Goal: Information Seeking & Learning: Find contact information

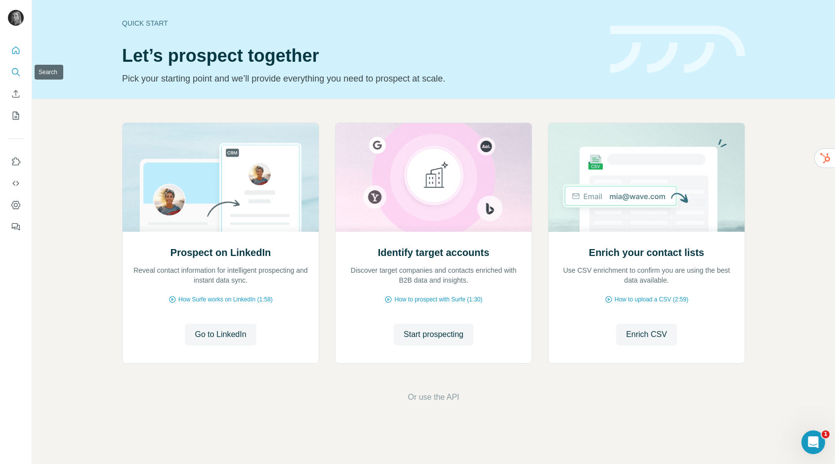
click at [15, 71] on icon "Search" at bounding box center [16, 72] width 10 height 10
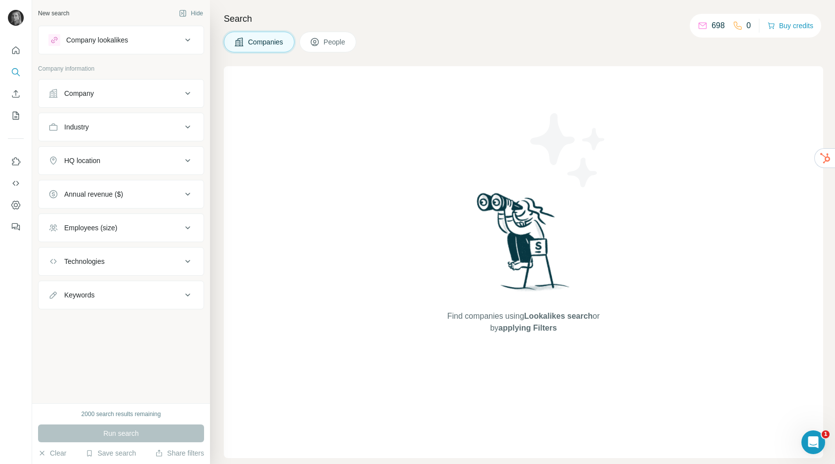
click at [84, 93] on div "Company" at bounding box center [79, 93] width 30 height 10
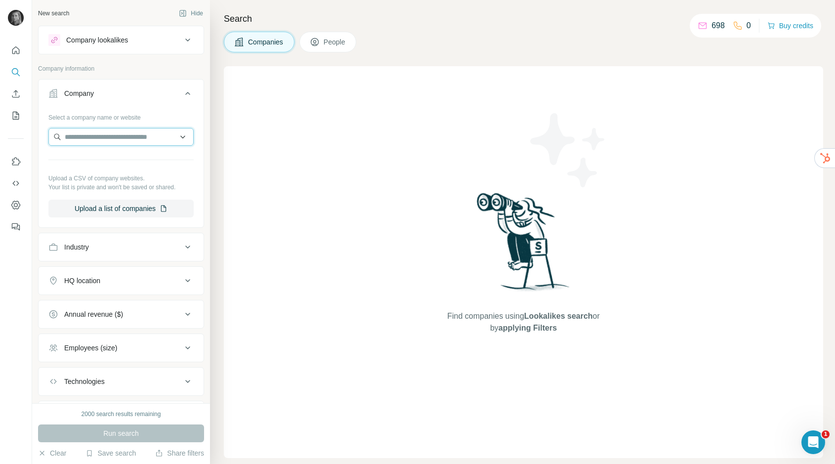
click at [91, 132] on input "text" at bounding box center [120, 137] width 145 height 18
click at [103, 134] on input "**********" at bounding box center [120, 137] width 145 height 18
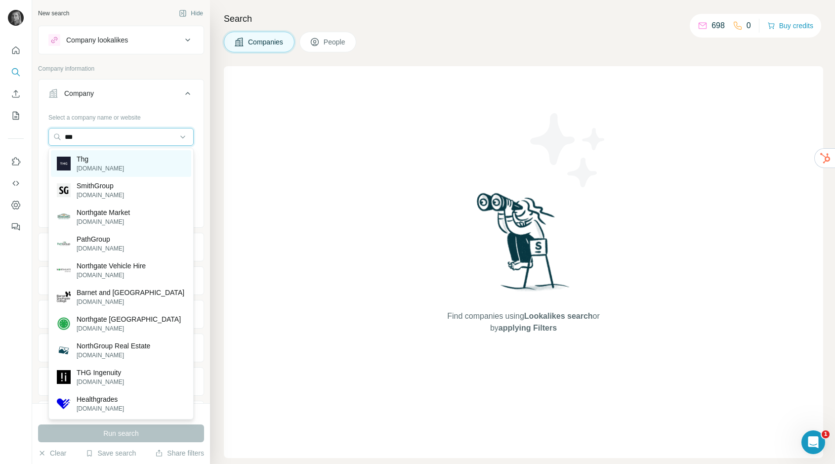
type input "***"
click at [121, 159] on div "Thg thg.com" at bounding box center [121, 163] width 140 height 27
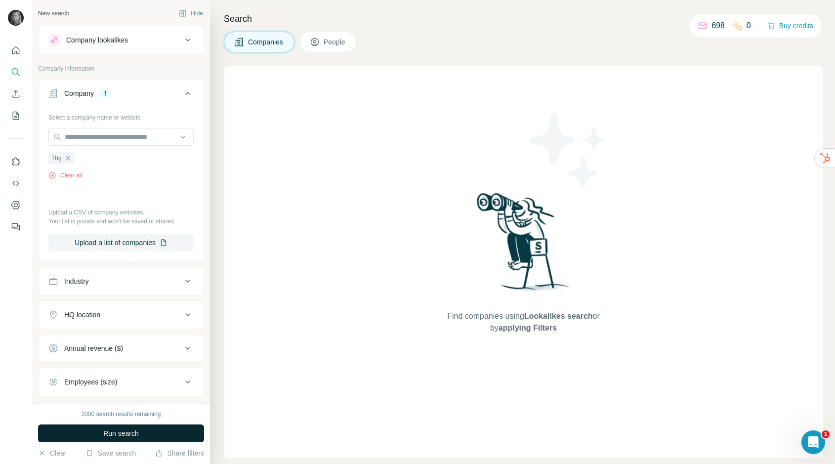
click at [139, 436] on span "Run search" at bounding box center [121, 433] width 36 height 10
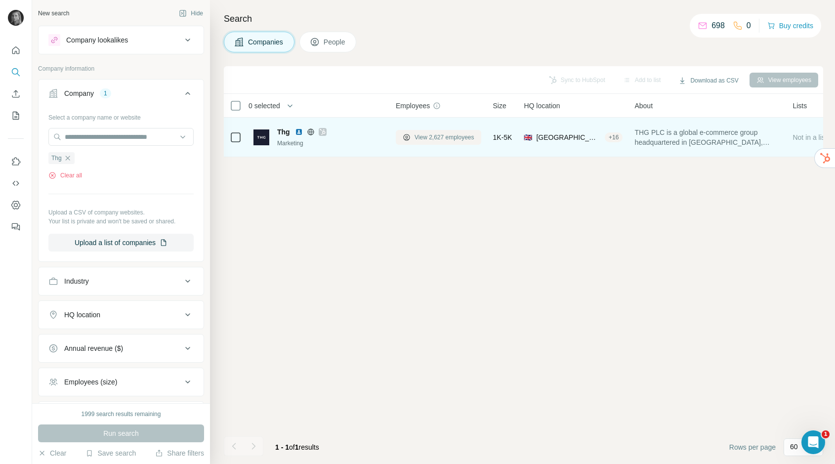
click at [440, 138] on span "View 2,627 employees" at bounding box center [444, 137] width 60 height 9
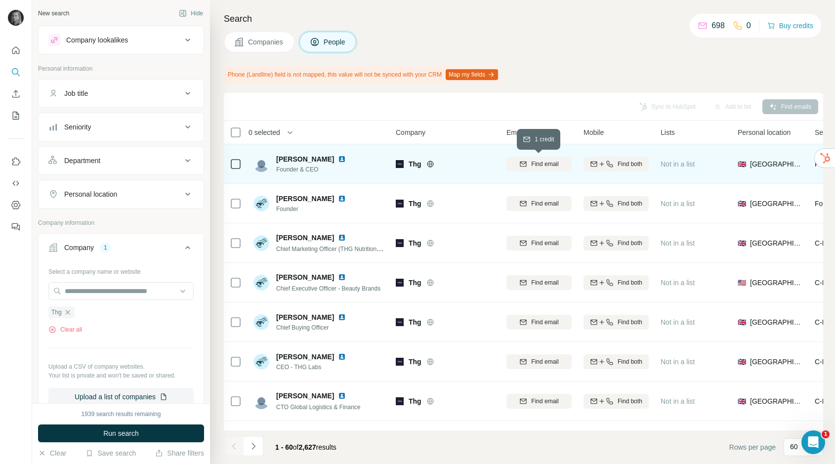
click at [549, 162] on span "Find email" at bounding box center [544, 164] width 27 height 9
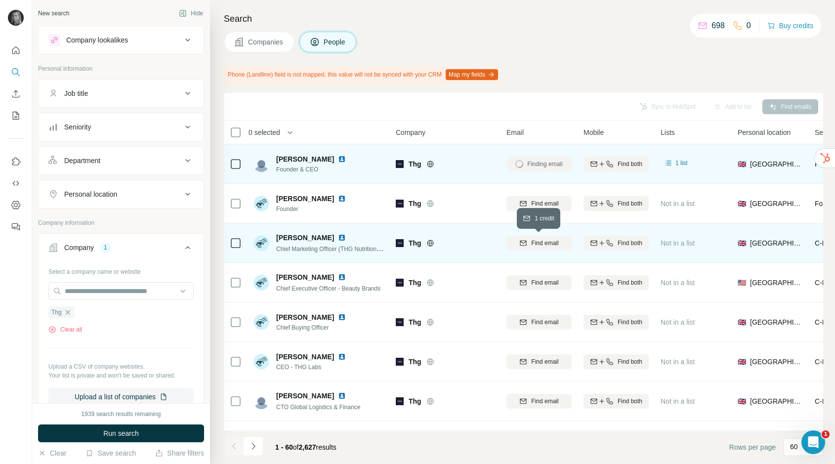
click at [550, 245] on span "Find email" at bounding box center [544, 243] width 27 height 9
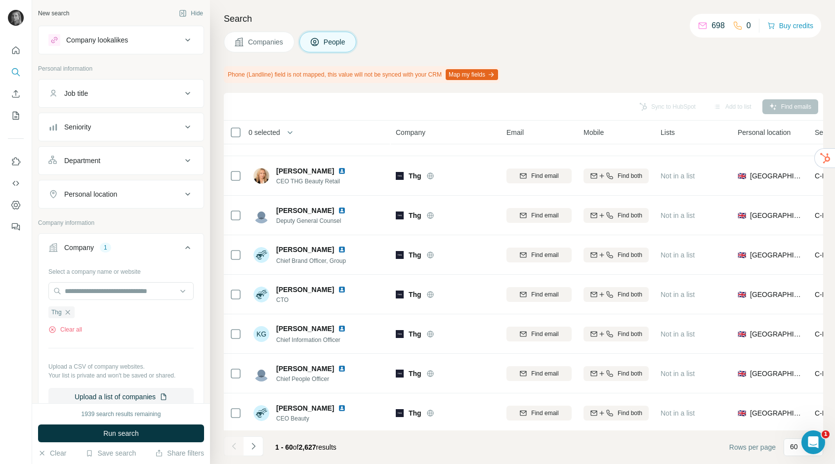
scroll to position [464, 0]
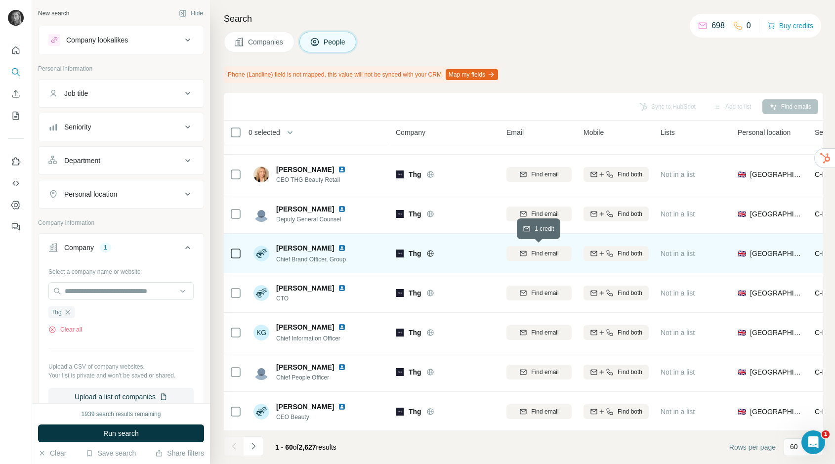
click at [552, 252] on span "Find email" at bounding box center [544, 253] width 27 height 9
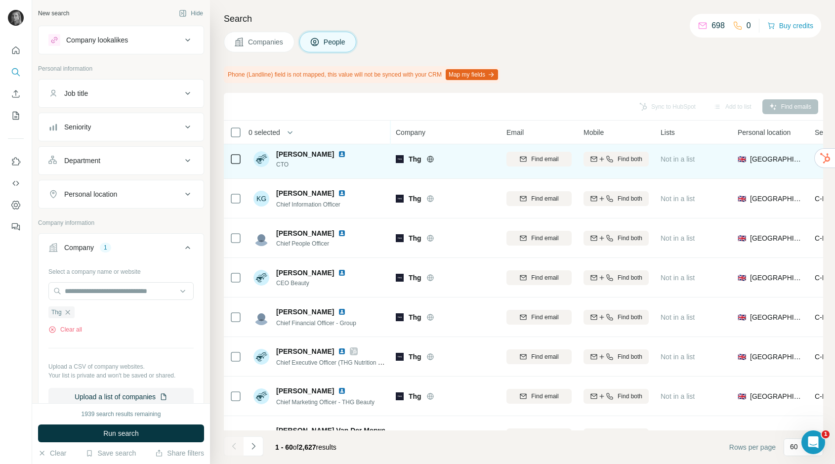
scroll to position [599, 0]
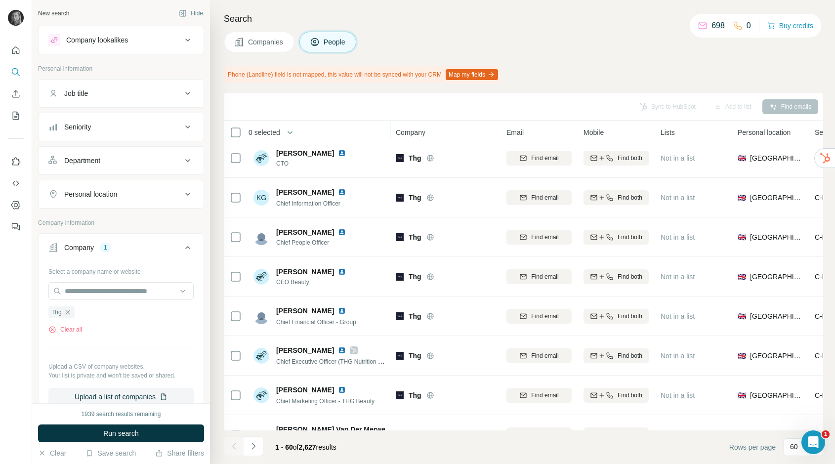
click at [3, 110] on div at bounding box center [16, 136] width 32 height 200
click at [14, 114] on icon "My lists" at bounding box center [16, 116] width 10 height 10
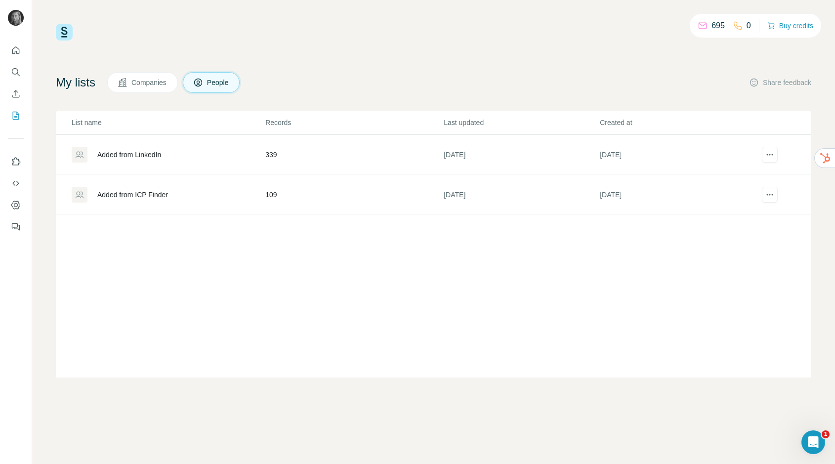
click at [142, 196] on div "Added from ICP Finder" at bounding box center [132, 195] width 71 height 10
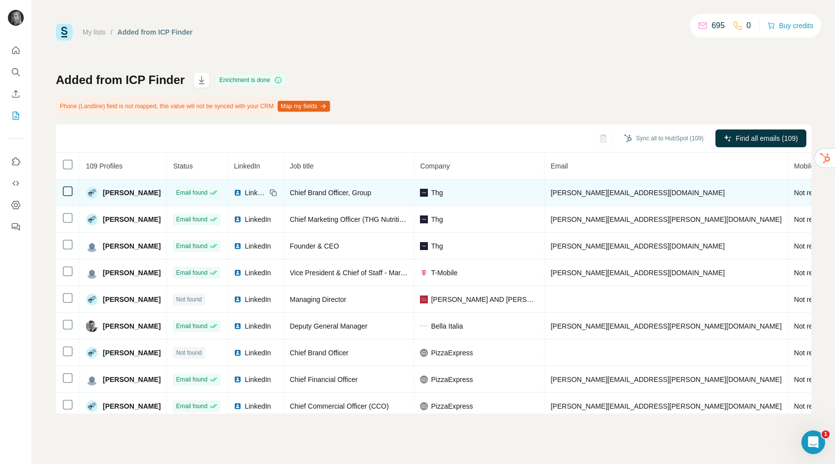
click at [599, 192] on span "hannah.pym@thg.com" at bounding box center [637, 193] width 174 height 8
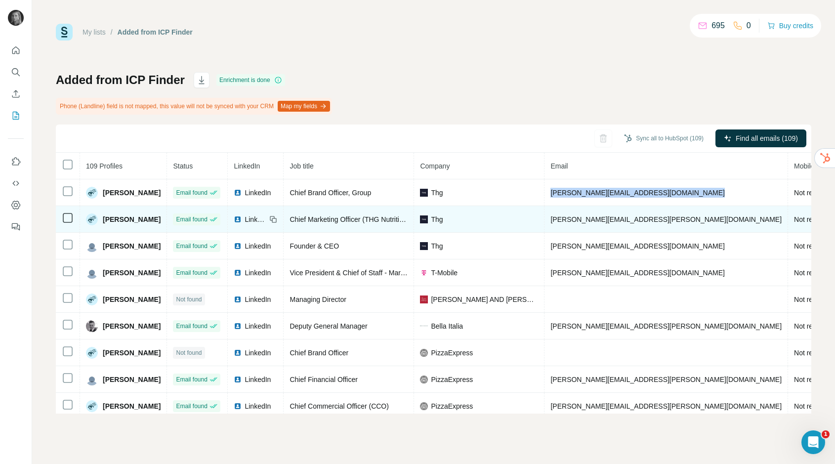
click at [598, 217] on span "adam.cartlidge@thehutgroup.com" at bounding box center [665, 219] width 231 height 8
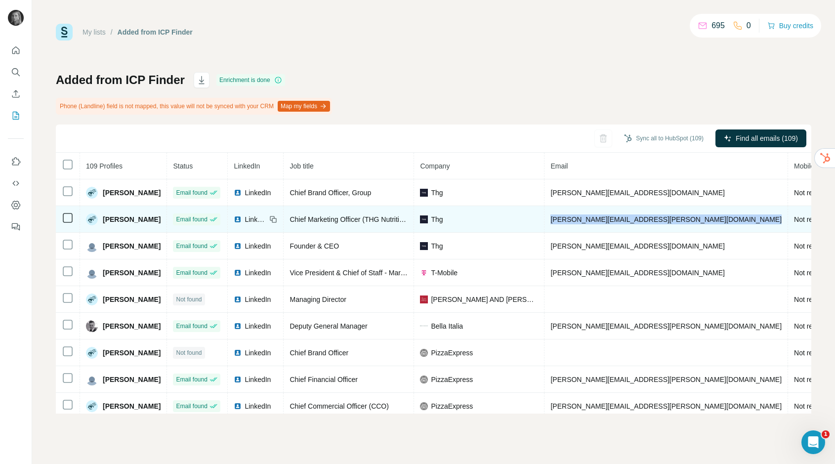
click at [598, 217] on span "adam.cartlidge@thehutgroup.com" at bounding box center [665, 219] width 231 height 8
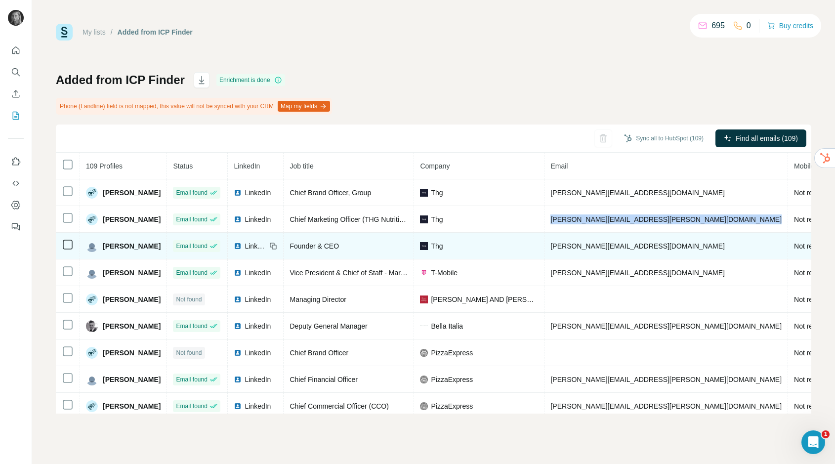
click at [627, 248] on span "matthew.moulding@thehutgroup.com" at bounding box center [637, 246] width 174 height 8
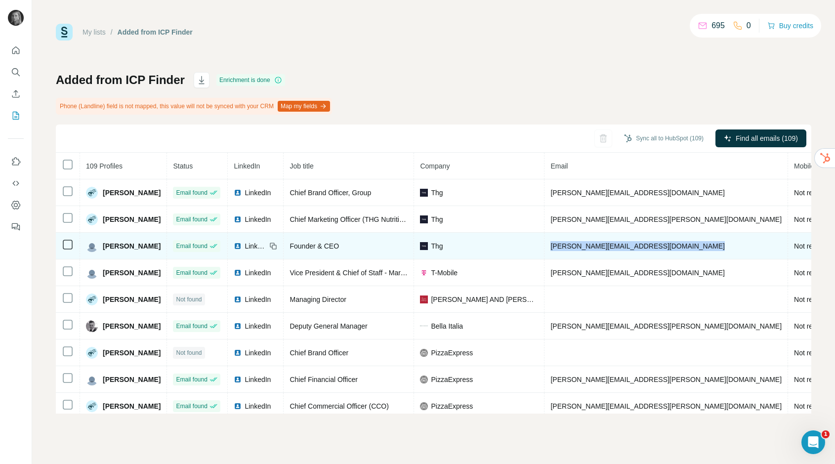
click at [627, 248] on span "matthew.moulding@thehutgroup.com" at bounding box center [637, 246] width 174 height 8
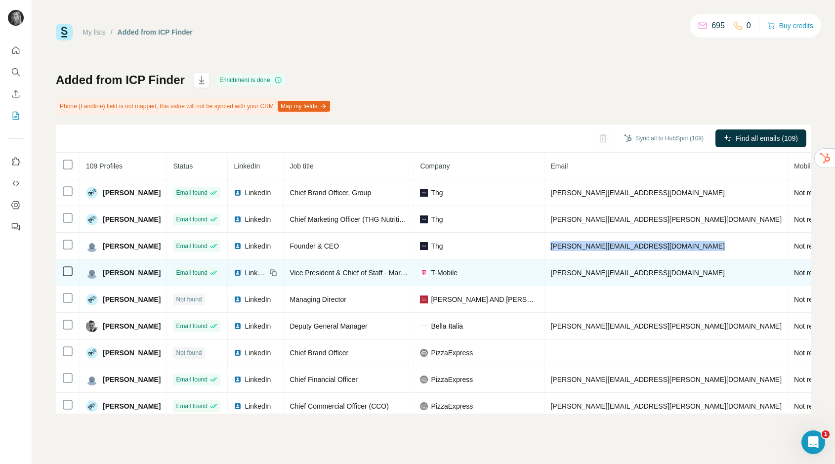
click at [588, 271] on span "anna@t-mobile.com" at bounding box center [637, 273] width 174 height 8
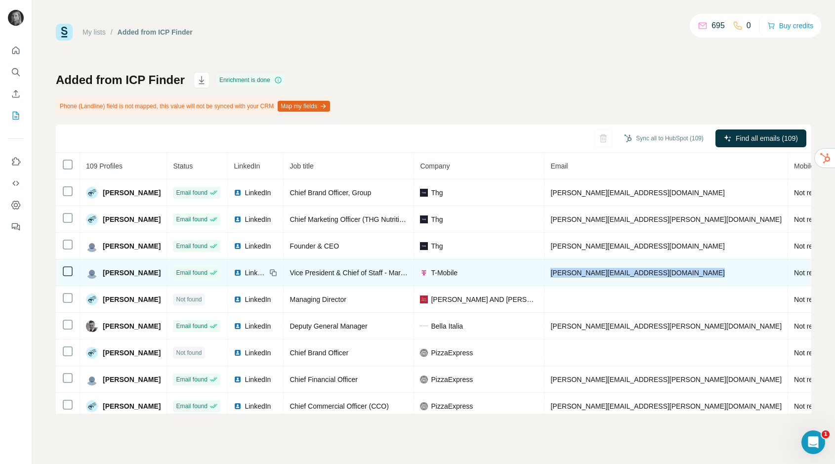
click at [588, 271] on span "anna@t-mobile.com" at bounding box center [637, 273] width 174 height 8
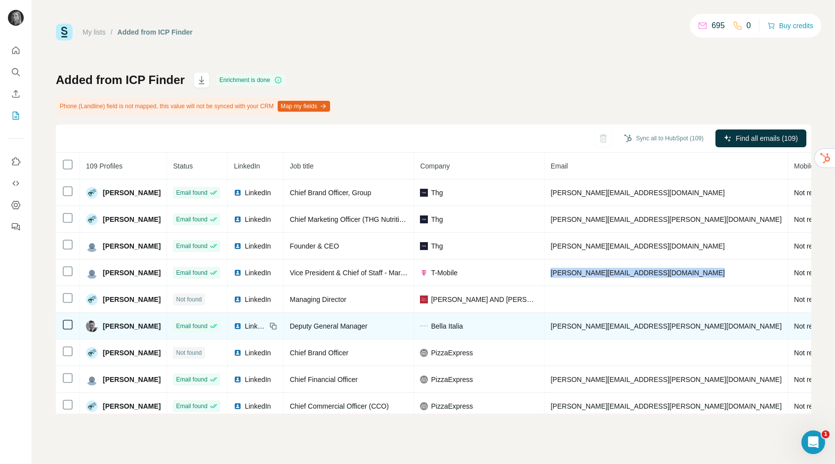
click at [586, 328] on span "bartosz.wlodarczyk@bellaitalia.co.uk" at bounding box center [665, 326] width 231 height 8
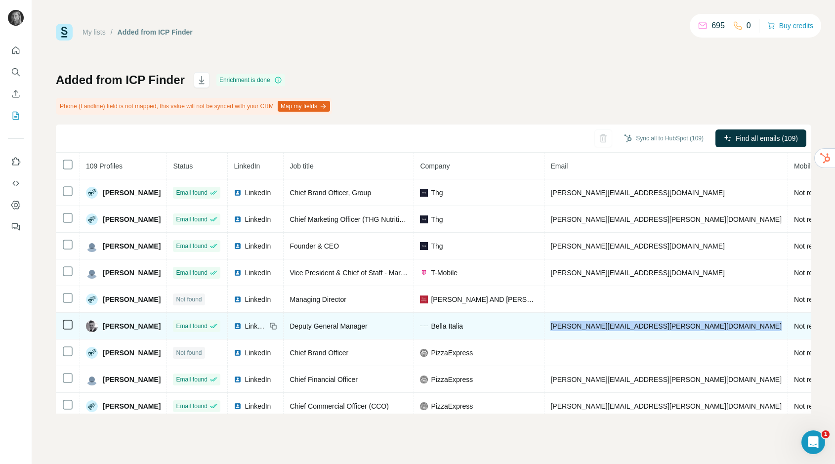
click at [586, 328] on span "bartosz.wlodarczyk@bellaitalia.co.uk" at bounding box center [665, 326] width 231 height 8
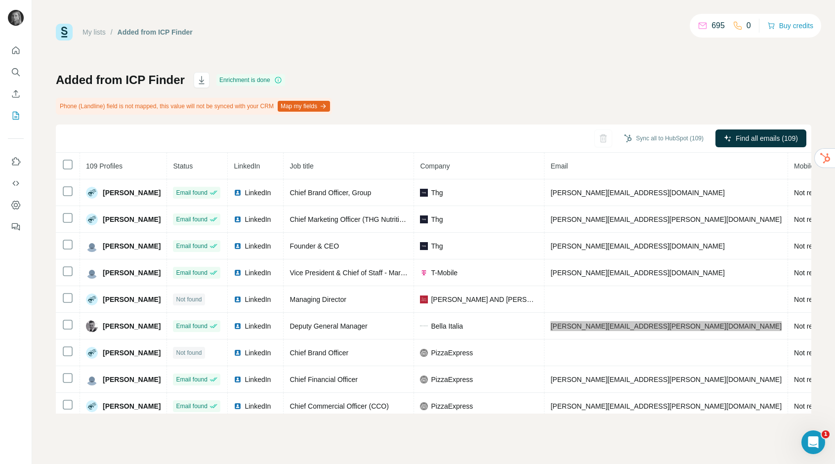
scroll to position [33, 0]
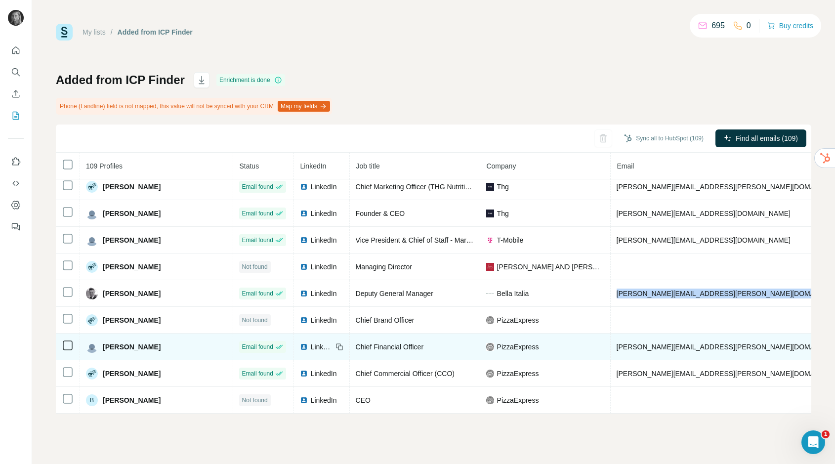
click at [616, 345] on span "colin.elliot@pizzaexpress.com" at bounding box center [731, 347] width 231 height 8
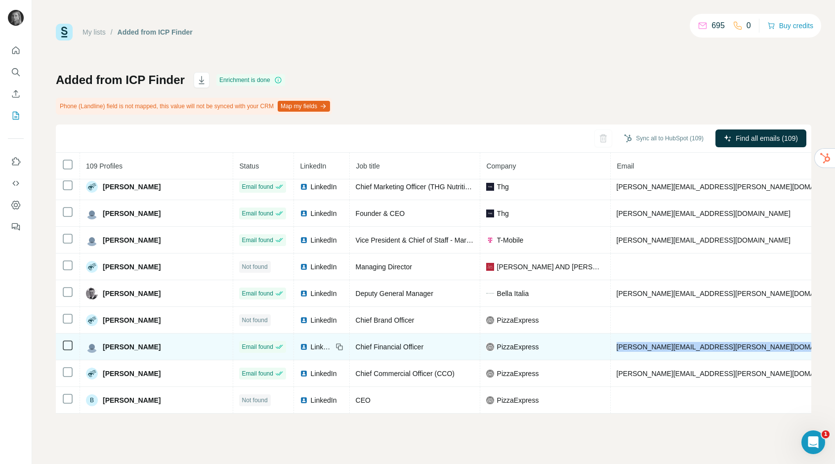
click at [616, 345] on span "colin.elliot@pizzaexpress.com" at bounding box center [731, 347] width 231 height 8
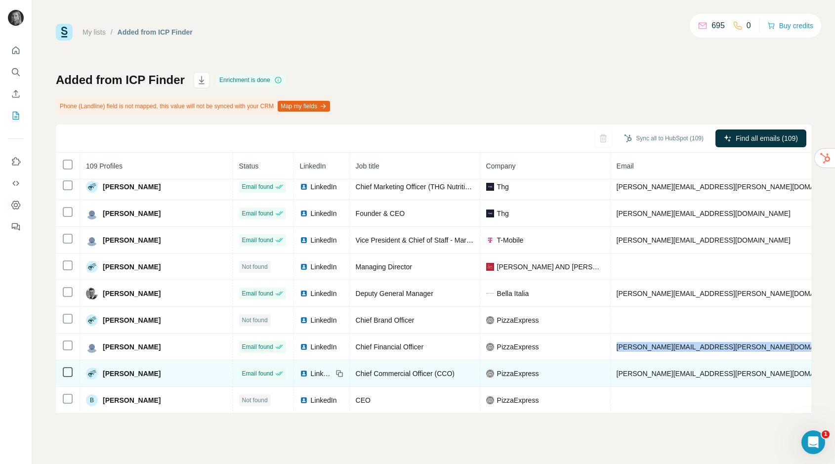
click at [616, 374] on span "chris.holmes@pizzaexpress.com" at bounding box center [731, 373] width 231 height 8
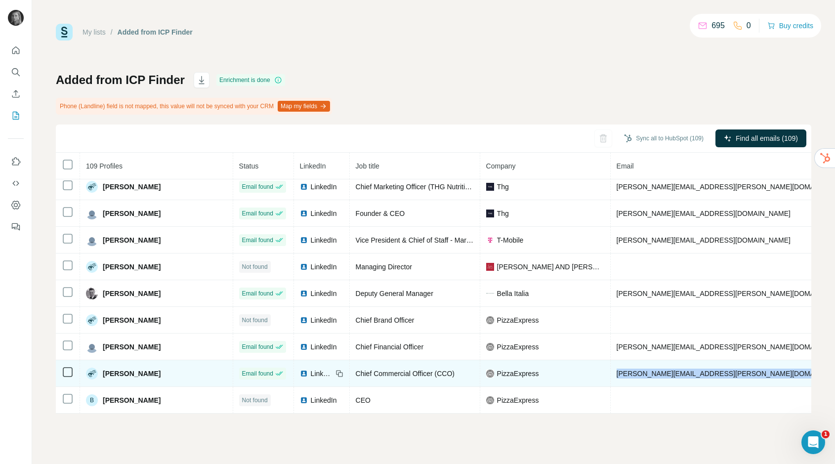
click at [616, 374] on span "chris.holmes@pizzaexpress.com" at bounding box center [731, 373] width 231 height 8
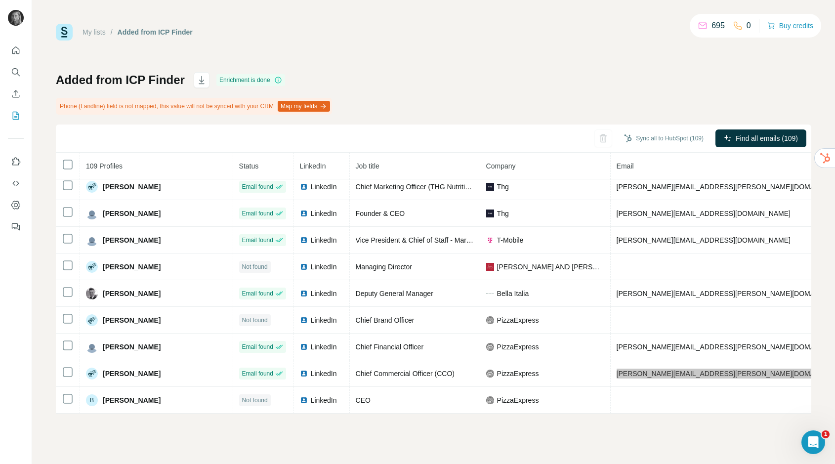
scroll to position [191, 0]
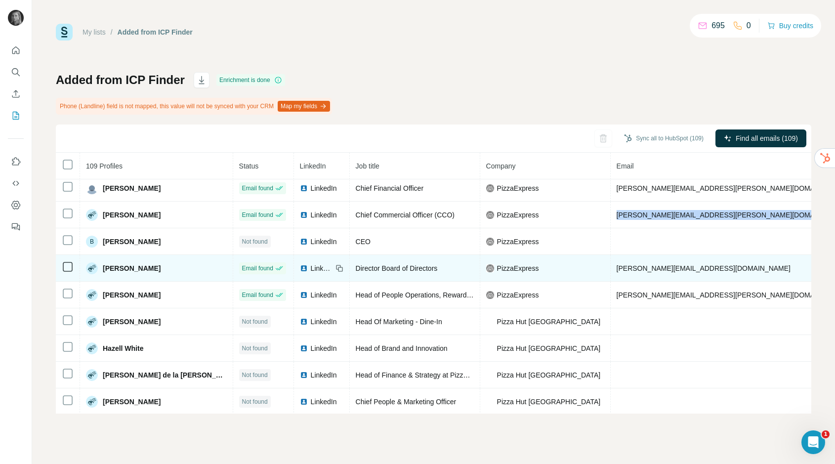
click at [616, 265] on span "stephen@keyframecapital.com" at bounding box center [703, 268] width 174 height 8
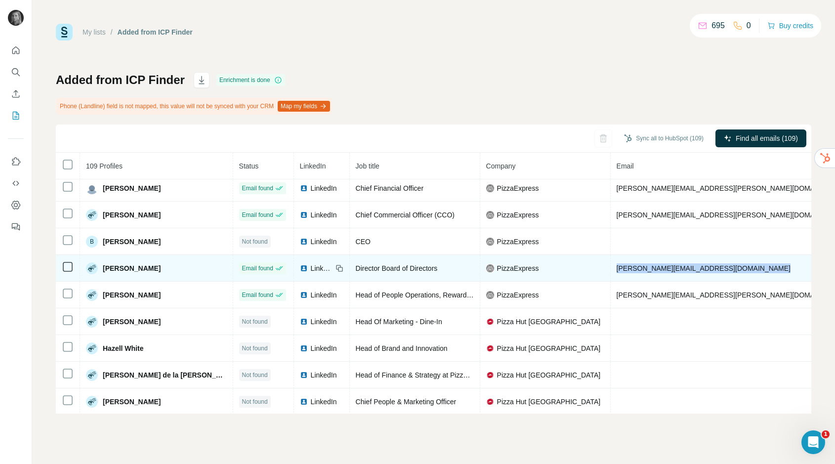
click at [616, 265] on span "stephen@keyframecapital.com" at bounding box center [703, 268] width 174 height 8
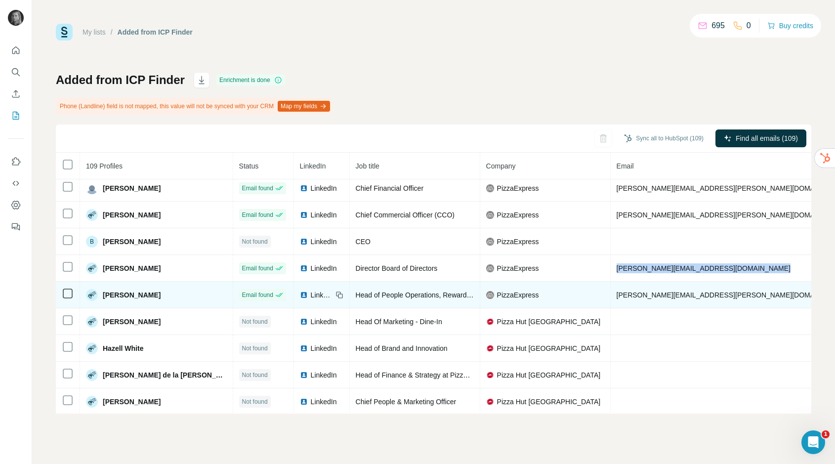
click at [616, 292] on span "sarah.liggett@pizzaexpress.com" at bounding box center [731, 295] width 231 height 8
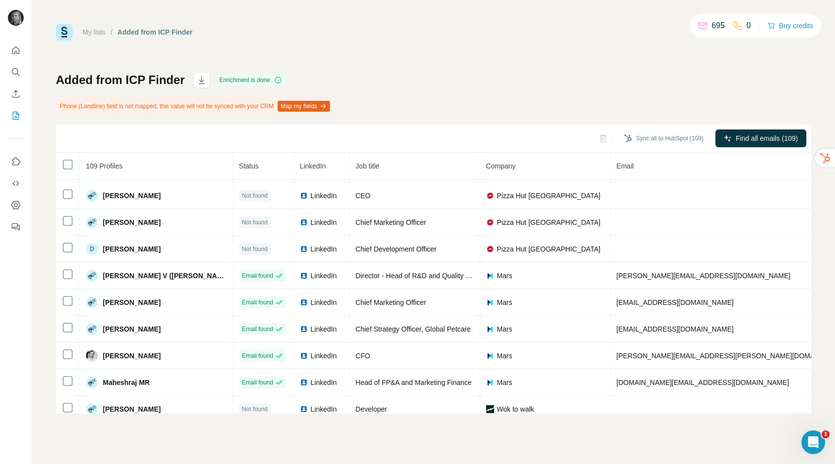
scroll to position [423, 0]
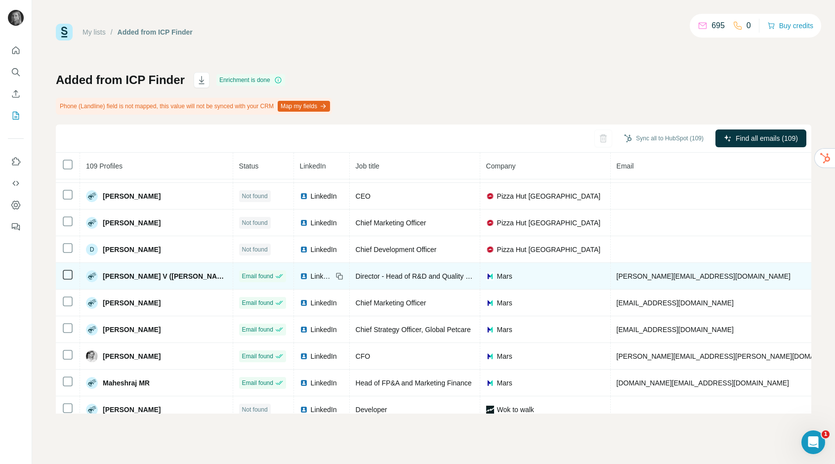
click at [616, 277] on span "balamurugan.v@effem.com" at bounding box center [703, 276] width 174 height 8
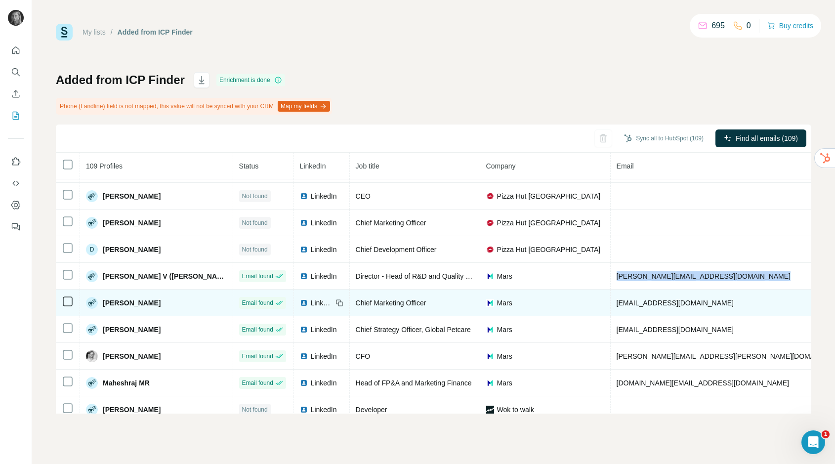
click at [619, 303] on span "ayesha.huda@effem.com" at bounding box center [674, 303] width 117 height 8
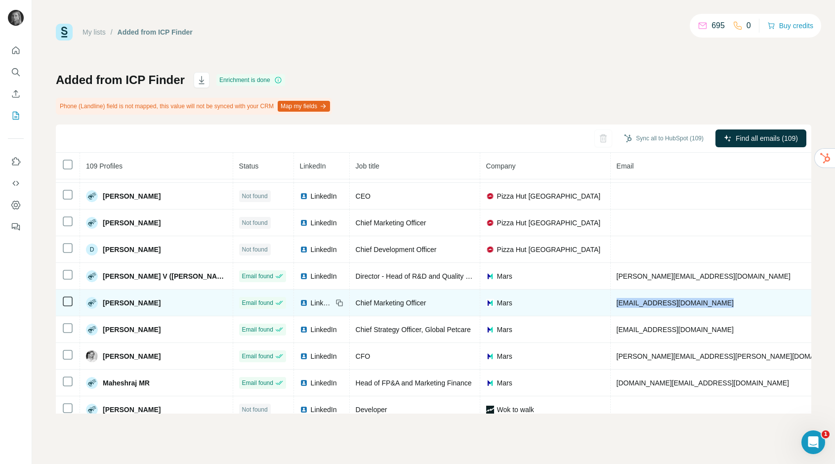
click at [619, 303] on span "ayesha.huda@effem.com" at bounding box center [674, 303] width 117 height 8
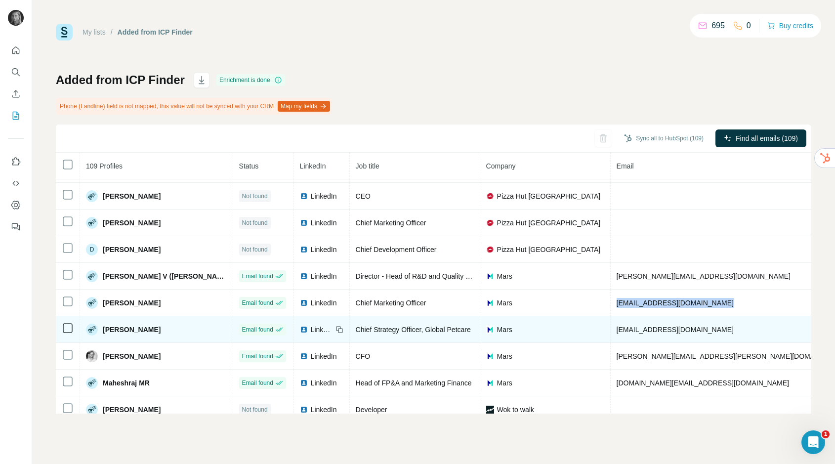
click at [616, 329] on span "alla.dubrovina@effem.com" at bounding box center [674, 329] width 117 height 8
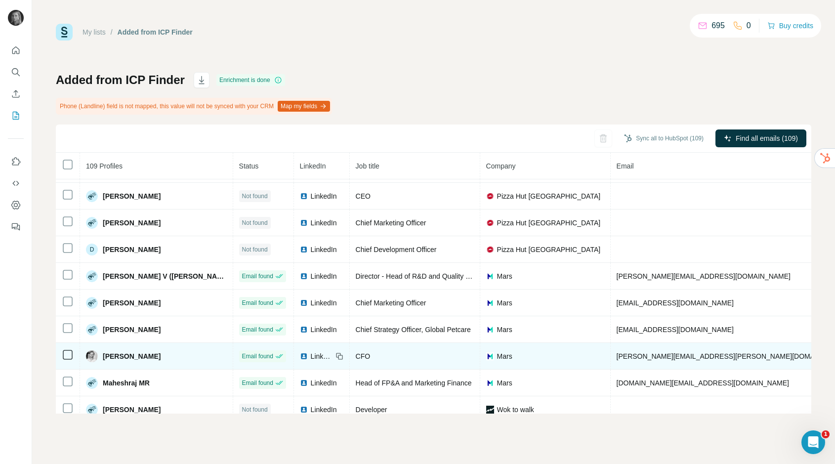
click at [616, 358] on span "alistair.neller@effem.com" at bounding box center [731, 356] width 231 height 8
copy span "alistair.neller@effem.com"
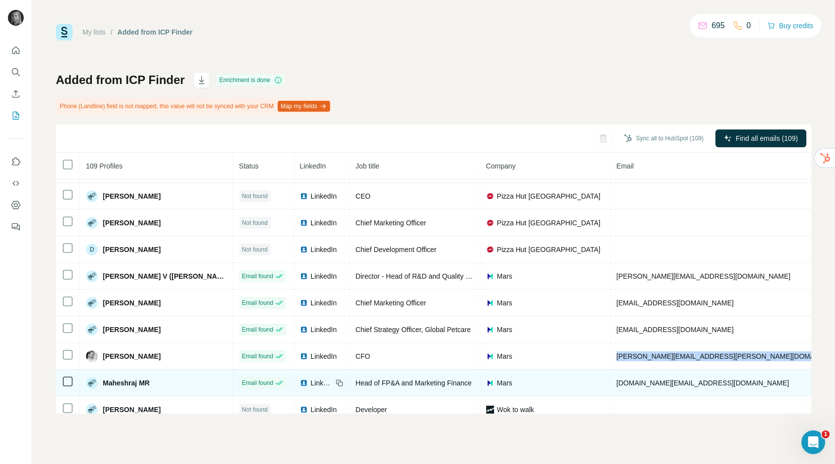
click at [616, 379] on span "maheshraj.mr@effem.com" at bounding box center [702, 383] width 172 height 8
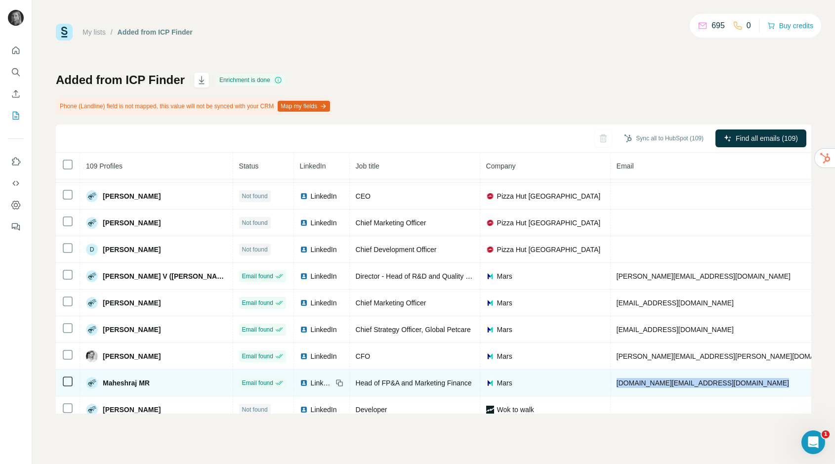
click at [616, 379] on span "maheshraj.mr@effem.com" at bounding box center [702, 383] width 172 height 8
copy span "maheshraj.mr@effem.com"
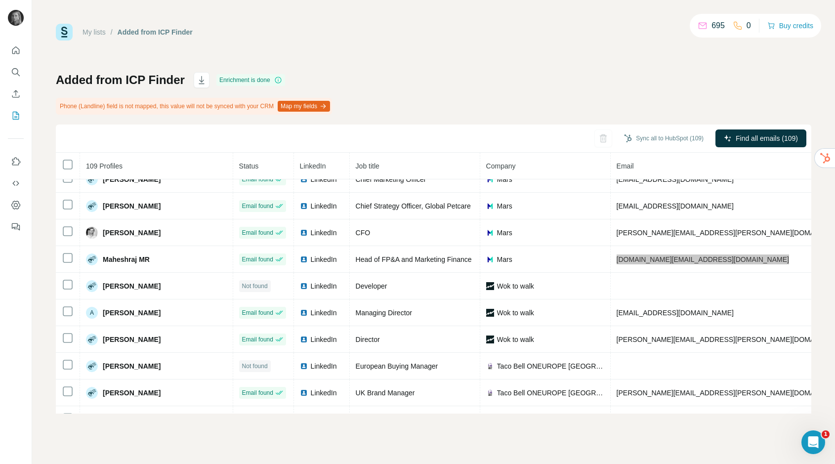
scroll to position [548, 0]
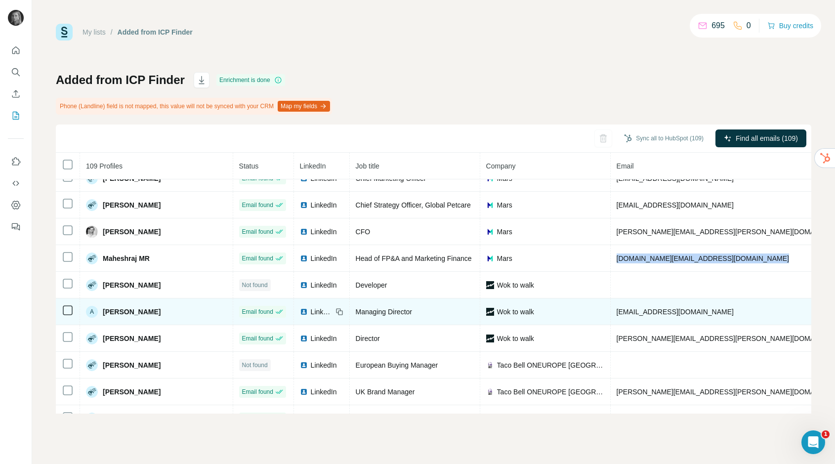
click at [616, 310] on span "amer.rashid@woktowalk.com" at bounding box center [674, 312] width 117 height 8
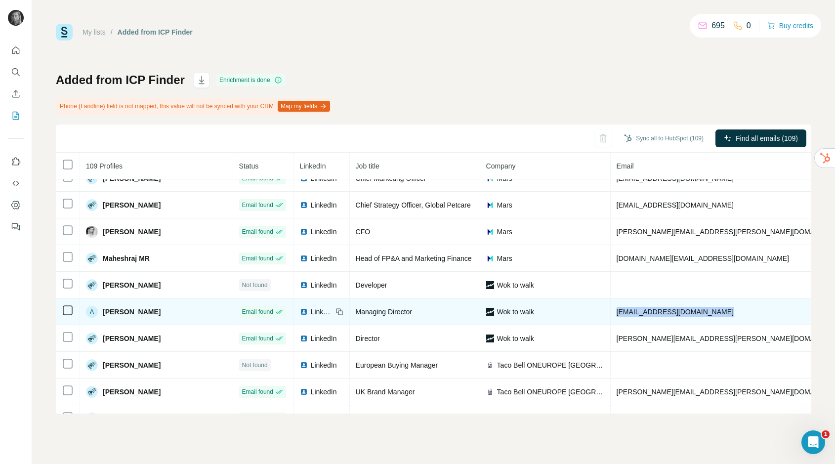
click at [616, 310] on span "amer.rashid@woktowalk.com" at bounding box center [674, 312] width 117 height 8
copy span "amer.rashid@woktowalk.com"
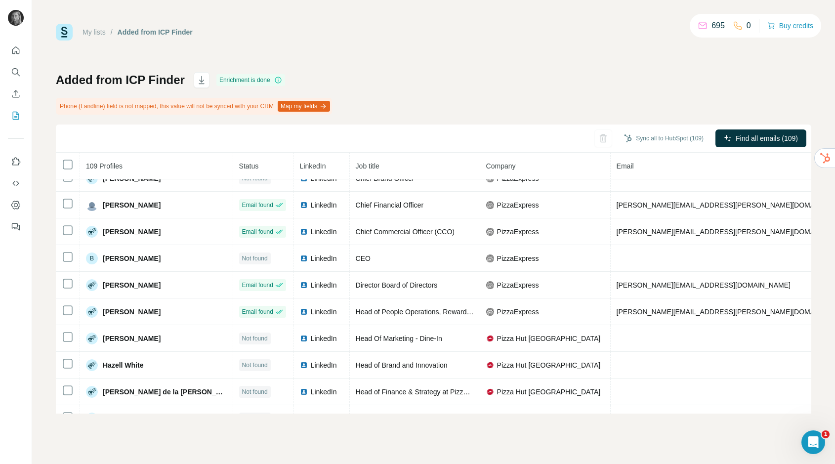
scroll to position [173, 0]
click at [11, 75] on icon "Search" at bounding box center [16, 72] width 10 height 10
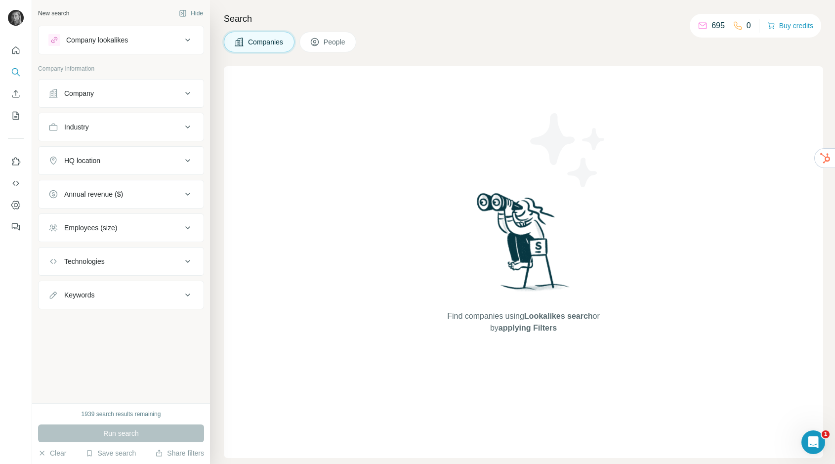
click at [101, 99] on button "Company" at bounding box center [121, 93] width 165 height 24
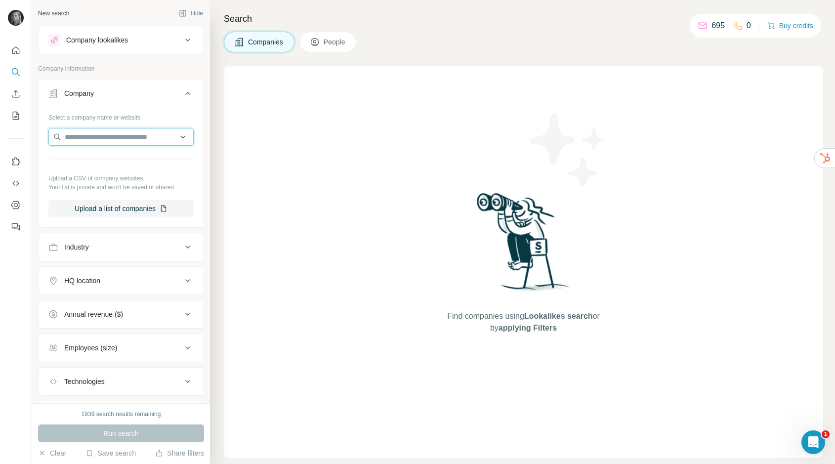
click at [103, 132] on input "text" at bounding box center [120, 137] width 145 height 18
click at [88, 138] on input "**********" at bounding box center [120, 137] width 145 height 18
click at [112, 137] on input "**********" at bounding box center [120, 137] width 145 height 18
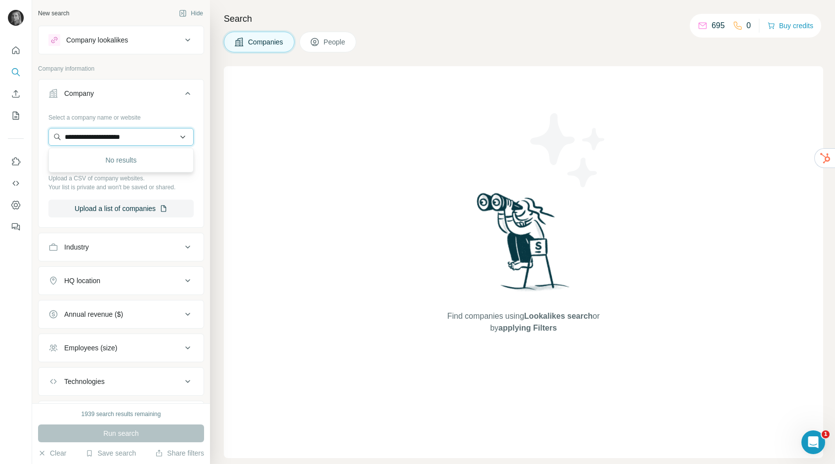
paste input "********"
type input "**********"
click at [94, 169] on p "co-operative.coop" at bounding box center [100, 168] width 47 height 9
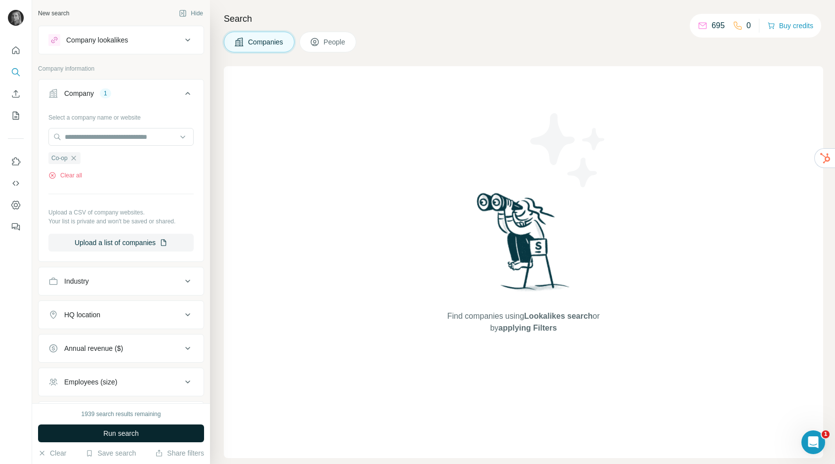
click at [142, 432] on button "Run search" at bounding box center [121, 433] width 166 height 18
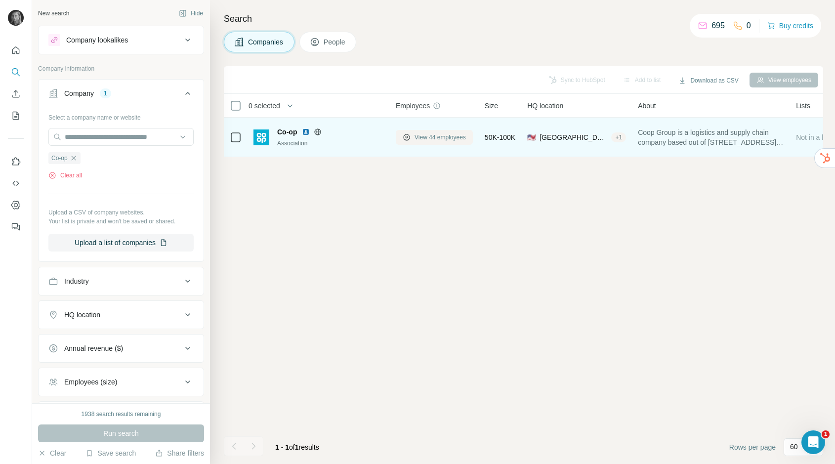
click at [410, 139] on button "View 44 employees" at bounding box center [434, 137] width 77 height 15
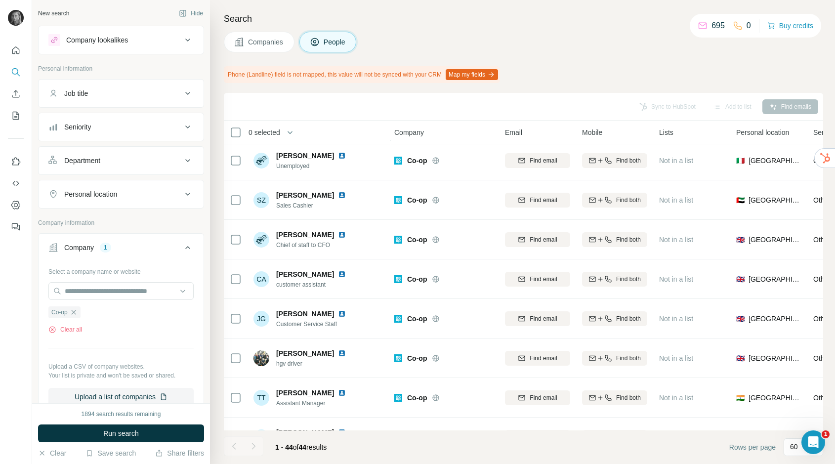
scroll to position [1452, 1]
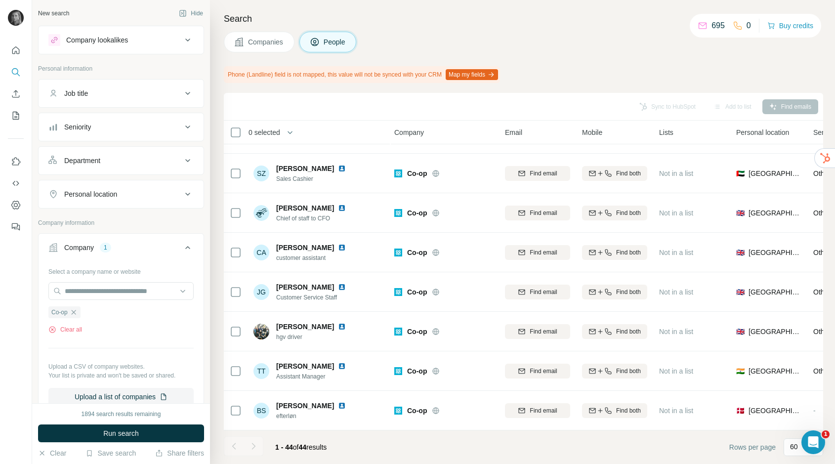
click at [245, 446] on div at bounding box center [253, 446] width 20 height 20
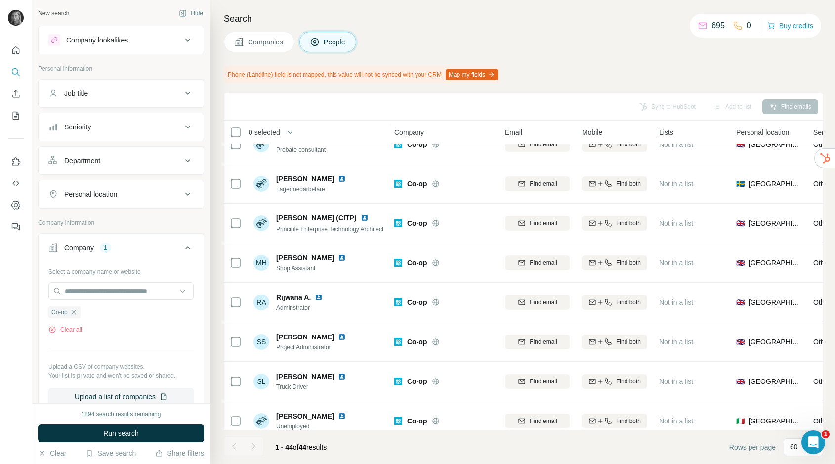
scroll to position [1173, 1]
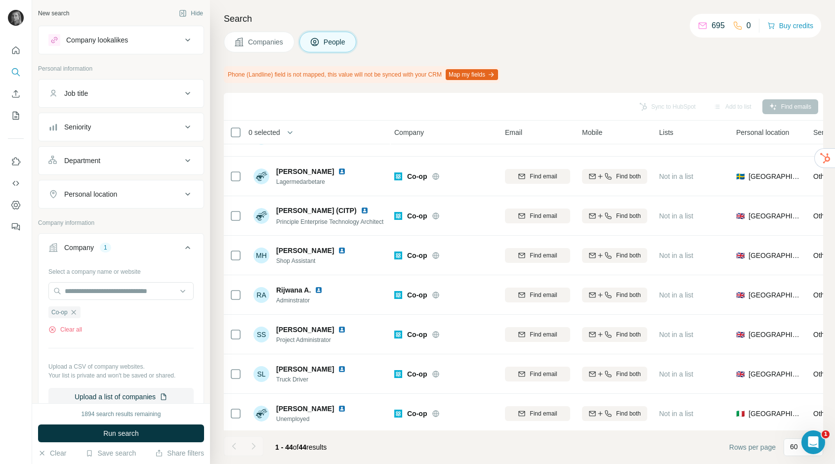
click at [76, 310] on icon "button" at bounding box center [74, 312] width 8 height 8
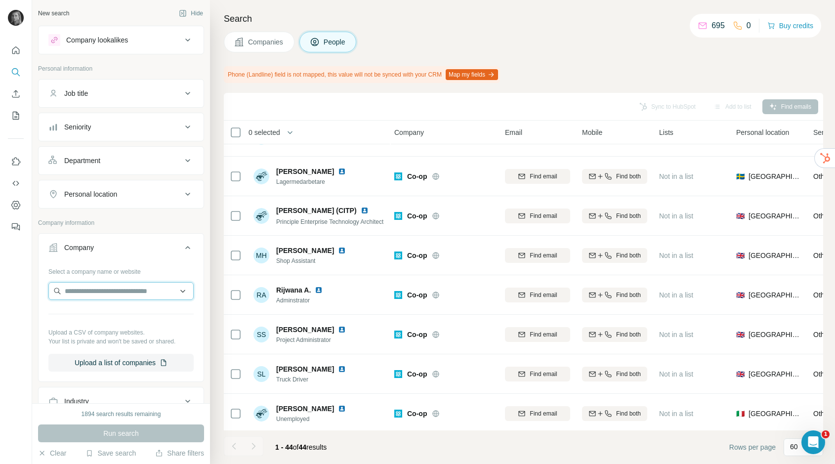
click at [90, 292] on input "text" at bounding box center [120, 291] width 145 height 18
type input "**********"
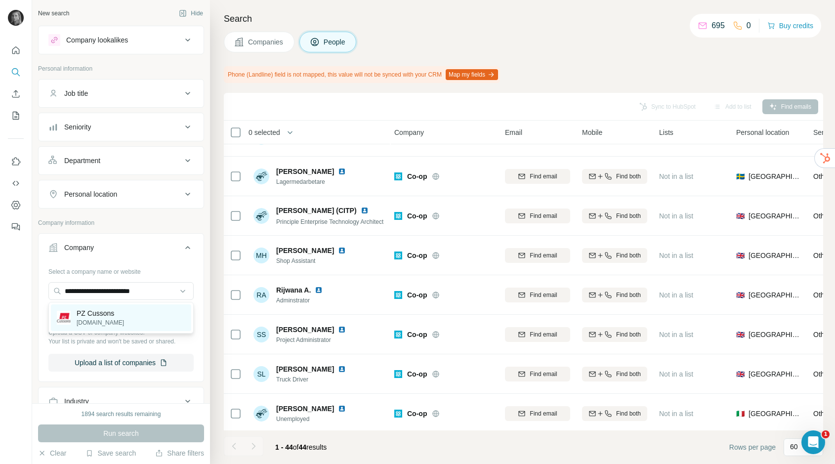
click at [109, 313] on p "PZ Cussons" at bounding box center [100, 313] width 47 height 10
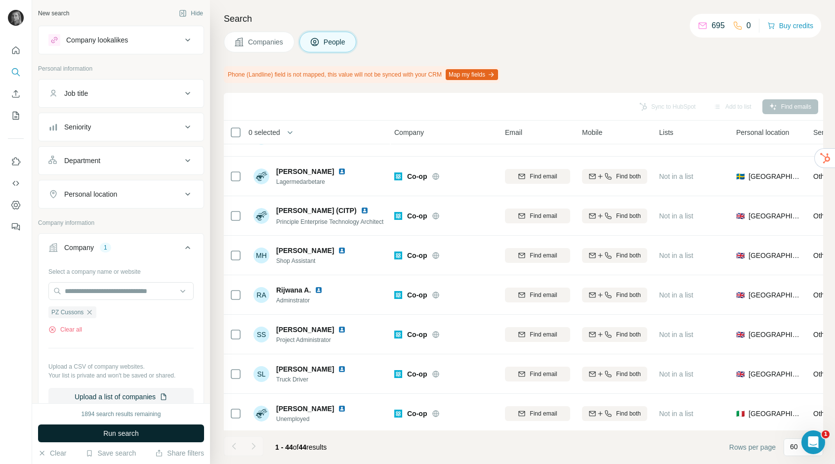
click at [155, 440] on button "Run search" at bounding box center [121, 433] width 166 height 18
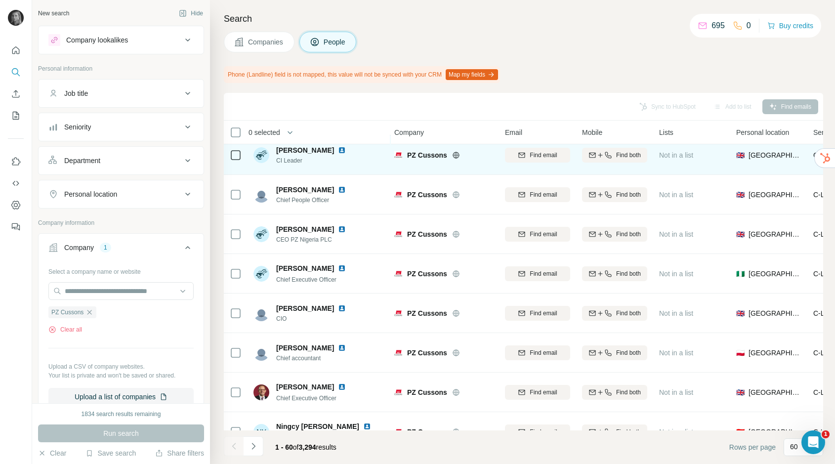
scroll to position [128, 1]
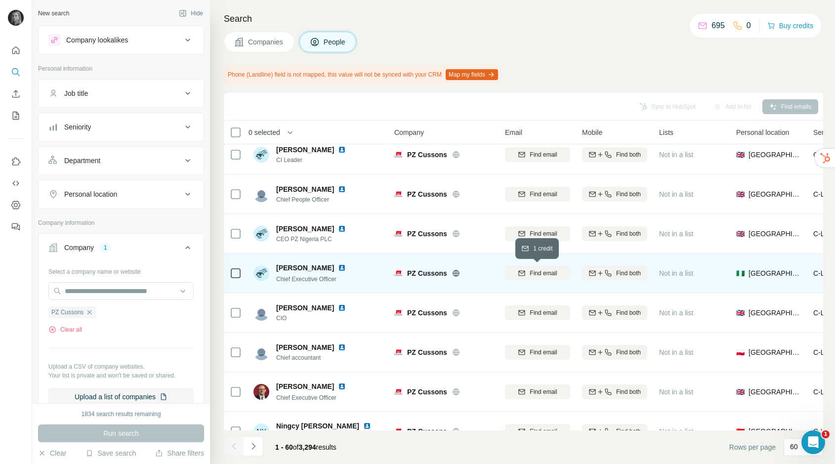
click at [550, 271] on span "Find email" at bounding box center [542, 273] width 27 height 9
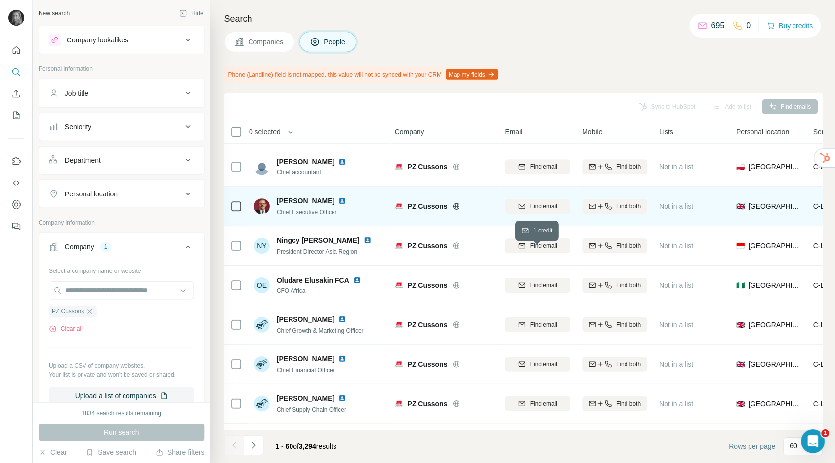
scroll to position [320, 1]
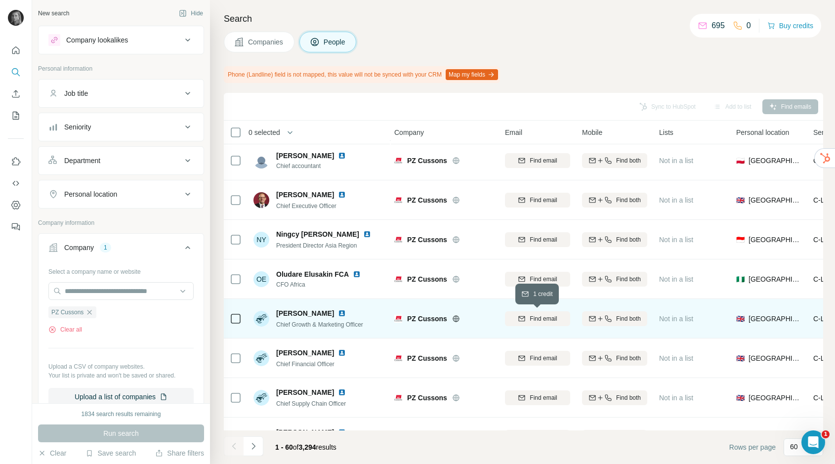
click at [542, 317] on span "Find email" at bounding box center [542, 318] width 27 height 9
click at [13, 110] on button "My lists" at bounding box center [16, 116] width 16 height 18
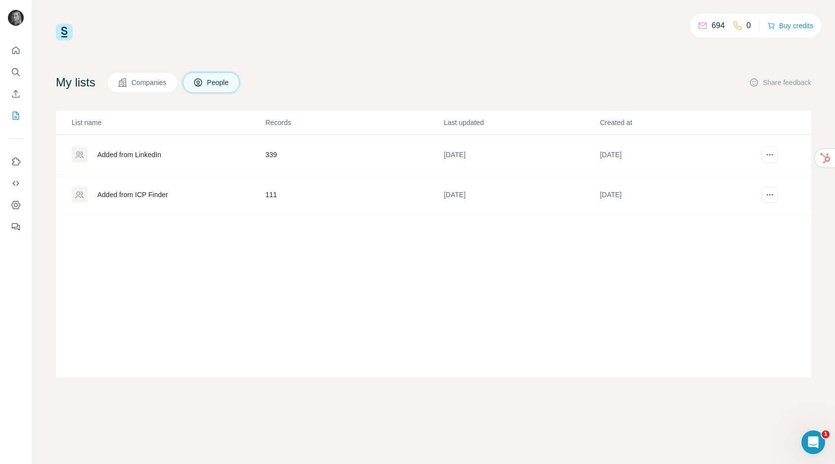
click at [281, 196] on td "111" at bounding box center [354, 195] width 178 height 40
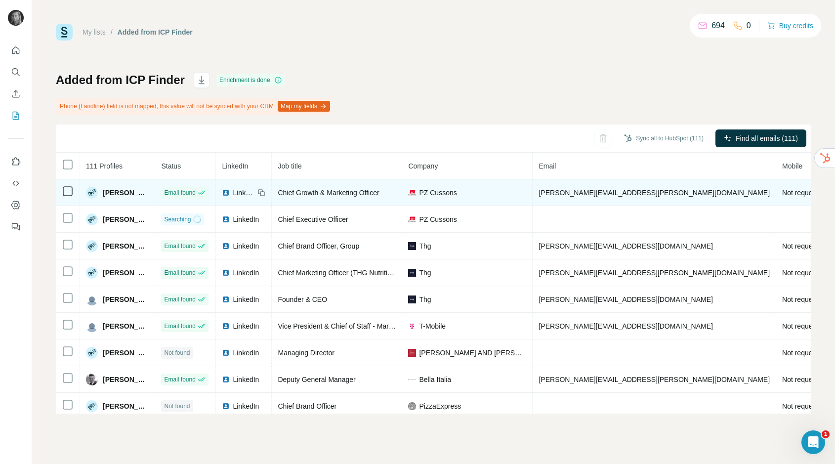
click at [580, 195] on span "paul.yocum@pzcussons.com" at bounding box center [653, 193] width 231 height 8
copy span "paul.yocum@pzcussons.com"
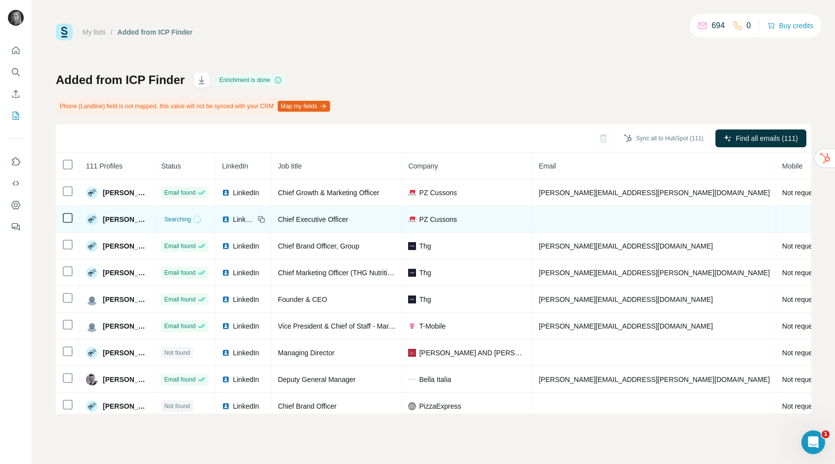
click at [607, 218] on td at bounding box center [653, 219] width 243 height 27
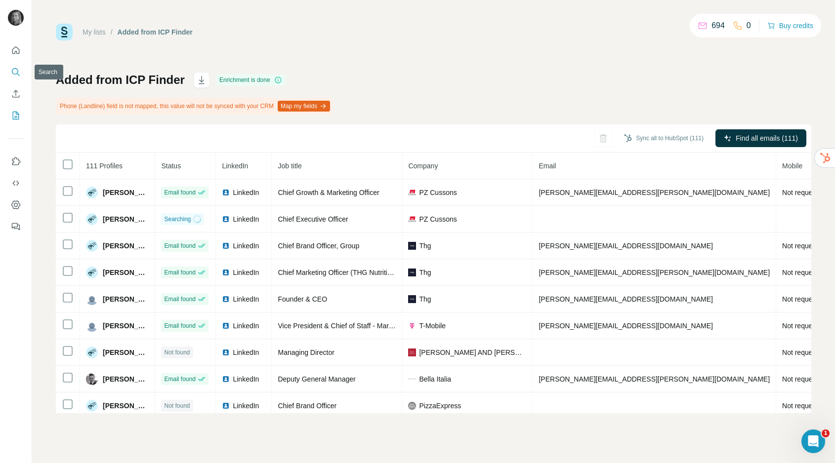
click at [16, 66] on button "Search" at bounding box center [16, 72] width 16 height 18
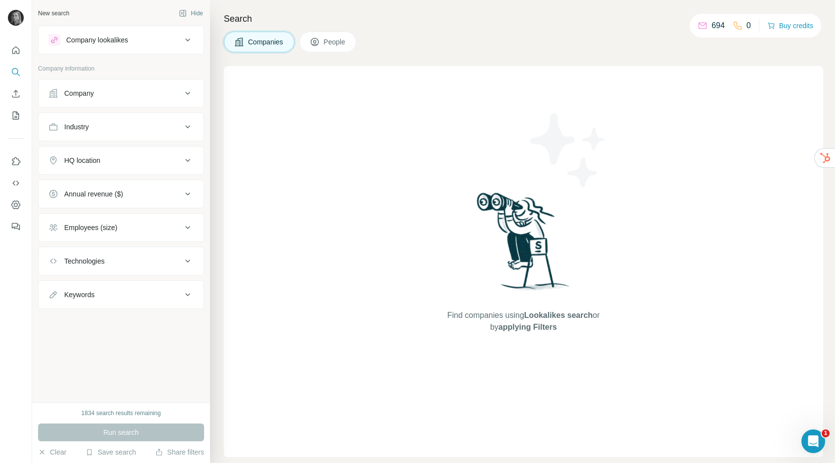
click at [129, 97] on div "Company" at bounding box center [114, 93] width 133 height 10
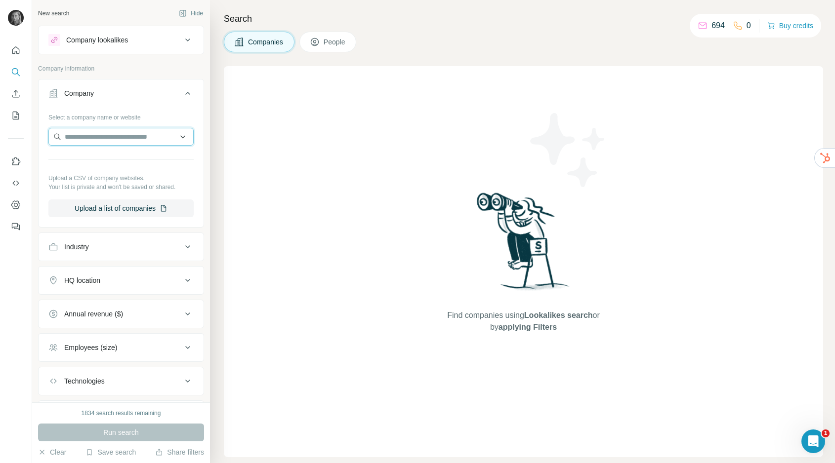
click at [123, 139] on input "text" at bounding box center [120, 137] width 145 height 18
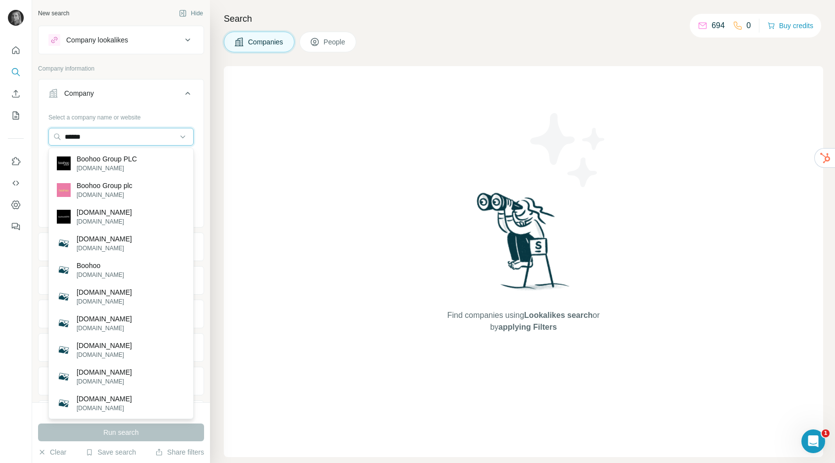
type input "******"
click at [151, 168] on div "Boohoo Group PLC boohoogroup.com" at bounding box center [121, 163] width 140 height 27
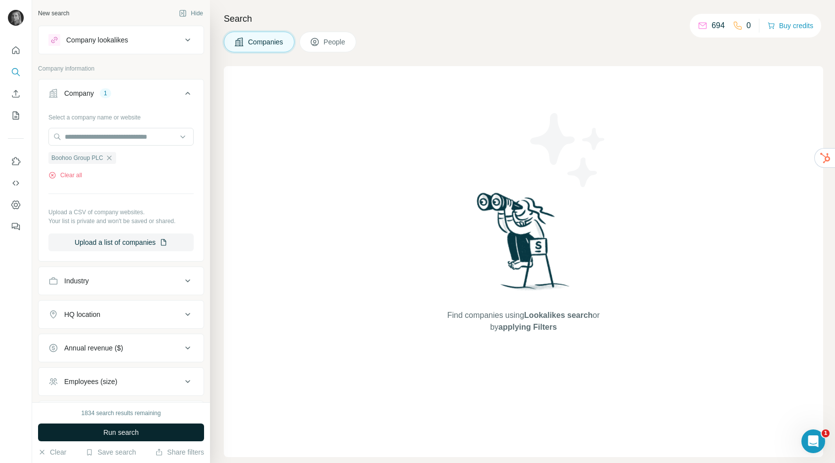
click at [170, 434] on button "Run search" at bounding box center [121, 433] width 166 height 18
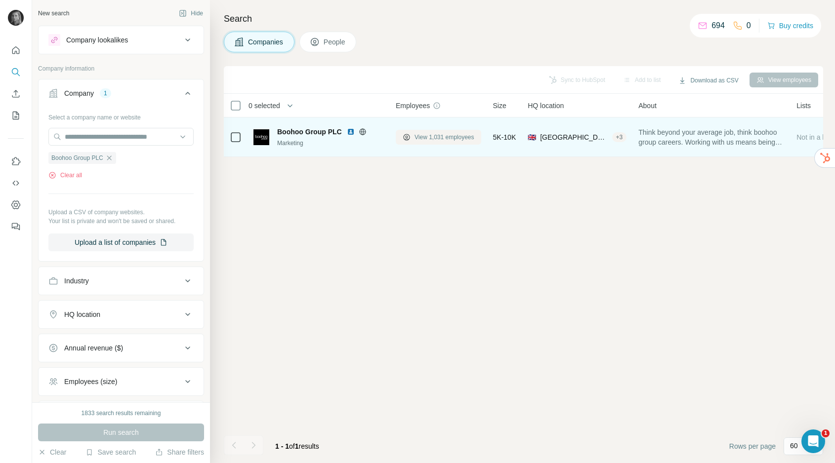
click at [436, 135] on span "View 1,031 employees" at bounding box center [444, 137] width 60 height 9
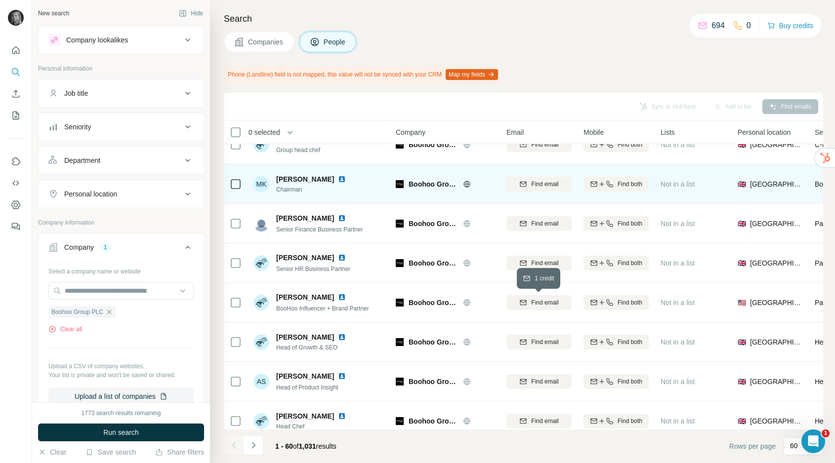
scroll to position [137, 3]
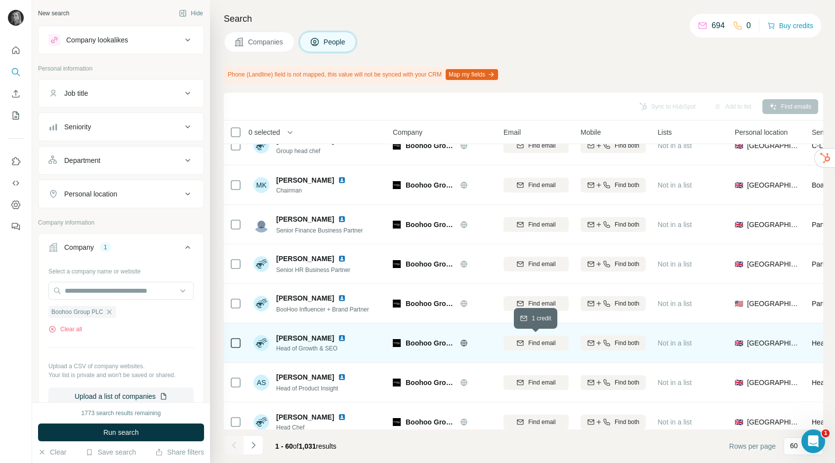
click at [536, 345] on span "Find email" at bounding box center [541, 343] width 27 height 9
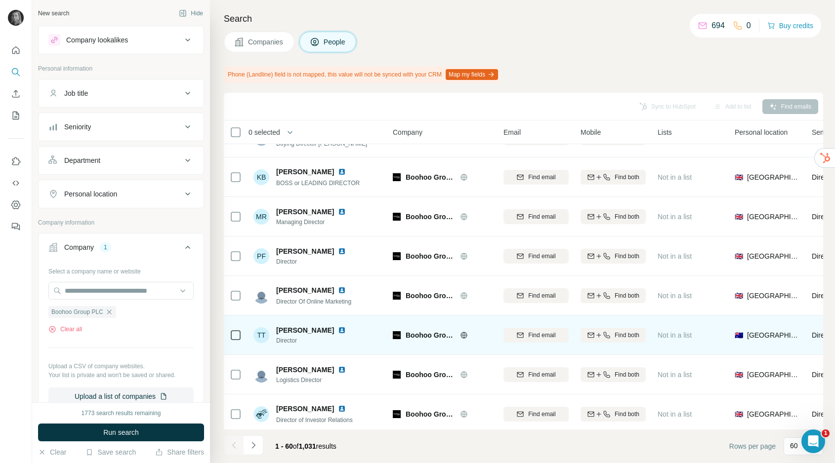
scroll to position [1806, 3]
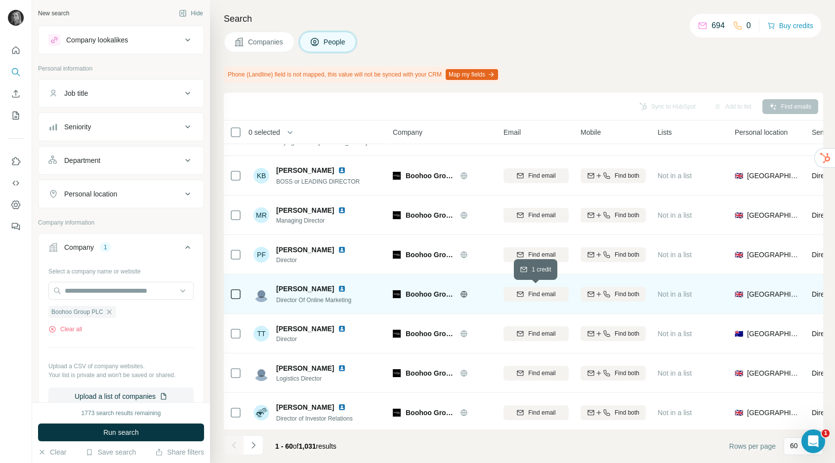
click at [546, 291] on span "Find email" at bounding box center [541, 294] width 27 height 9
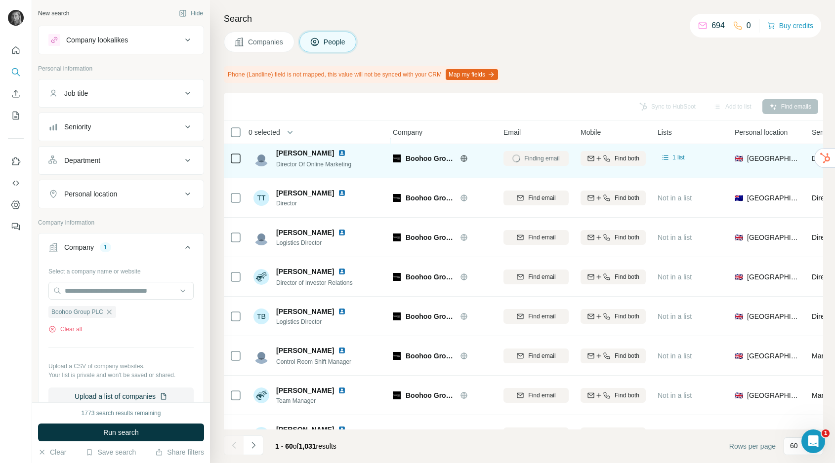
scroll to position [2085, 3]
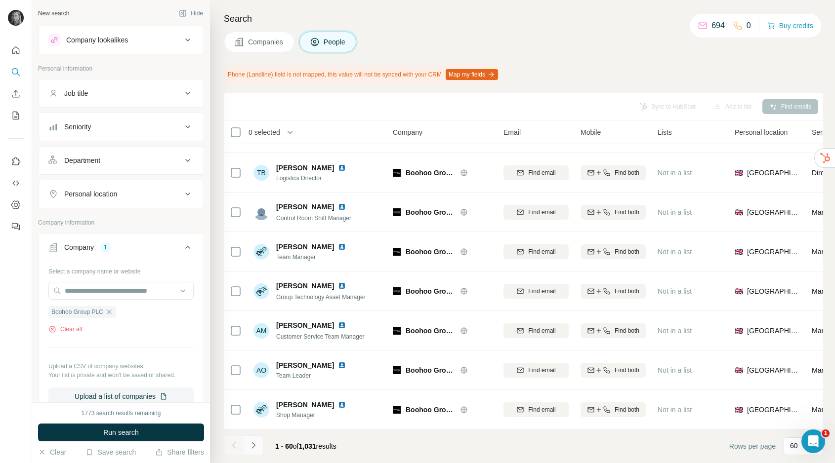
click at [256, 444] on icon "Navigate to next page" at bounding box center [253, 446] width 10 height 10
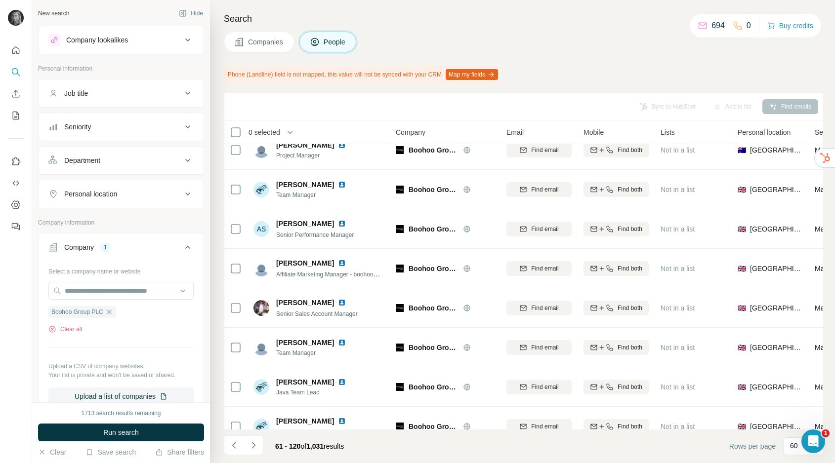
scroll to position [183, 0]
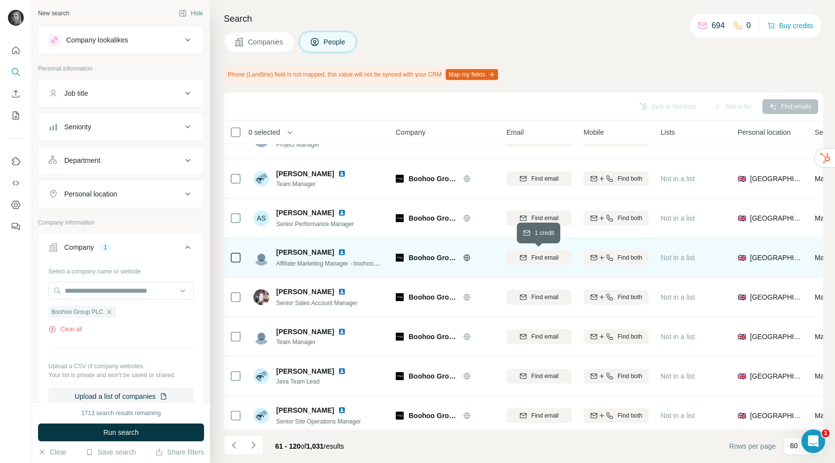
click at [542, 258] on span "Find email" at bounding box center [544, 257] width 27 height 9
click at [14, 110] on button "My lists" at bounding box center [16, 116] width 16 height 18
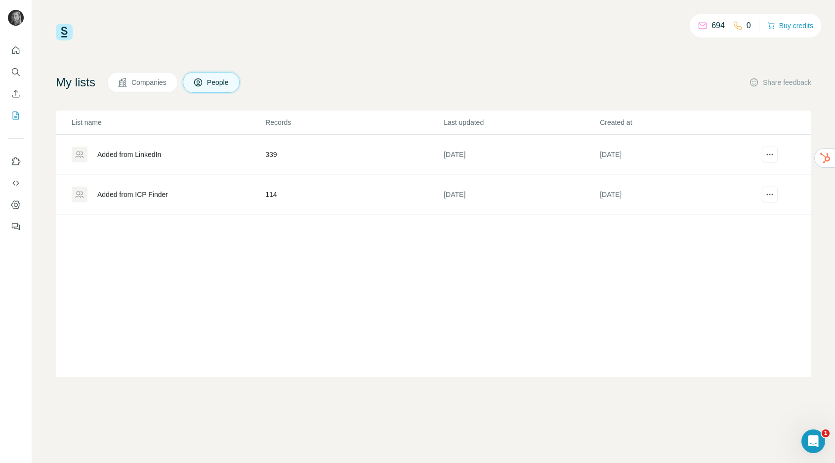
click at [274, 197] on td "114" at bounding box center [354, 195] width 178 height 40
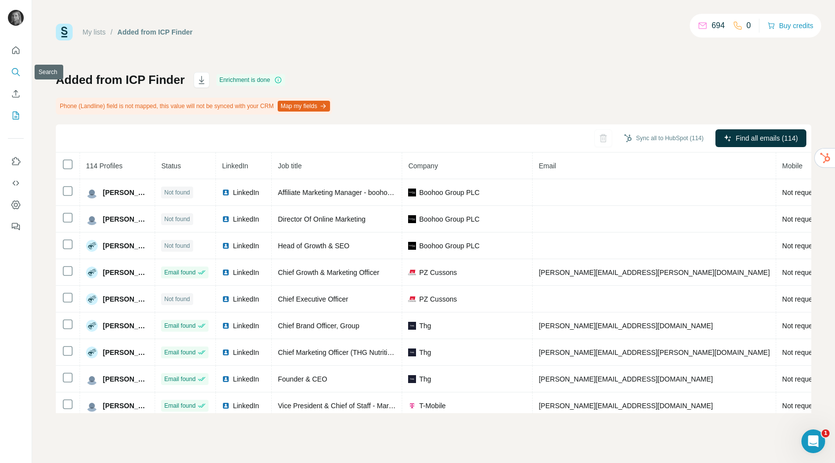
click at [19, 65] on button "Search" at bounding box center [16, 72] width 16 height 18
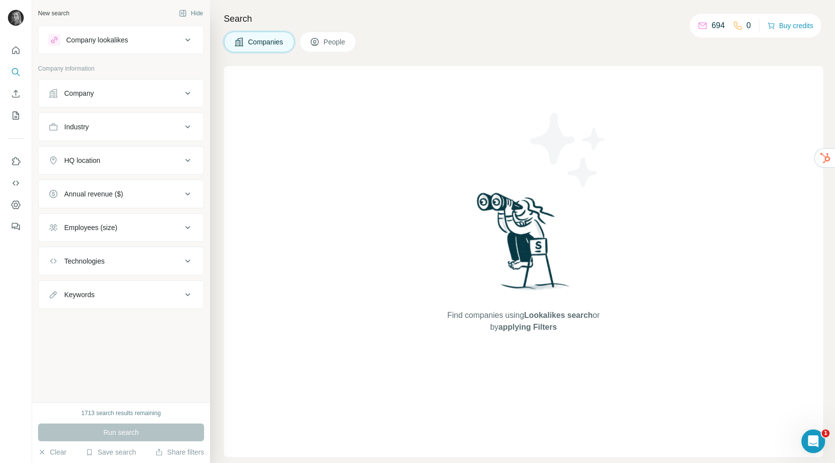
click at [79, 97] on div "Company" at bounding box center [79, 93] width 30 height 10
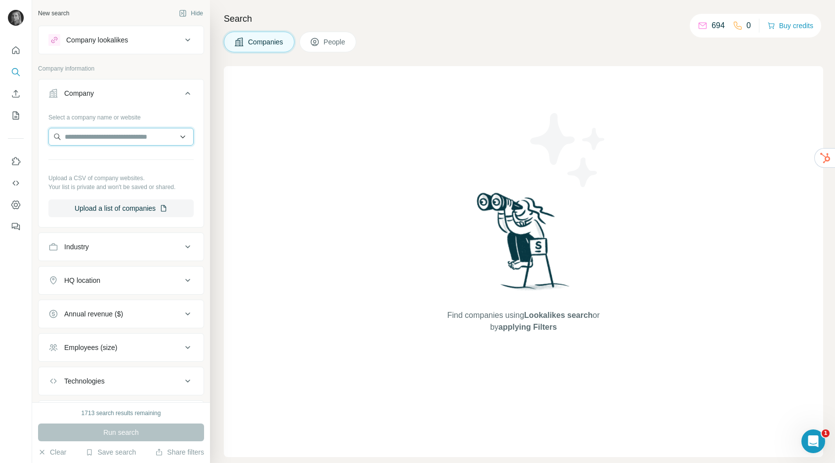
click at [91, 134] on input "text" at bounding box center [120, 137] width 145 height 18
paste input "**********"
type input "**********"
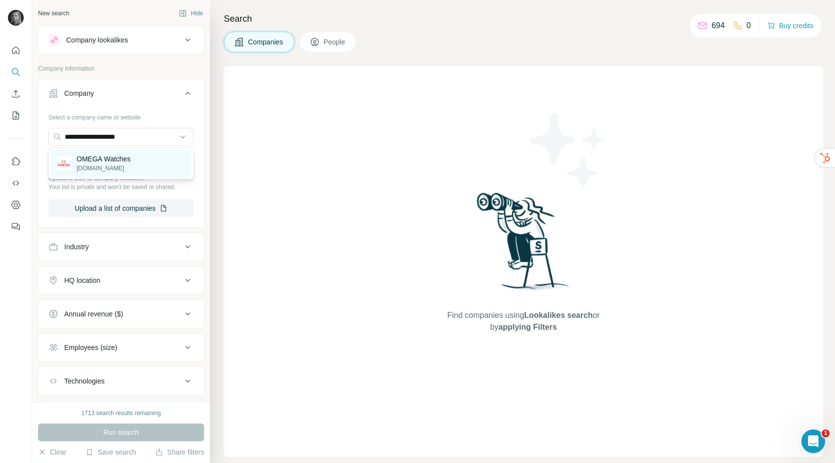
click at [102, 167] on p "omegawatches.com" at bounding box center [104, 168] width 54 height 9
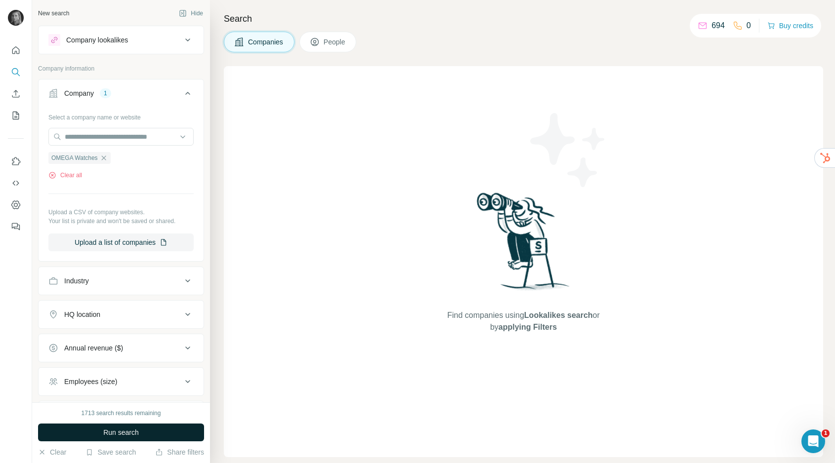
click at [136, 431] on span "Run search" at bounding box center [121, 433] width 36 height 10
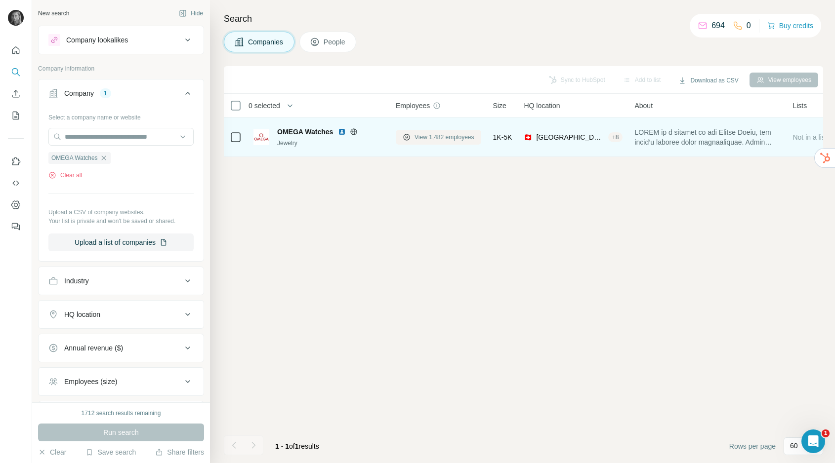
click at [418, 140] on span "View 1,482 employees" at bounding box center [444, 137] width 60 height 9
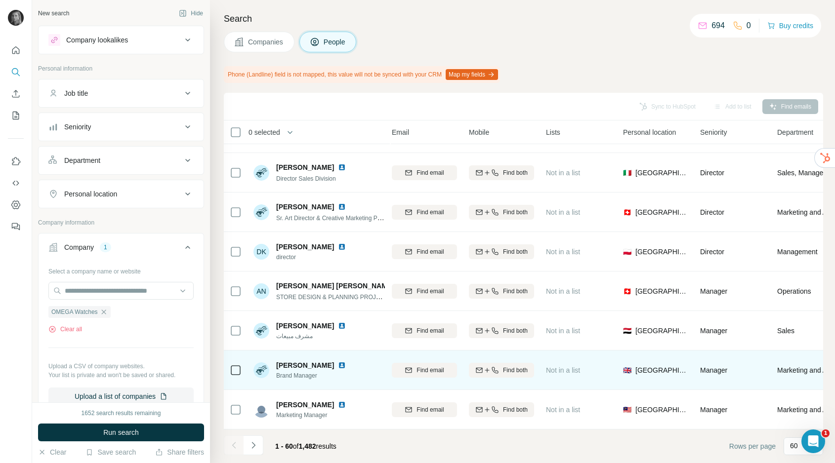
scroll to position [2085, 0]
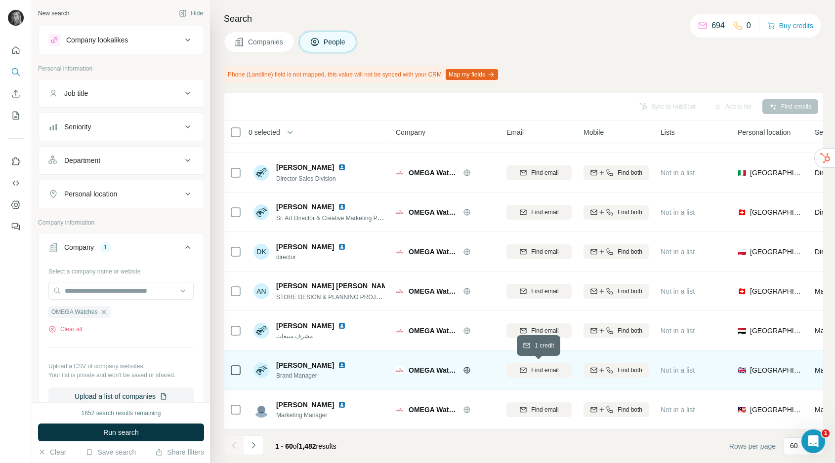
click at [553, 368] on span "Find email" at bounding box center [544, 370] width 27 height 9
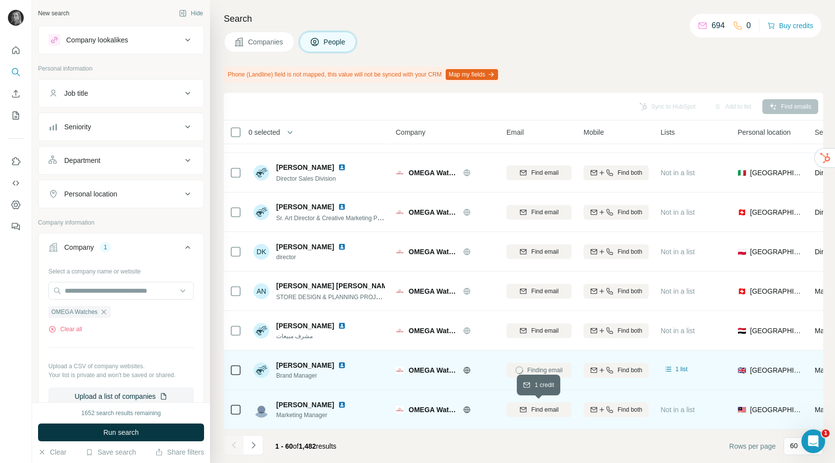
click at [542, 409] on span "Find email" at bounding box center [544, 409] width 27 height 9
click at [15, 105] on nav at bounding box center [16, 82] width 16 height 83
click at [15, 120] on icon "My lists" at bounding box center [16, 116] width 10 height 10
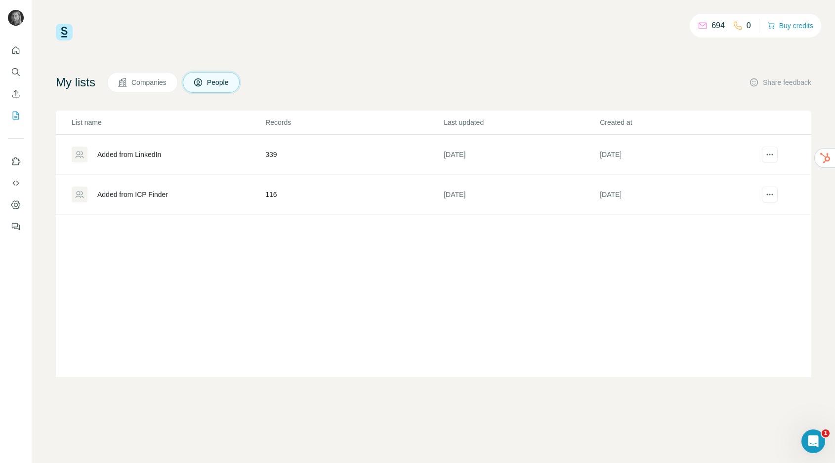
click at [271, 199] on td "116" at bounding box center [354, 195] width 178 height 40
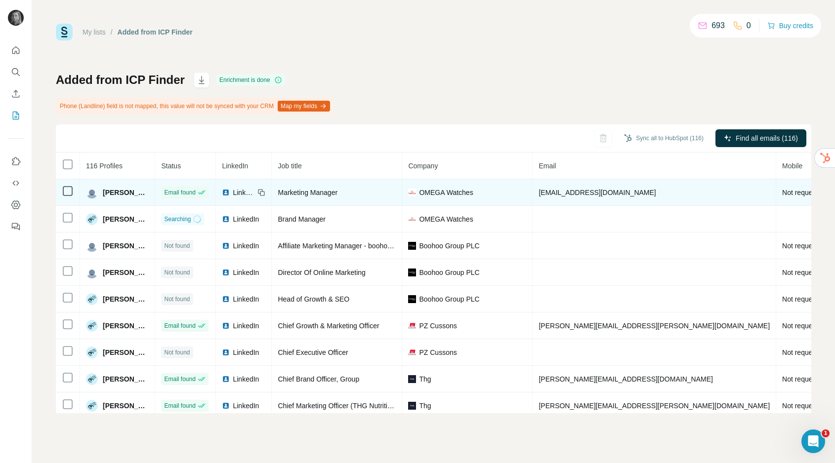
click at [581, 190] on span "a.kong@bellross.com" at bounding box center [596, 193] width 117 height 8
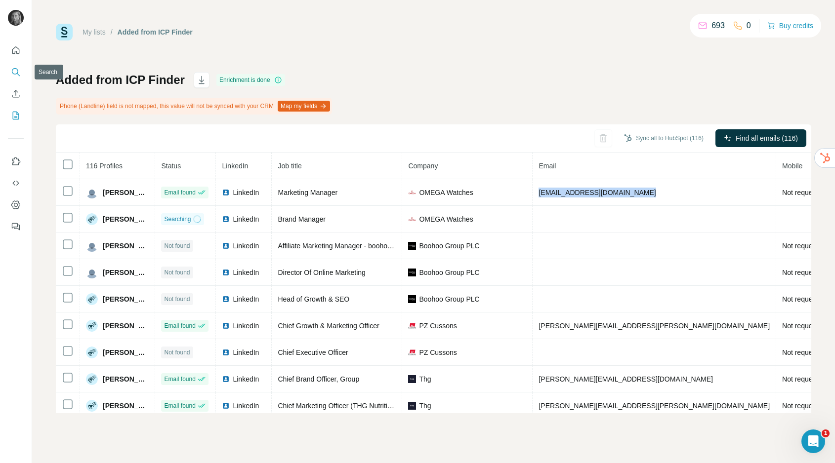
click at [15, 64] on button "Search" at bounding box center [16, 72] width 16 height 18
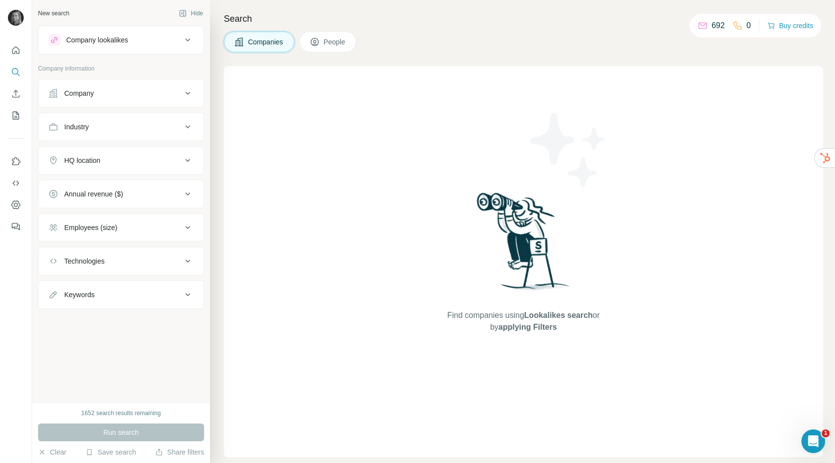
click at [152, 83] on button "Company" at bounding box center [121, 93] width 165 height 24
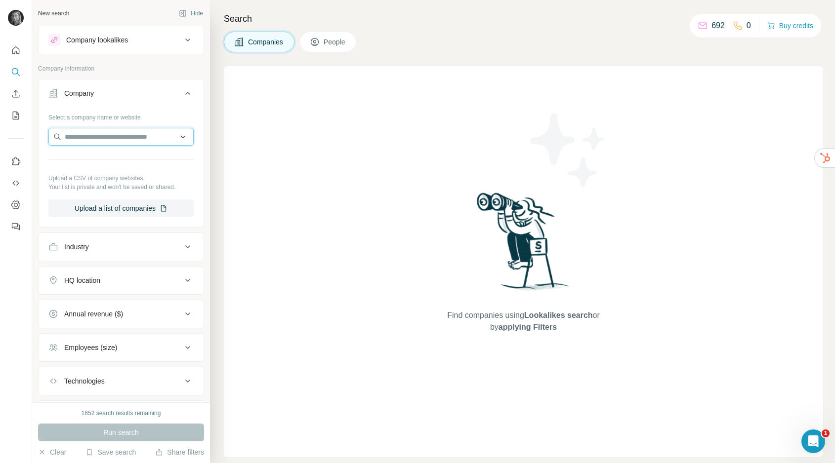
click at [134, 141] on input "text" at bounding box center [120, 137] width 145 height 18
paste input "**********"
type input "**********"
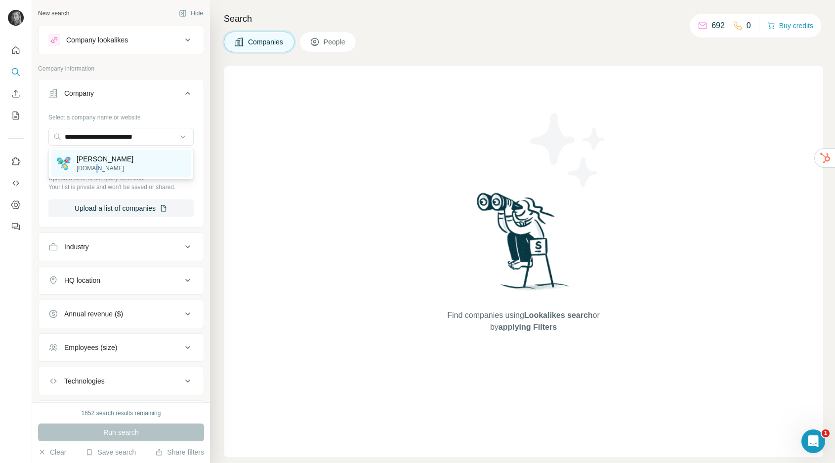
click at [92, 167] on p "teenie-weenies.com" at bounding box center [105, 168] width 57 height 9
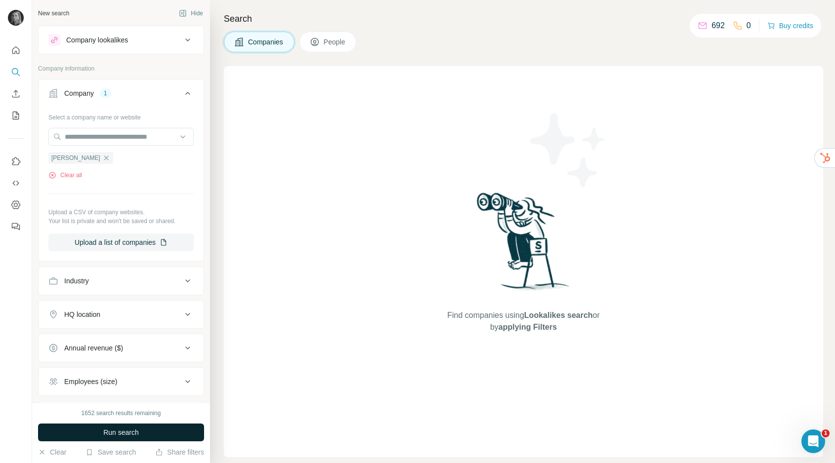
click at [142, 428] on button "Run search" at bounding box center [121, 433] width 166 height 18
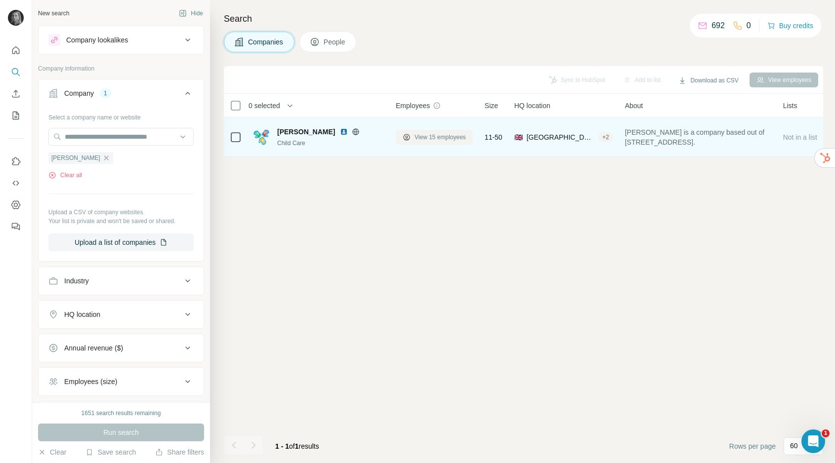
click at [449, 132] on button "View 15 employees" at bounding box center [434, 137] width 77 height 15
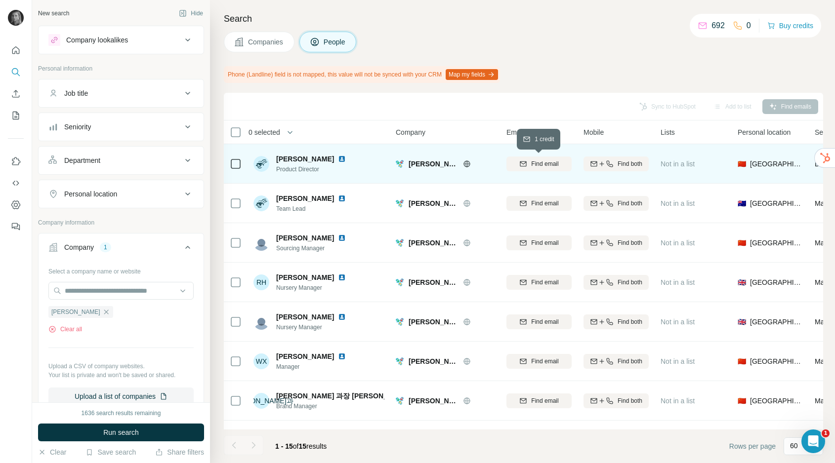
click at [545, 161] on span "Find email" at bounding box center [544, 164] width 27 height 9
click at [541, 163] on div "Finding email" at bounding box center [538, 163] width 65 height 27
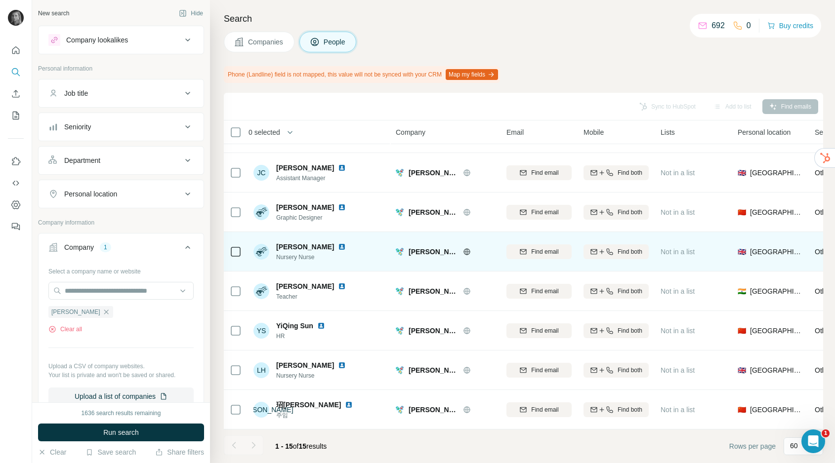
scroll to position [306, 0]
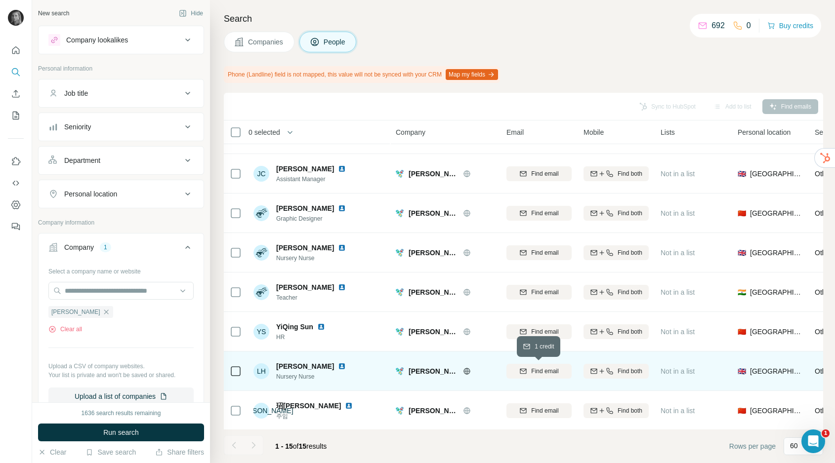
click at [522, 373] on icon "button" at bounding box center [523, 371] width 8 height 8
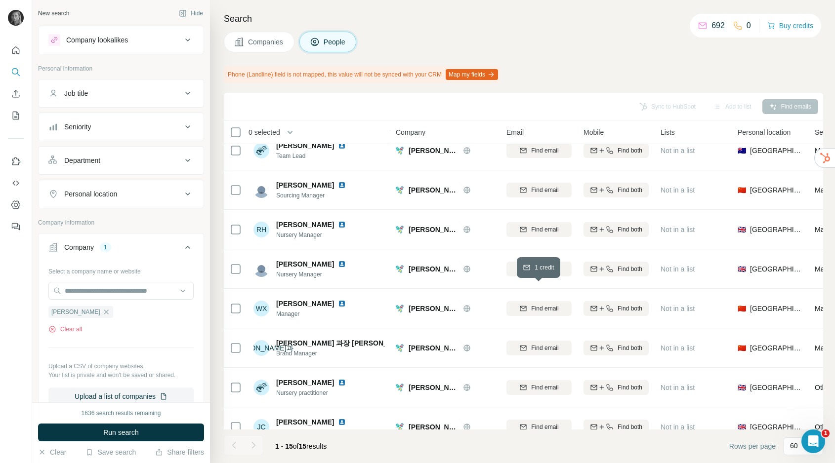
scroll to position [0, 0]
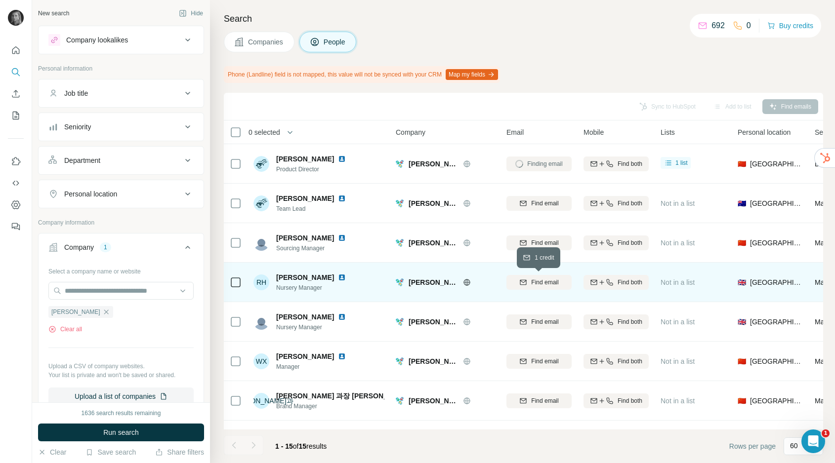
click at [539, 284] on span "Find email" at bounding box center [544, 282] width 27 height 9
click at [12, 72] on icon "Search" at bounding box center [15, 71] width 6 height 6
click at [104, 311] on icon "button" at bounding box center [106, 312] width 4 height 4
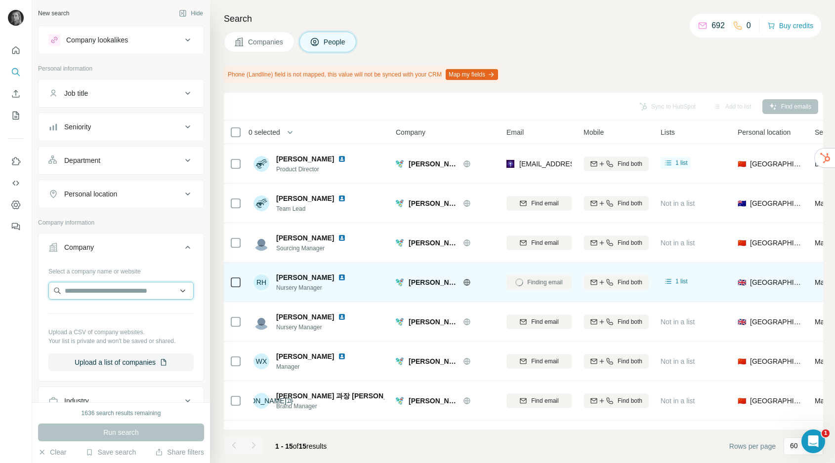
click at [117, 297] on input "text" at bounding box center [120, 291] width 145 height 18
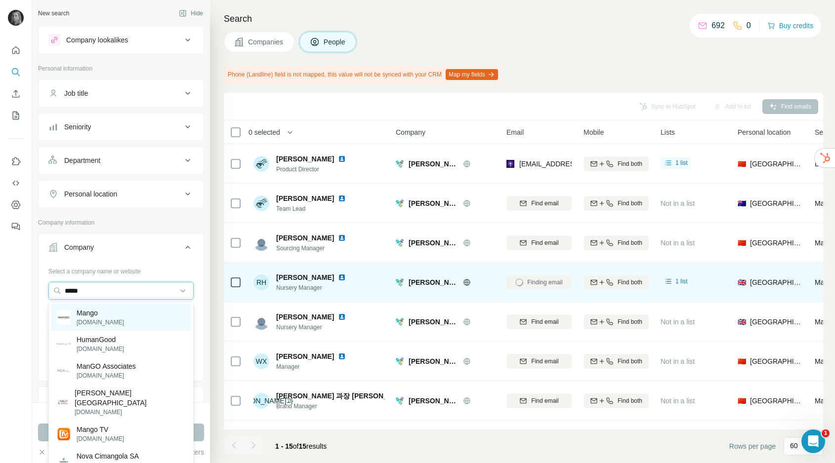
type input "*****"
click at [115, 320] on div "Mango mango.com" at bounding box center [121, 317] width 140 height 27
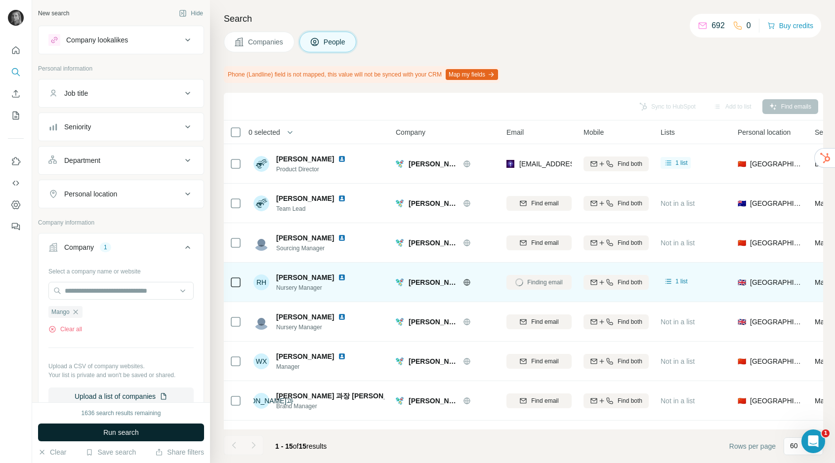
click at [128, 436] on span "Run search" at bounding box center [121, 433] width 36 height 10
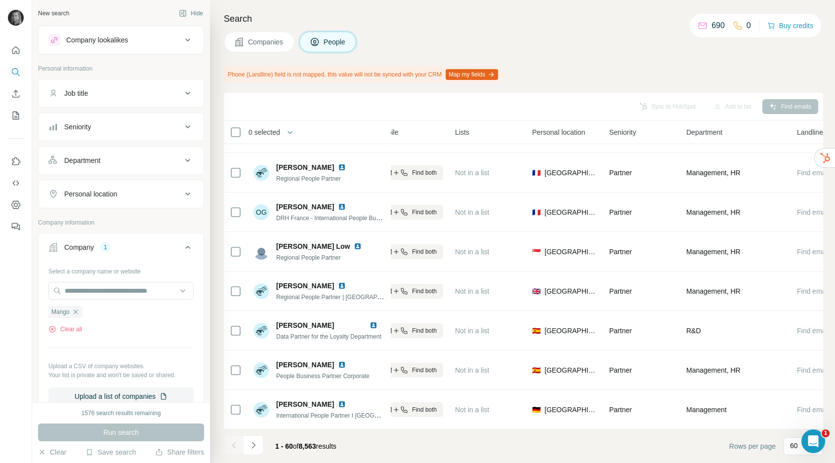
scroll to position [2085, 250]
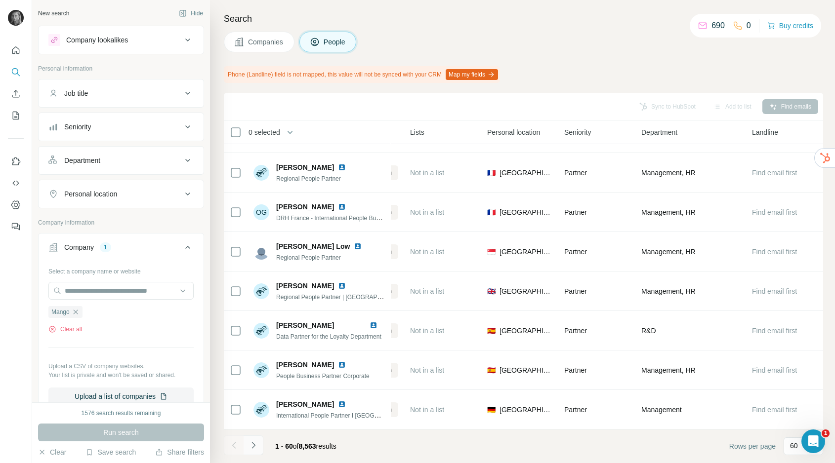
click at [252, 443] on icon "Navigate to next page" at bounding box center [252, 445] width 3 height 6
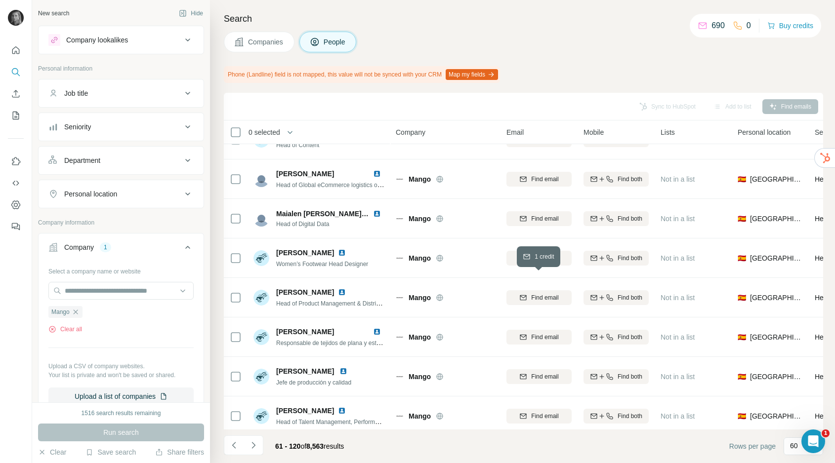
scroll to position [2085, 0]
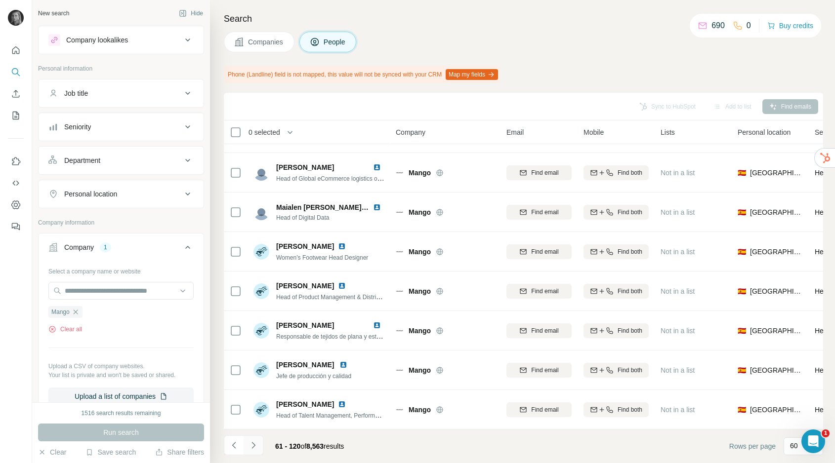
click at [255, 443] on icon "Navigate to next page" at bounding box center [253, 446] width 10 height 10
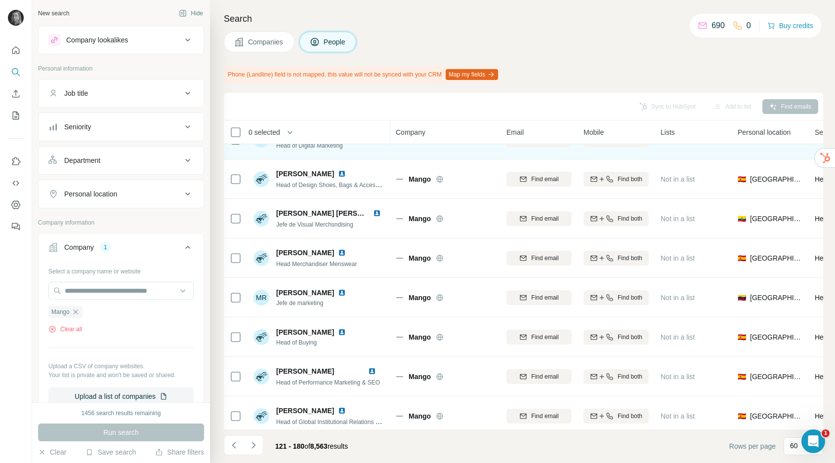
scroll to position [196, 0]
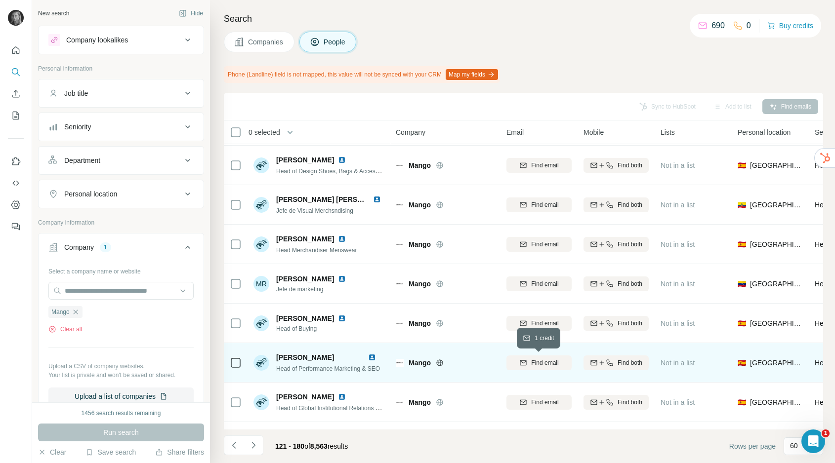
click at [531, 363] on span "Find email" at bounding box center [544, 363] width 27 height 9
click at [77, 310] on icon "button" at bounding box center [76, 312] width 8 height 8
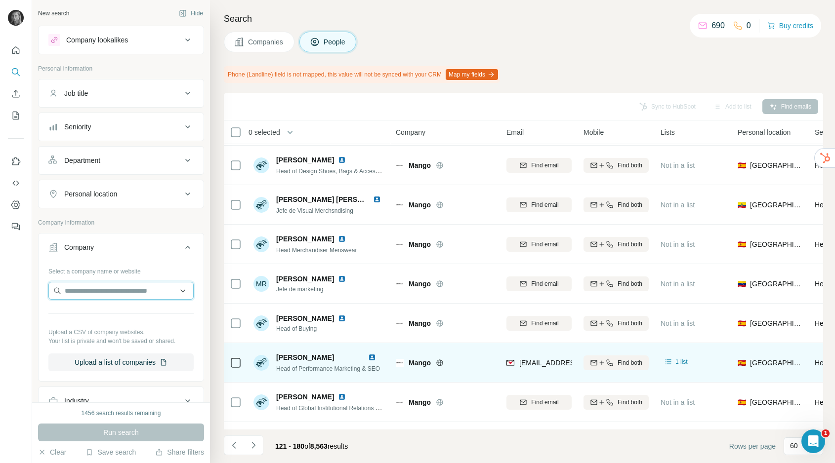
click at [93, 287] on input "text" at bounding box center [120, 291] width 145 height 18
paste input "**********"
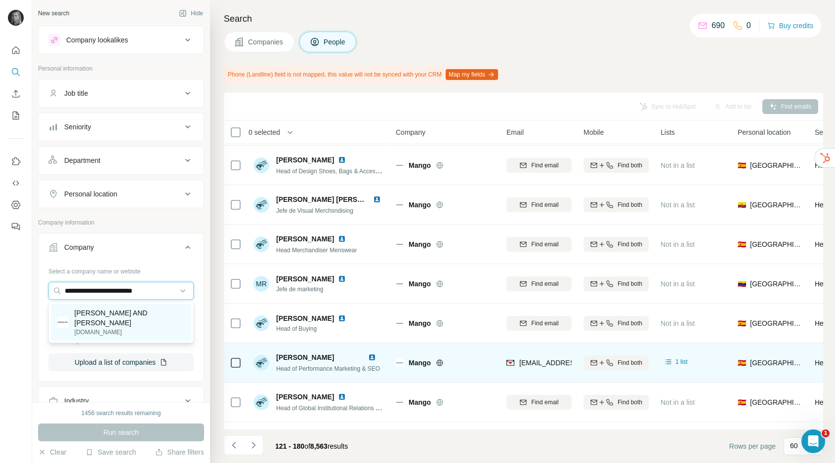
type input "**********"
click at [99, 317] on p "Russell AND Bromley" at bounding box center [130, 318] width 111 height 20
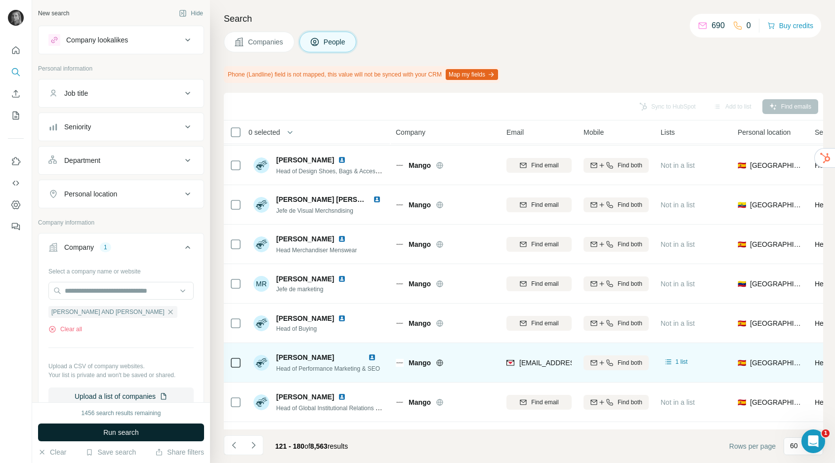
click at [100, 435] on button "Run search" at bounding box center [121, 433] width 166 height 18
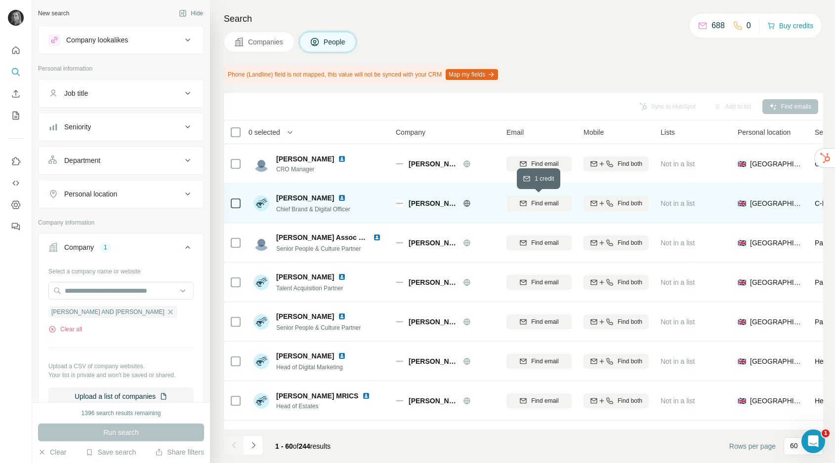
click at [549, 203] on span "Find email" at bounding box center [544, 203] width 27 height 9
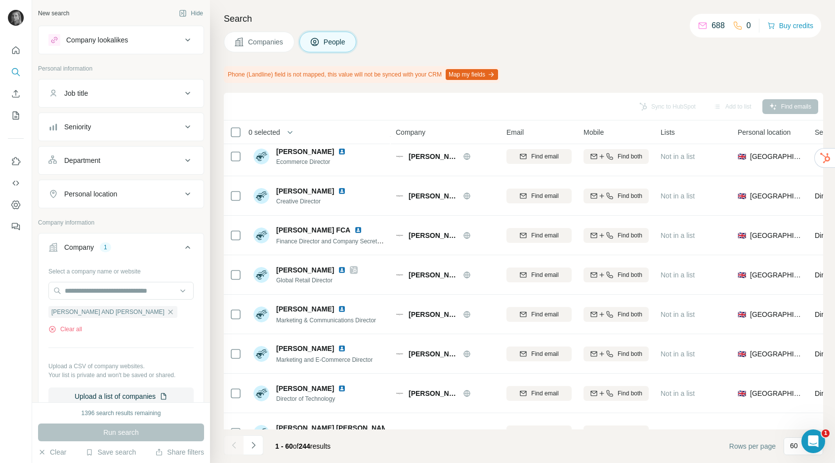
scroll to position [604, 0]
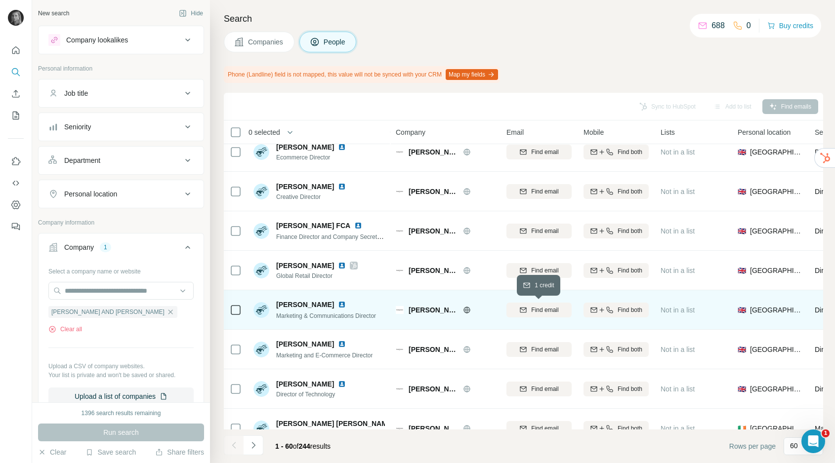
click at [549, 308] on span "Find email" at bounding box center [544, 310] width 27 height 9
click at [166, 311] on icon "button" at bounding box center [170, 312] width 8 height 8
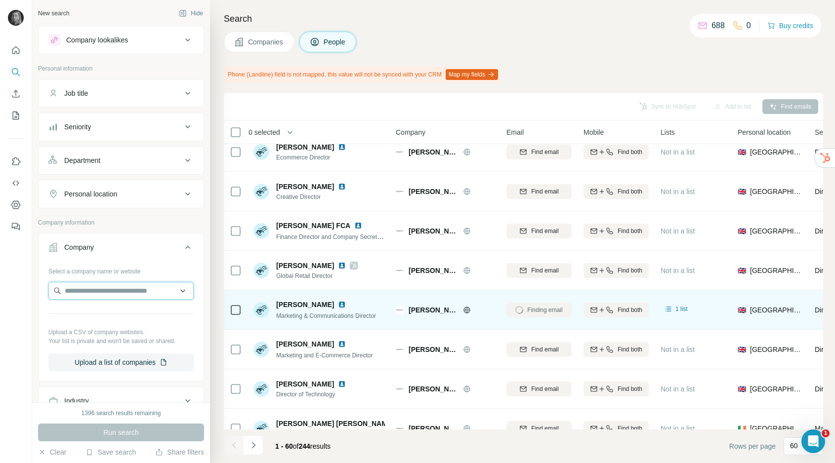
click at [127, 286] on input "text" at bounding box center [120, 291] width 145 height 18
paste input "**********"
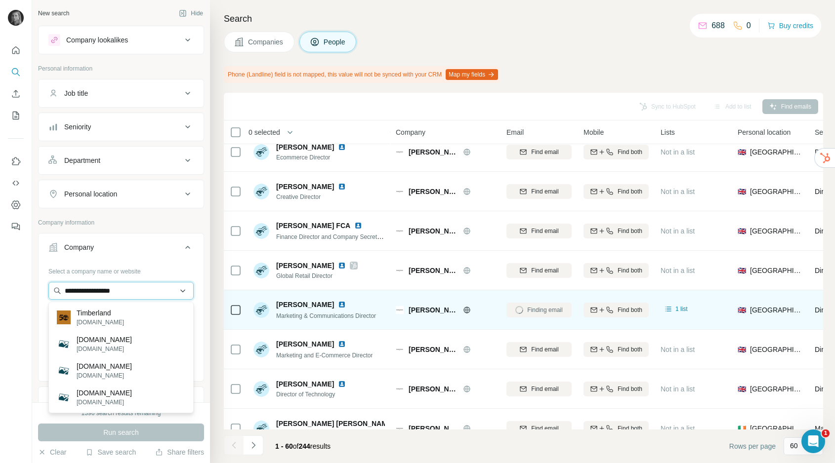
type input "**********"
click at [131, 318] on div "Timberland timberland.com" at bounding box center [121, 317] width 140 height 27
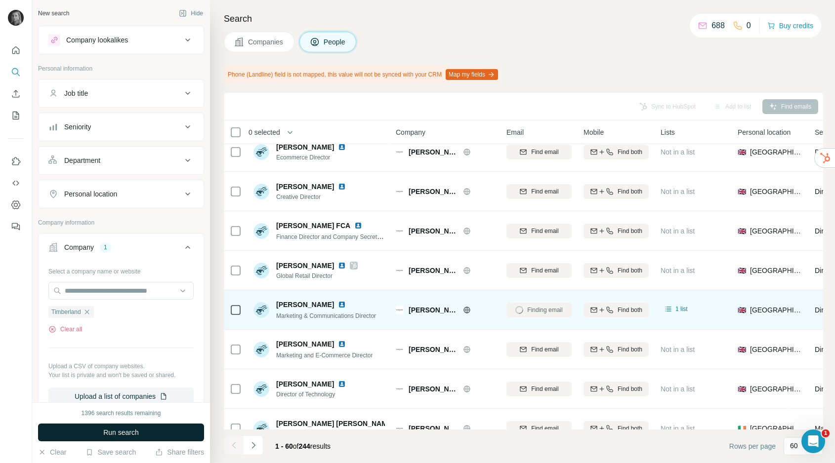
click at [122, 433] on span "Run search" at bounding box center [121, 433] width 36 height 10
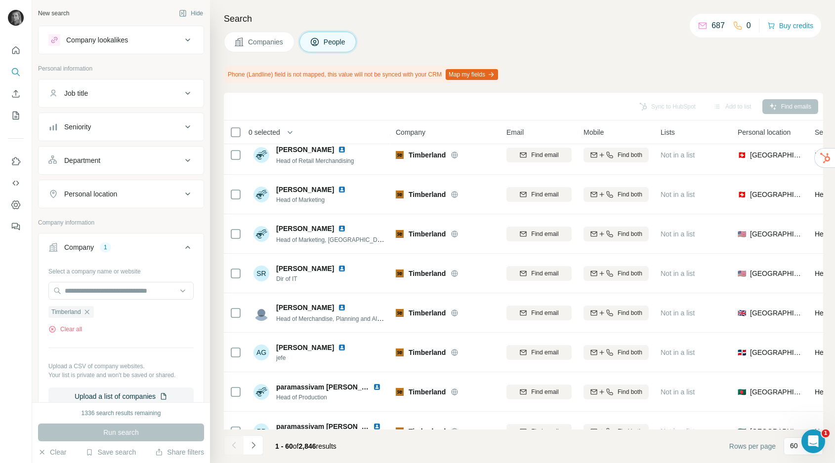
scroll to position [1644, 0]
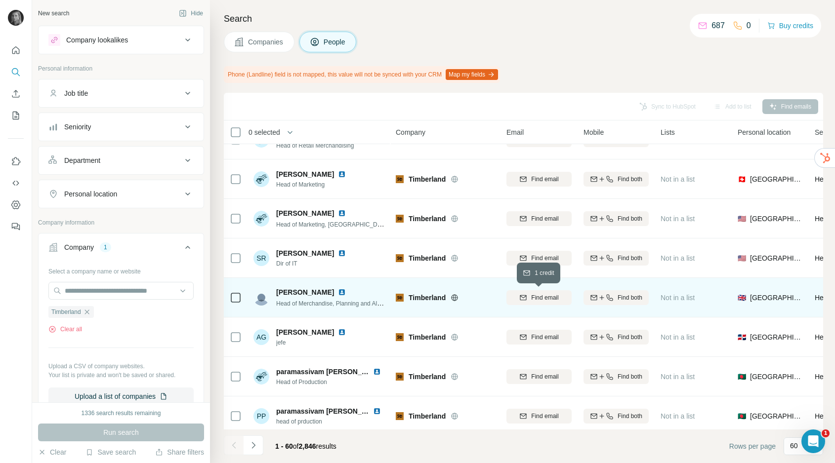
click at [552, 297] on span "Find email" at bounding box center [544, 297] width 27 height 9
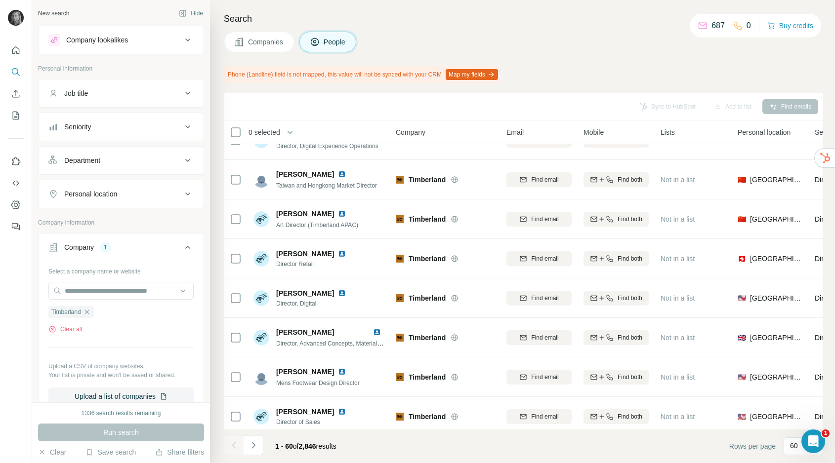
scroll to position [2067, 0]
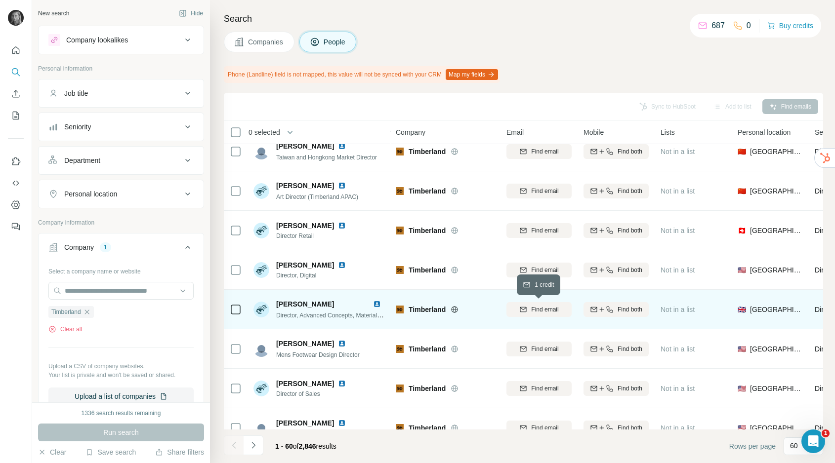
click at [536, 314] on button "Find email" at bounding box center [538, 309] width 65 height 15
click at [89, 310] on icon "button" at bounding box center [87, 312] width 8 height 8
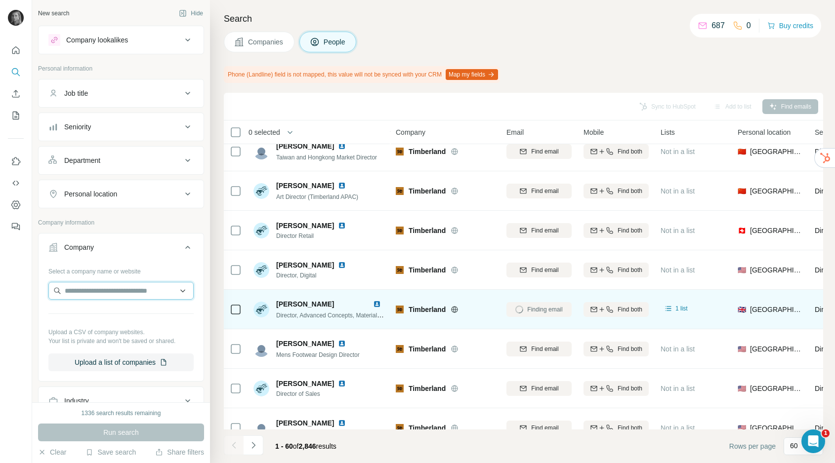
click at [104, 292] on input "text" at bounding box center [120, 291] width 145 height 18
paste input "**********"
click at [85, 292] on input "**********" at bounding box center [120, 291] width 145 height 18
click at [87, 292] on input "**********" at bounding box center [120, 291] width 145 height 18
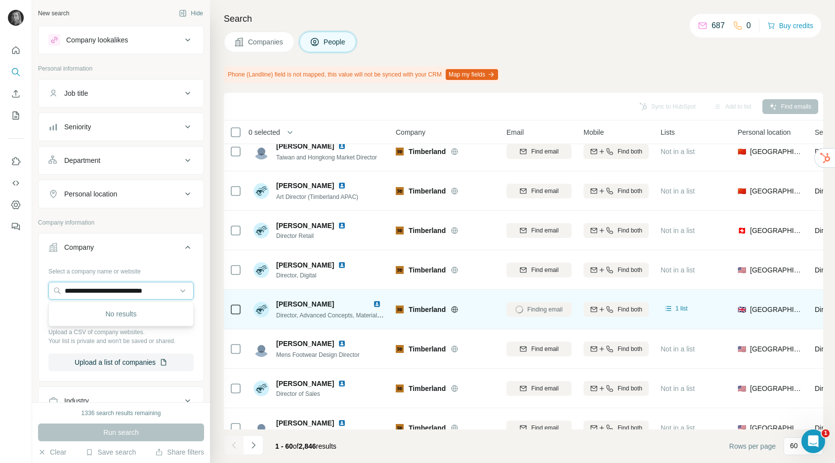
scroll to position [0, 0]
drag, startPoint x: 87, startPoint y: 292, endPoint x: 37, endPoint y: 282, distance: 51.9
click at [37, 283] on div "**********" at bounding box center [121, 201] width 178 height 402
click at [167, 292] on input "**********" at bounding box center [120, 291] width 145 height 18
click at [122, 290] on input "**********" at bounding box center [120, 291] width 145 height 18
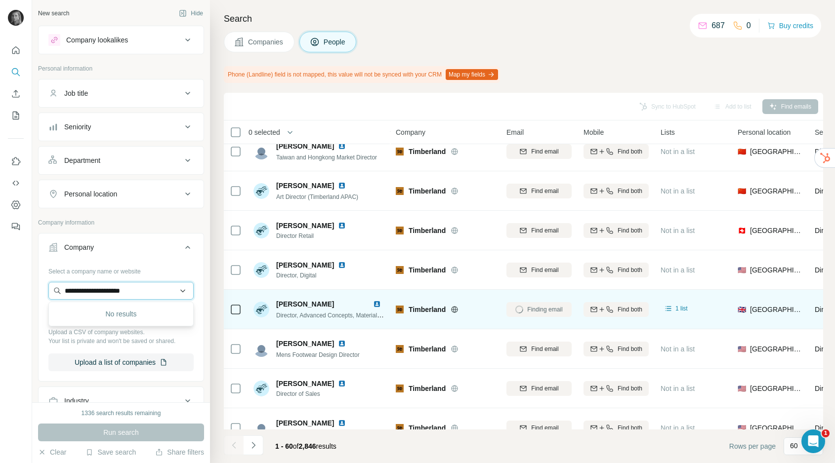
click at [122, 290] on input "**********" at bounding box center [120, 291] width 145 height 18
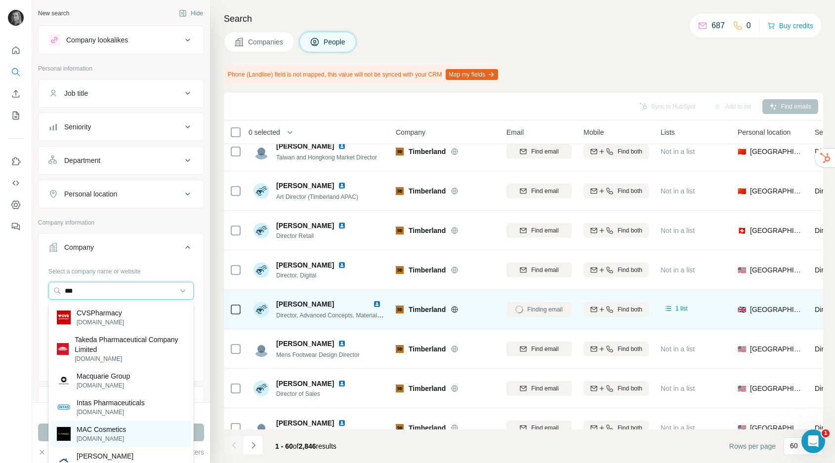
type input "***"
click at [114, 428] on p "MAC Cosmetics" at bounding box center [101, 430] width 49 height 10
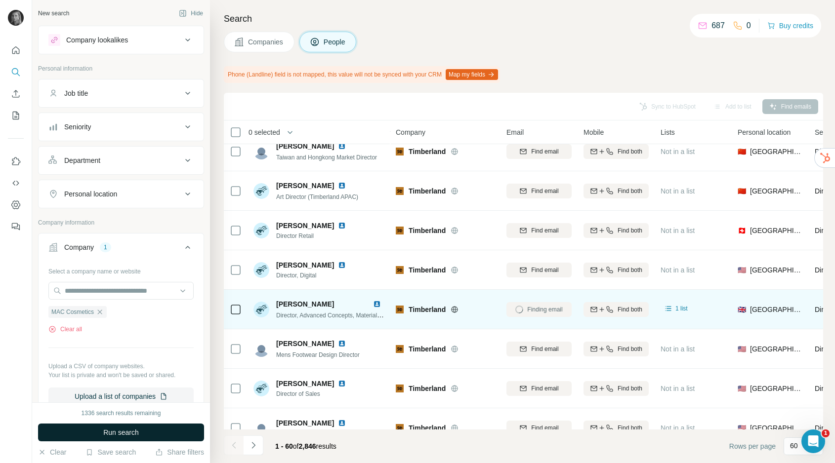
click at [117, 432] on span "Run search" at bounding box center [121, 433] width 36 height 10
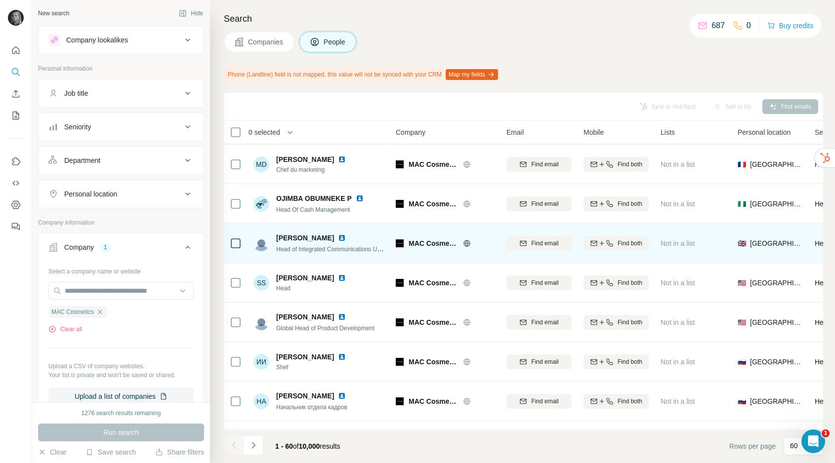
scroll to position [2053, 0]
click at [543, 245] on span "Find email" at bounding box center [544, 244] width 27 height 9
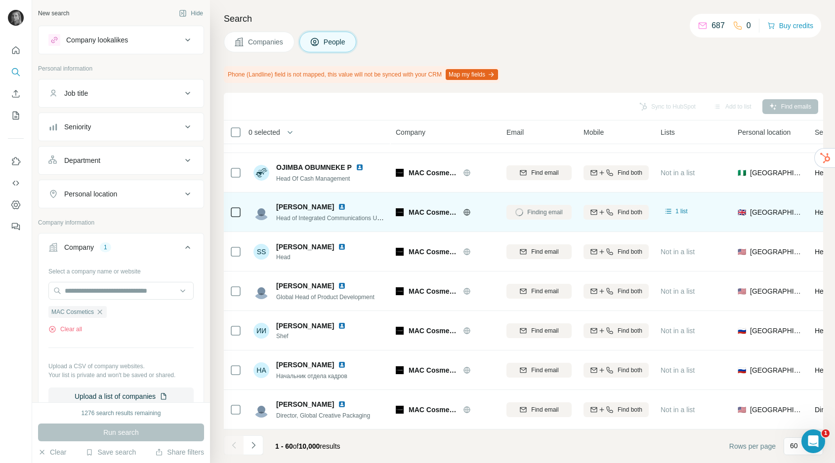
scroll to position [2084, 0]
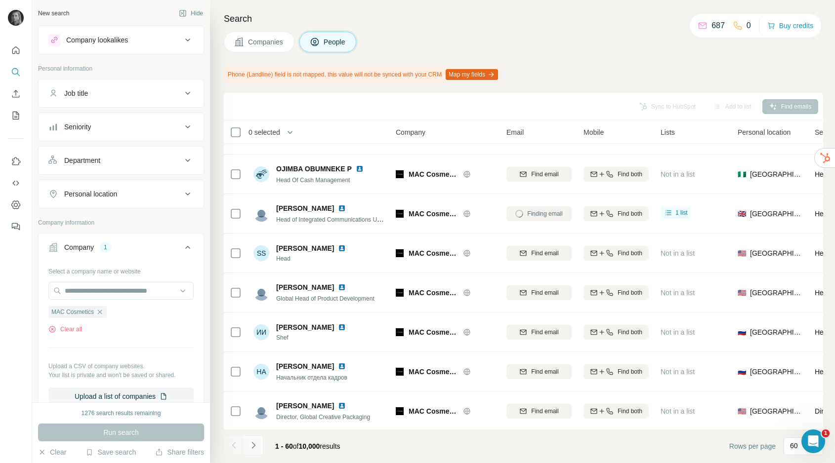
click at [250, 451] on button "Navigate to next page" at bounding box center [253, 446] width 20 height 20
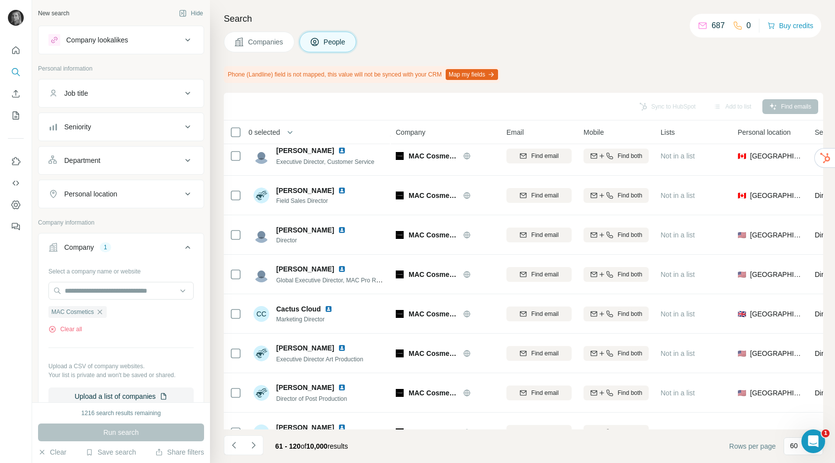
scroll to position [524, 0]
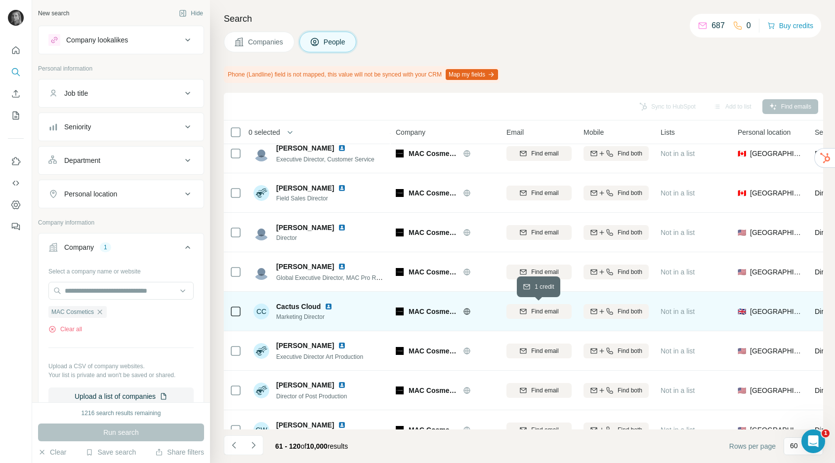
click at [521, 315] on div "Find email" at bounding box center [538, 311] width 65 height 9
click at [101, 312] on icon "button" at bounding box center [100, 312] width 4 height 4
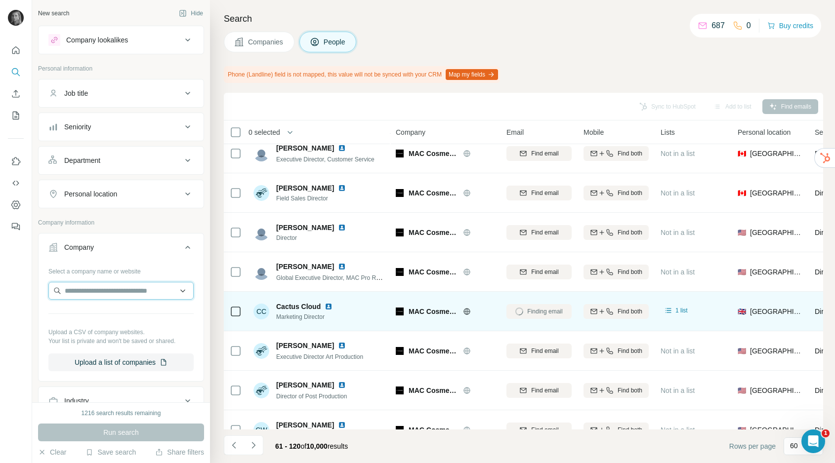
click at [107, 291] on input "text" at bounding box center [120, 291] width 145 height 18
paste input "**********"
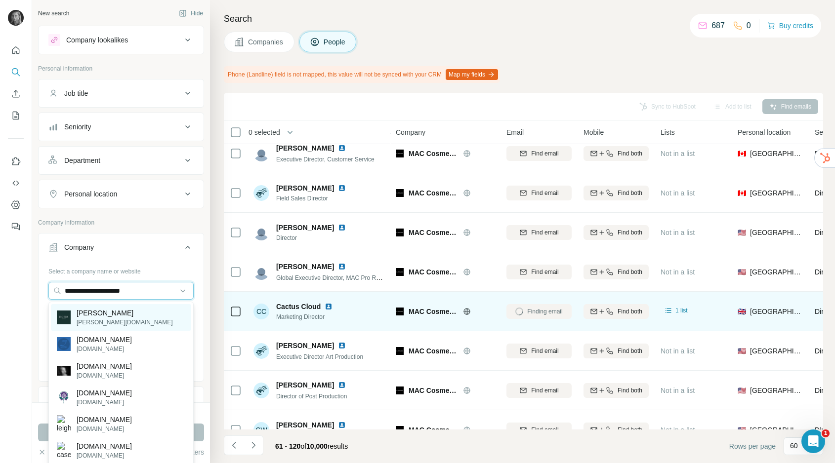
type input "**********"
click at [108, 317] on div "Hobbs hobbs.com" at bounding box center [121, 317] width 140 height 27
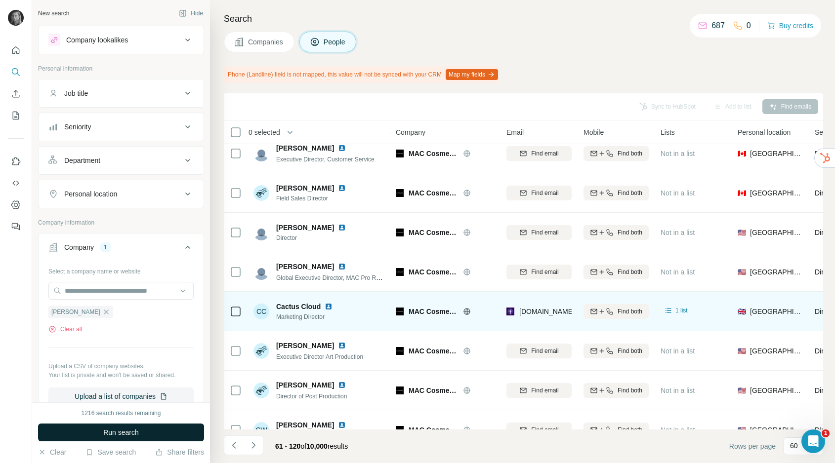
click at [132, 435] on span "Run search" at bounding box center [121, 433] width 36 height 10
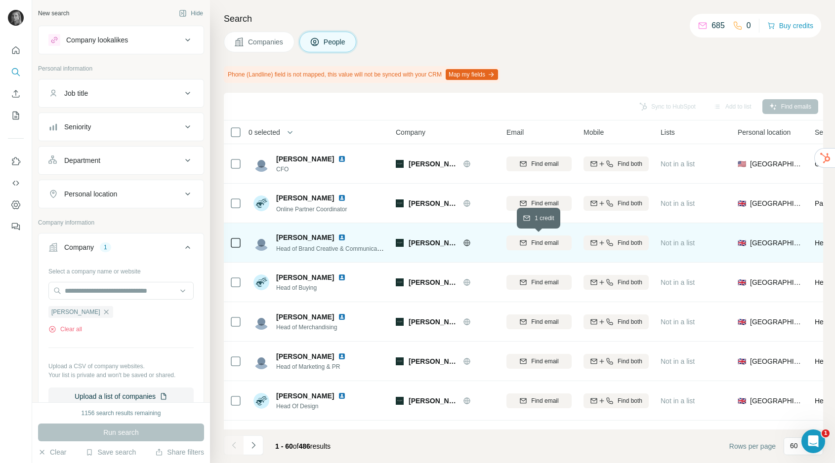
click at [538, 241] on span "Find email" at bounding box center [544, 243] width 27 height 9
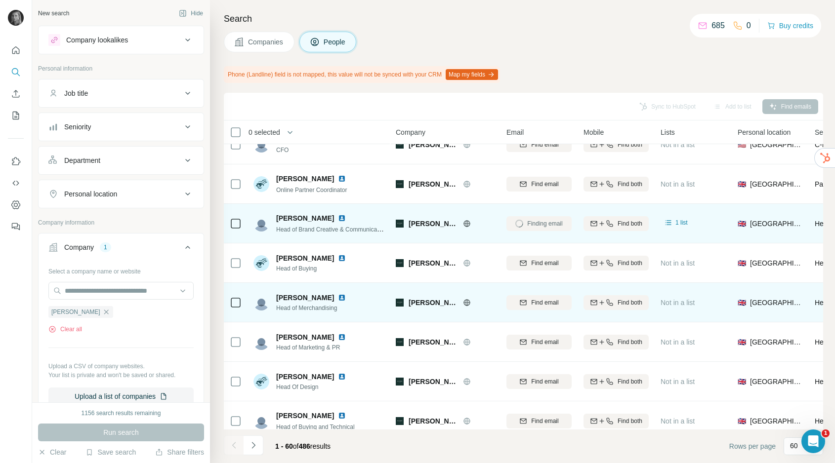
scroll to position [20, 0]
click at [534, 307] on button "Find email" at bounding box center [538, 302] width 65 height 15
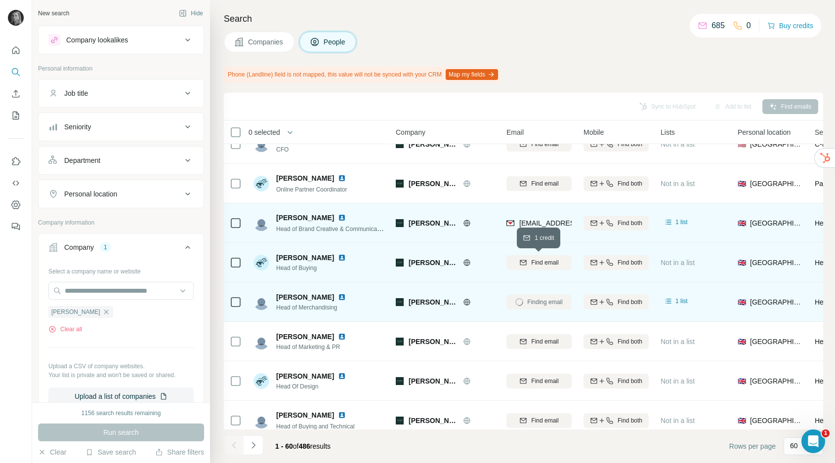
click at [546, 263] on span "Find email" at bounding box center [544, 262] width 27 height 9
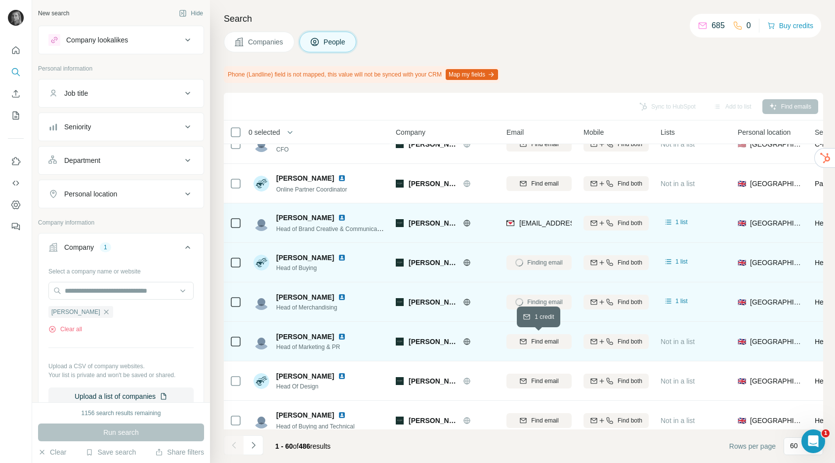
click at [541, 340] on span "Find email" at bounding box center [544, 341] width 27 height 9
click at [102, 315] on icon "button" at bounding box center [106, 312] width 8 height 8
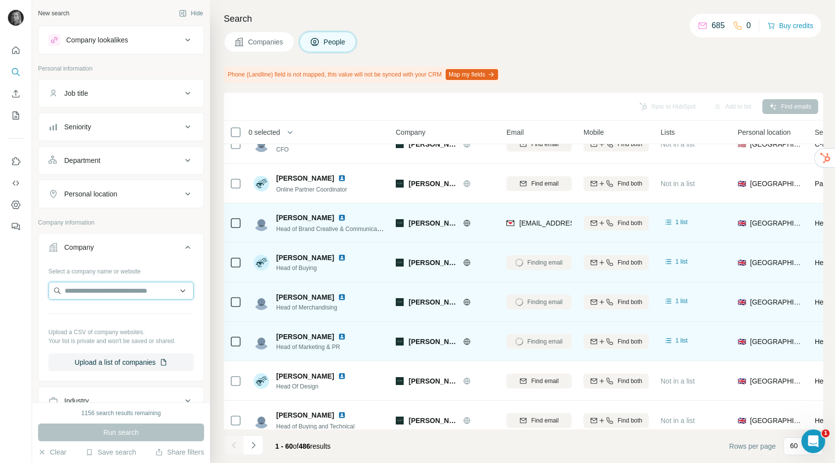
click at [109, 296] on input "text" at bounding box center [120, 291] width 145 height 18
paste input "**********"
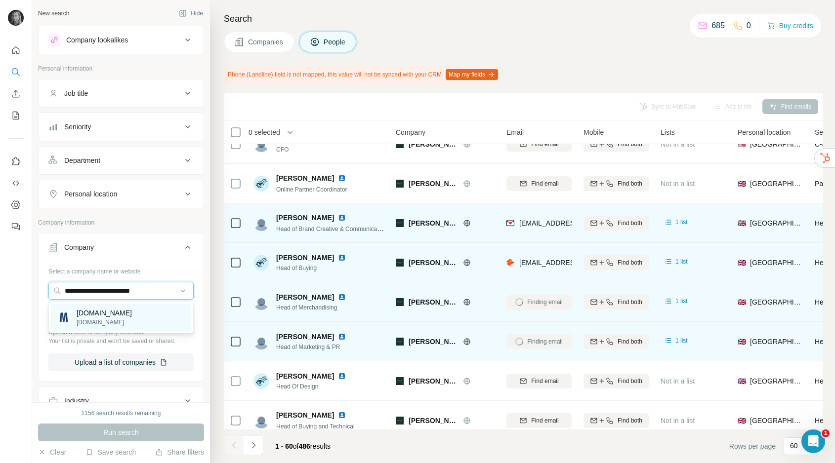
type input "**********"
click at [108, 318] on p "menkind.co.uk" at bounding box center [104, 322] width 55 height 9
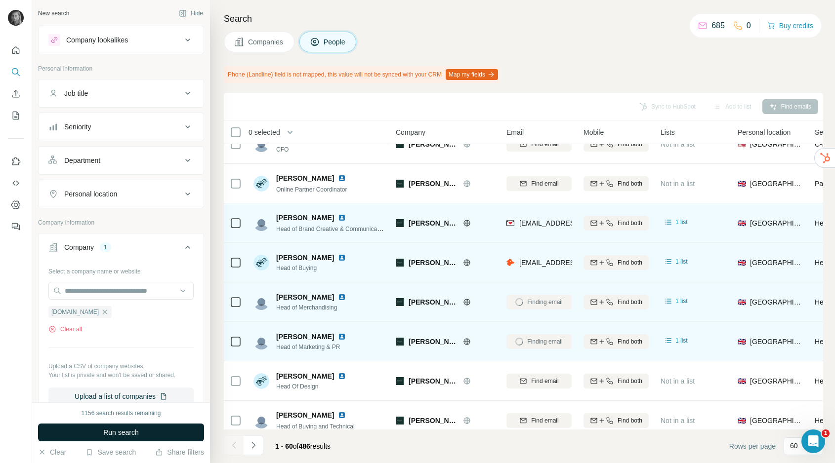
click at [144, 436] on button "Run search" at bounding box center [121, 433] width 166 height 18
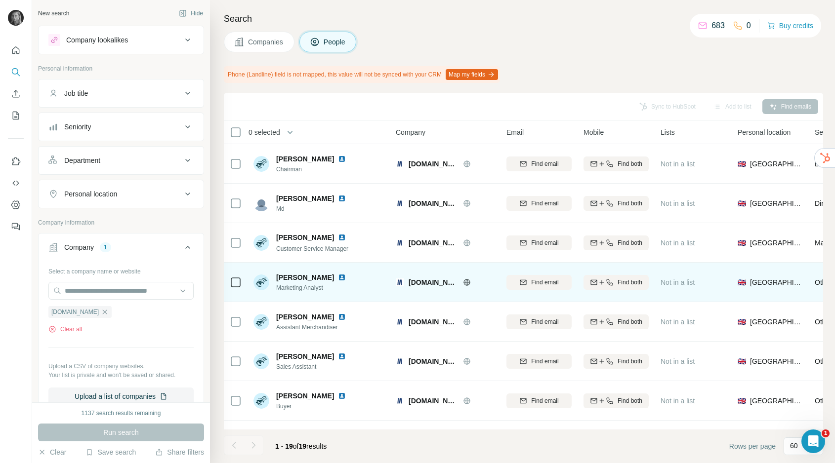
scroll to position [7, 0]
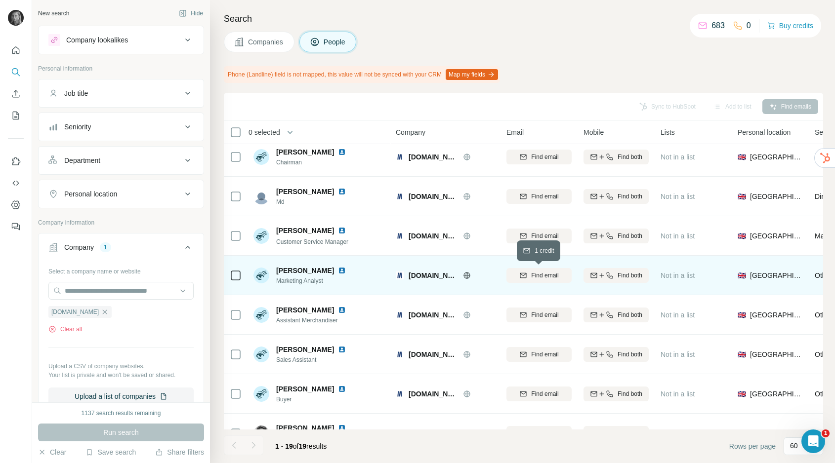
click at [547, 273] on span "Find email" at bounding box center [544, 275] width 27 height 9
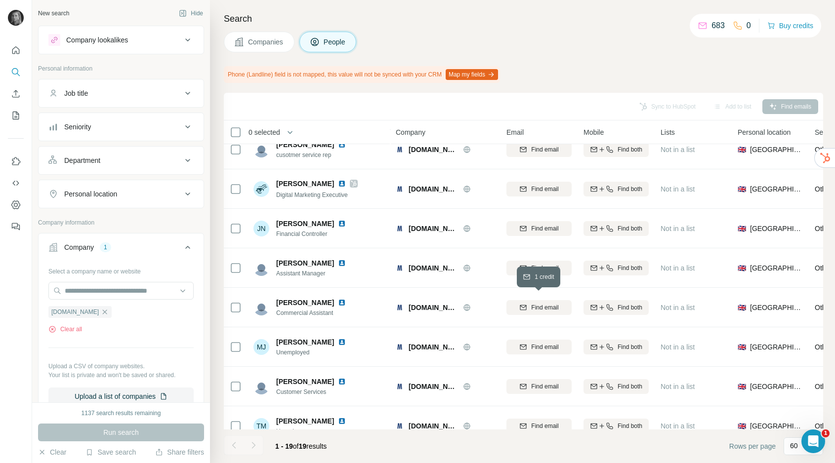
scroll to position [465, 0]
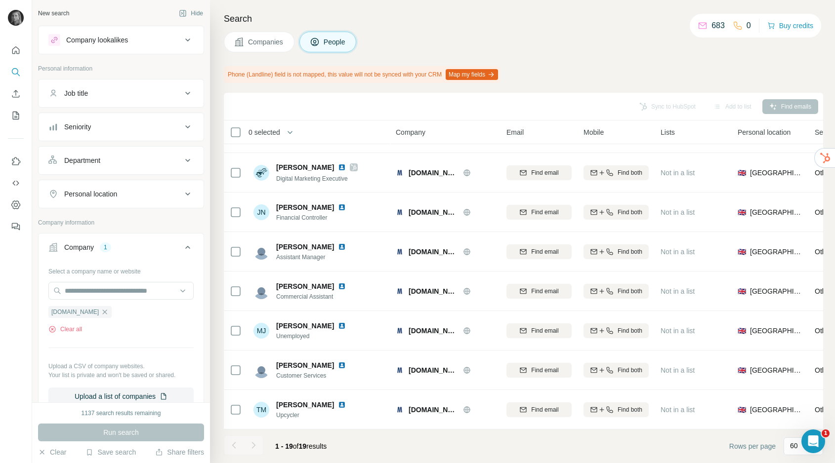
click at [254, 448] on div at bounding box center [253, 446] width 20 height 20
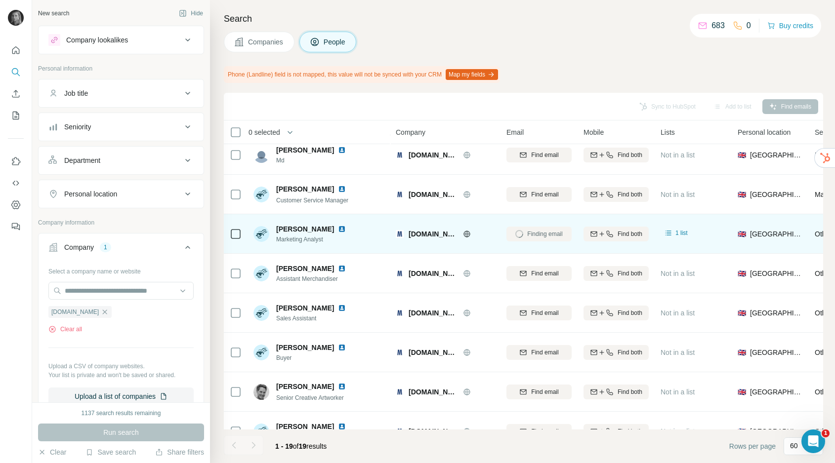
scroll to position [0, 0]
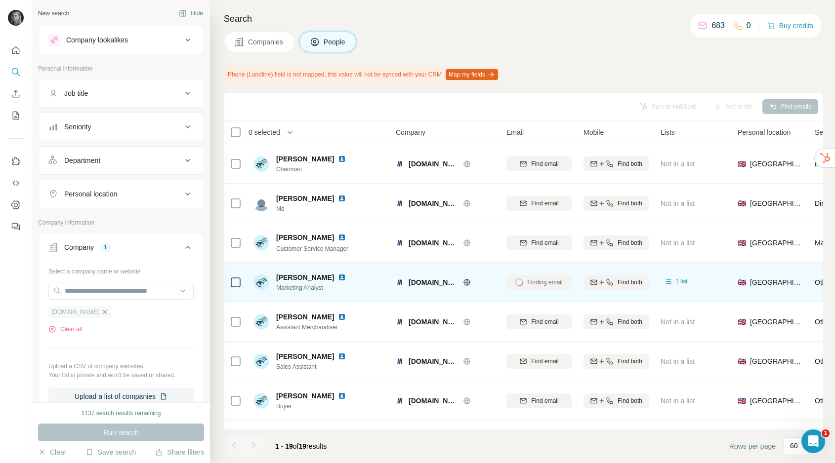
click at [103, 313] on icon "button" at bounding box center [105, 312] width 8 height 8
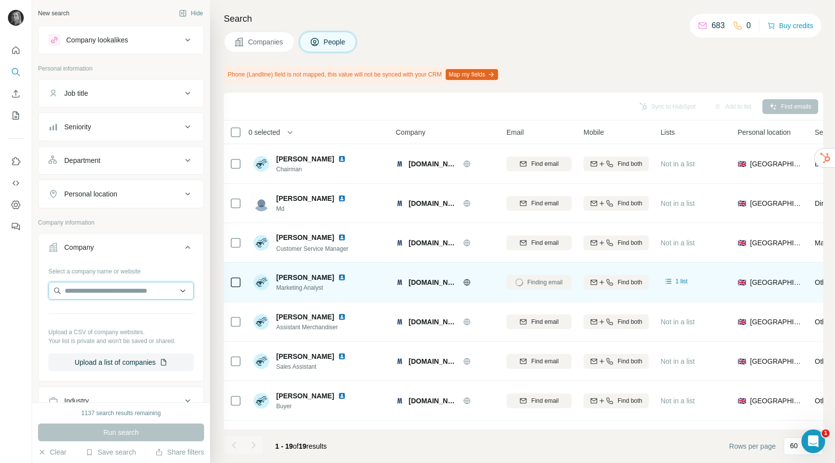
click at [103, 297] on input "text" at bounding box center [120, 291] width 145 height 18
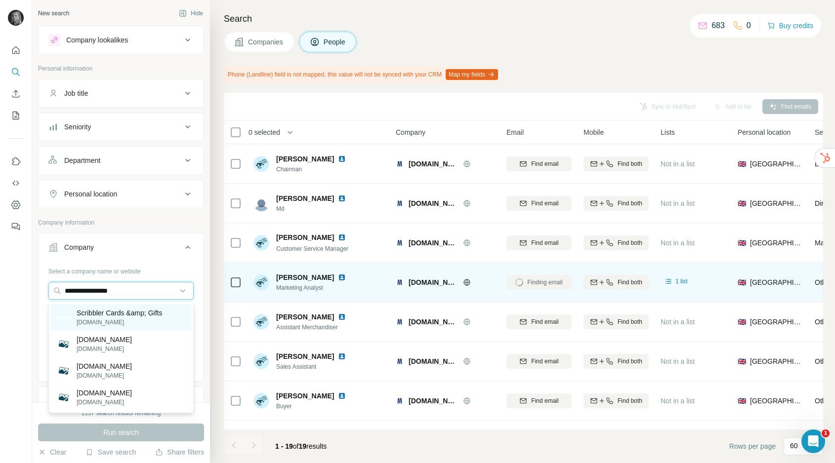
type input "**********"
click at [99, 319] on p "scribbler.com" at bounding box center [120, 322] width 86 height 9
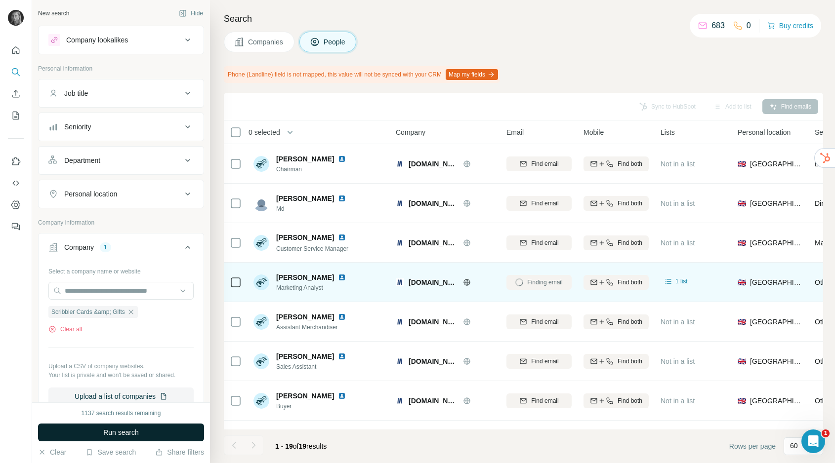
click at [128, 425] on button "Run search" at bounding box center [121, 433] width 166 height 18
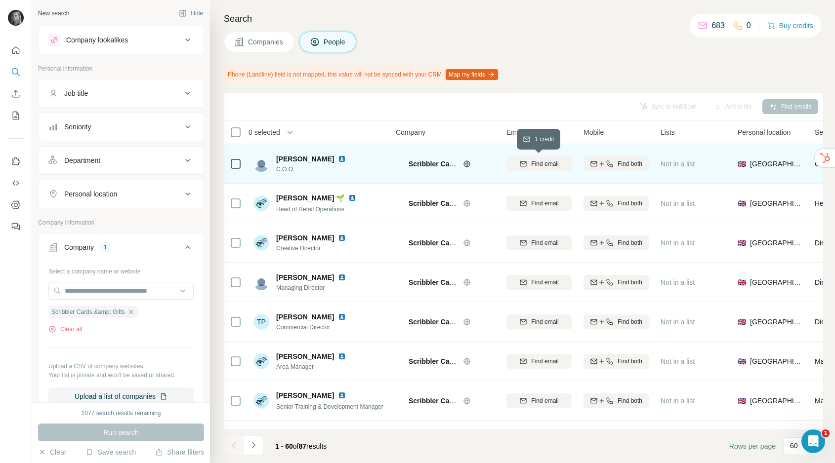
click at [545, 162] on span "Find email" at bounding box center [544, 164] width 27 height 9
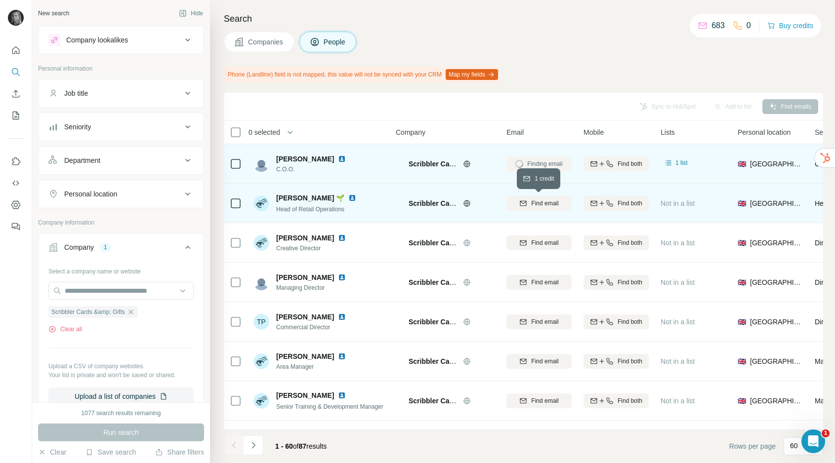
click at [551, 203] on span "Find email" at bounding box center [544, 203] width 27 height 9
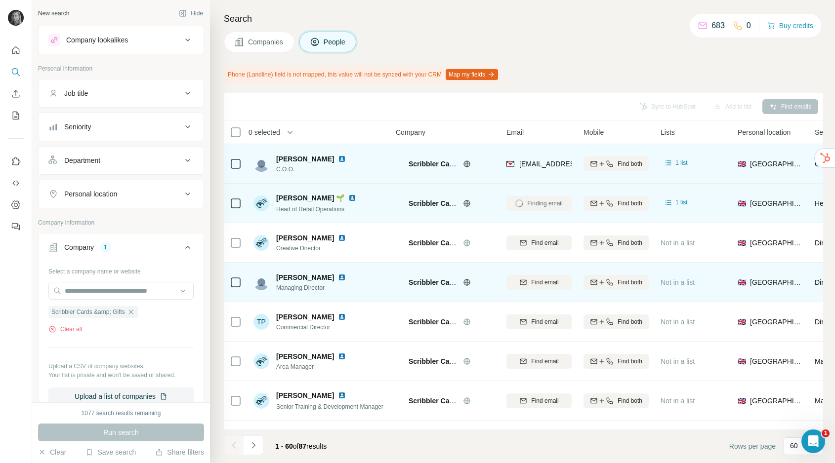
scroll to position [2, 0]
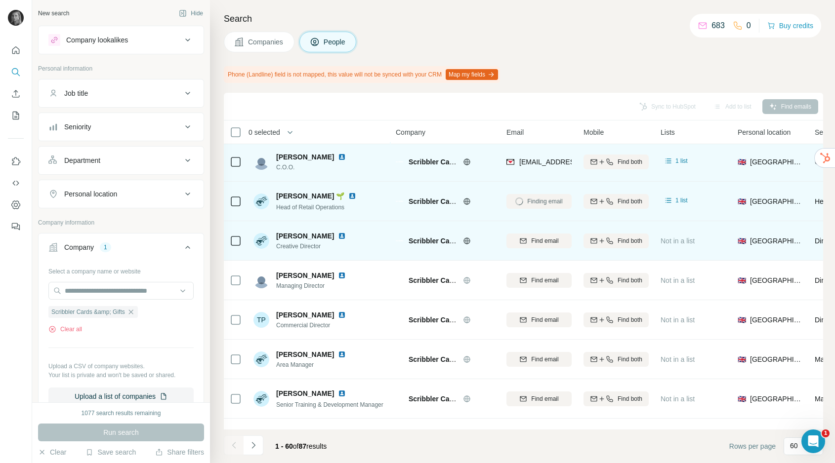
click at [539, 245] on span "Find email" at bounding box center [544, 241] width 27 height 9
click at [135, 313] on icon "button" at bounding box center [131, 312] width 8 height 8
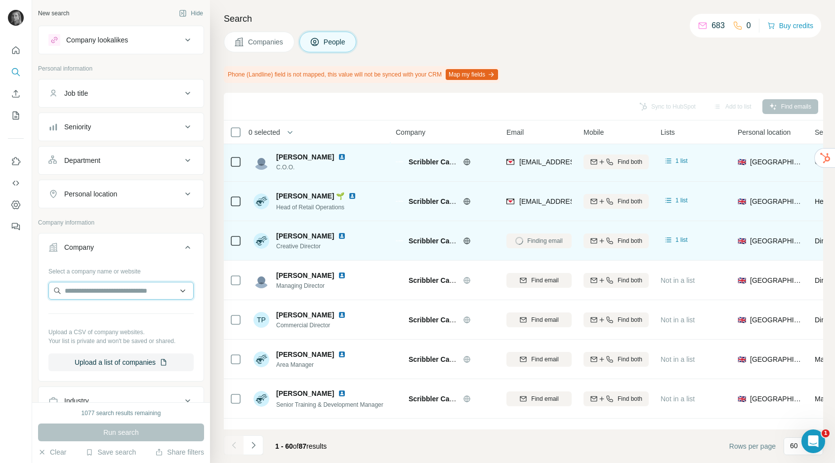
click at [135, 296] on input "text" at bounding box center [120, 291] width 145 height 18
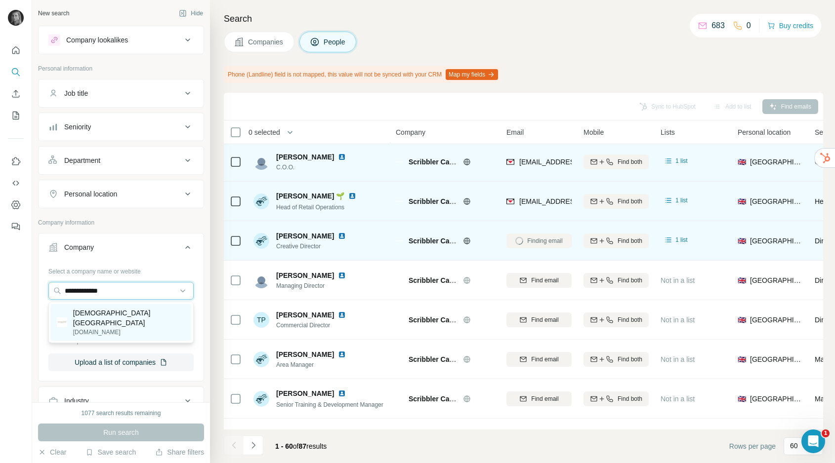
type input "**********"
click at [119, 316] on p "Sunnamusk UK" at bounding box center [129, 318] width 112 height 20
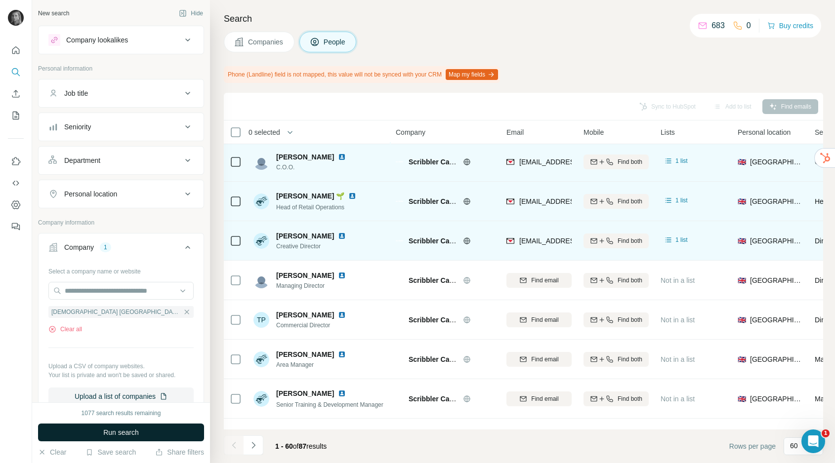
click at [137, 436] on span "Run search" at bounding box center [121, 433] width 36 height 10
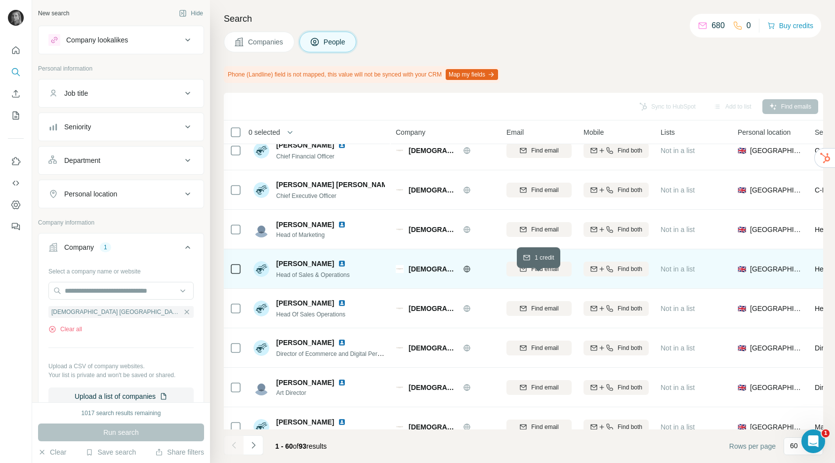
scroll to position [14, 0]
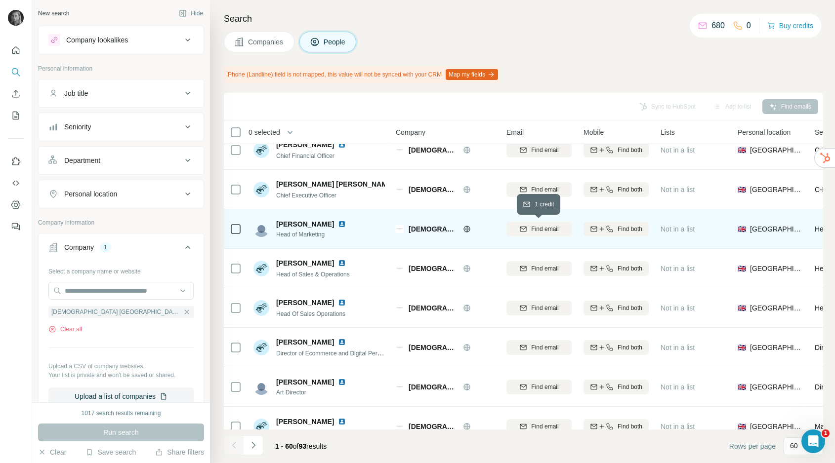
click at [558, 227] on span "Find email" at bounding box center [544, 229] width 27 height 9
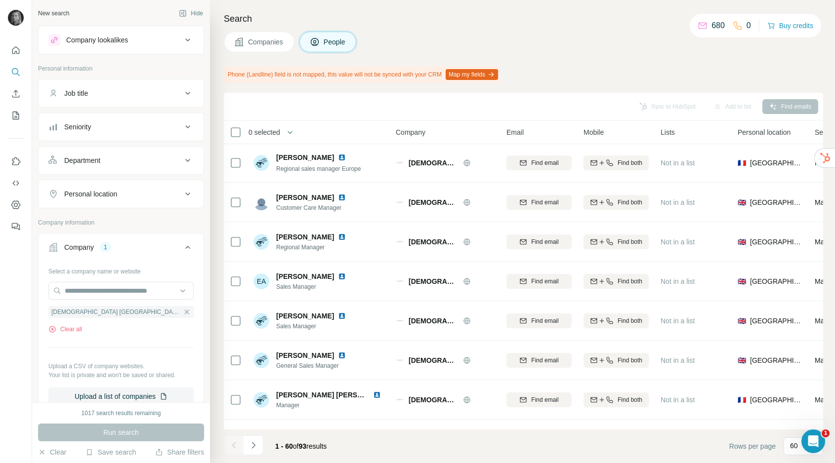
scroll to position [437, 0]
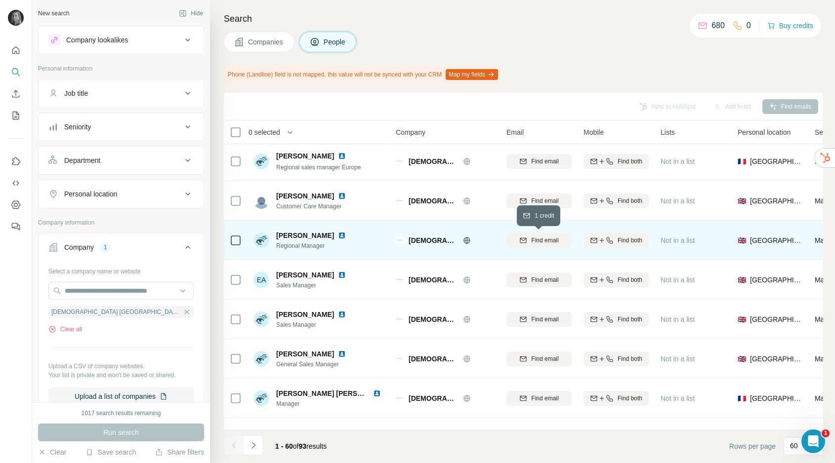
click at [536, 239] on span "Find email" at bounding box center [544, 240] width 27 height 9
click at [183, 316] on icon "button" at bounding box center [187, 312] width 8 height 8
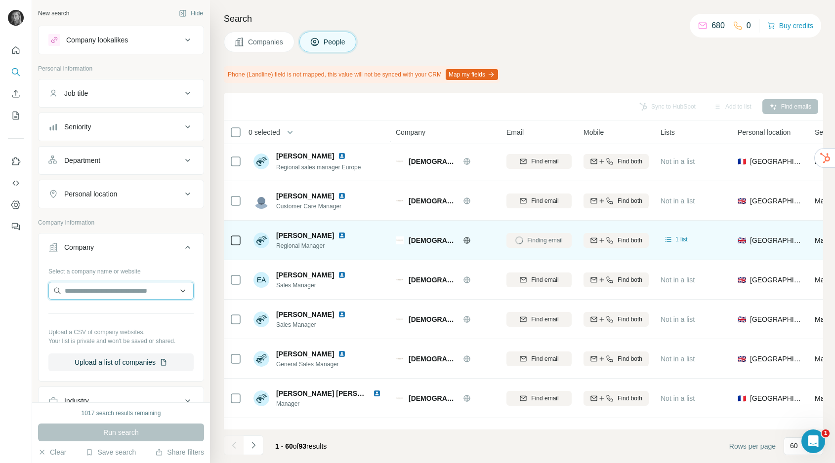
click at [100, 290] on input "text" at bounding box center [120, 291] width 145 height 18
type input "**********"
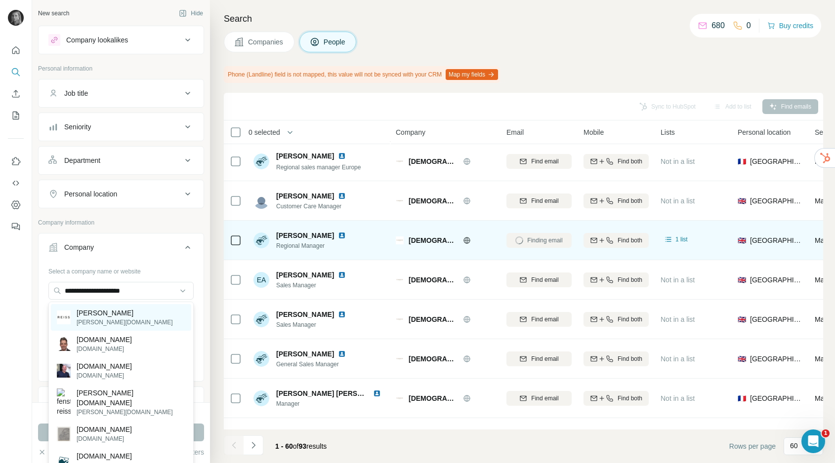
click at [104, 319] on div "Reiss reiss.com" at bounding box center [121, 317] width 140 height 27
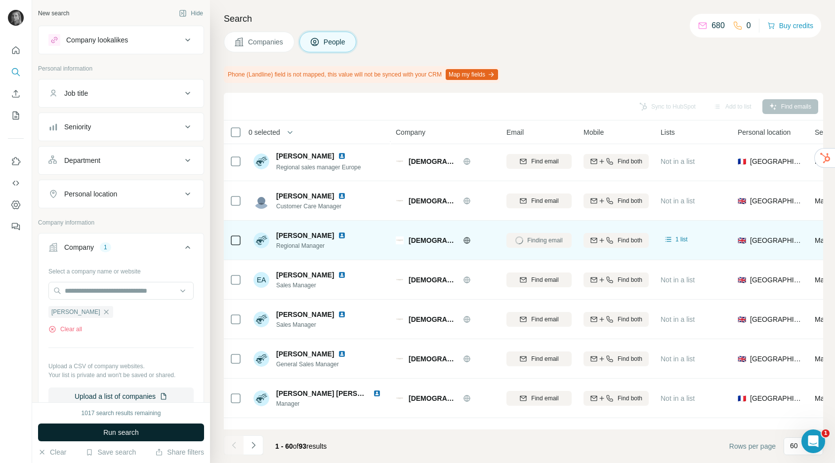
click at [121, 430] on span "Run search" at bounding box center [121, 433] width 36 height 10
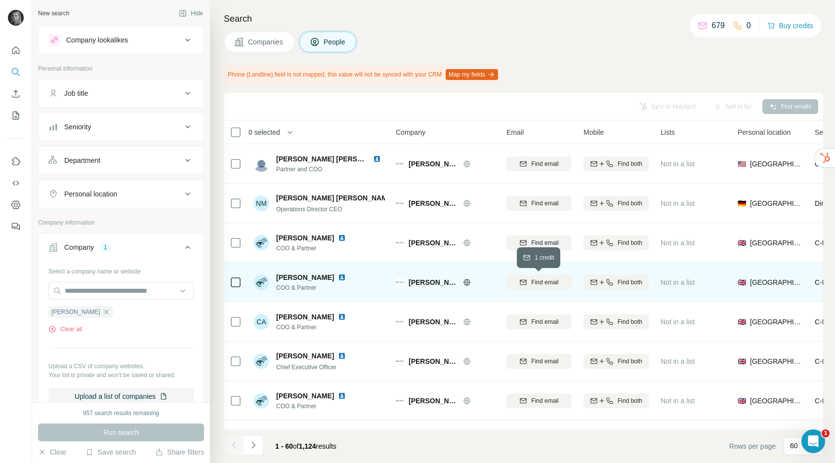
click at [533, 281] on span "Find email" at bounding box center [544, 282] width 27 height 9
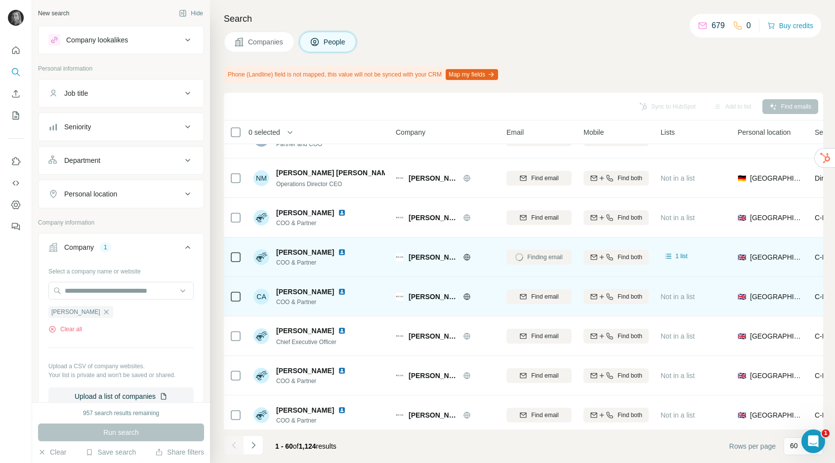
scroll to position [26, 0]
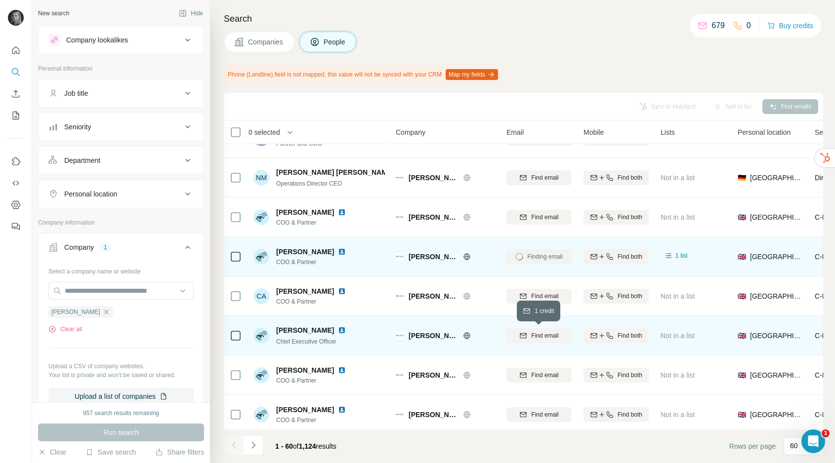
click at [554, 333] on span "Find email" at bounding box center [544, 335] width 27 height 9
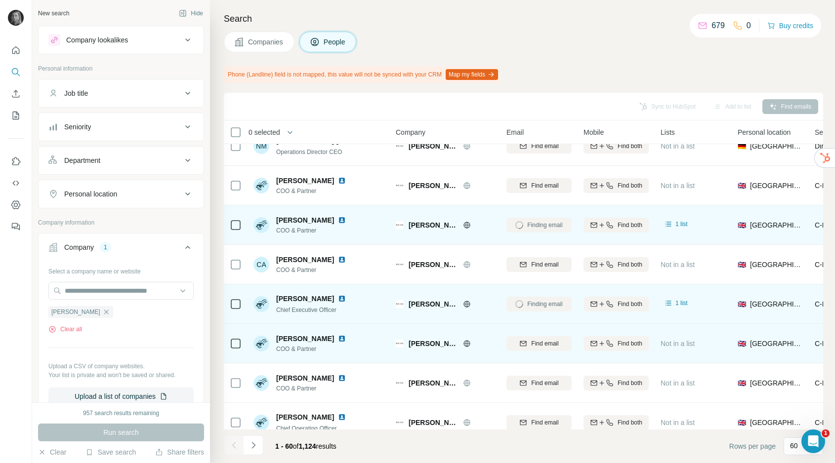
scroll to position [58, 0]
click at [552, 340] on span "Find email" at bounding box center [544, 342] width 27 height 9
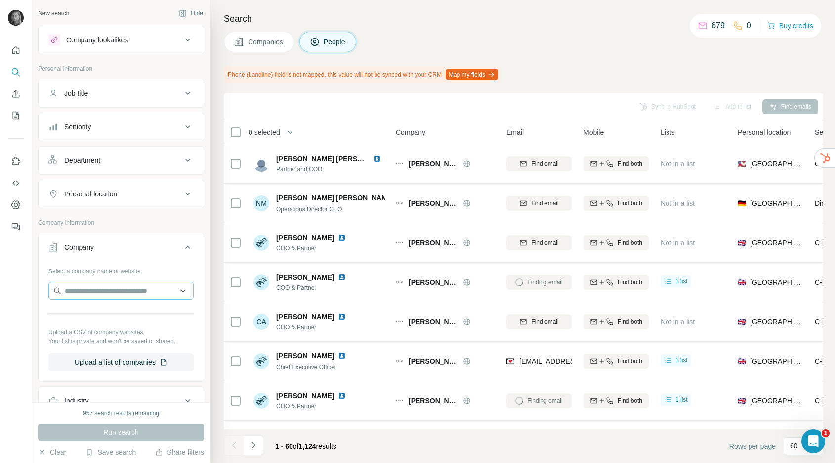
scroll to position [58, 0]
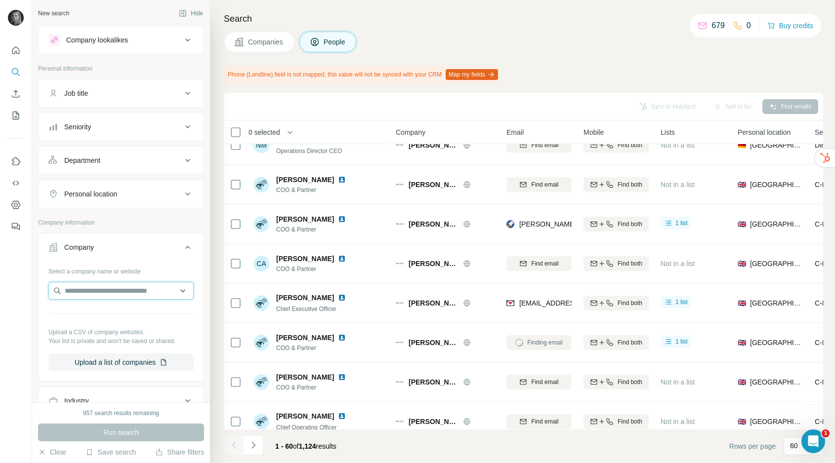
click at [159, 291] on input "text" at bounding box center [120, 291] width 145 height 18
paste input "**********"
type input "**********"
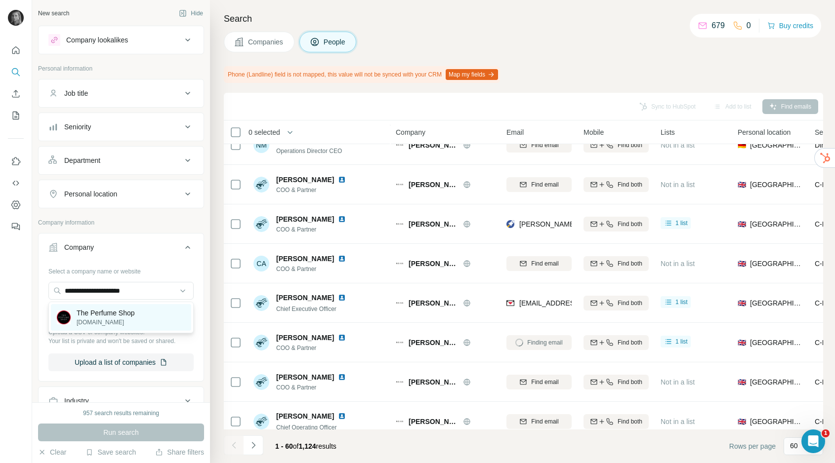
click at [125, 314] on p "The Perfume Shop" at bounding box center [106, 313] width 58 height 10
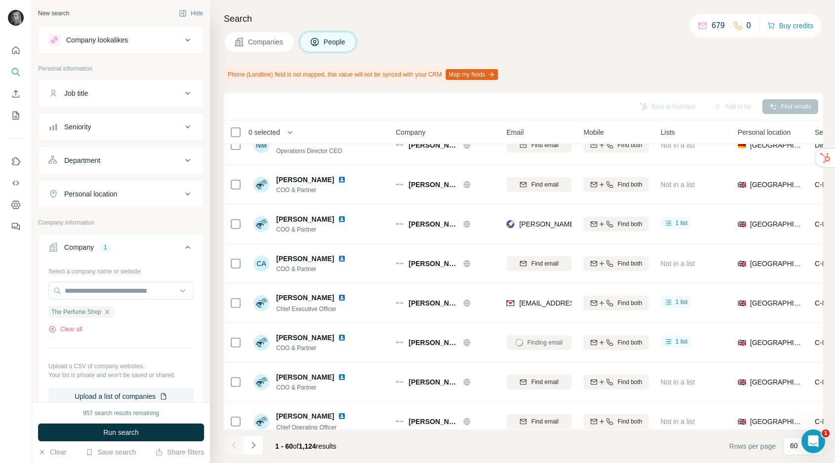
click at [134, 431] on span "Run search" at bounding box center [121, 433] width 36 height 10
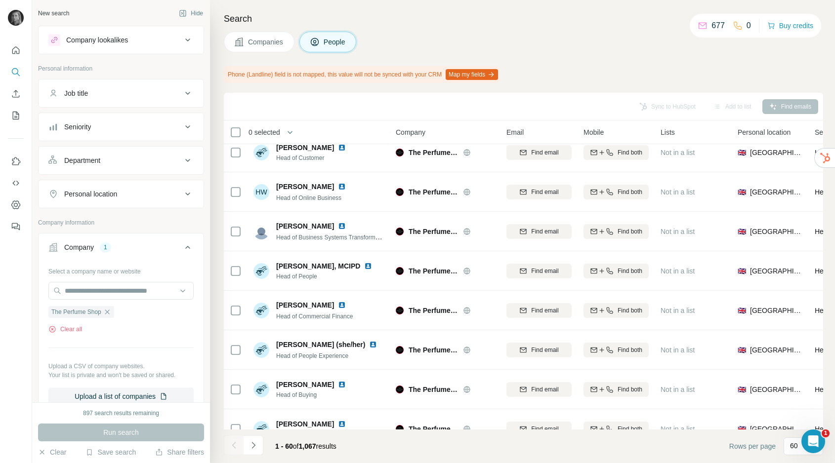
scroll to position [254, 0]
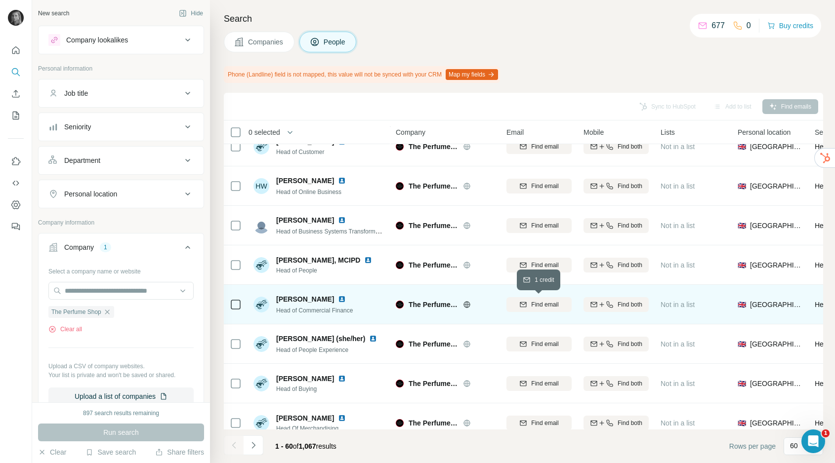
click at [547, 303] on span "Find email" at bounding box center [544, 304] width 27 height 9
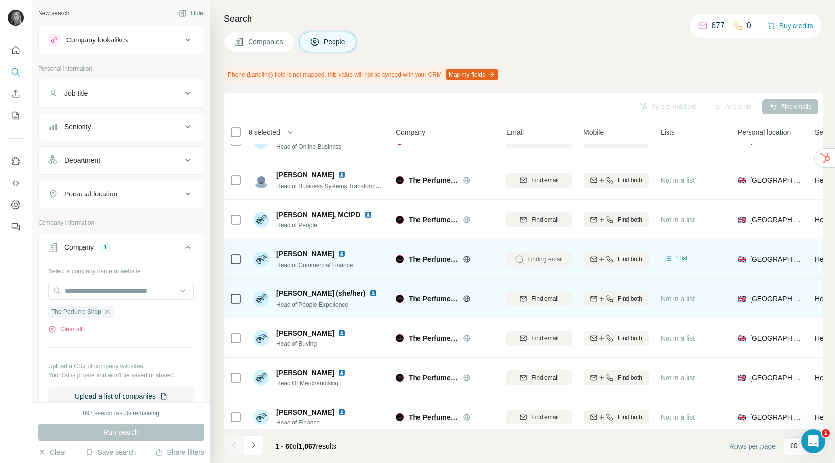
scroll to position [301, 0]
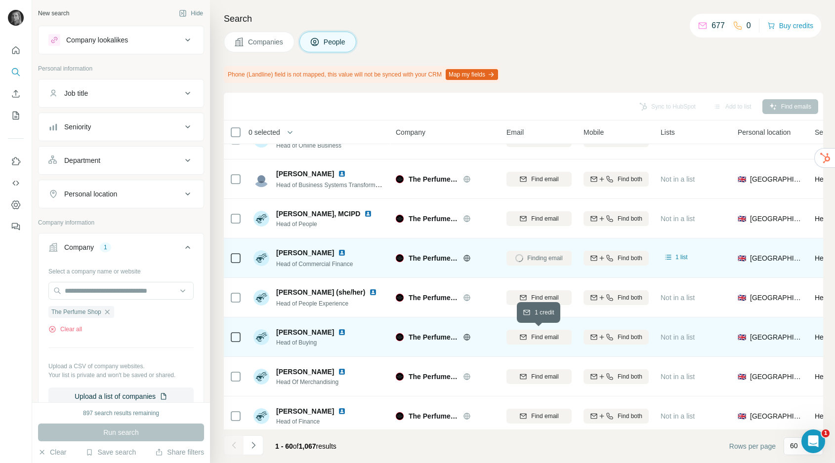
click at [547, 332] on button "Find email" at bounding box center [538, 337] width 65 height 15
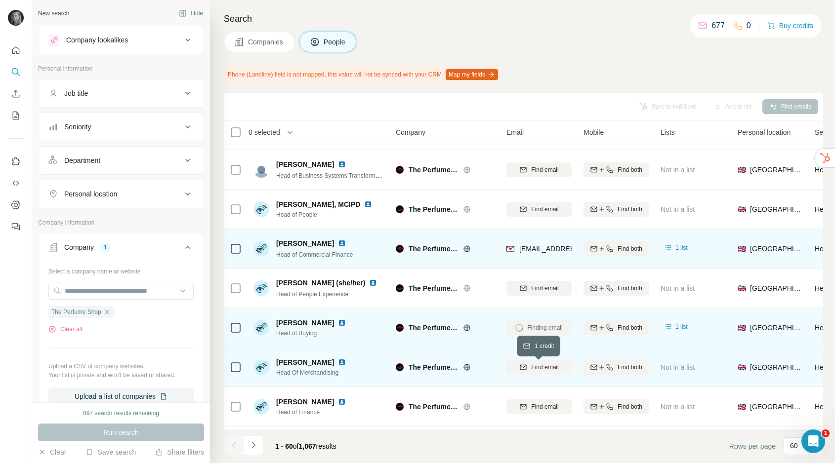
click at [550, 365] on span "Find email" at bounding box center [544, 367] width 27 height 9
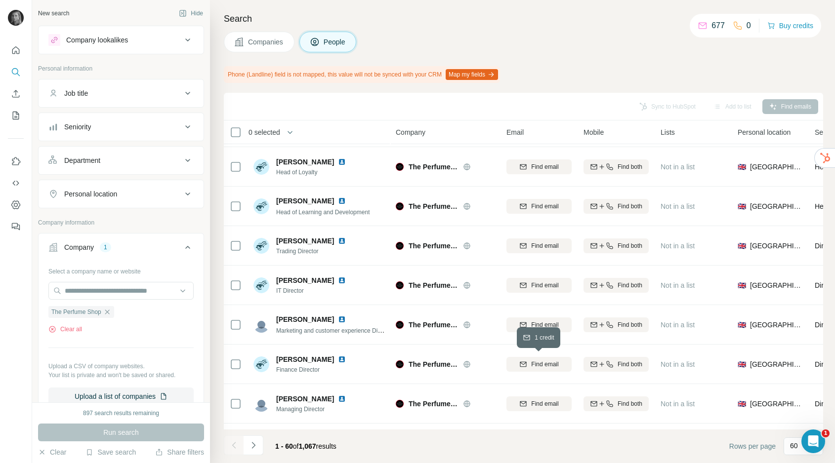
scroll to position [869, 0]
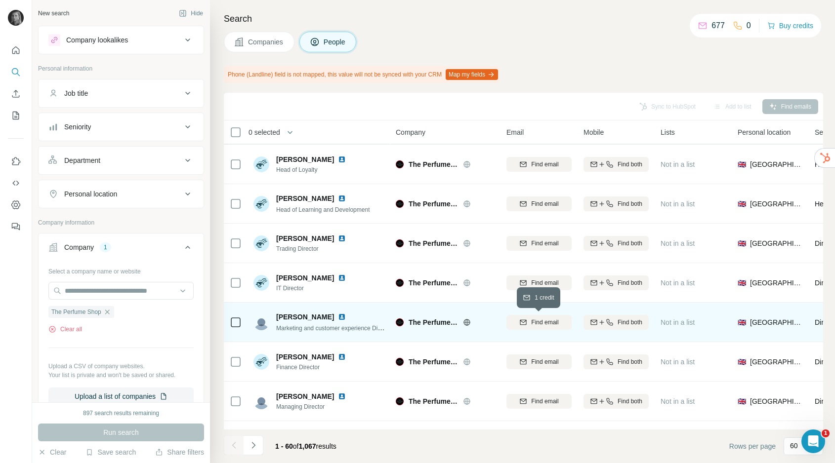
click at [550, 323] on span "Find email" at bounding box center [544, 322] width 27 height 9
click at [110, 312] on icon "button" at bounding box center [107, 312] width 8 height 8
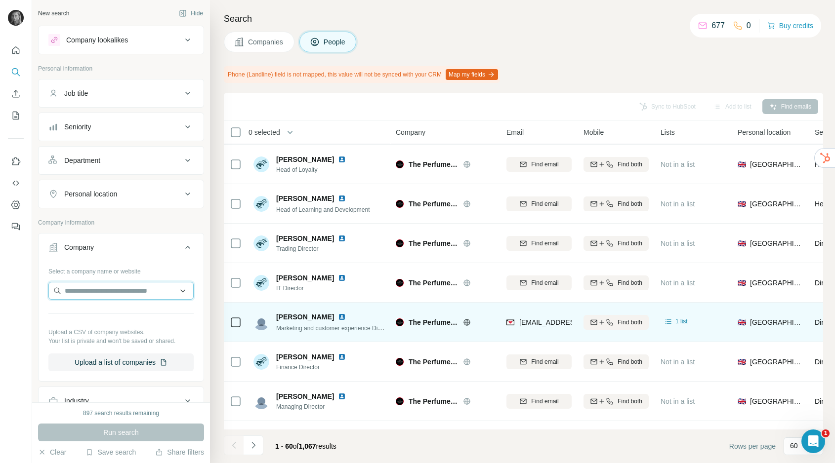
click at [146, 293] on input "text" at bounding box center [120, 291] width 145 height 18
paste input "**********"
type input "**********"
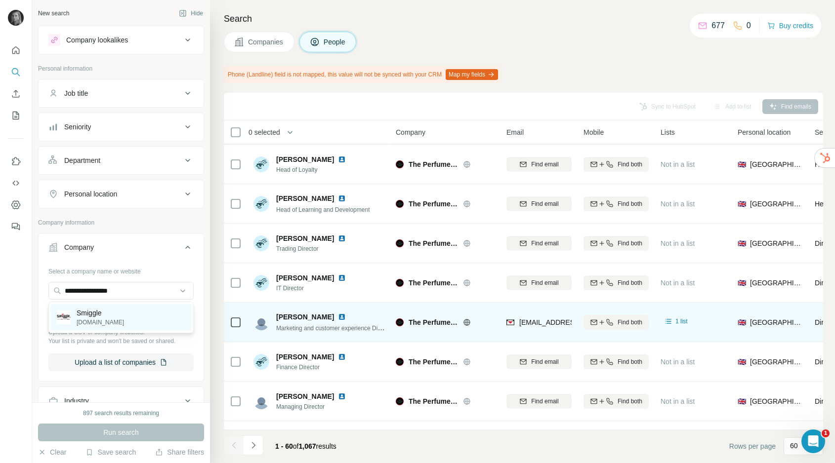
click at [127, 312] on div "Smiggle smiggle.co.uk" at bounding box center [121, 317] width 140 height 27
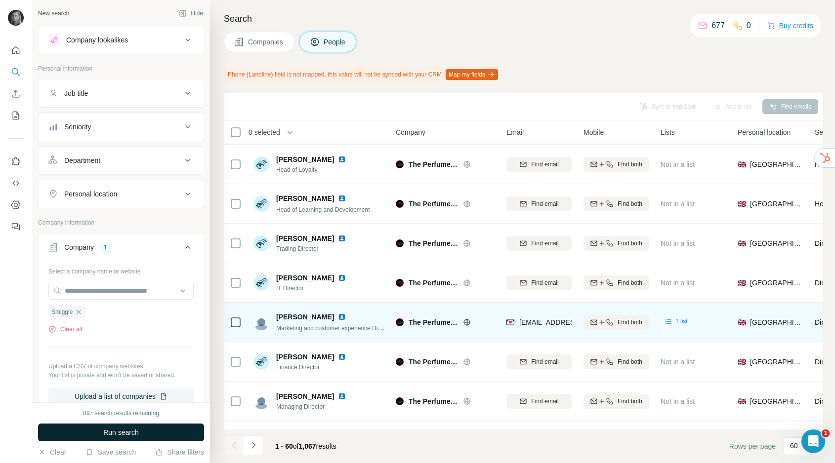
click at [134, 433] on span "Run search" at bounding box center [121, 433] width 36 height 10
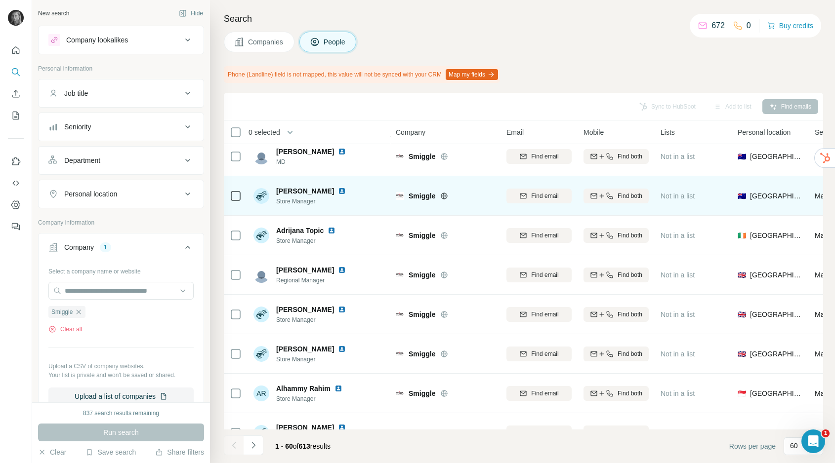
scroll to position [87, 0]
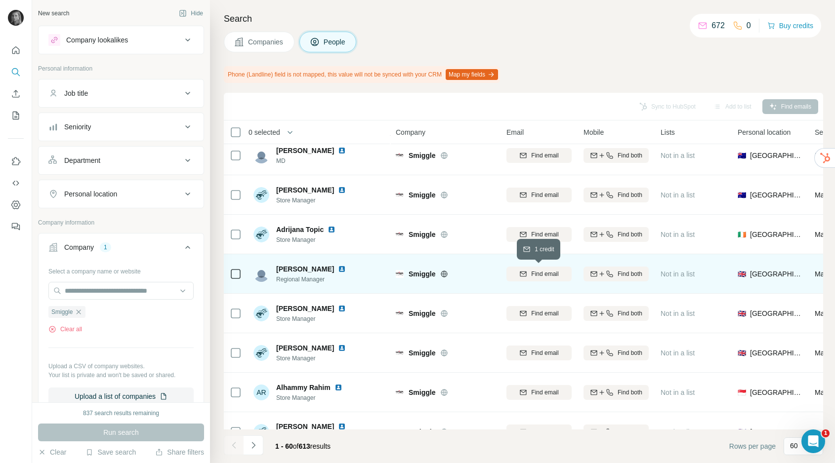
click at [537, 274] on span "Find email" at bounding box center [544, 274] width 27 height 9
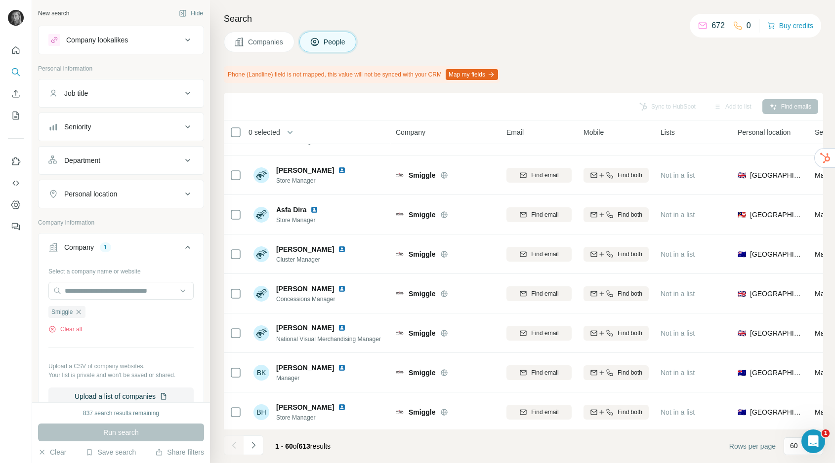
scroll to position [820, 0]
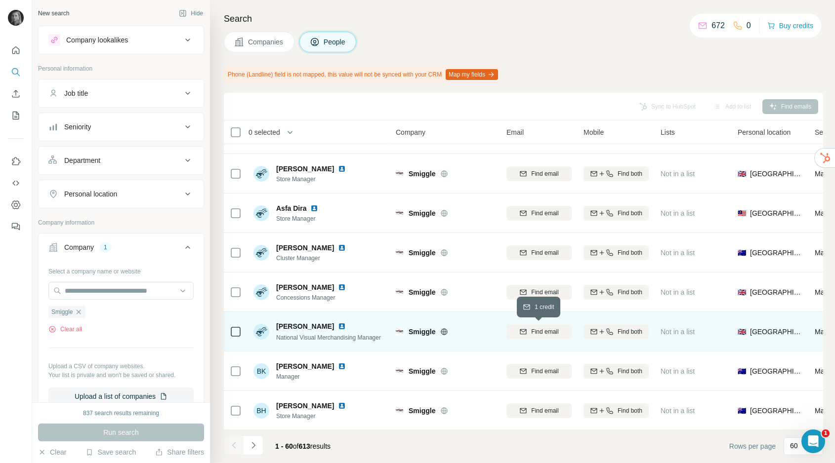
click at [546, 332] on span "Find email" at bounding box center [544, 331] width 27 height 9
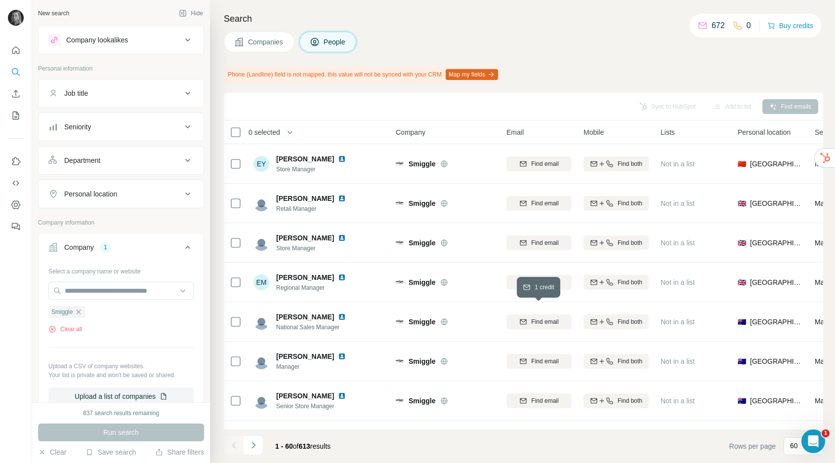
scroll to position [2014, 0]
click at [80, 312] on icon "button" at bounding box center [79, 312] width 8 height 8
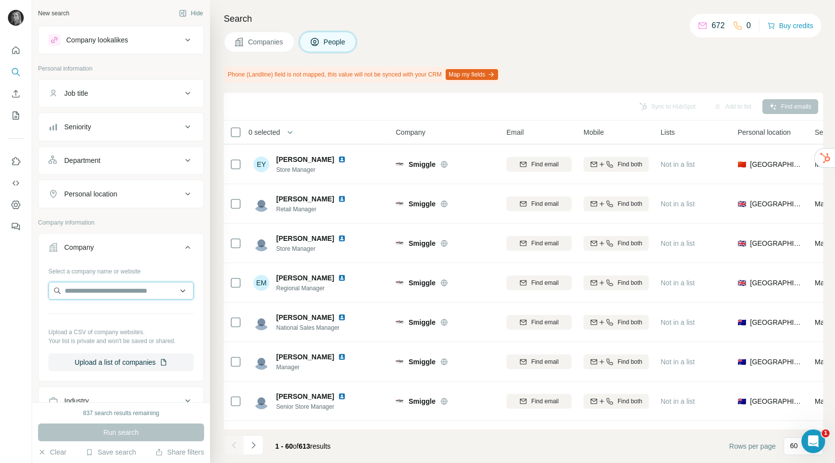
click at [102, 288] on input "text" at bounding box center [120, 291] width 145 height 18
paste input "**********"
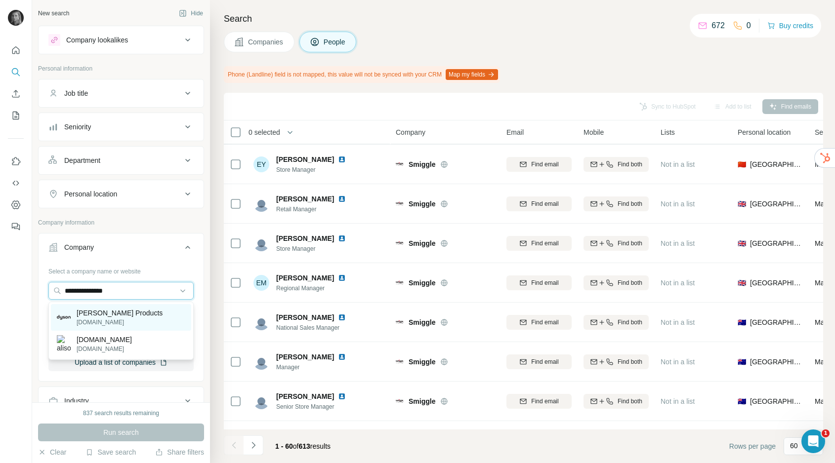
type input "**********"
click at [98, 313] on p "Jake Dyson Products" at bounding box center [120, 313] width 86 height 10
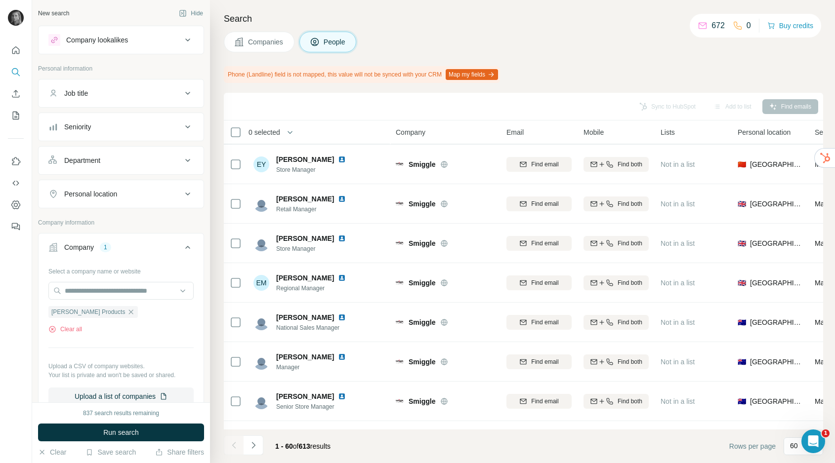
click at [112, 429] on span "Run search" at bounding box center [121, 433] width 36 height 10
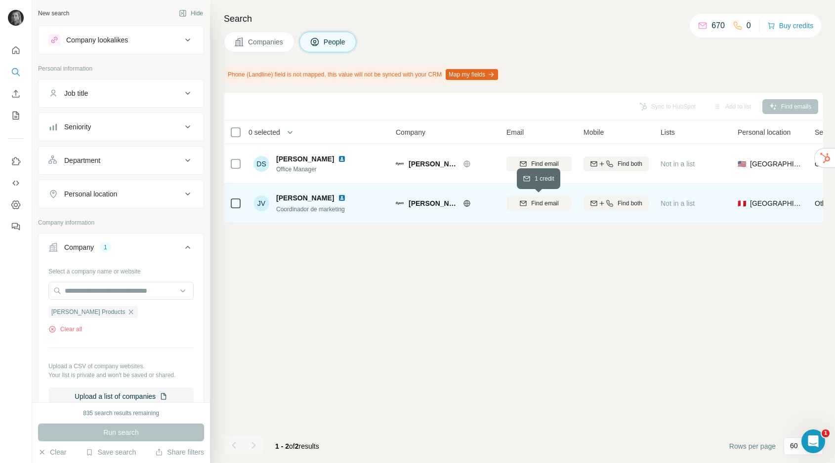
click at [537, 199] on span "Find email" at bounding box center [544, 203] width 27 height 9
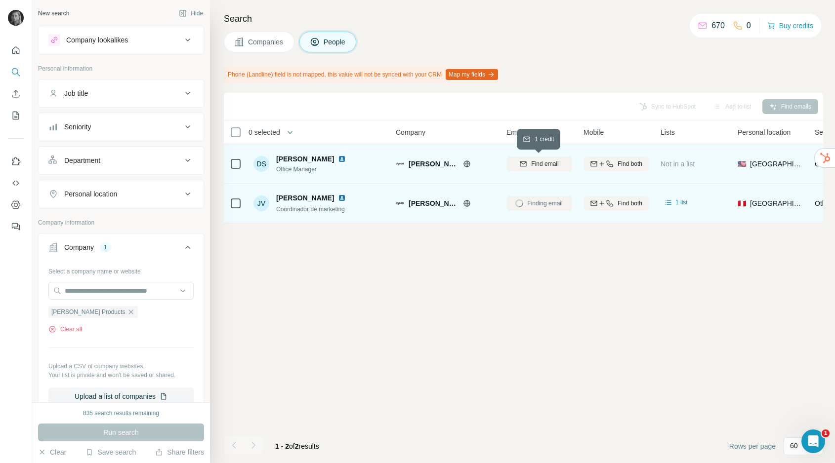
click at [532, 167] on span "Find email" at bounding box center [544, 164] width 27 height 9
click at [127, 311] on icon "button" at bounding box center [131, 312] width 8 height 8
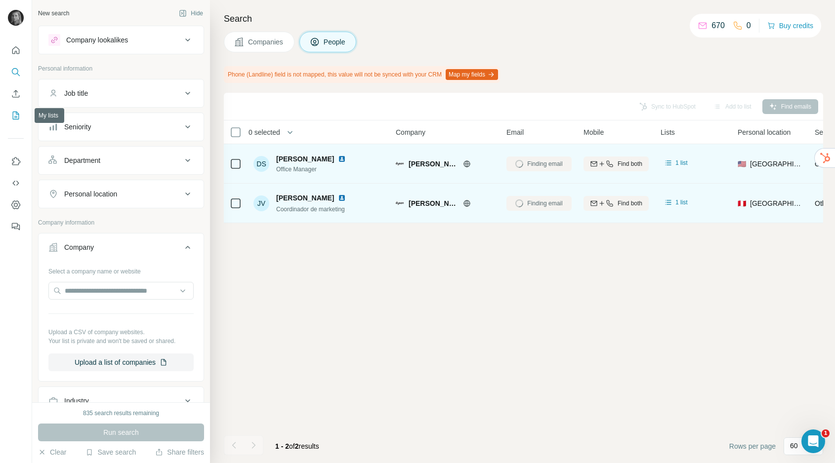
click at [13, 118] on icon "My lists" at bounding box center [16, 116] width 10 height 10
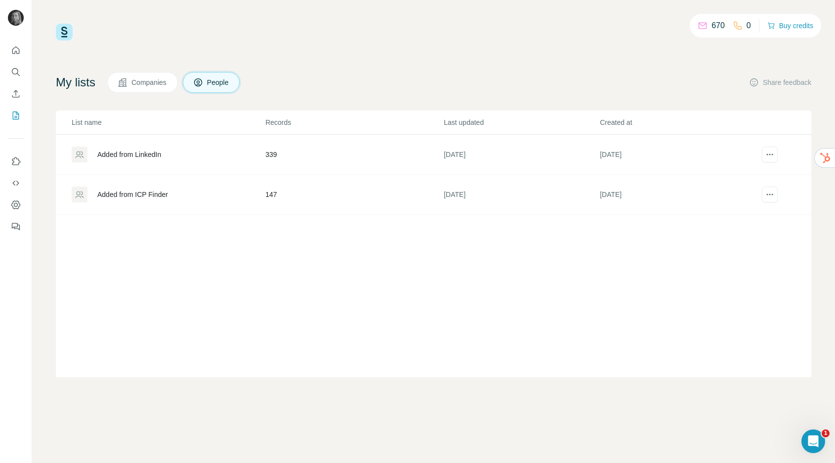
click at [159, 195] on div "Added from ICP Finder" at bounding box center [132, 195] width 71 height 10
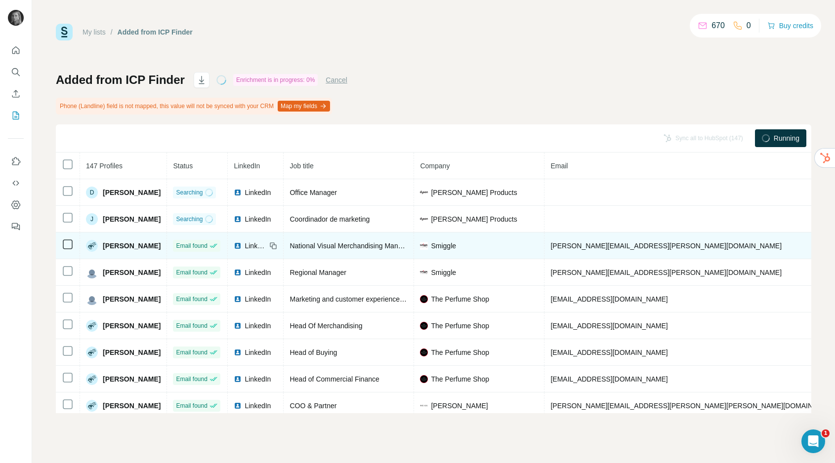
click at [596, 244] on span "bethany.townsend@smiggle.co.uk" at bounding box center [665, 246] width 231 height 8
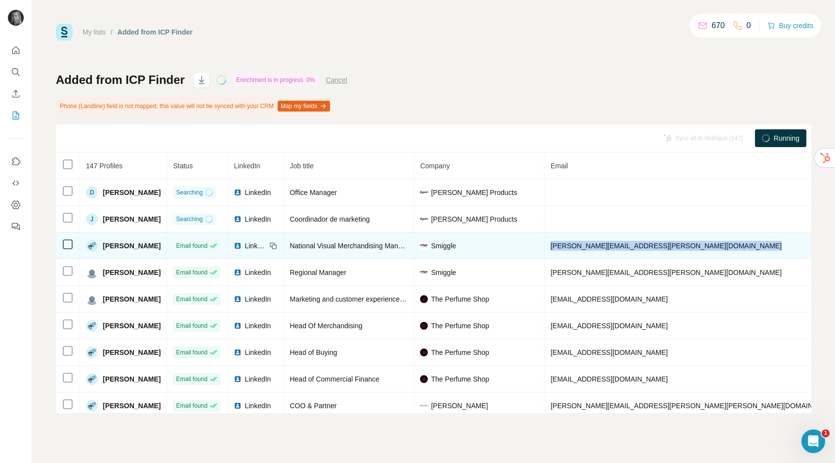
click at [596, 244] on span "bethany.townsend@smiggle.co.uk" at bounding box center [665, 246] width 231 height 8
copy span "bethany.townsend@smiggle.co.uk"
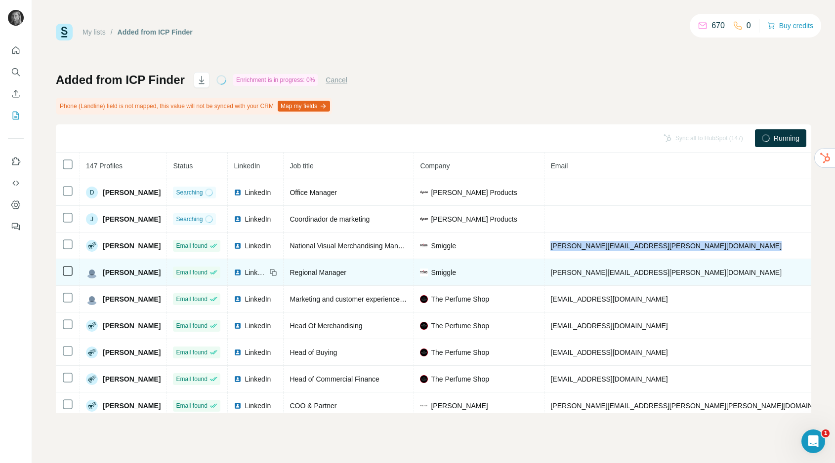
click at [600, 276] on span "agnes.wrobel@smiggle.co.uk" at bounding box center [665, 273] width 231 height 8
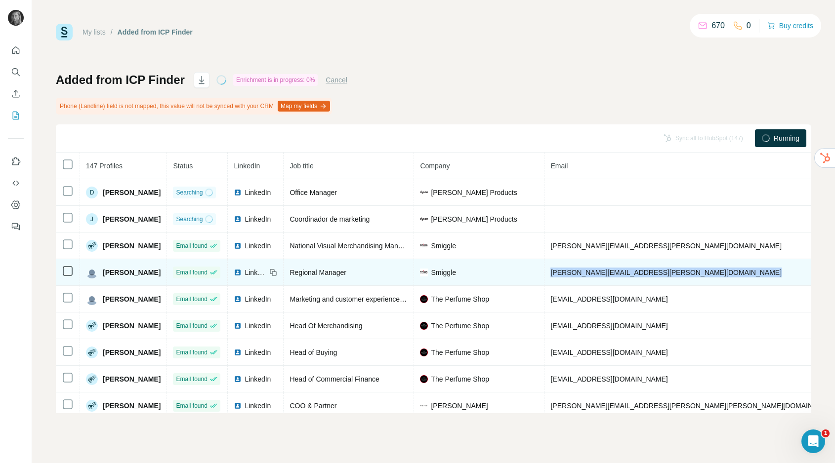
click at [600, 276] on span "agnes.wrobel@smiggle.co.uk" at bounding box center [665, 273] width 231 height 8
copy span "agnes.wrobel@smiggle.co.uk"
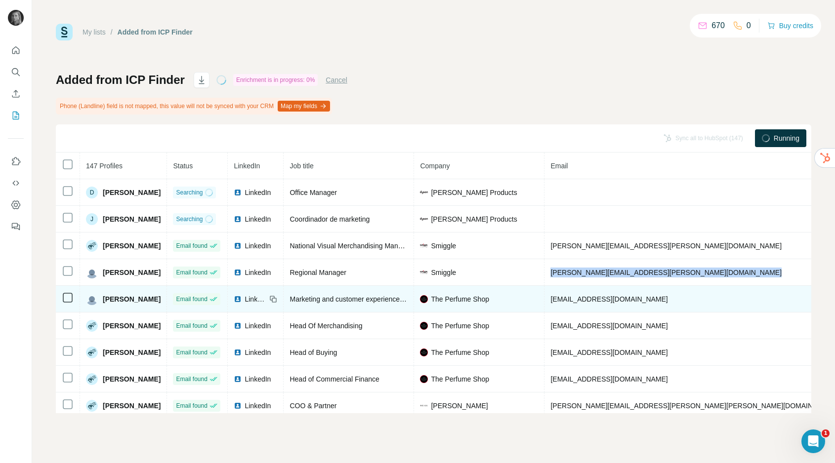
click at [612, 301] on span "cnewman@theperfumeshop.com" at bounding box center [608, 299] width 117 height 8
click at [612, 301] on span "[EMAIL_ADDRESS][DOMAIN_NAME]" at bounding box center [608, 299] width 117 height 8
click at [612, 299] on span "[EMAIL_ADDRESS][DOMAIN_NAME]" at bounding box center [608, 299] width 117 height 8
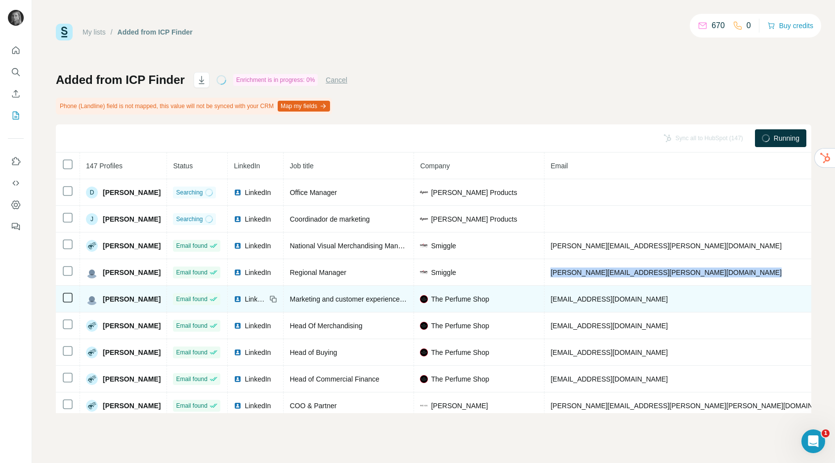
click at [612, 299] on span "[EMAIL_ADDRESS][DOMAIN_NAME]" at bounding box center [608, 299] width 117 height 8
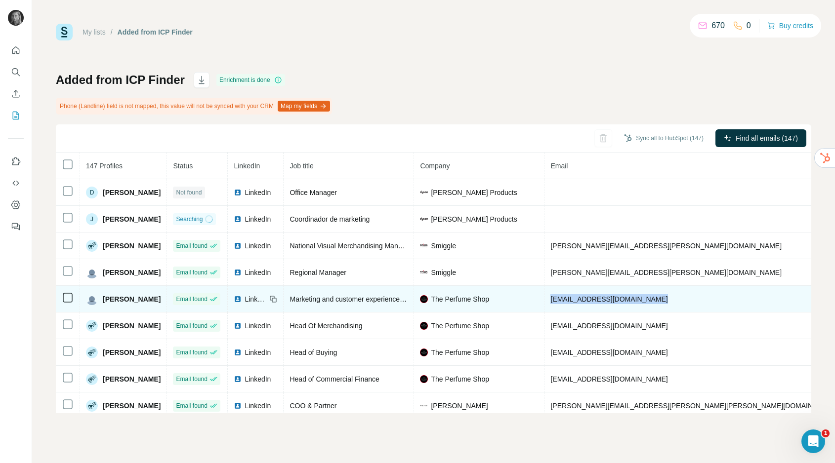
copy span "[EMAIL_ADDRESS][DOMAIN_NAME]"
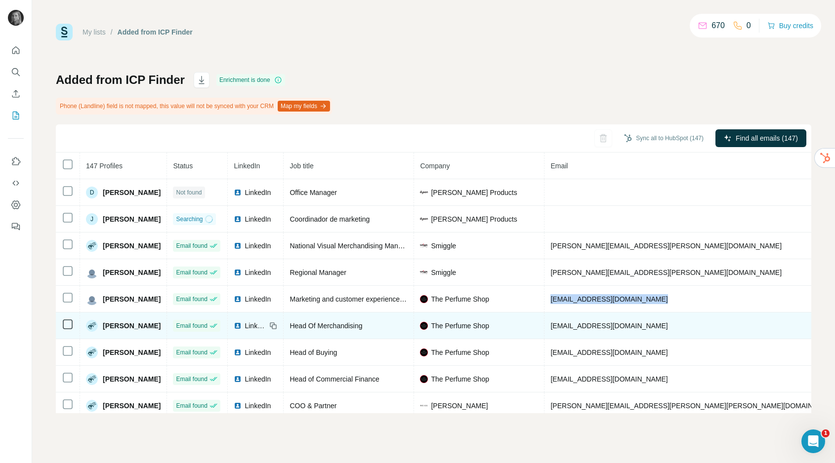
click at [611, 326] on span "[EMAIL_ADDRESS][DOMAIN_NAME]" at bounding box center [608, 326] width 117 height 8
copy span "[EMAIL_ADDRESS][DOMAIN_NAME]"
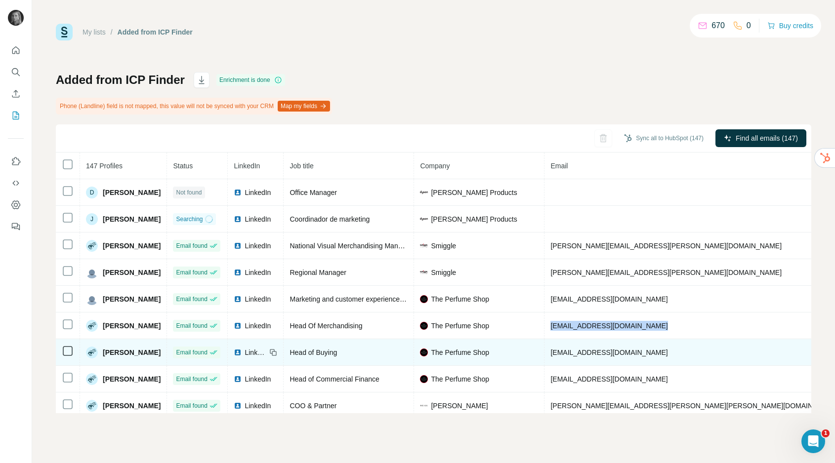
click at [622, 359] on td "[EMAIL_ADDRESS][DOMAIN_NAME]" at bounding box center [694, 352] width 300 height 27
copy span "[EMAIL_ADDRESS][DOMAIN_NAME]"
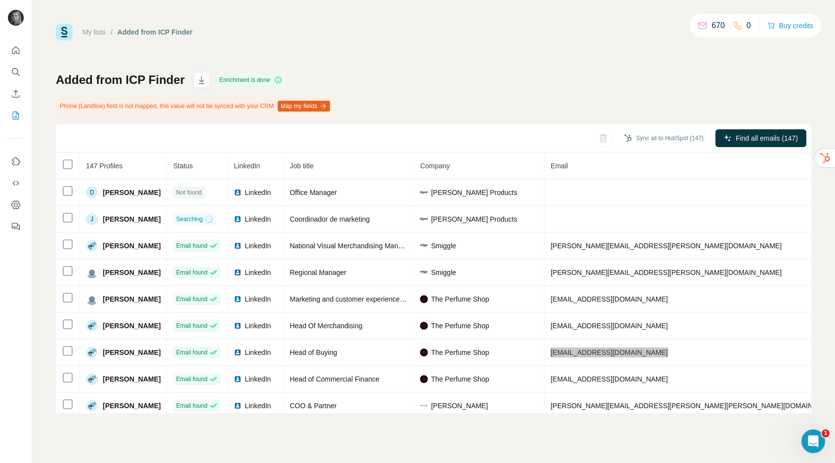
scroll to position [99, 0]
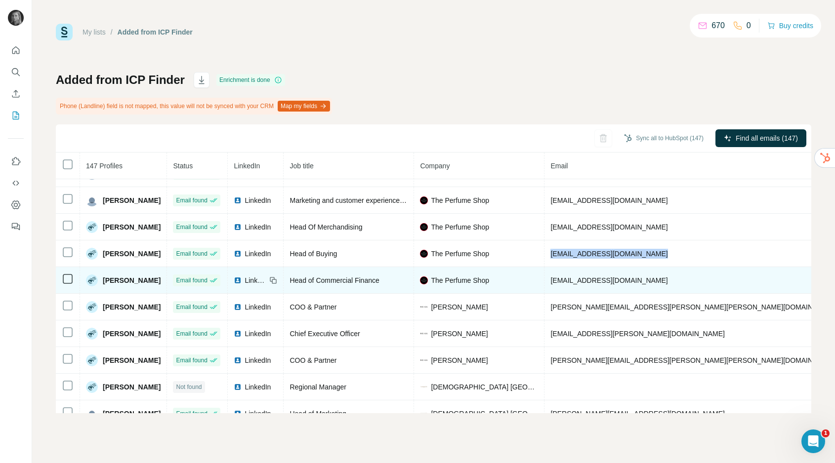
click at [606, 281] on span "[EMAIL_ADDRESS][DOMAIN_NAME]" at bounding box center [608, 281] width 117 height 8
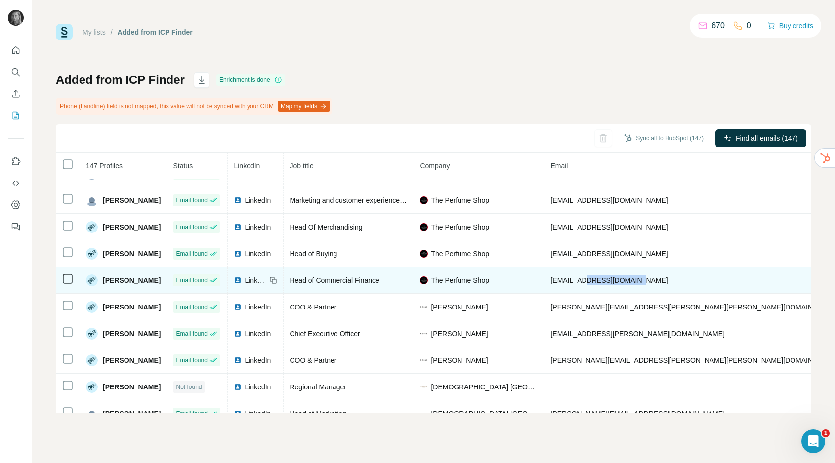
click at [606, 281] on span "[EMAIL_ADDRESS][DOMAIN_NAME]" at bounding box center [608, 281] width 117 height 8
copy span "[EMAIL_ADDRESS][DOMAIN_NAME]"
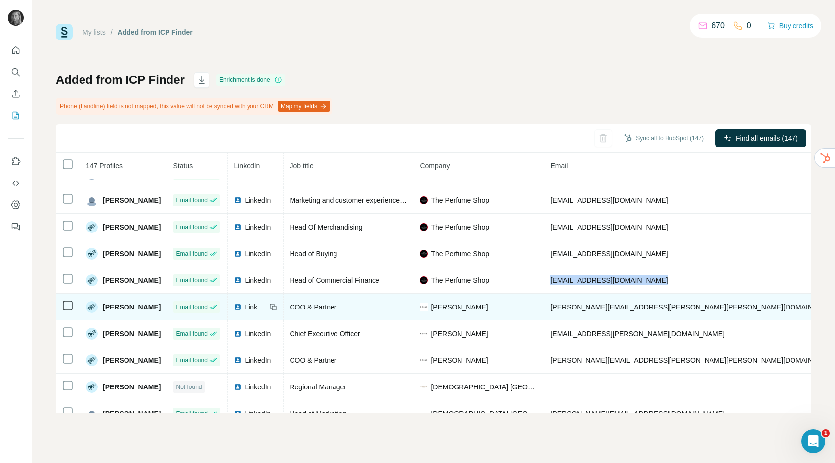
click at [618, 305] on span "[PERSON_NAME][EMAIL_ADDRESS][PERSON_NAME][PERSON_NAME][DOMAIN_NAME]" at bounding box center [694, 307] width 288 height 8
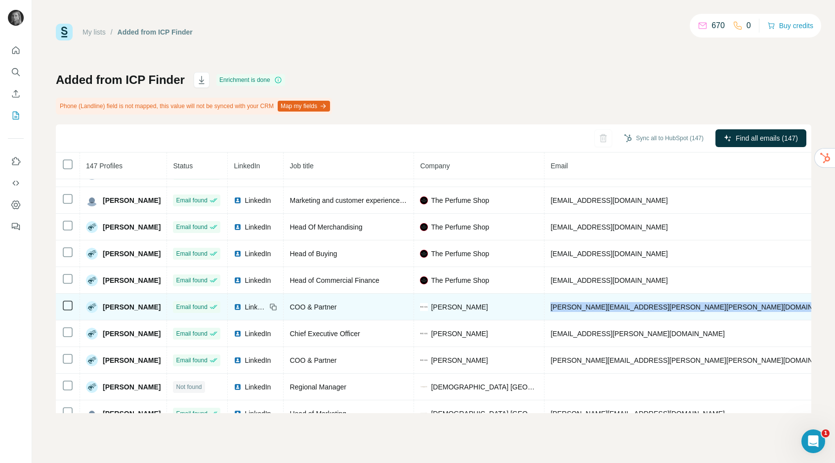
copy span "[PERSON_NAME][EMAIL_ADDRESS][PERSON_NAME][PERSON_NAME][DOMAIN_NAME]"
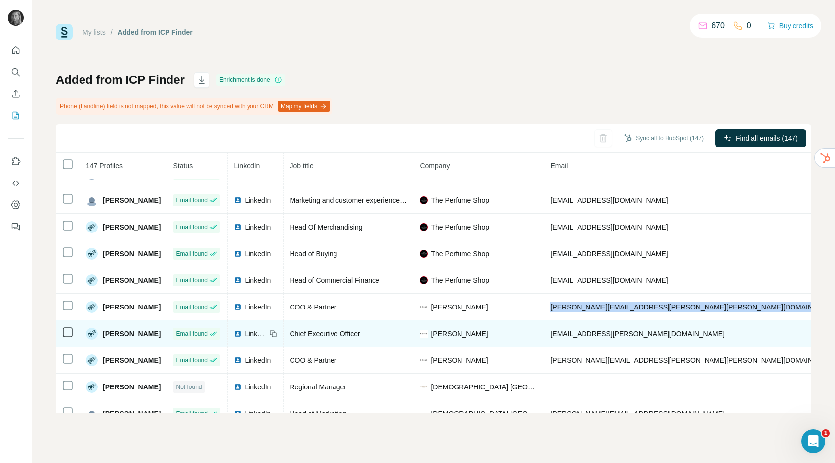
click at [634, 333] on span "[EMAIL_ADDRESS][PERSON_NAME][DOMAIN_NAME]" at bounding box center [637, 334] width 174 height 8
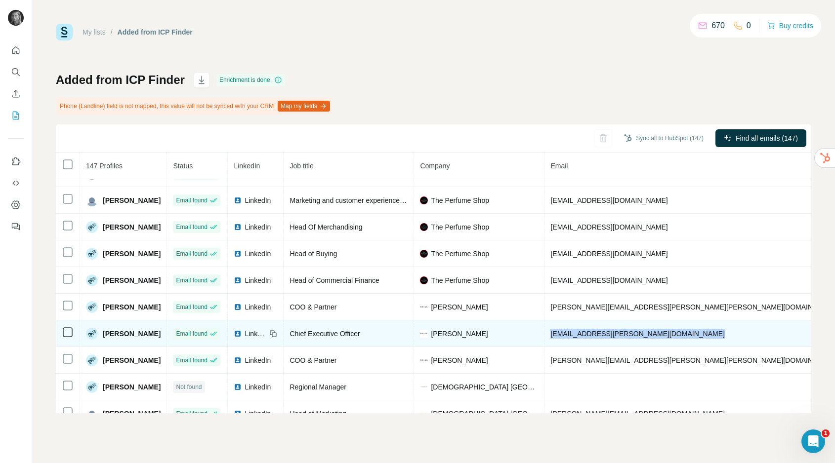
copy span "[EMAIL_ADDRESS][PERSON_NAME][DOMAIN_NAME]"
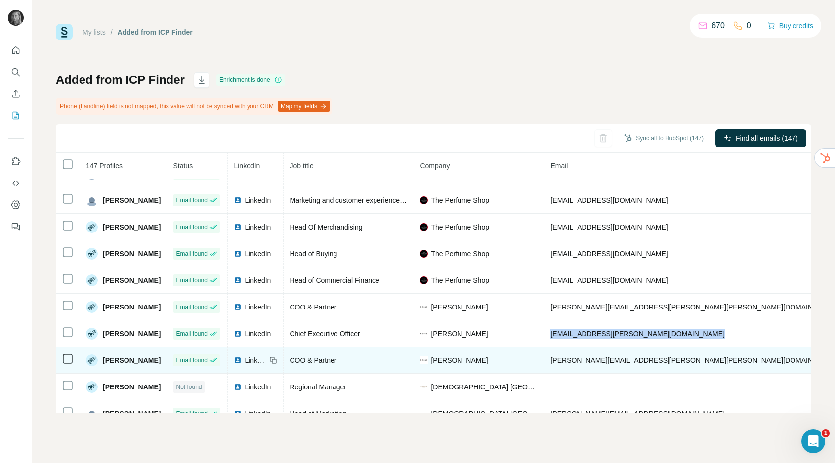
click at [606, 359] on span "[PERSON_NAME][EMAIL_ADDRESS][PERSON_NAME][PERSON_NAME][DOMAIN_NAME]" at bounding box center [694, 361] width 288 height 8
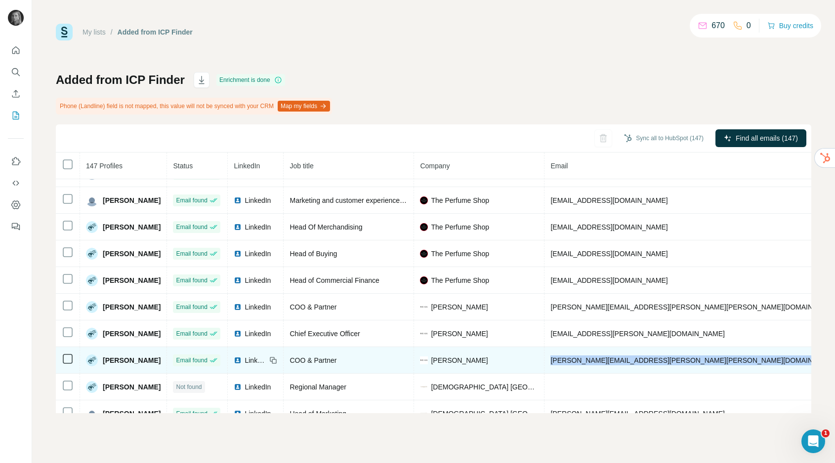
copy span "[PERSON_NAME][EMAIL_ADDRESS][PERSON_NAME][PERSON_NAME][DOMAIN_NAME]"
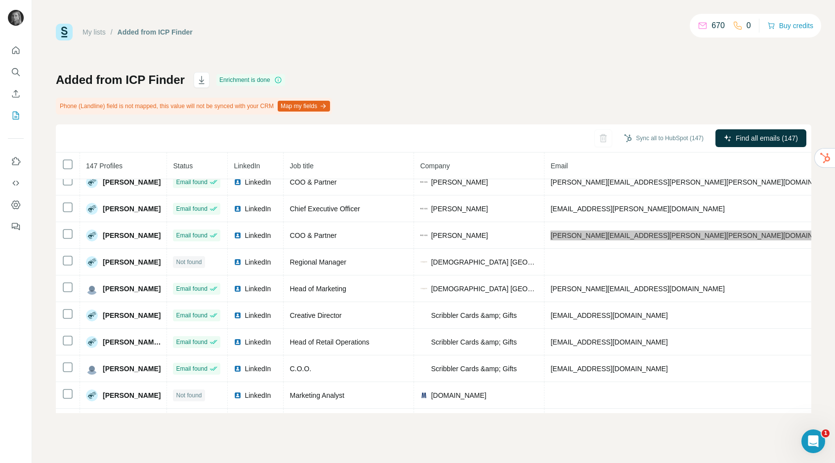
scroll to position [225, 0]
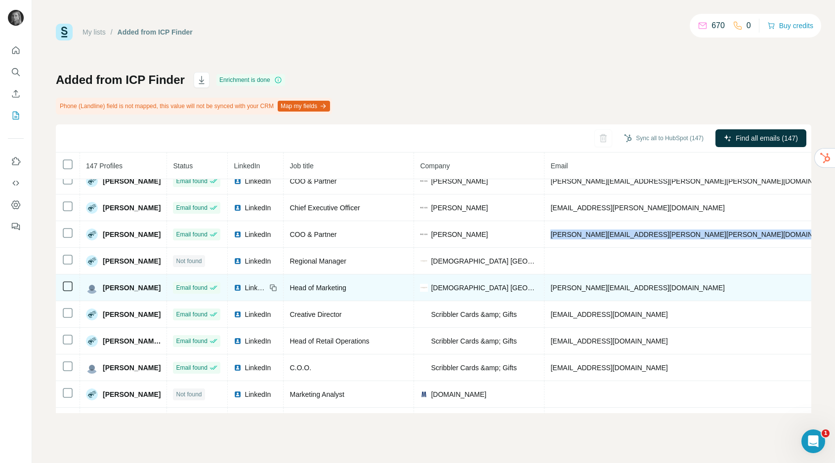
click at [590, 285] on span "[PERSON_NAME][EMAIL_ADDRESS][DOMAIN_NAME]" at bounding box center [637, 288] width 174 height 8
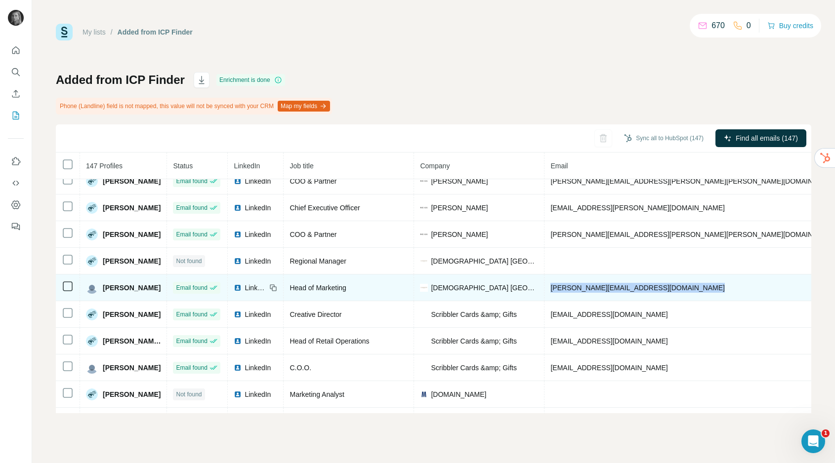
copy span "[PERSON_NAME][EMAIL_ADDRESS][DOMAIN_NAME]"
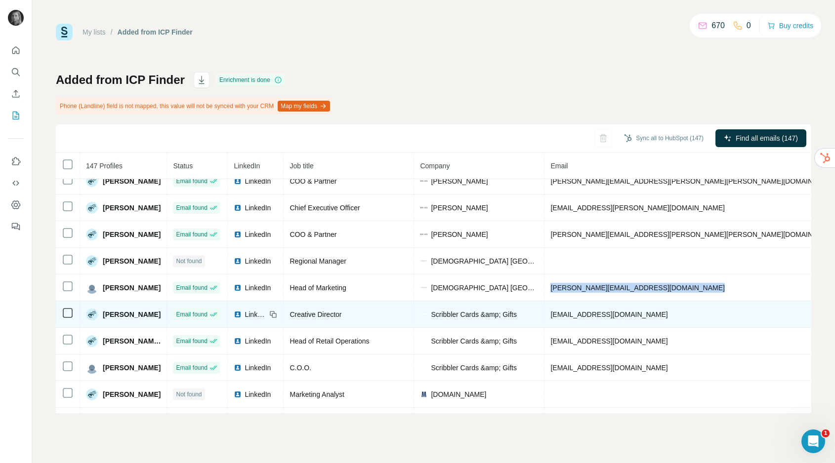
click at [611, 314] on span "aisling@scribbler.com" at bounding box center [608, 315] width 117 height 8
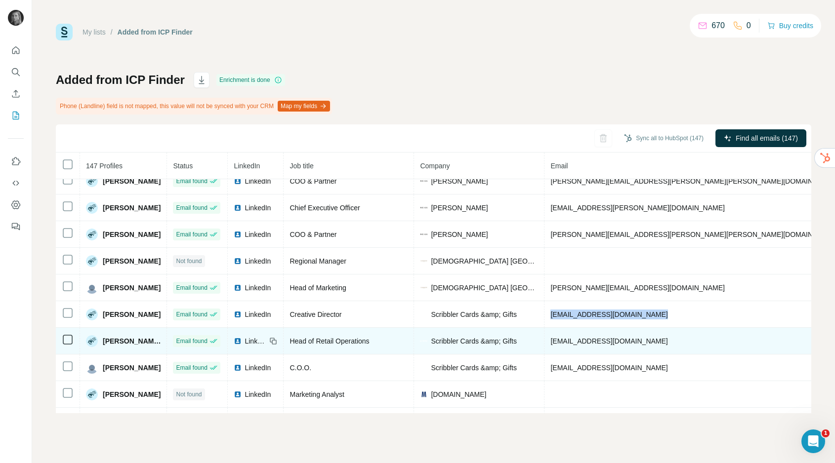
click at [574, 339] on span "iva@scribbler.com" at bounding box center [608, 341] width 117 height 8
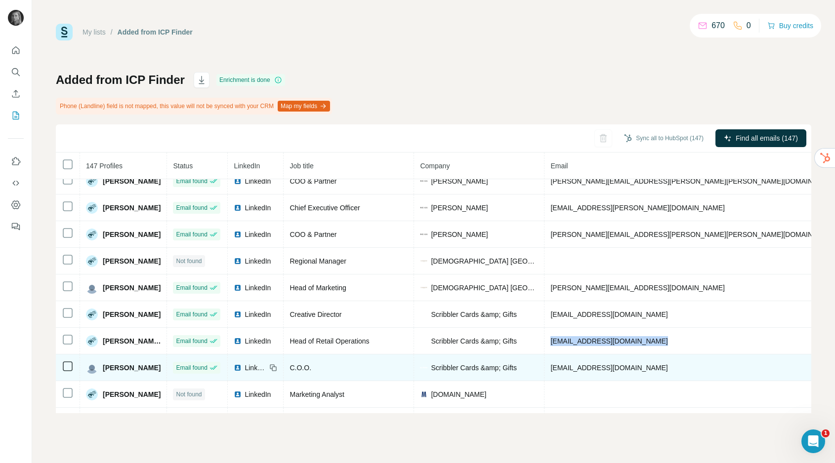
click at [577, 368] on span "johnbyrne@scribbler.com" at bounding box center [608, 368] width 117 height 8
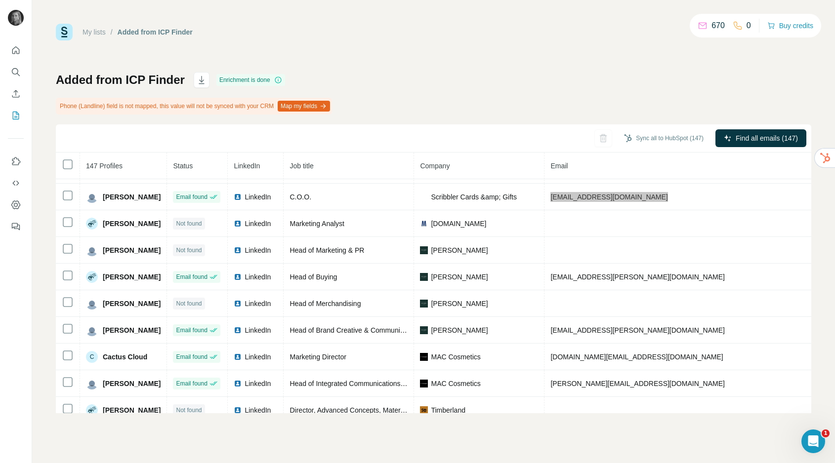
scroll to position [399, 0]
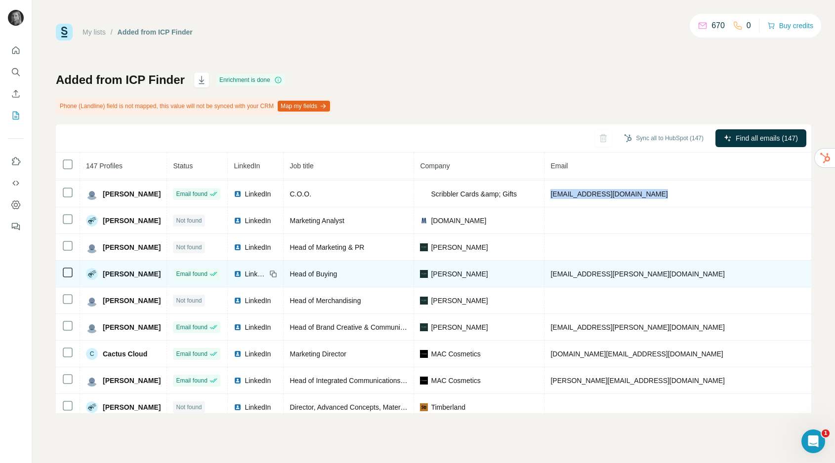
click at [609, 274] on span "lauren.jolly@hobbs.co.uk" at bounding box center [637, 274] width 174 height 8
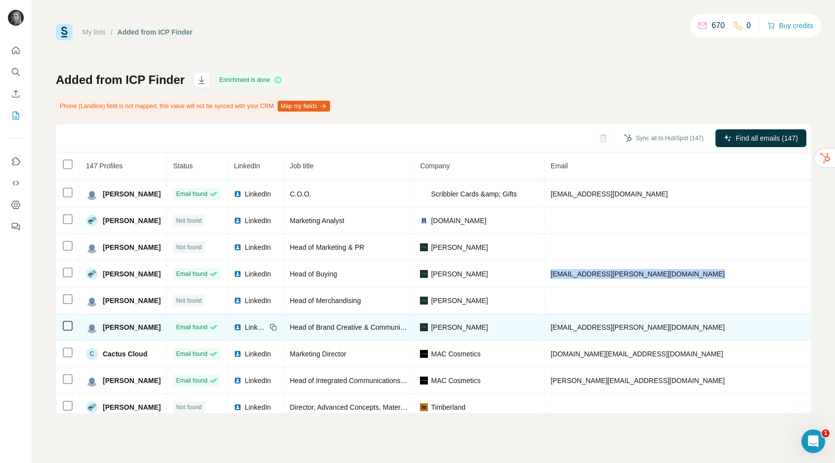
click at [620, 327] on span "algy.belmont@hobbs.co.uk" at bounding box center [637, 327] width 174 height 8
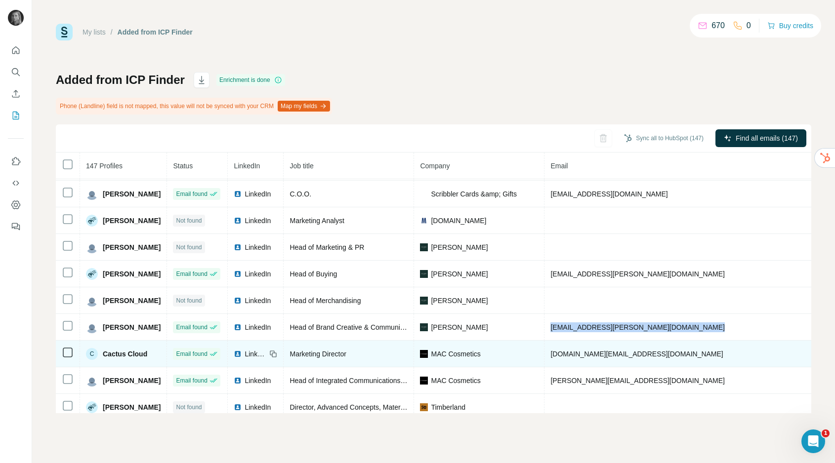
click at [626, 352] on span "cactus.cloud@maccosmetics.com" at bounding box center [636, 354] width 172 height 8
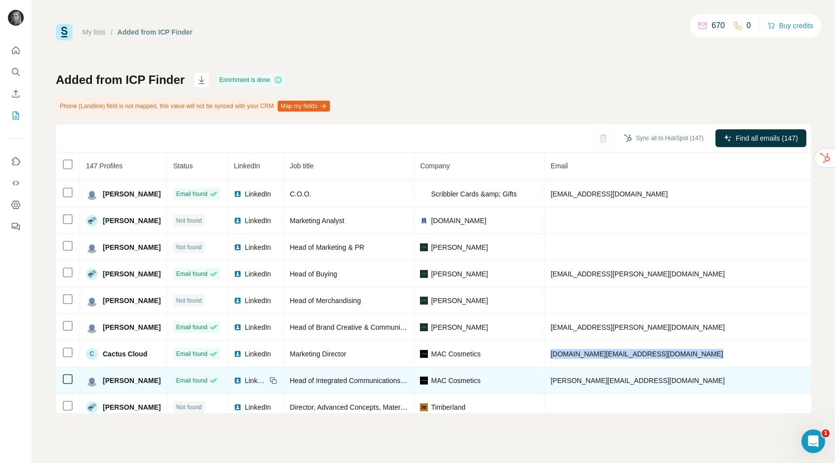
click at [601, 381] on span "roopa@maccosmetics.com" at bounding box center [637, 381] width 174 height 8
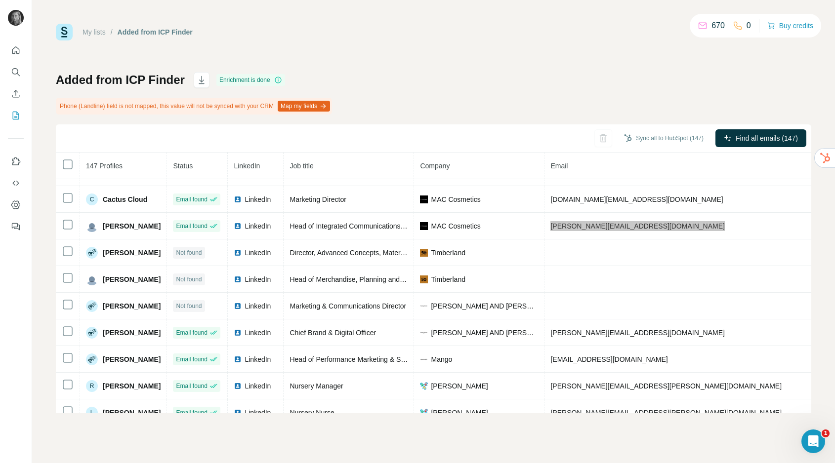
scroll to position [562, 0]
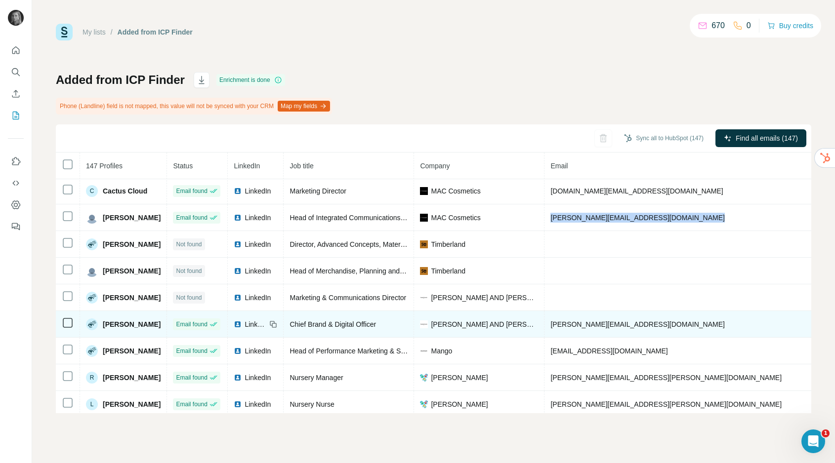
click at [621, 327] on span "sebastian.bromley@russellandbromley.co.uk" at bounding box center [637, 325] width 174 height 8
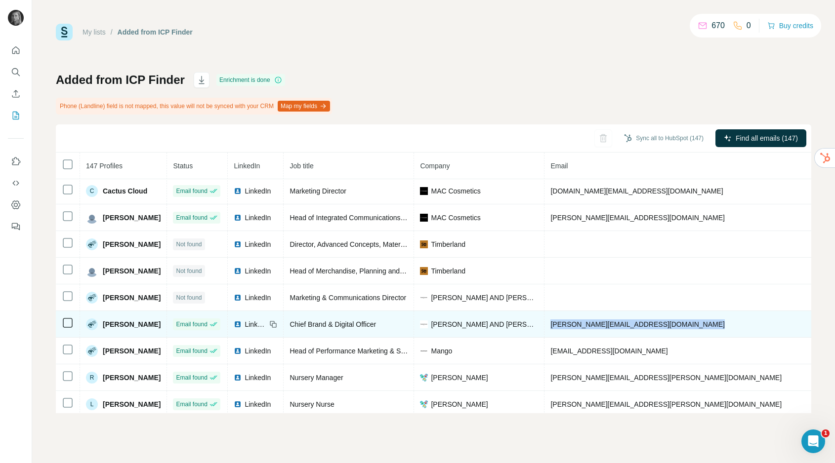
click at [621, 327] on span "sebastian.bromley@russellandbromley.co.uk" at bounding box center [637, 325] width 174 height 8
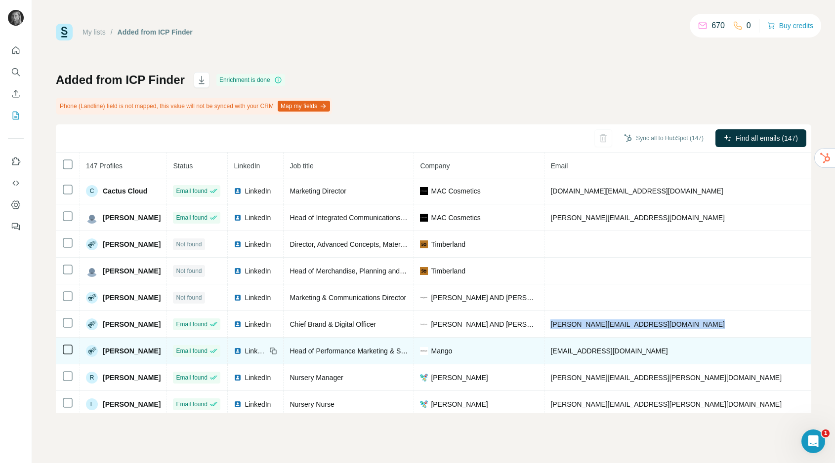
click at [620, 356] on td "mireia.minguez@mango.com" at bounding box center [694, 351] width 300 height 27
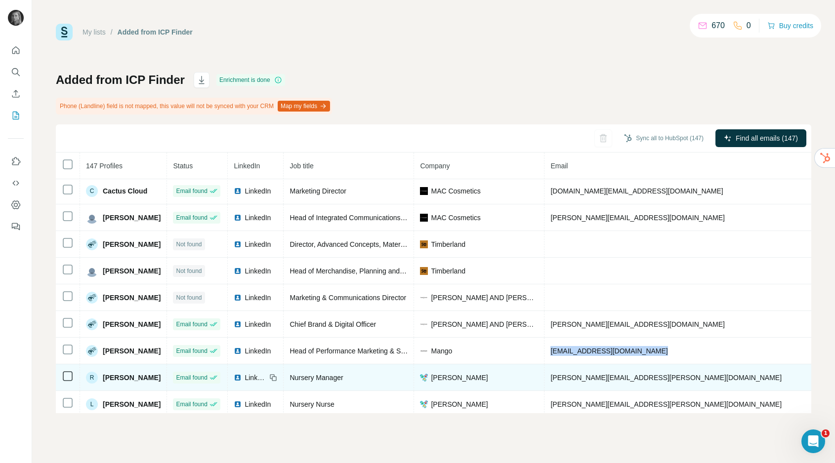
click at [644, 381] on span "rachel.heaney@teenie-weenies.com" at bounding box center [665, 378] width 231 height 8
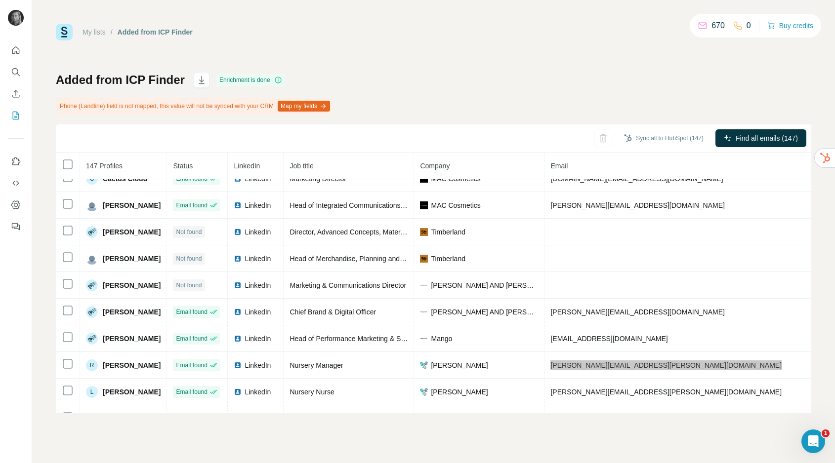
scroll to position [685, 0]
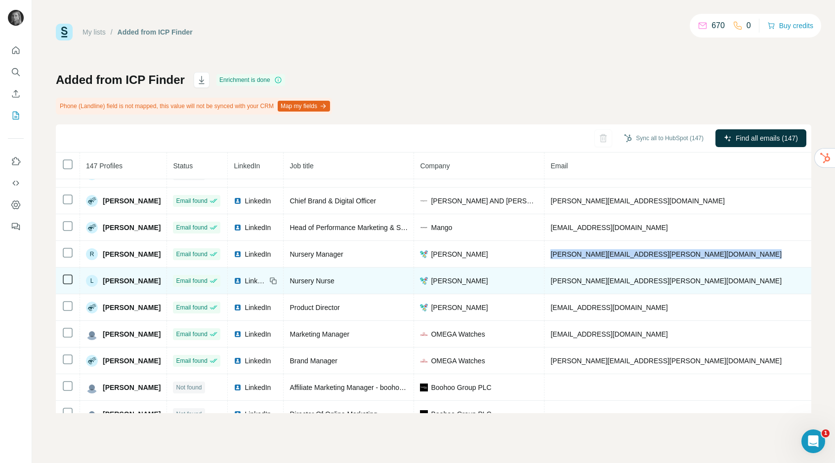
click at [612, 277] on span "leah.handley@teenie-weenies.com" at bounding box center [665, 281] width 231 height 8
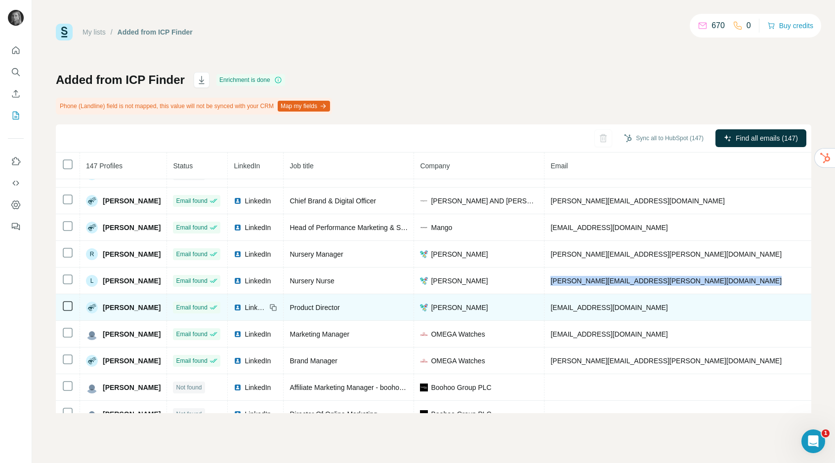
click at [612, 307] on span "moon@teenie-weenies.com" at bounding box center [608, 308] width 117 height 8
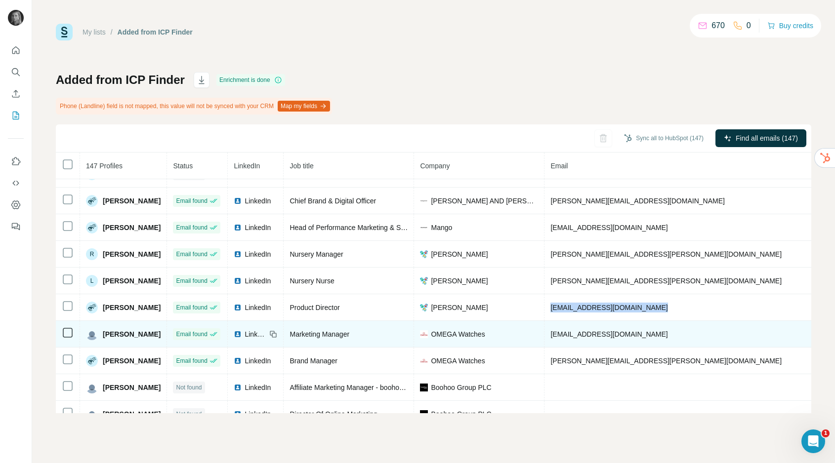
click at [590, 329] on td "a.kong@bellross.com" at bounding box center [694, 334] width 300 height 27
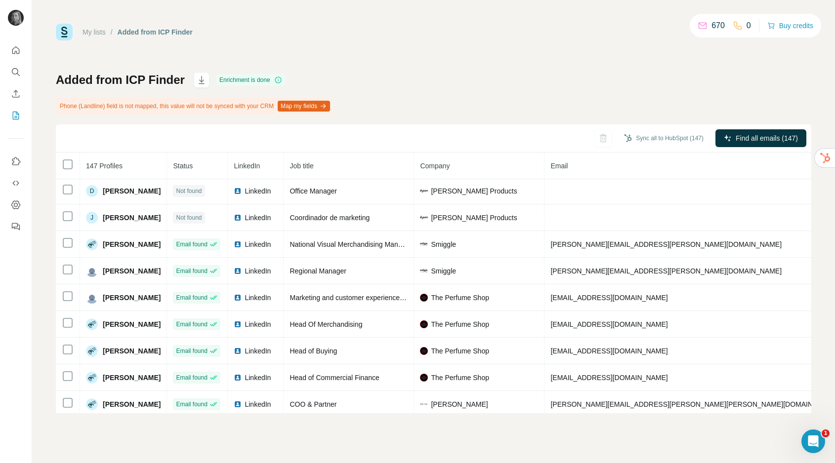
scroll to position [4, 0]
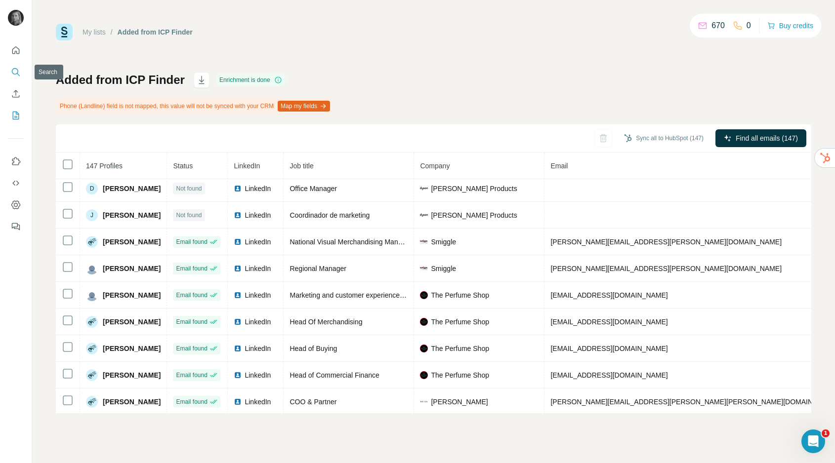
click at [19, 67] on icon "Search" at bounding box center [16, 72] width 10 height 10
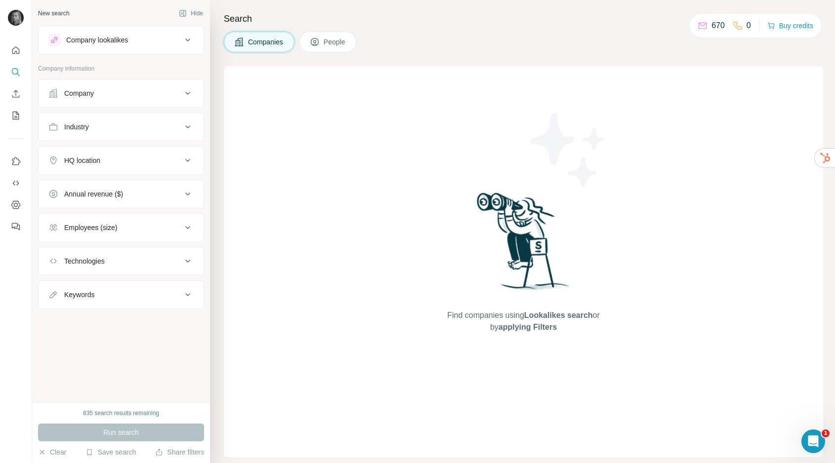
click at [92, 156] on div "HQ location" at bounding box center [82, 161] width 36 height 10
click at [92, 190] on input "text" at bounding box center [120, 185] width 145 height 18
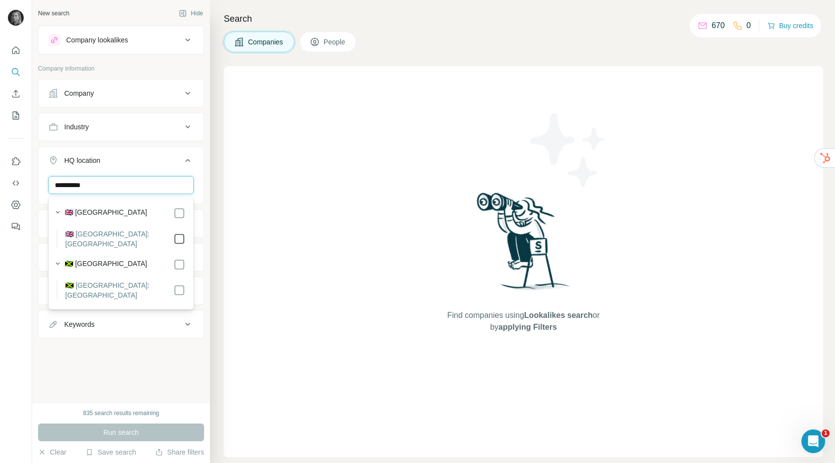
type input "**********"
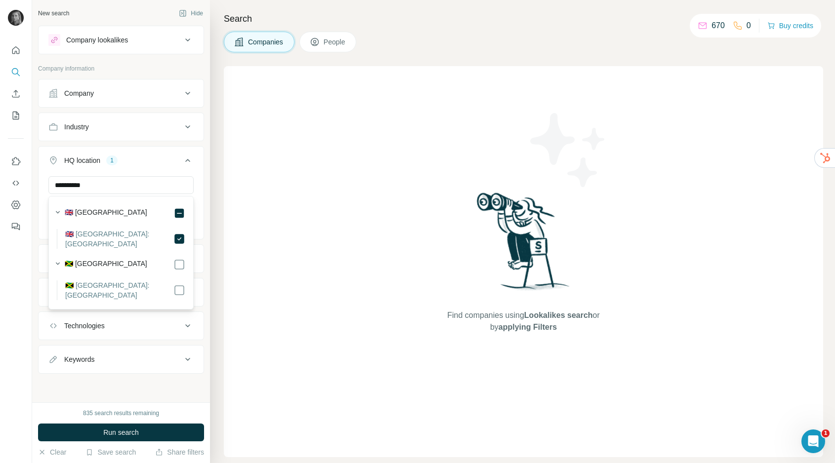
click at [110, 388] on div "**********" at bounding box center [121, 201] width 178 height 402
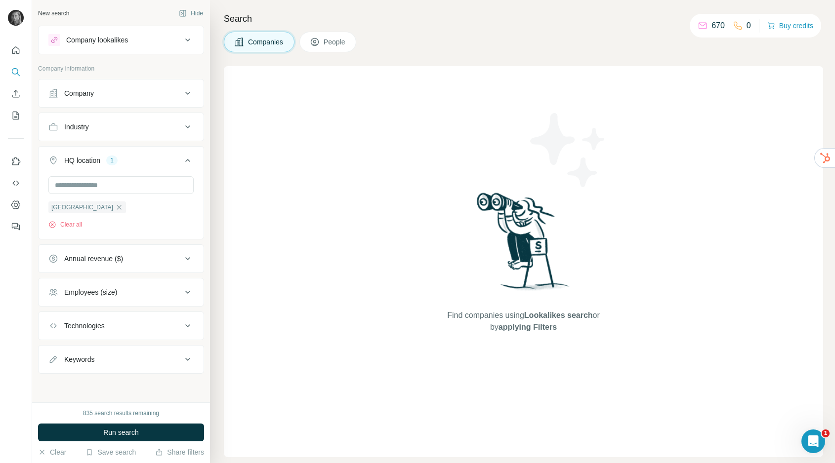
click at [108, 256] on div "Annual revenue ($)" at bounding box center [93, 259] width 59 height 10
click at [56, 298] on icon at bounding box center [54, 299] width 12 height 12
click at [56, 316] on icon at bounding box center [54, 317] width 12 height 12
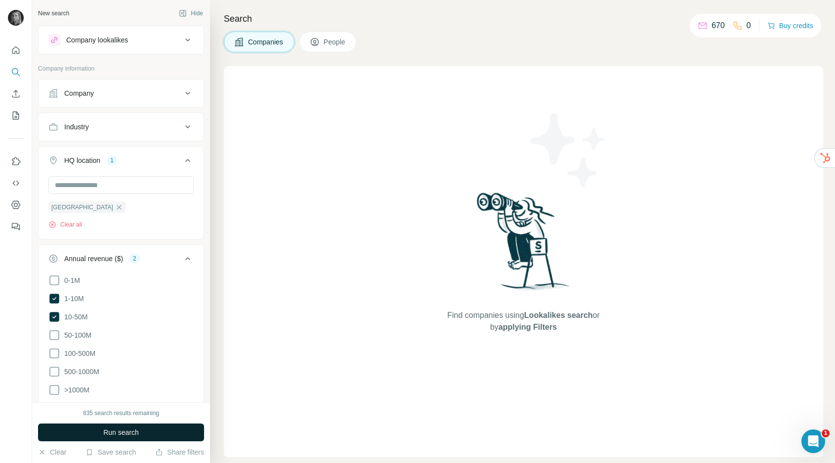
click at [122, 427] on button "Run search" at bounding box center [121, 433] width 166 height 18
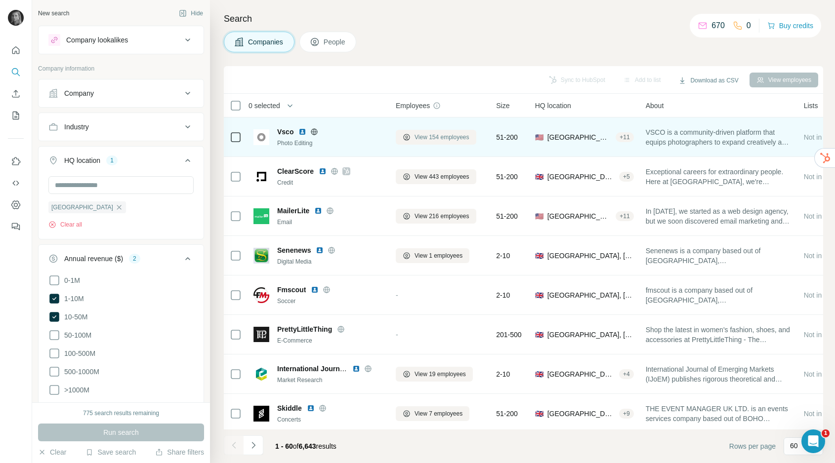
click at [426, 133] on span "View 154 employees" at bounding box center [441, 137] width 55 height 9
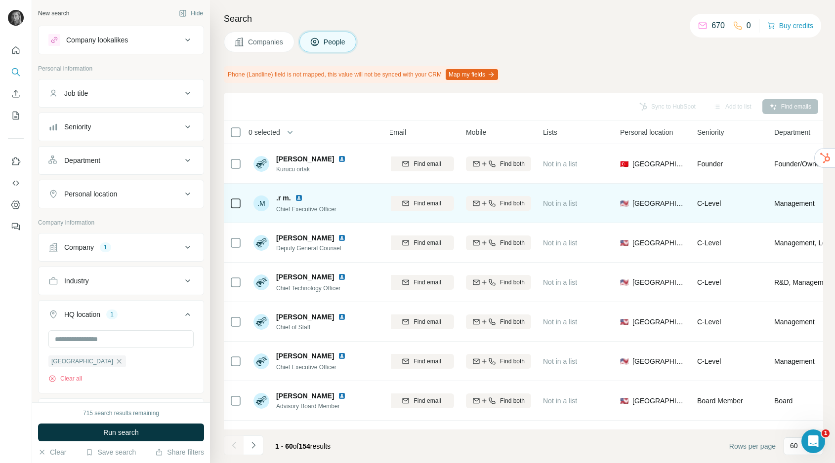
scroll to position [0, 117]
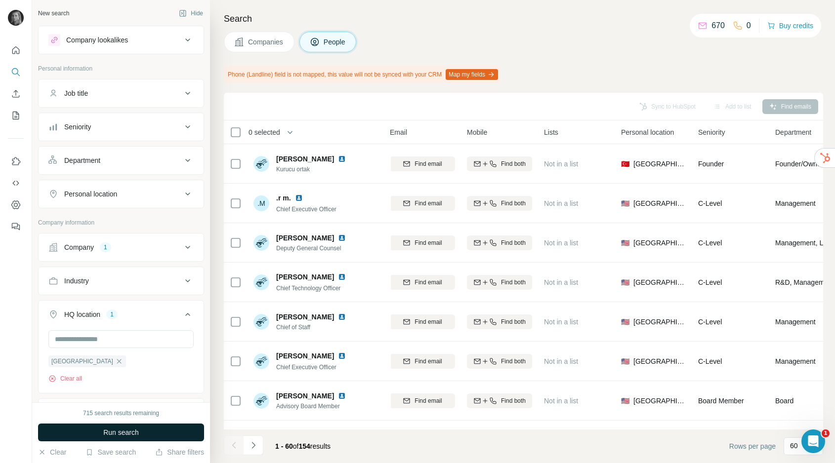
click at [109, 431] on span "Run search" at bounding box center [121, 433] width 36 height 10
click at [246, 42] on button "Companies" at bounding box center [259, 42] width 71 height 21
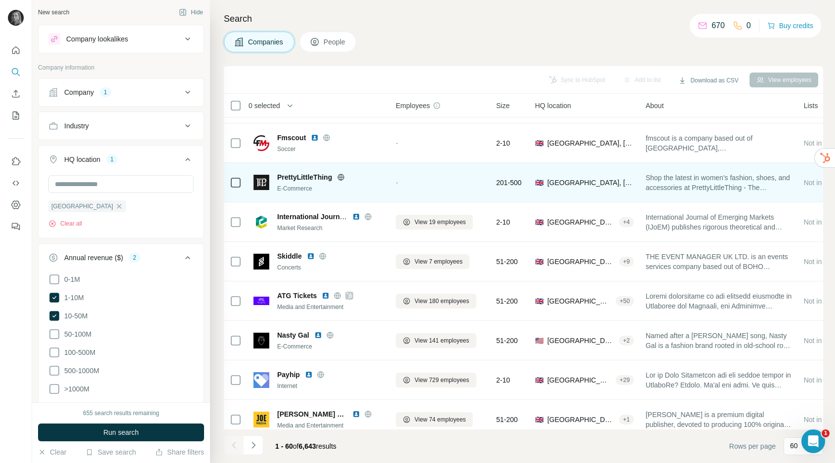
scroll to position [153, 0]
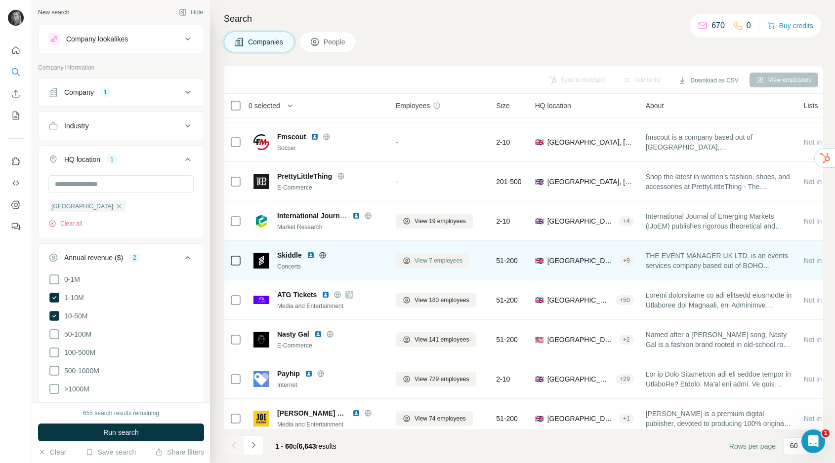
click at [423, 259] on span "View 7 employees" at bounding box center [438, 260] width 48 height 9
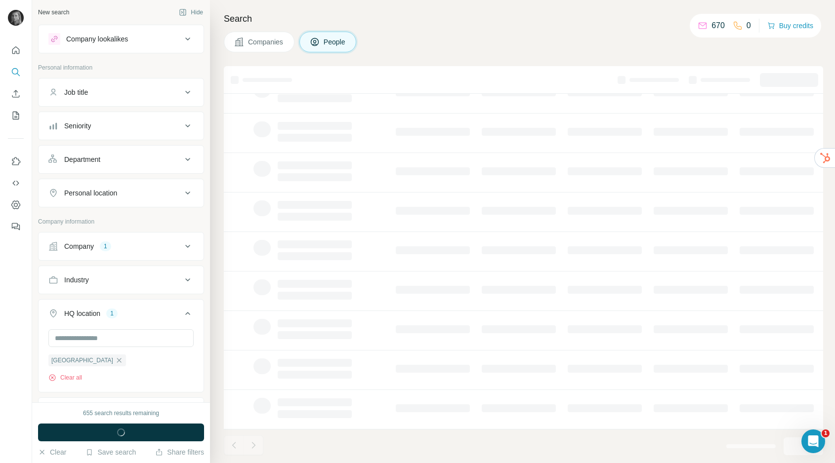
scroll to position [83, 0]
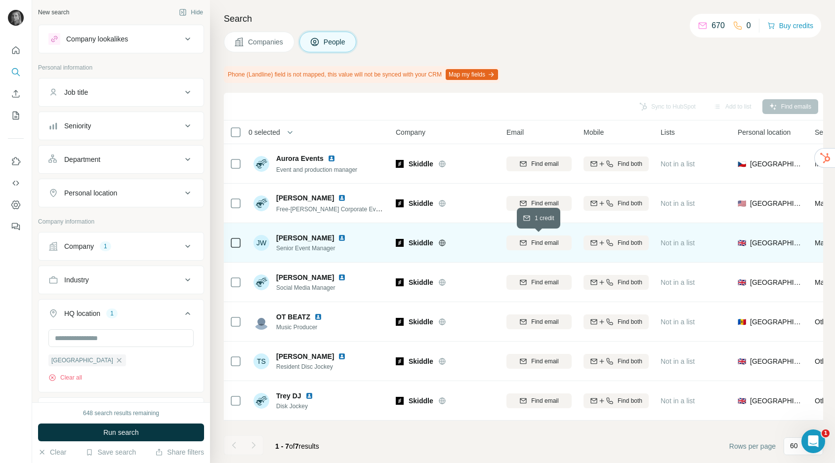
click at [556, 241] on span "Find email" at bounding box center [544, 243] width 27 height 9
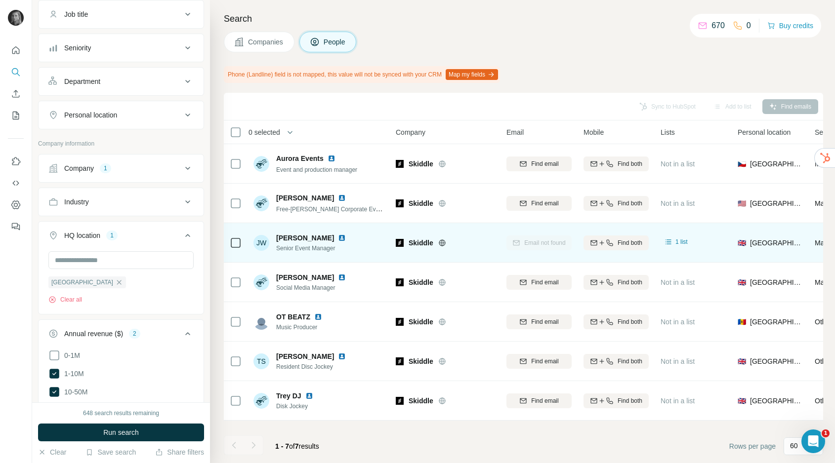
scroll to position [88, 0]
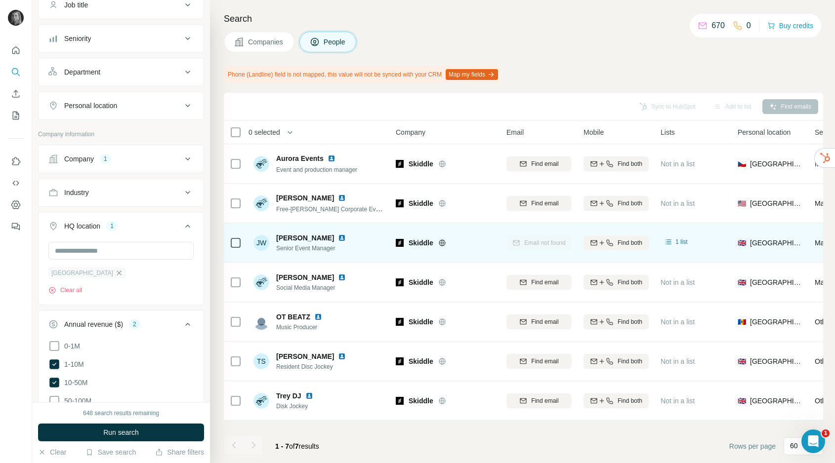
click at [117, 274] on icon "button" at bounding box center [119, 273] width 4 height 4
click at [91, 256] on input "text" at bounding box center [120, 251] width 145 height 18
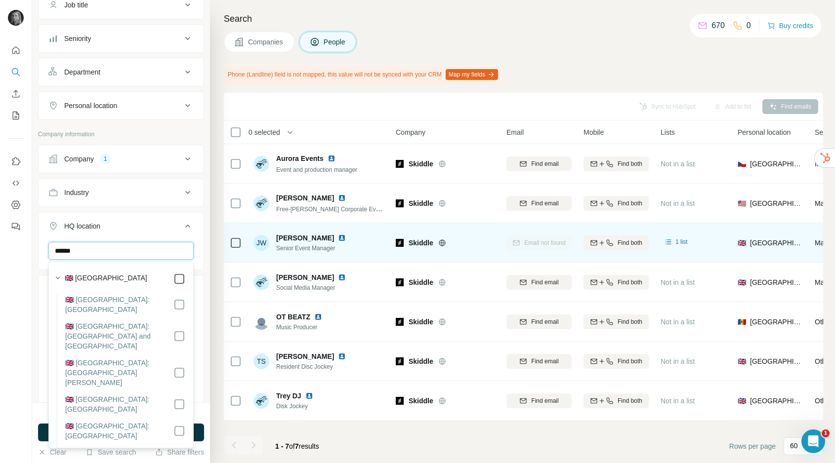
type input "******"
click at [24, 352] on div at bounding box center [16, 231] width 32 height 463
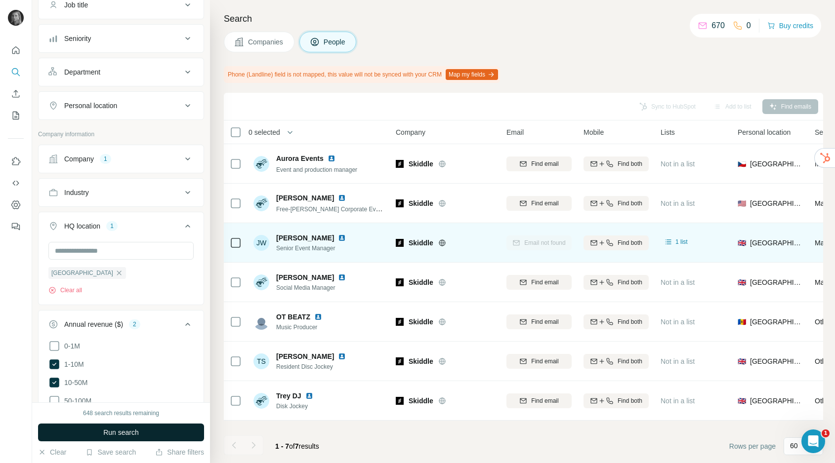
click at [110, 429] on span "Run search" at bounding box center [121, 433] width 36 height 10
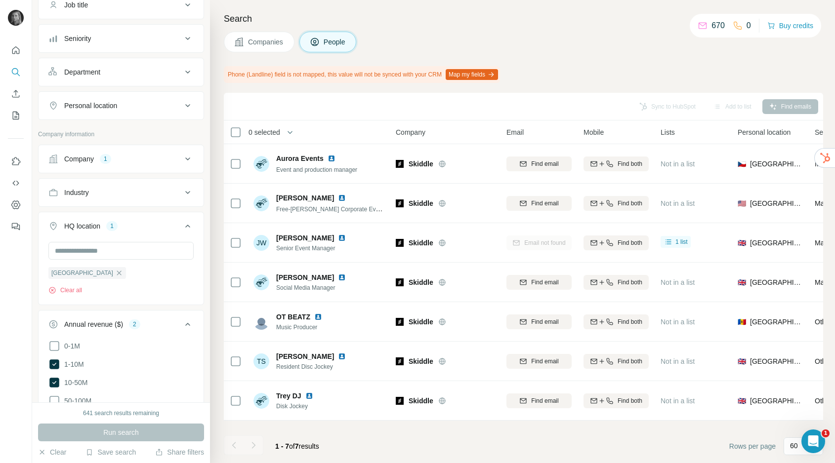
click at [156, 438] on div "Run search" at bounding box center [121, 433] width 166 height 18
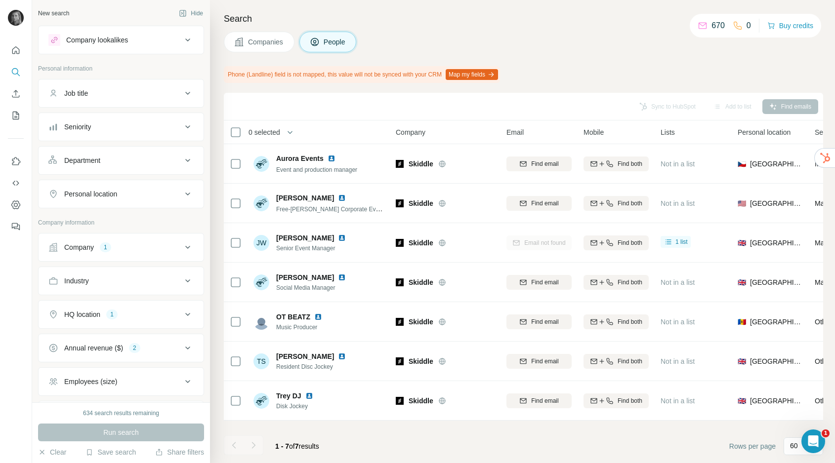
click at [276, 44] on span "Companies" at bounding box center [266, 42] width 36 height 10
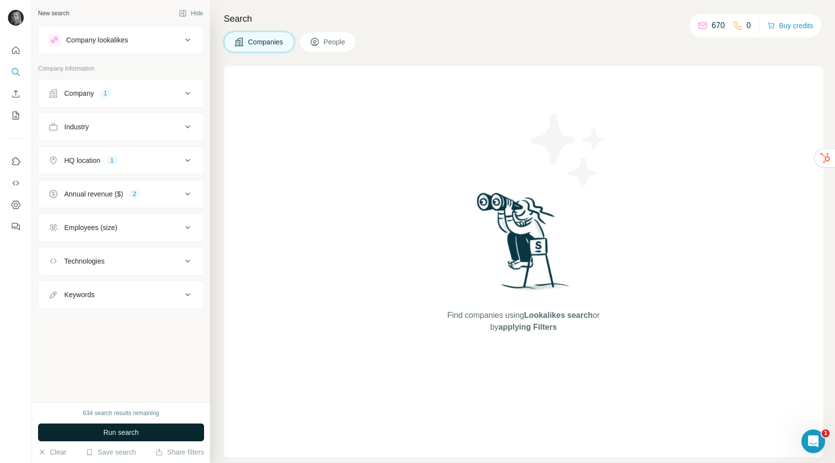
click at [140, 437] on button "Run search" at bounding box center [121, 433] width 166 height 18
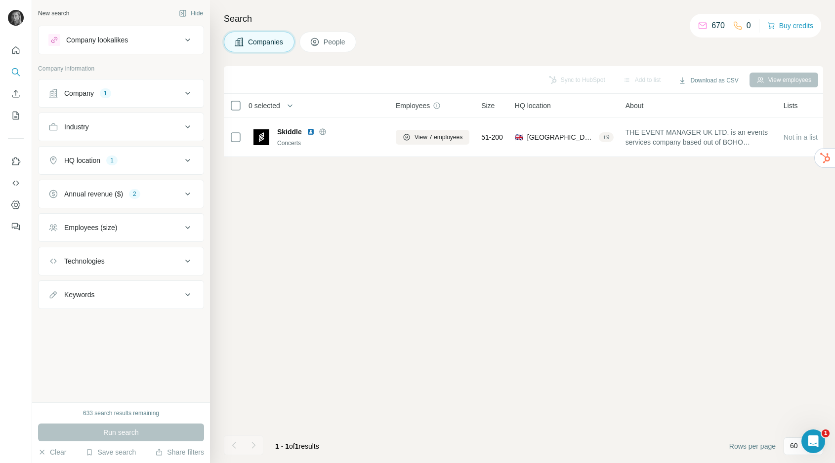
click at [160, 194] on div "Annual revenue ($) 2" at bounding box center [114, 194] width 133 height 10
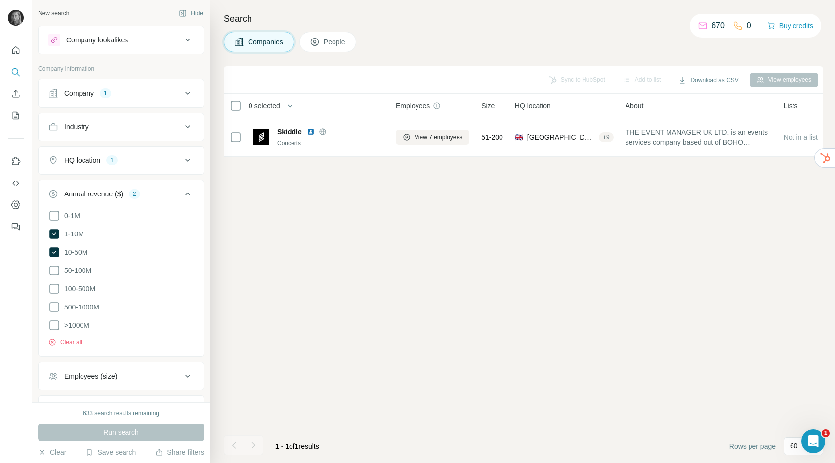
click at [169, 84] on button "Company 1" at bounding box center [121, 93] width 165 height 24
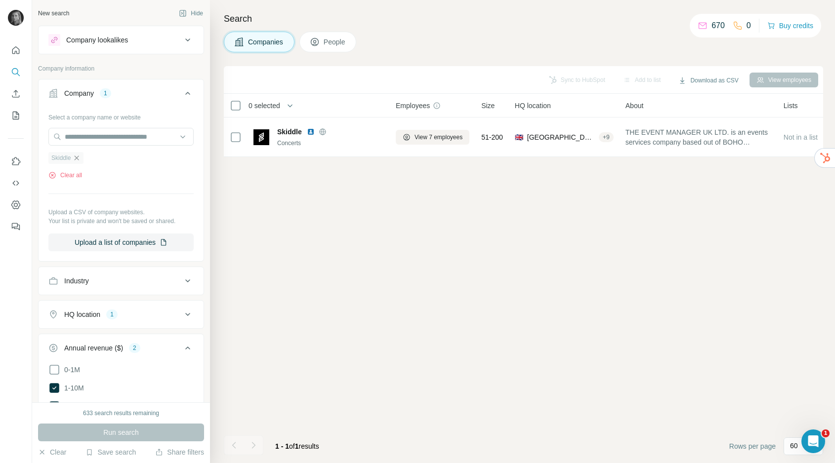
click at [76, 161] on icon "button" at bounding box center [77, 158] width 8 height 8
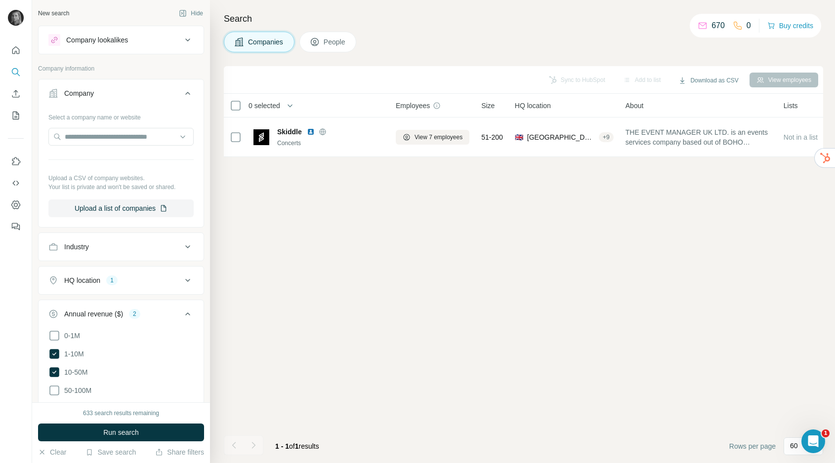
click at [222, 212] on div "Search Companies People Sync to HubSpot Add to list Download as CSV View employ…" at bounding box center [522, 231] width 625 height 463
click at [141, 431] on button "Run search" at bounding box center [121, 433] width 166 height 18
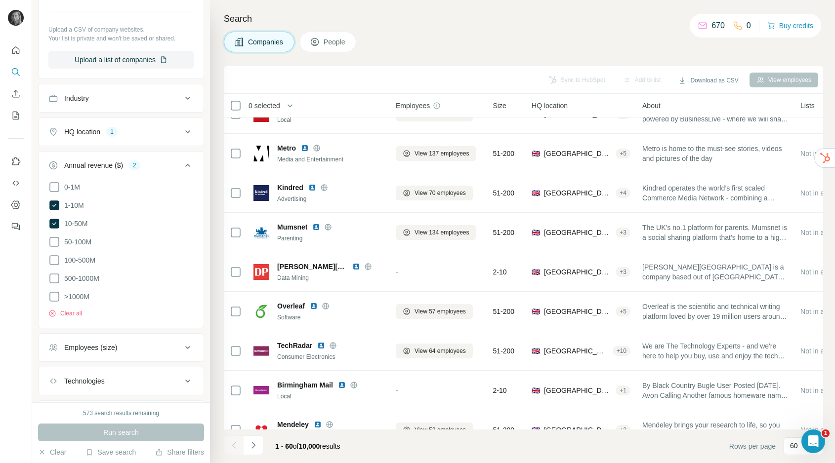
scroll to position [151, 0]
click at [160, 99] on div "Industry" at bounding box center [114, 96] width 133 height 10
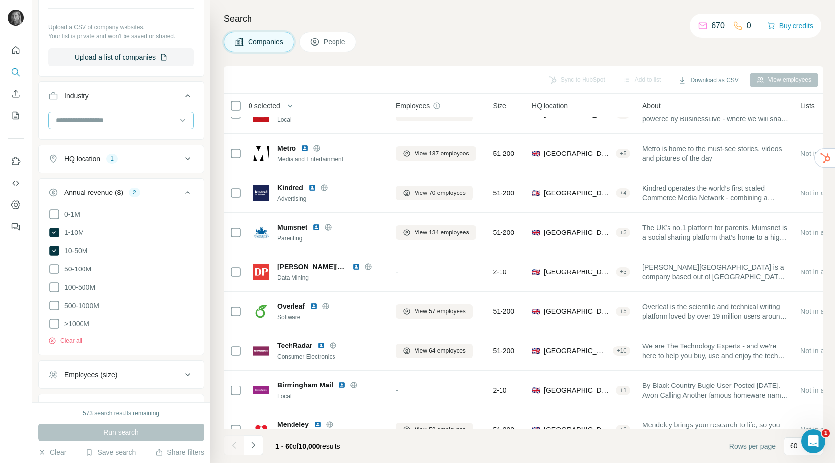
click at [131, 118] on input at bounding box center [116, 120] width 122 height 11
click at [104, 149] on p "Alternative Medicine" at bounding box center [88, 148] width 62 height 10
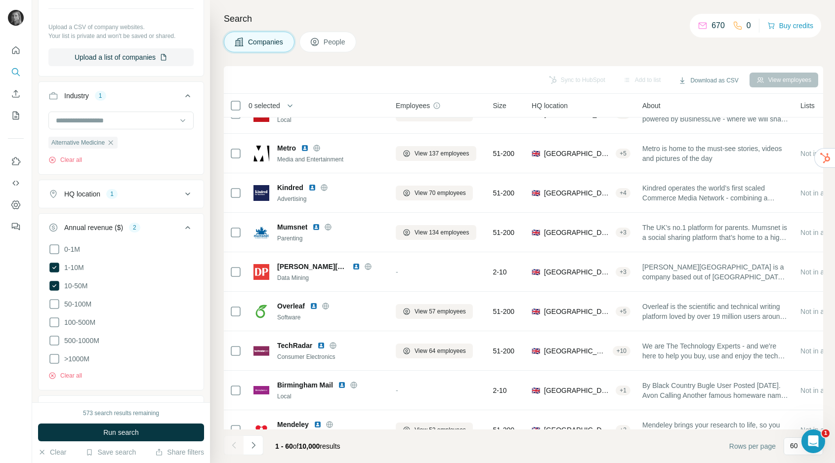
scroll to position [152, 0]
click at [123, 123] on input at bounding box center [116, 120] width 122 height 11
click at [100, 181] on div "Automotive" at bounding box center [121, 179] width 128 height 10
click at [182, 117] on icon at bounding box center [183, 120] width 10 height 10
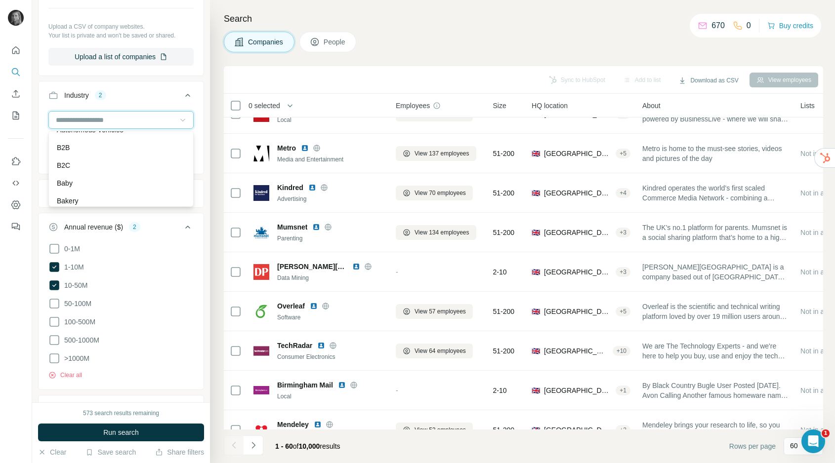
scroll to position [709, 0]
click at [120, 178] on div "Baby" at bounding box center [121, 180] width 128 height 10
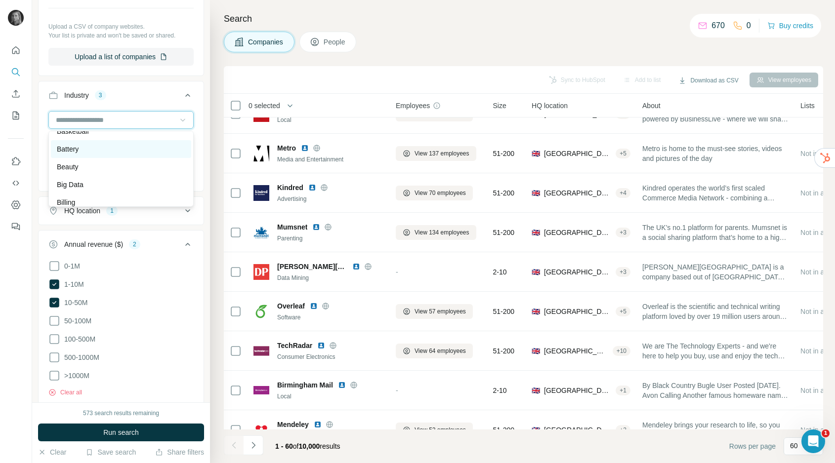
scroll to position [830, 0]
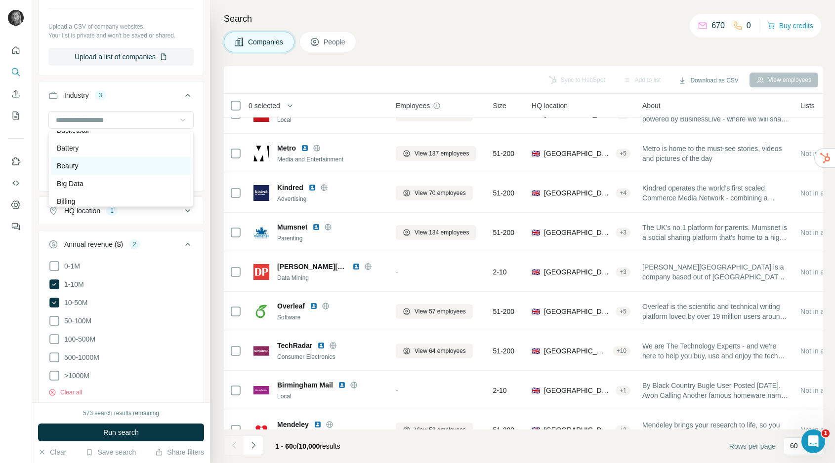
click at [112, 171] on div "Beauty" at bounding box center [121, 166] width 140 height 18
click at [183, 119] on icon at bounding box center [183, 120] width 10 height 10
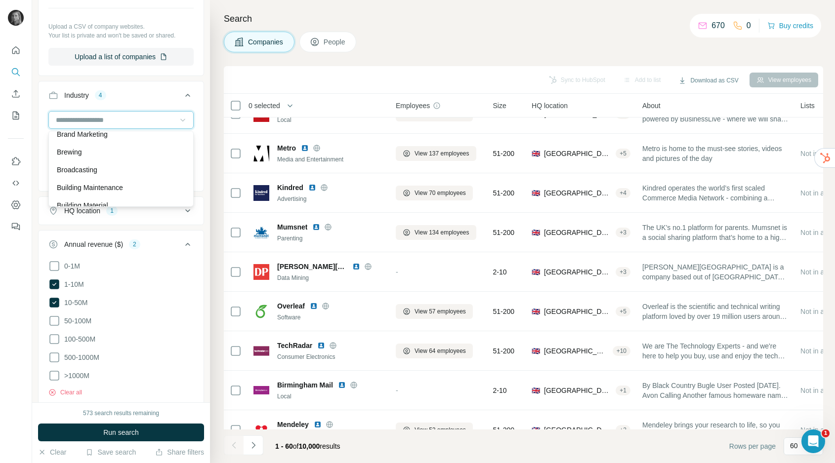
scroll to position [1096, 0]
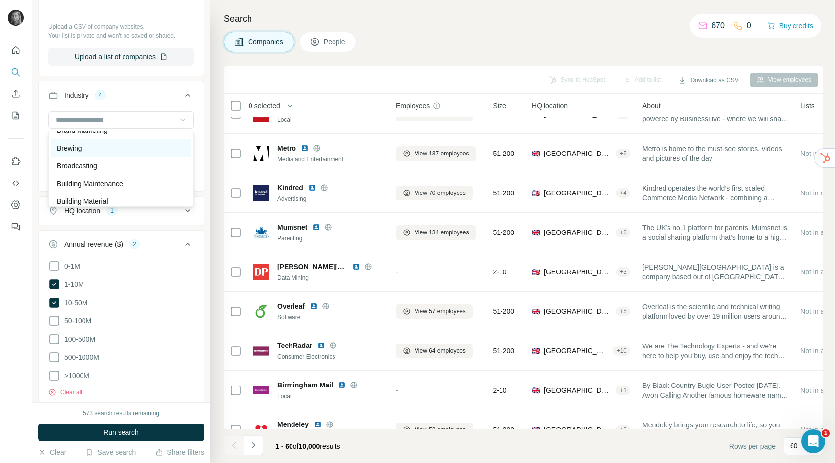
click at [106, 146] on div "Brewing" at bounding box center [121, 148] width 128 height 10
click at [184, 116] on icon at bounding box center [183, 120] width 10 height 10
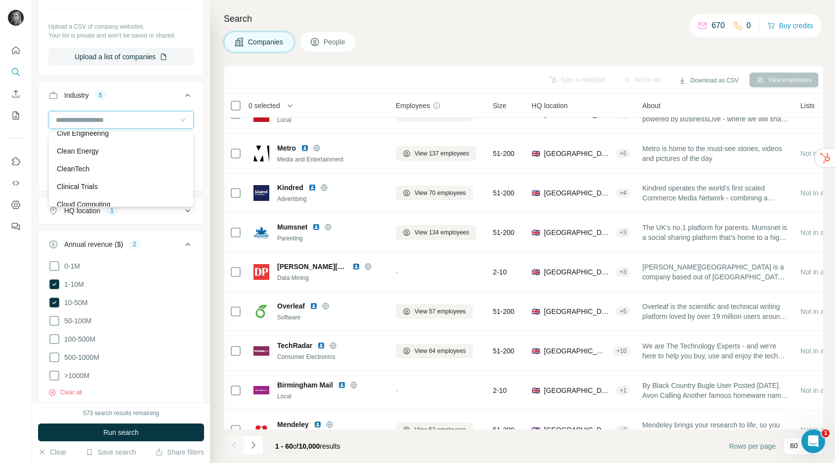
scroll to position [1503, 0]
click at [116, 153] on div "Clean Energy" at bounding box center [121, 150] width 128 height 10
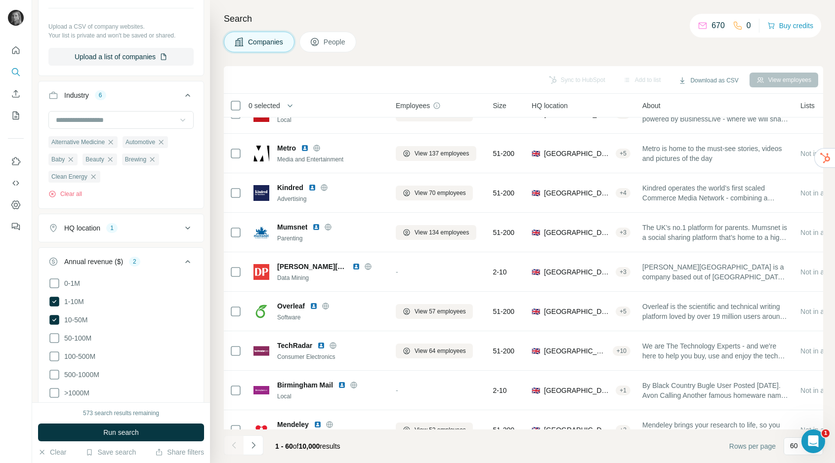
click at [186, 118] on icon at bounding box center [183, 120] width 10 height 10
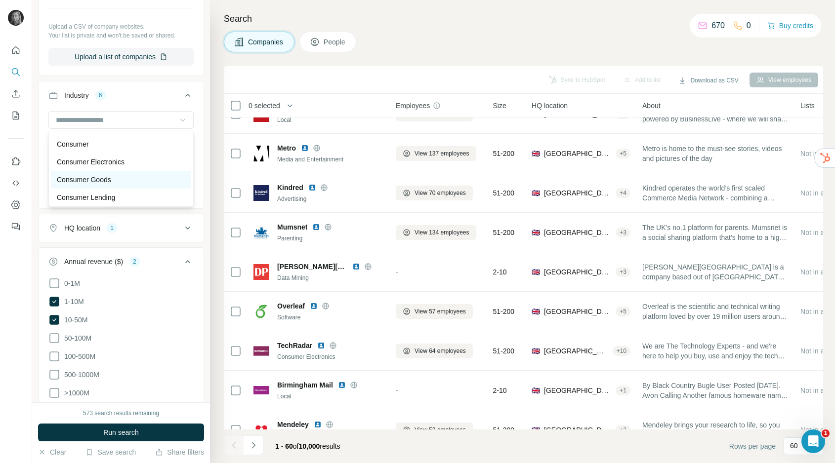
click at [117, 181] on div "Consumer Goods" at bounding box center [121, 180] width 128 height 10
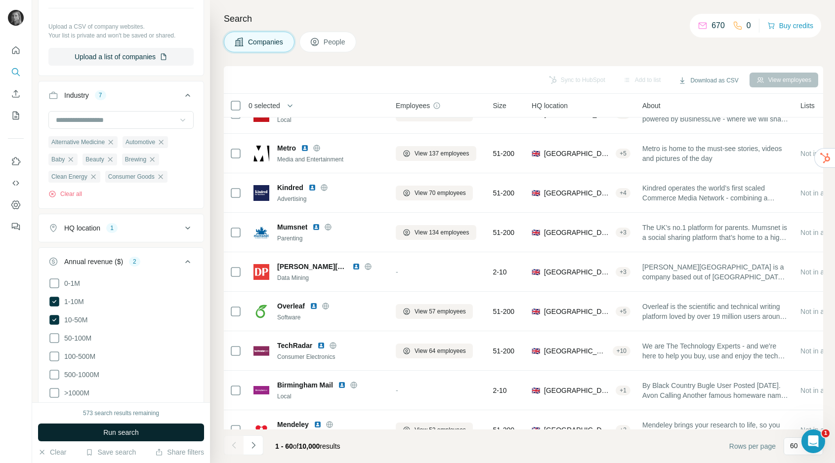
click at [143, 441] on button "Run search" at bounding box center [121, 433] width 166 height 18
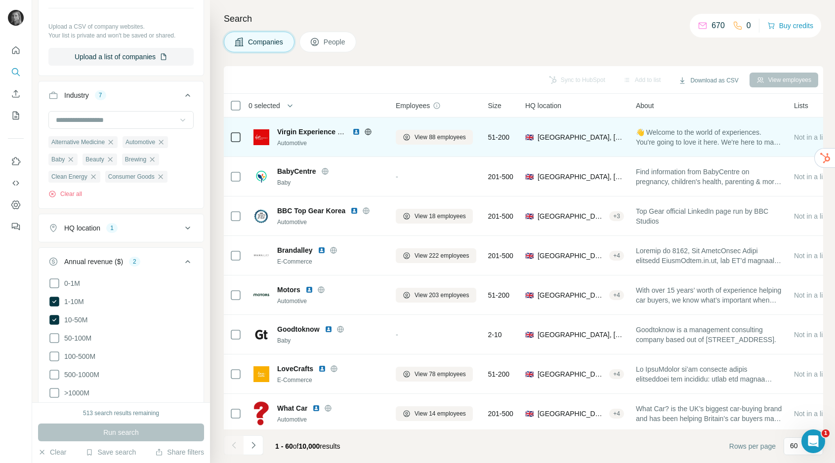
click at [355, 130] on img at bounding box center [356, 132] width 8 height 8
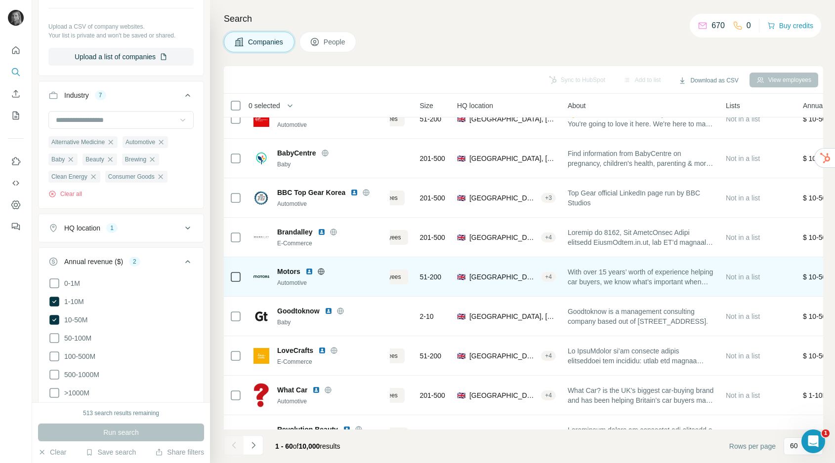
scroll to position [18, 0]
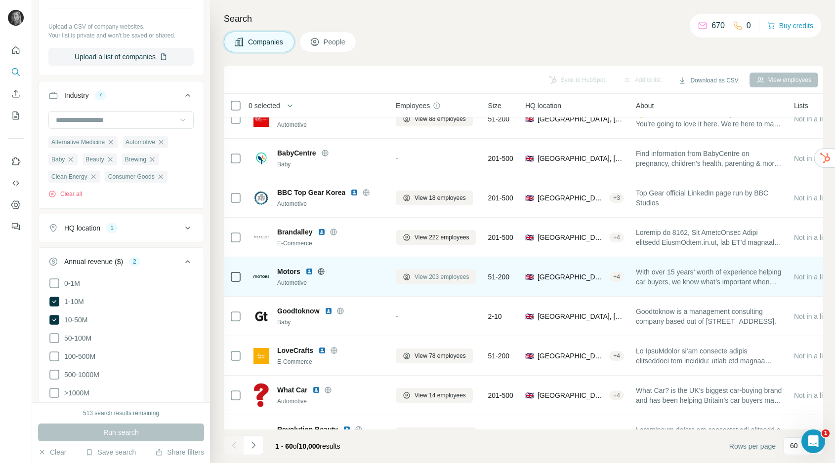
click at [444, 279] on span "View 203 employees" at bounding box center [441, 277] width 55 height 9
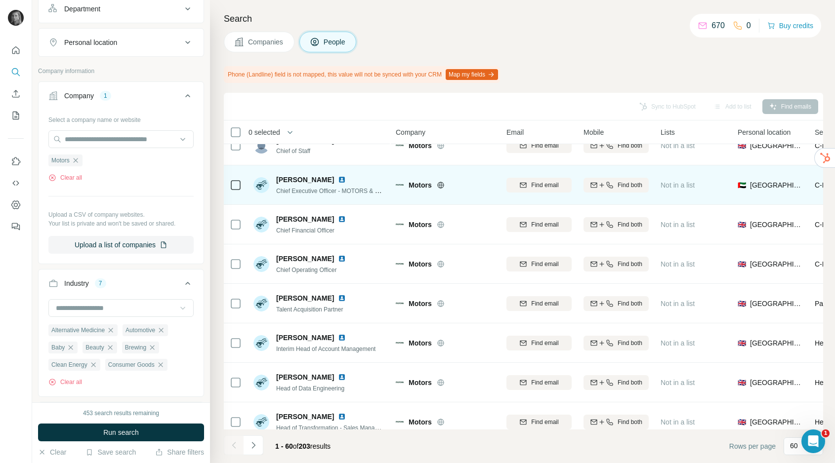
click at [338, 178] on img at bounding box center [342, 180] width 8 height 8
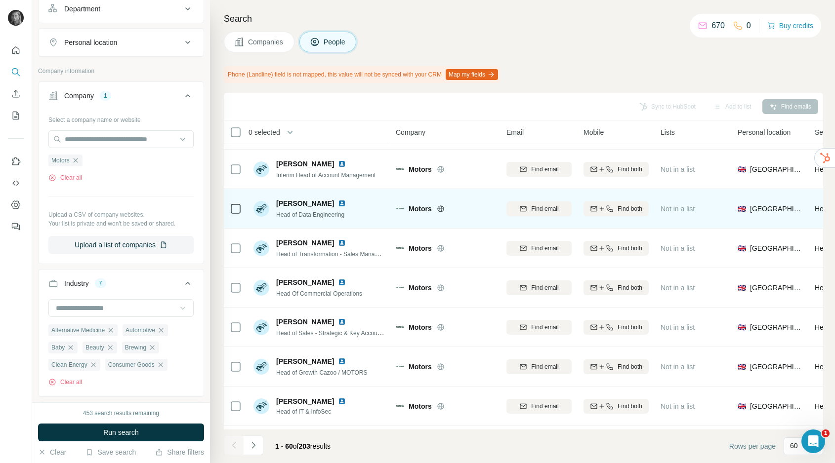
scroll to position [193, 0]
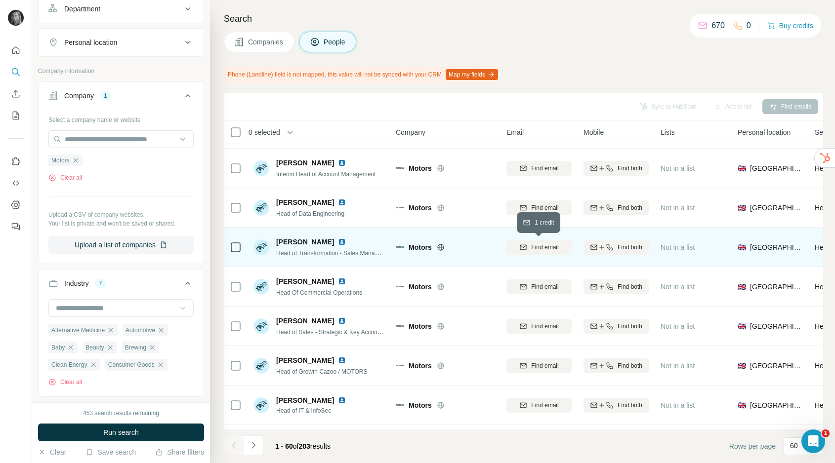
click at [551, 247] on span "Find email" at bounding box center [544, 247] width 27 height 9
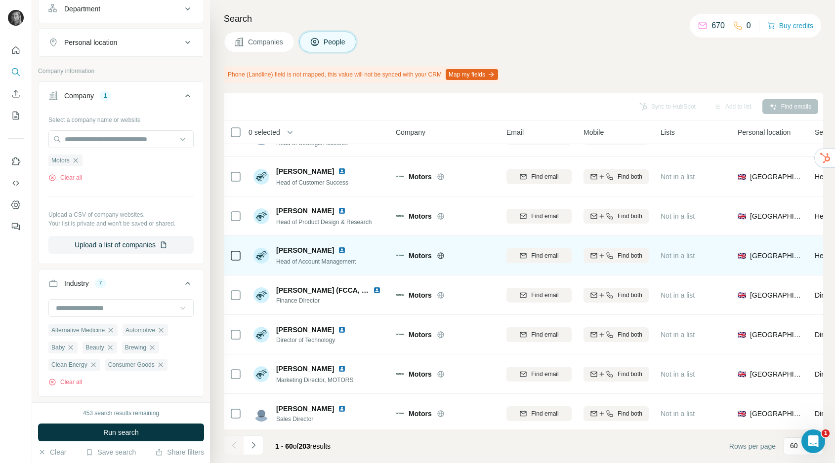
scroll to position [544, 0]
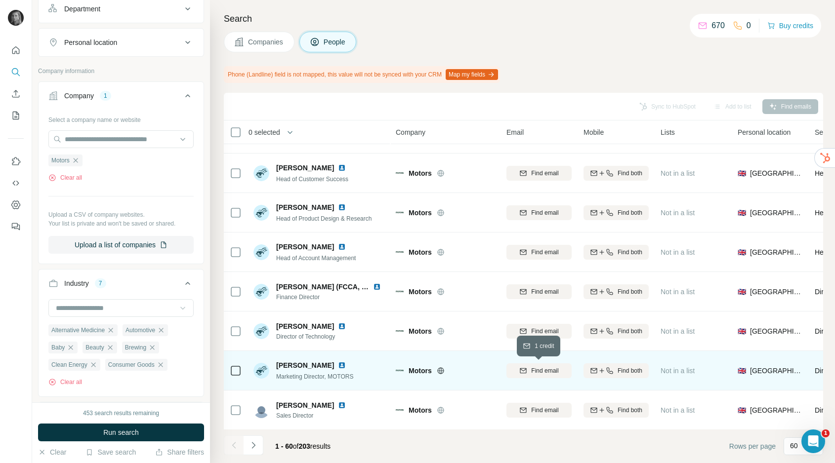
click at [543, 371] on span "Find email" at bounding box center [544, 370] width 27 height 9
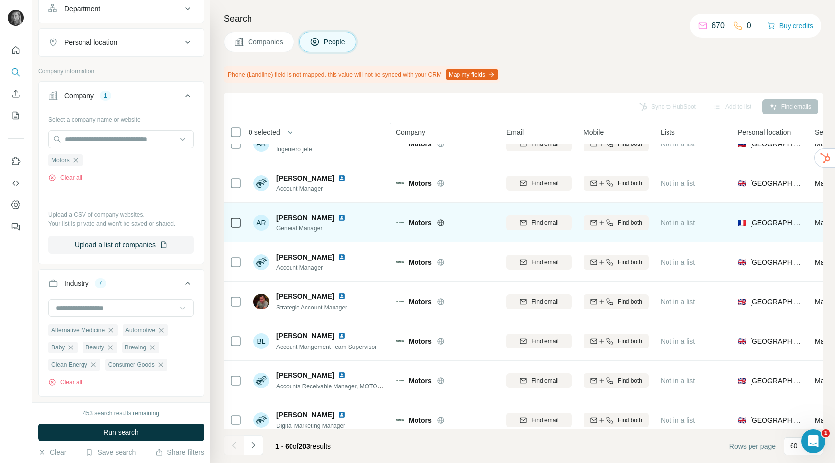
scroll to position [1052, 0]
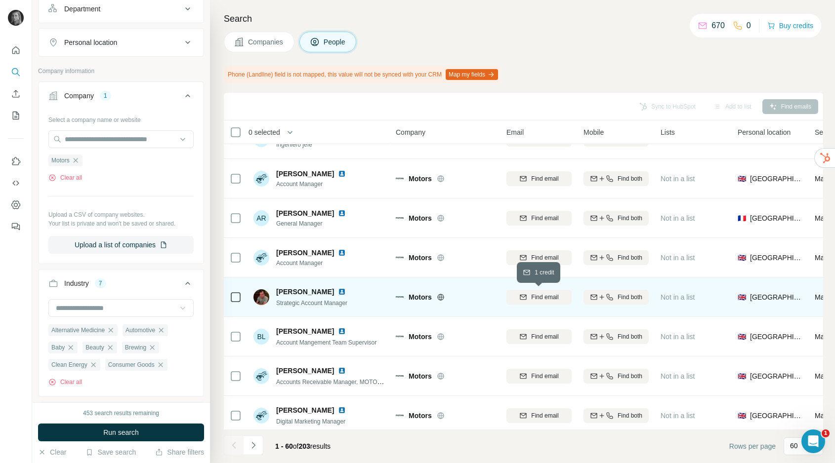
click at [556, 297] on span "Find email" at bounding box center [544, 297] width 27 height 9
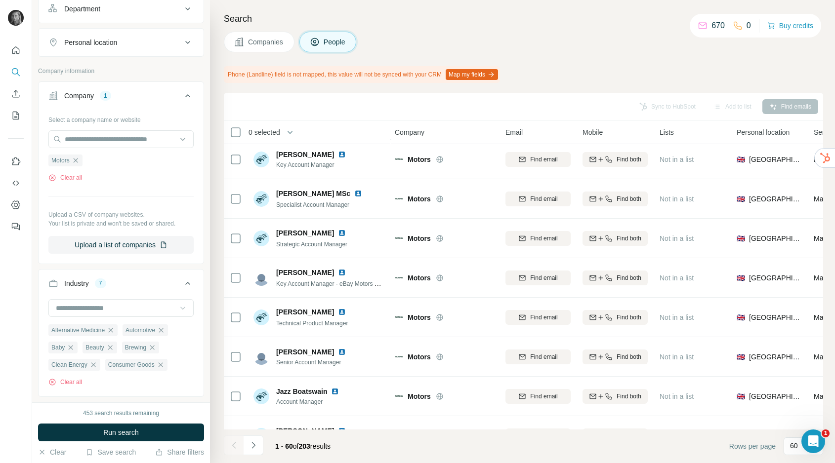
scroll to position [2018, 1]
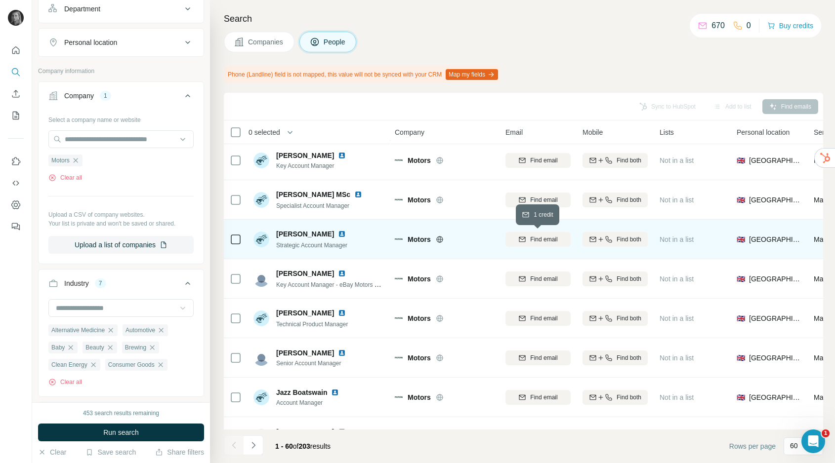
click at [556, 235] on span "Find email" at bounding box center [543, 239] width 27 height 9
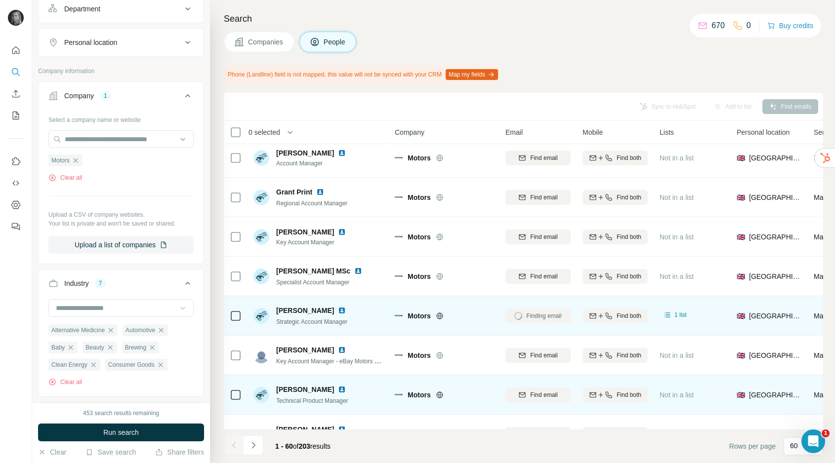
scroll to position [0, 1]
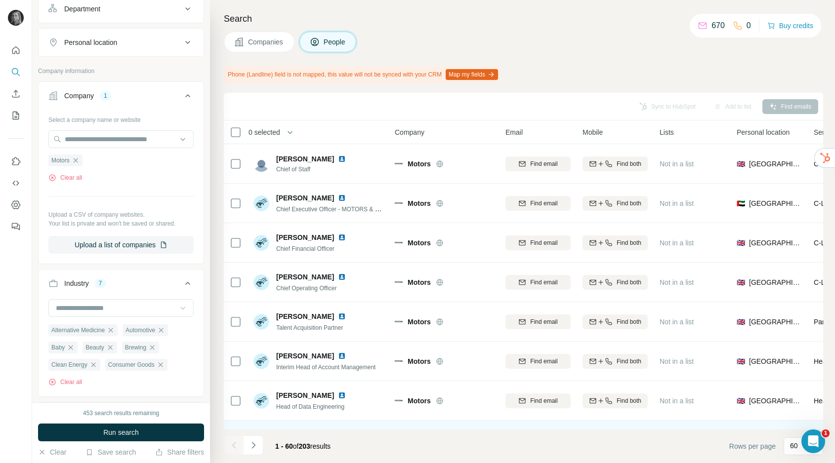
click at [280, 36] on button "Companies" at bounding box center [259, 42] width 71 height 21
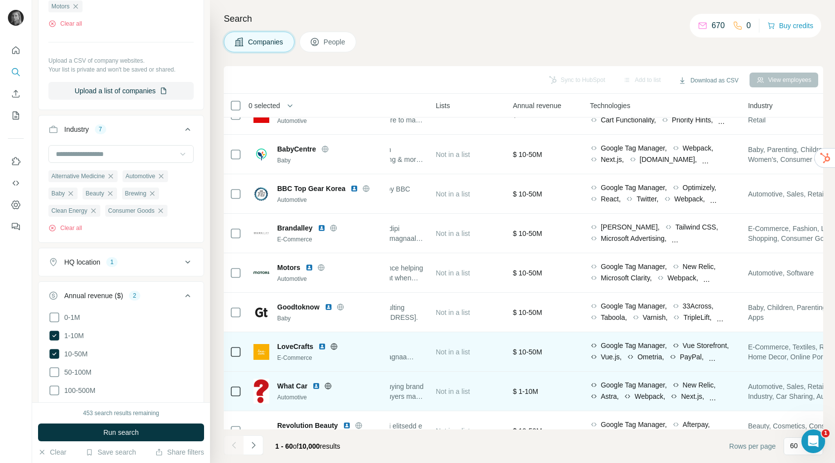
scroll to position [22, 0]
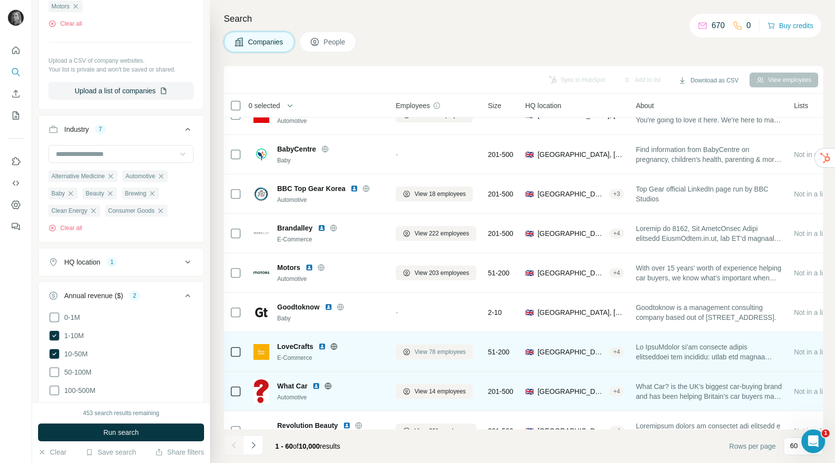
click at [450, 352] on span "View 78 employees" at bounding box center [439, 352] width 51 height 9
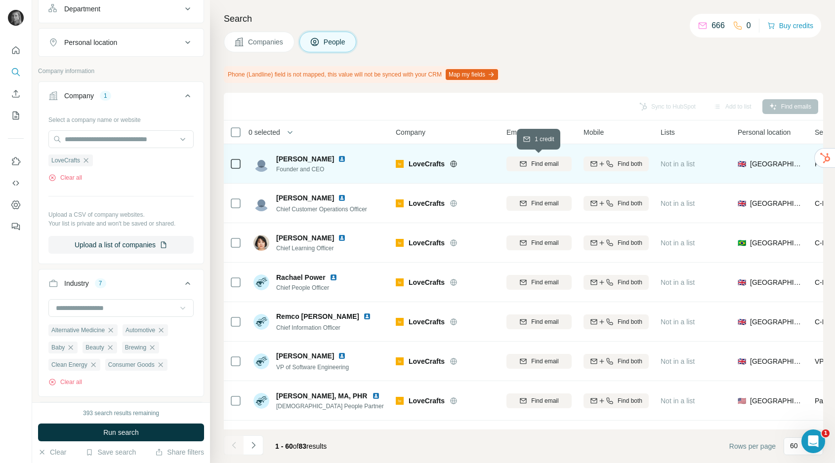
click at [525, 163] on icon "button" at bounding box center [523, 163] width 6 height 5
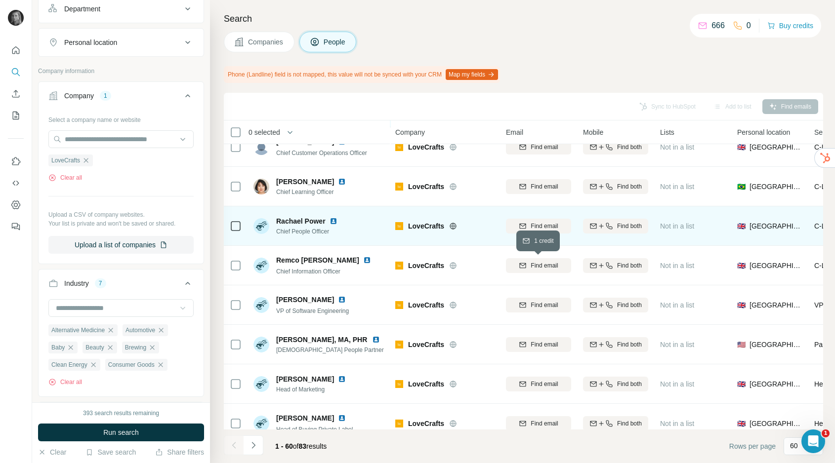
scroll to position [60, 0]
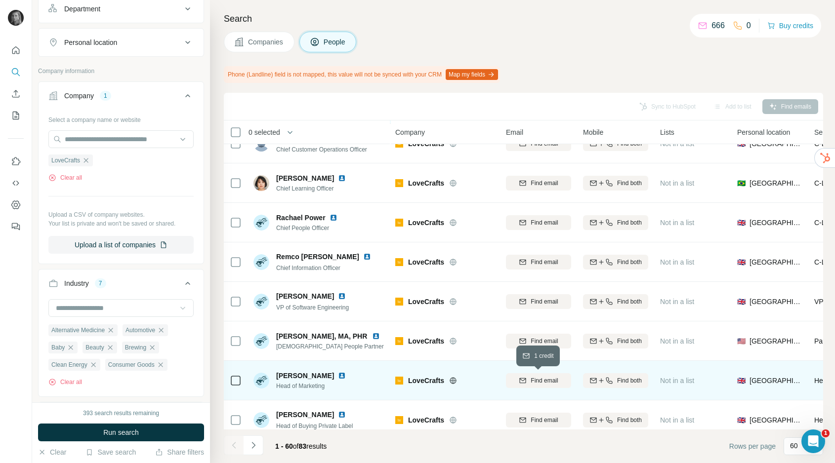
click at [535, 379] on span "Find email" at bounding box center [543, 380] width 27 height 9
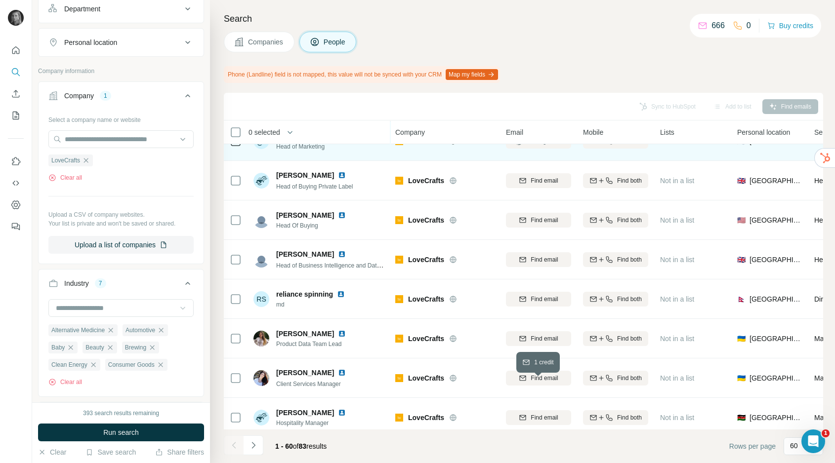
scroll to position [300, 0]
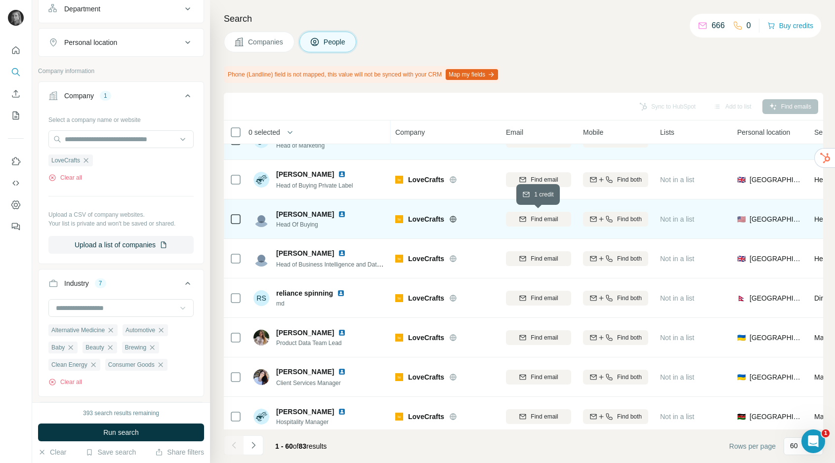
click at [548, 218] on span "Find email" at bounding box center [543, 219] width 27 height 9
click at [257, 34] on button "Companies" at bounding box center [259, 42] width 71 height 21
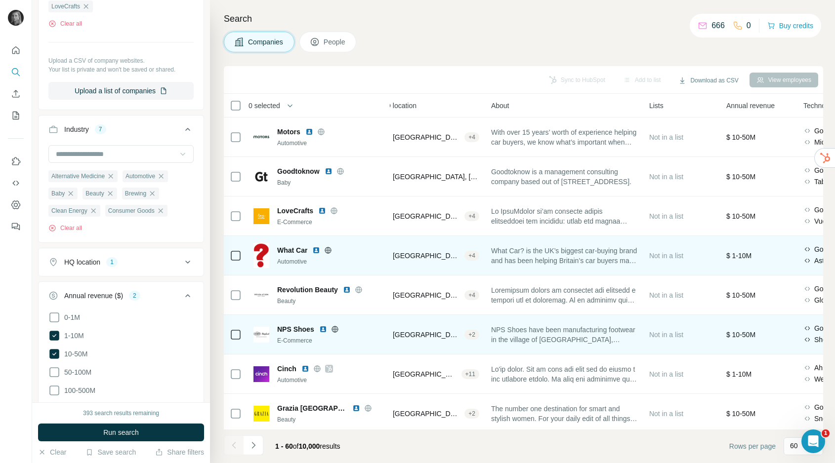
scroll to position [158, 0]
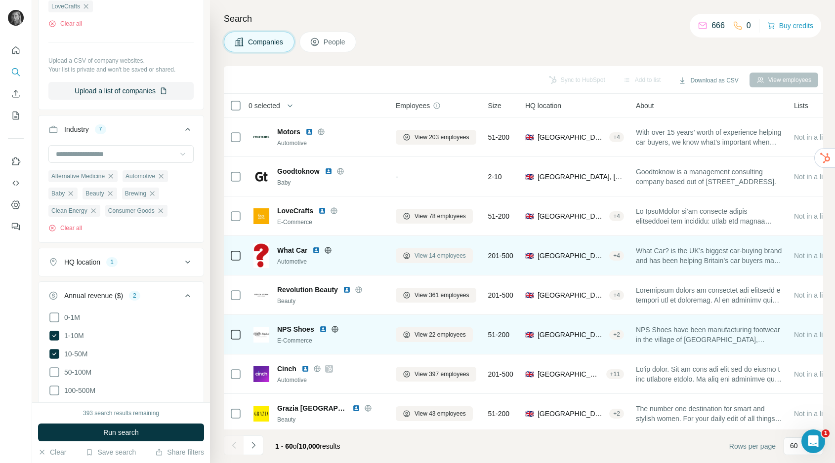
click at [463, 252] on span "View 14 employees" at bounding box center [439, 255] width 51 height 9
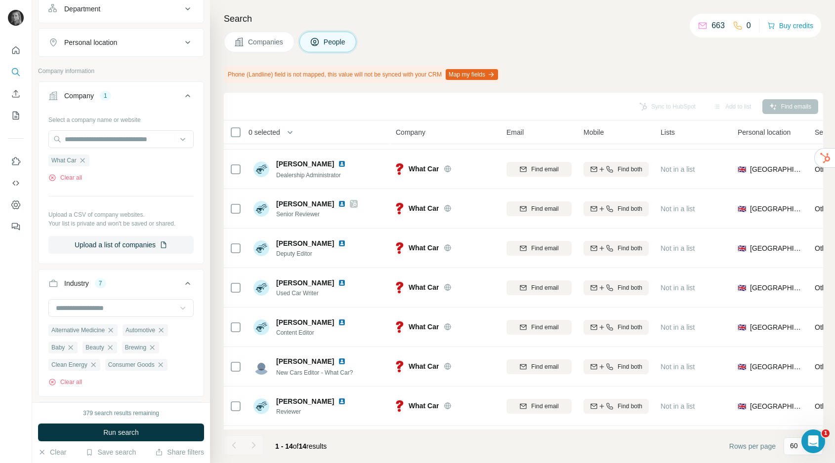
scroll to position [115, 0]
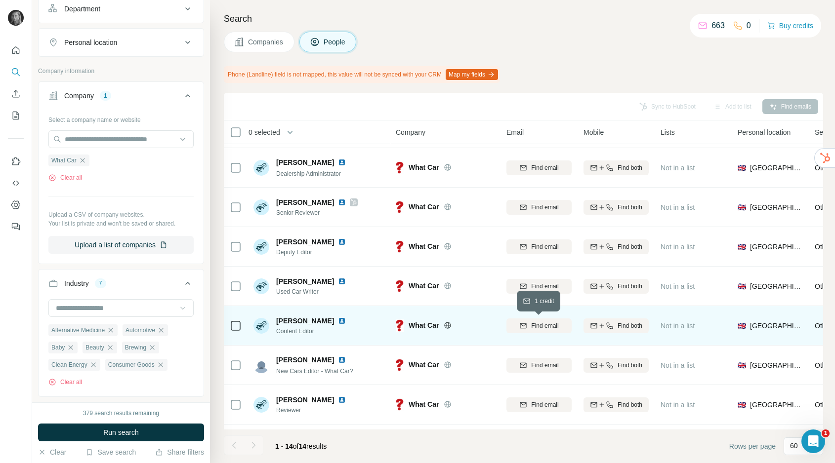
click at [529, 327] on div "Find email" at bounding box center [538, 325] width 65 height 9
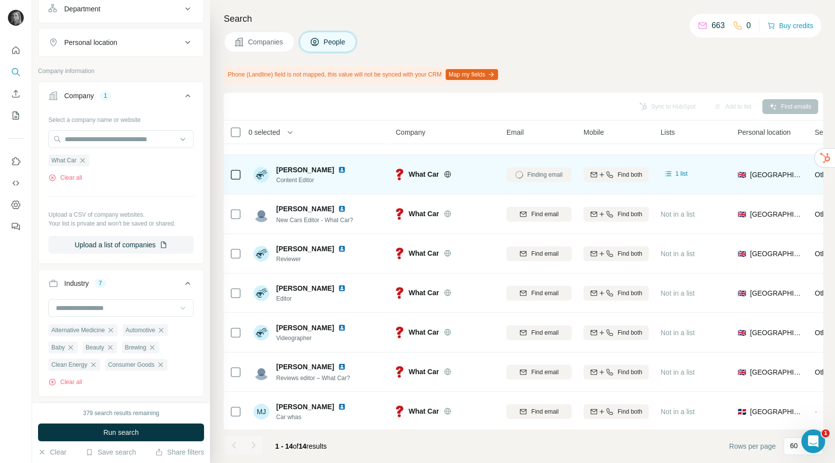
scroll to position [268, 0]
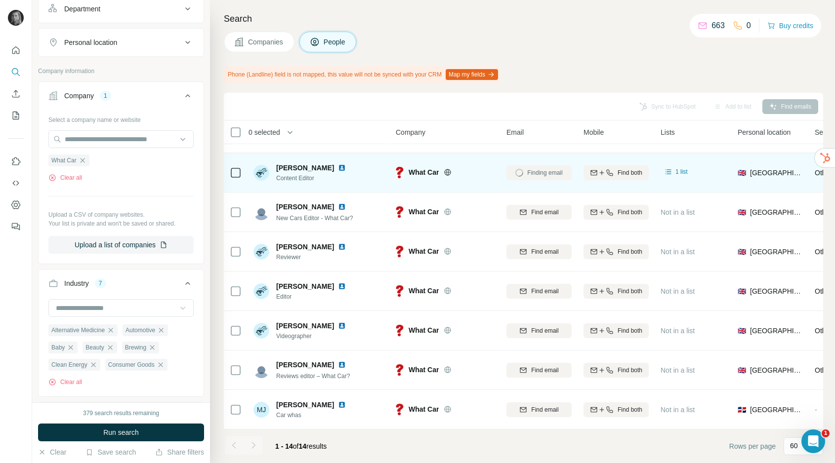
click at [281, 41] on span "Companies" at bounding box center [266, 42] width 36 height 10
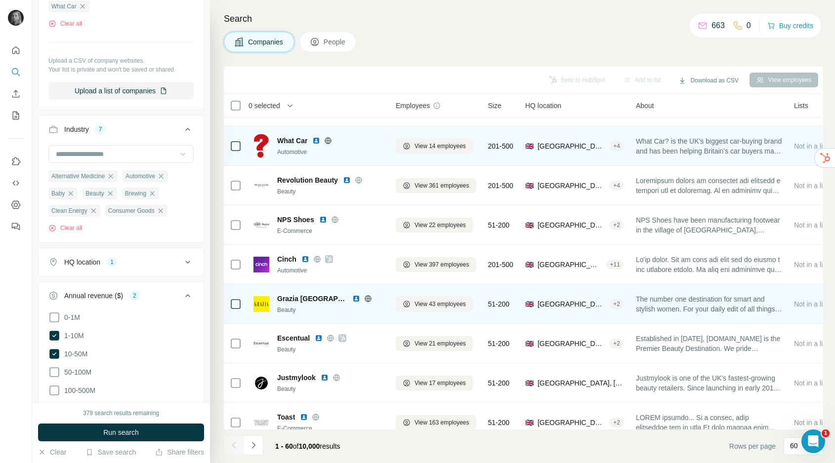
scroll to position [324, 0]
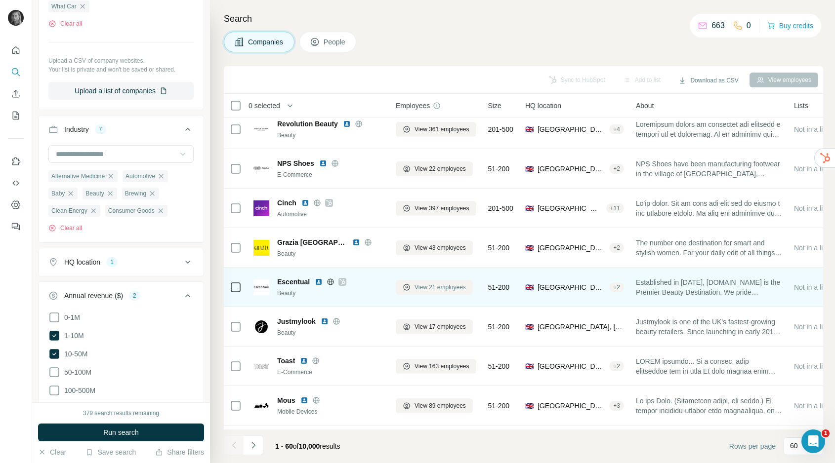
click at [435, 288] on span "View 21 employees" at bounding box center [439, 287] width 51 height 9
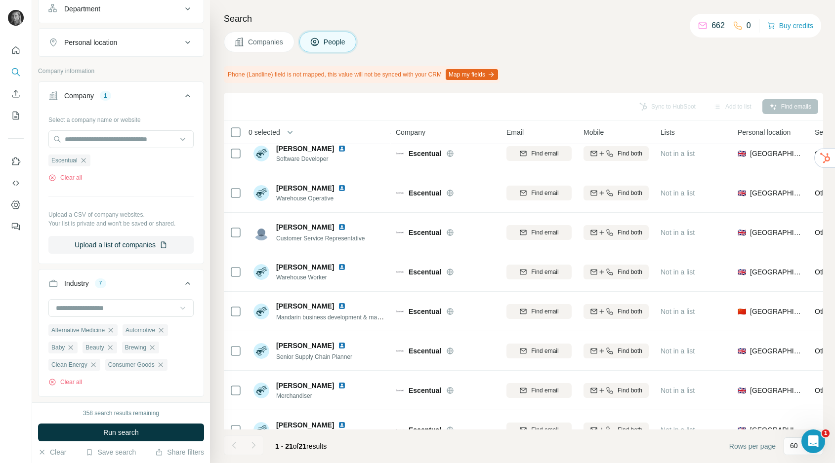
scroll to position [544, 0]
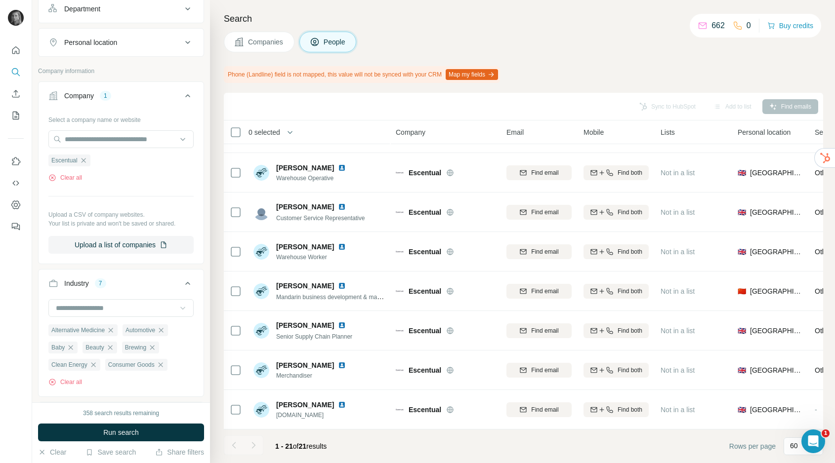
click at [273, 41] on span "Companies" at bounding box center [266, 42] width 36 height 10
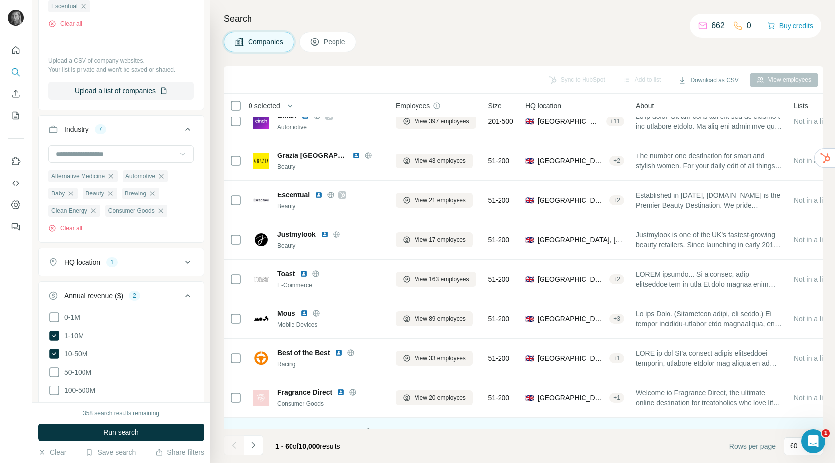
scroll to position [401, 0]
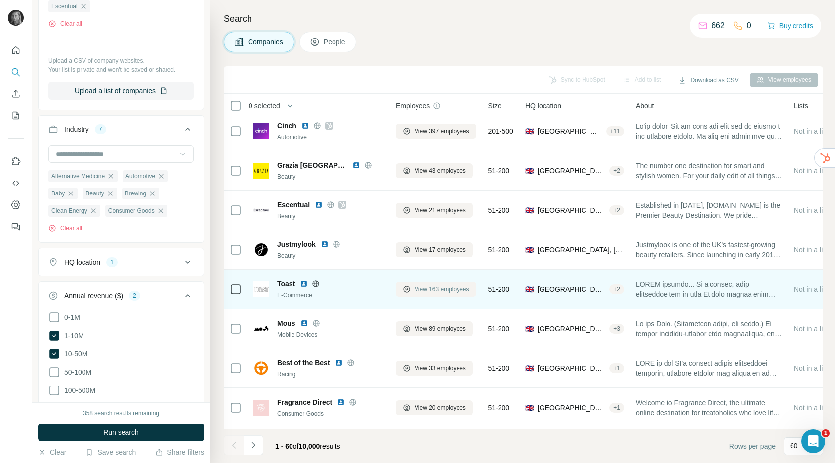
click at [434, 291] on span "View 163 employees" at bounding box center [441, 289] width 55 height 9
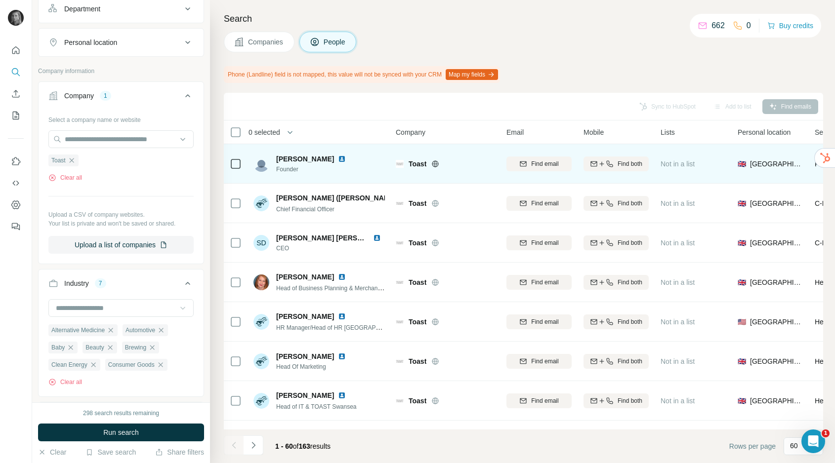
click at [434, 166] on icon at bounding box center [435, 164] width 8 height 8
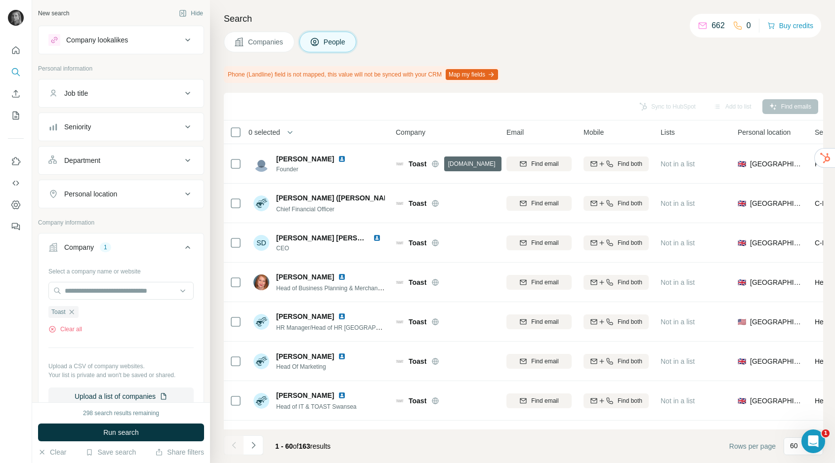
scroll to position [2025, 0]
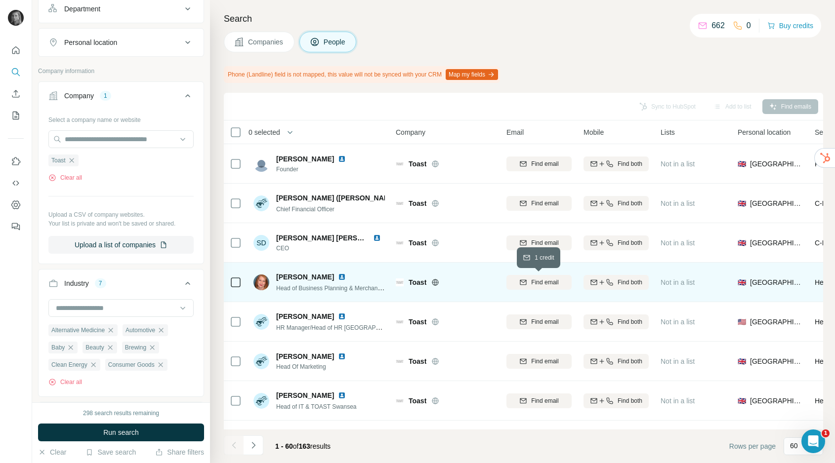
click at [532, 283] on span "Find email" at bounding box center [544, 282] width 27 height 9
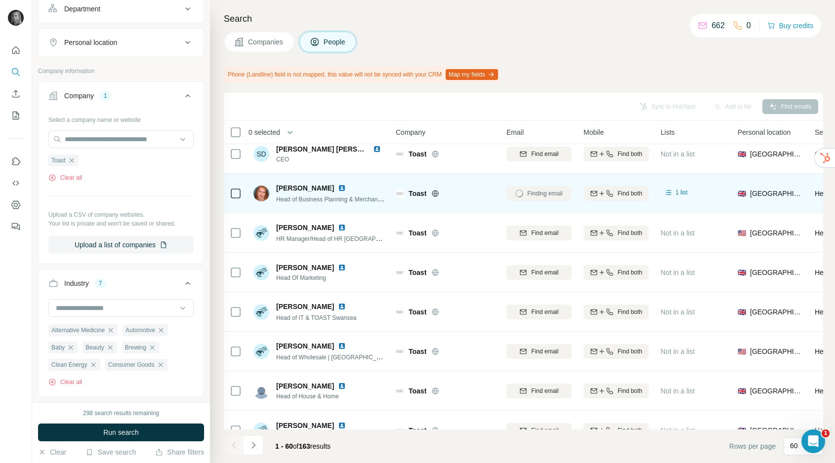
scroll to position [90, 0]
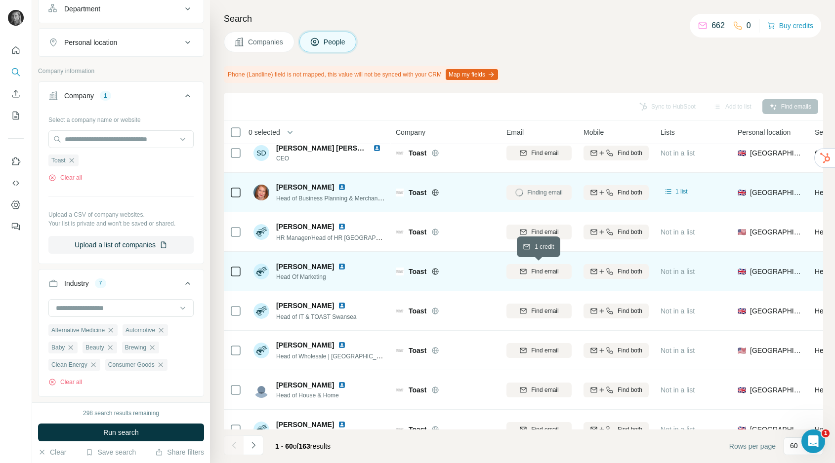
click at [538, 273] on span "Find email" at bounding box center [544, 271] width 27 height 9
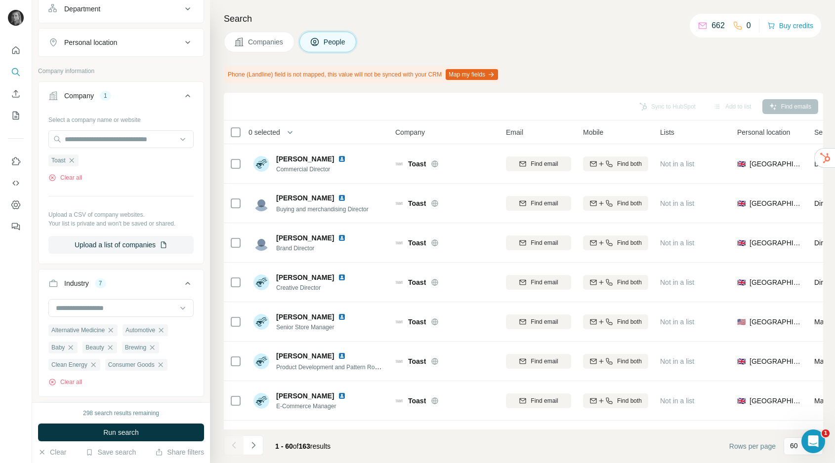
scroll to position [474, 0]
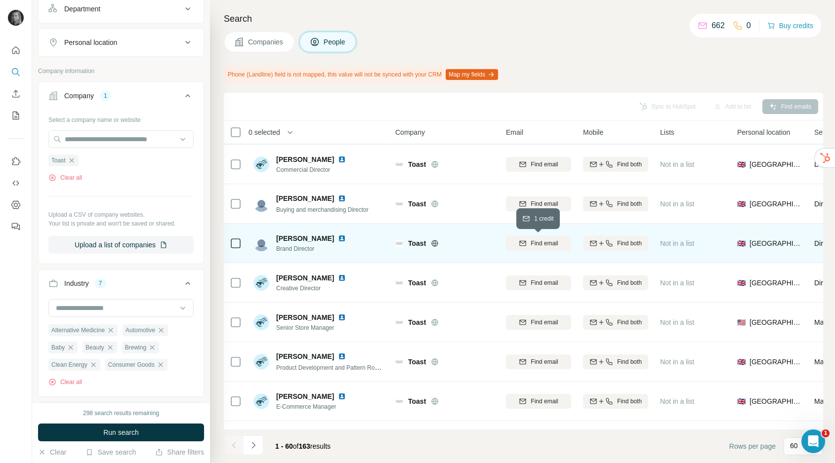
click at [535, 238] on button "Find email" at bounding box center [538, 243] width 65 height 15
click at [263, 36] on button "Companies" at bounding box center [259, 42] width 71 height 21
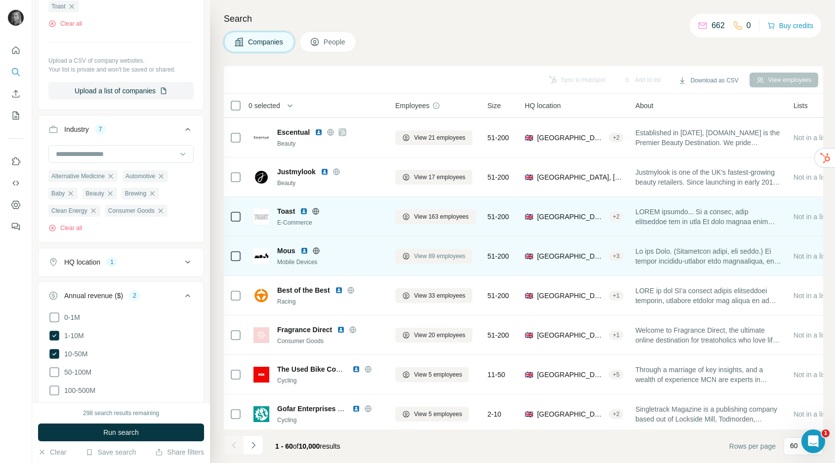
click at [433, 260] on span "View 89 employees" at bounding box center [439, 256] width 51 height 9
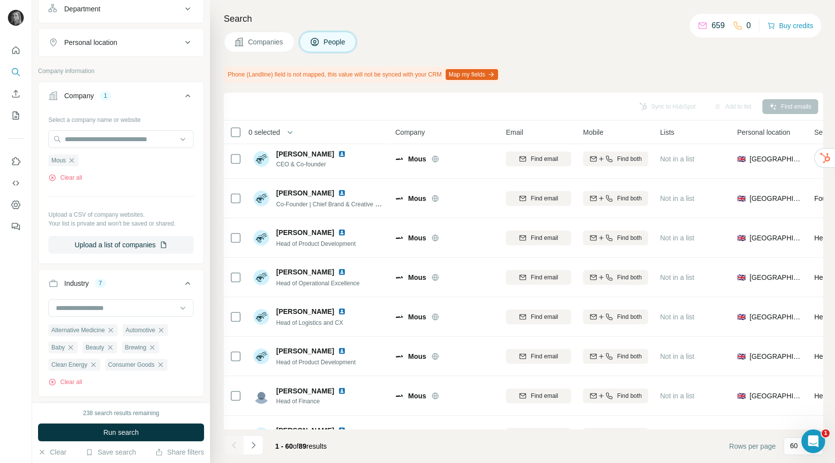
scroll to position [2, 0]
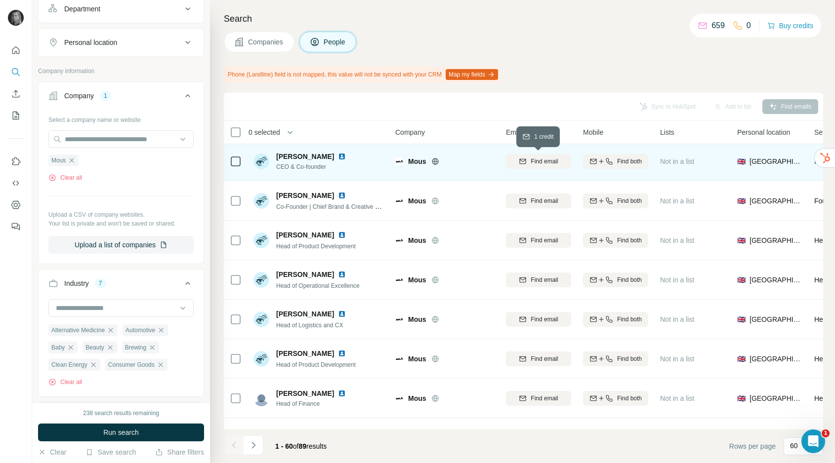
click at [546, 161] on span "Find email" at bounding box center [543, 161] width 27 height 9
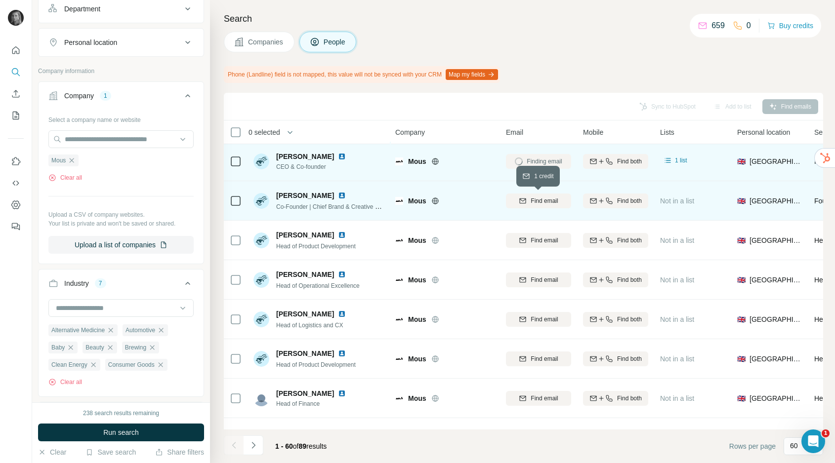
click at [535, 201] on span "Find email" at bounding box center [543, 201] width 27 height 9
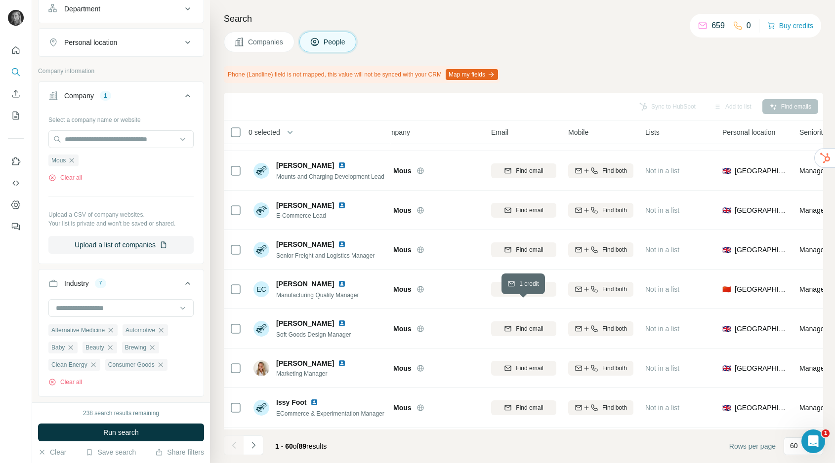
scroll to position [711, 15]
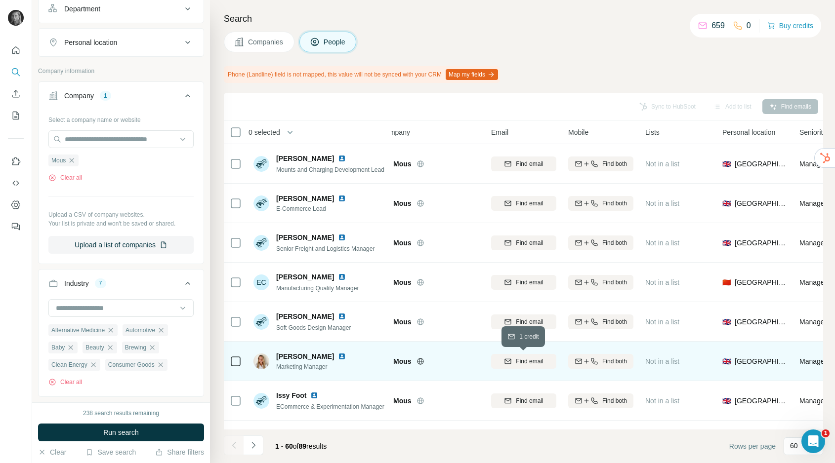
click at [525, 355] on button "Find email" at bounding box center [523, 361] width 65 height 15
click at [261, 40] on span "Companies" at bounding box center [266, 42] width 36 height 10
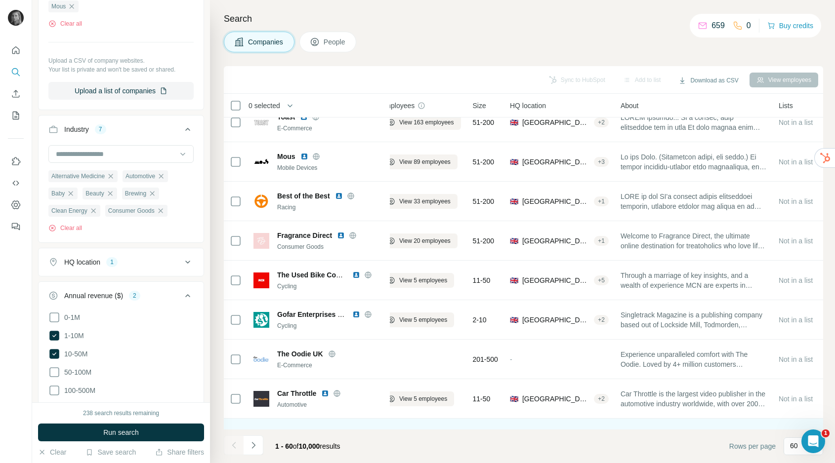
scroll to position [560, 15]
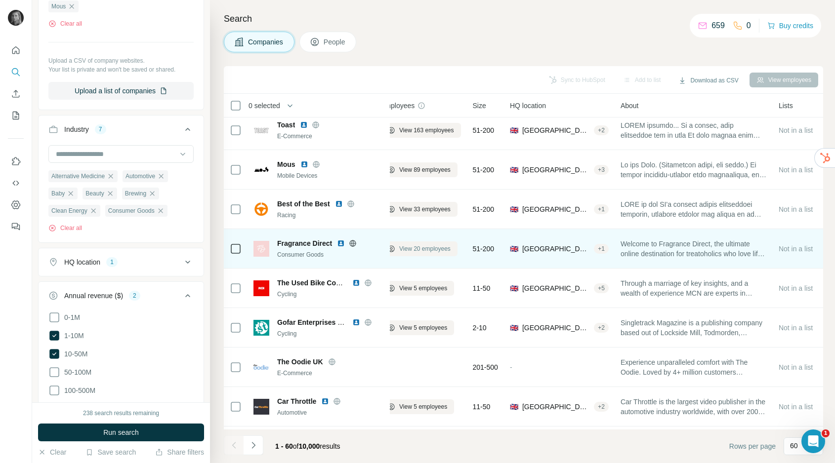
click at [428, 249] on span "View 20 employees" at bounding box center [424, 248] width 51 height 9
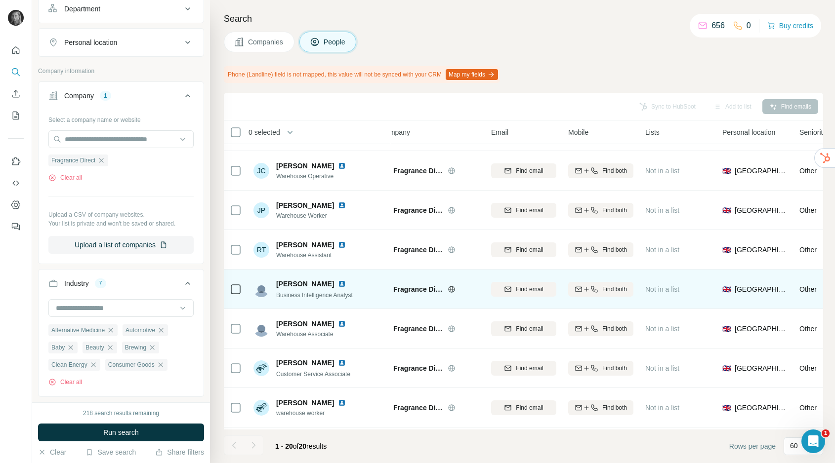
scroll to position [505, 15]
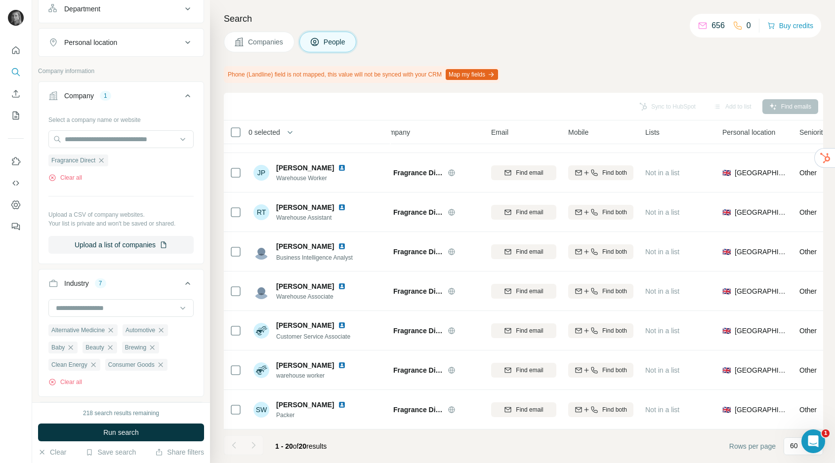
click at [284, 47] on button "Companies" at bounding box center [259, 42] width 71 height 21
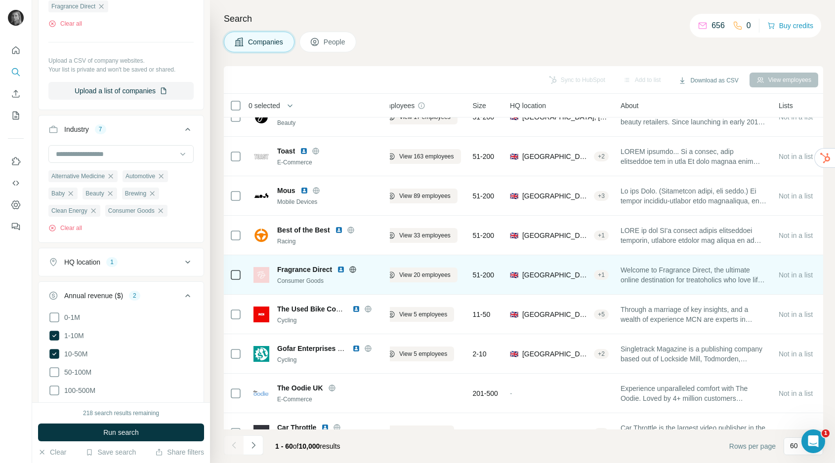
scroll to position [537, 15]
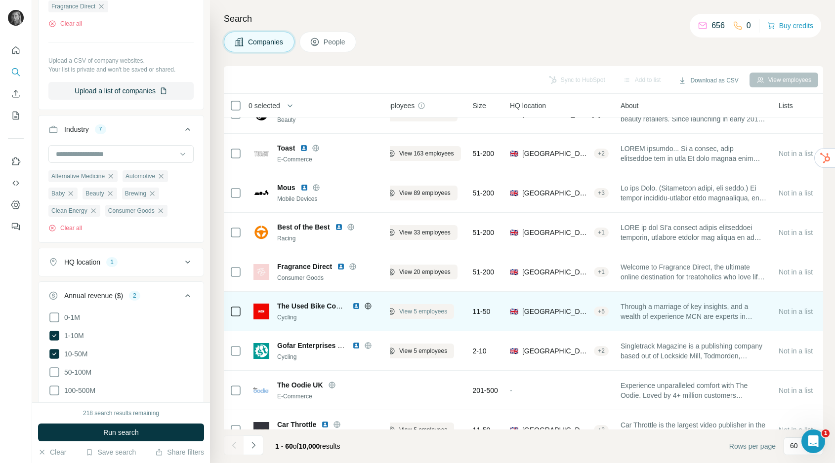
click at [420, 308] on span "View 5 employees" at bounding box center [423, 311] width 48 height 9
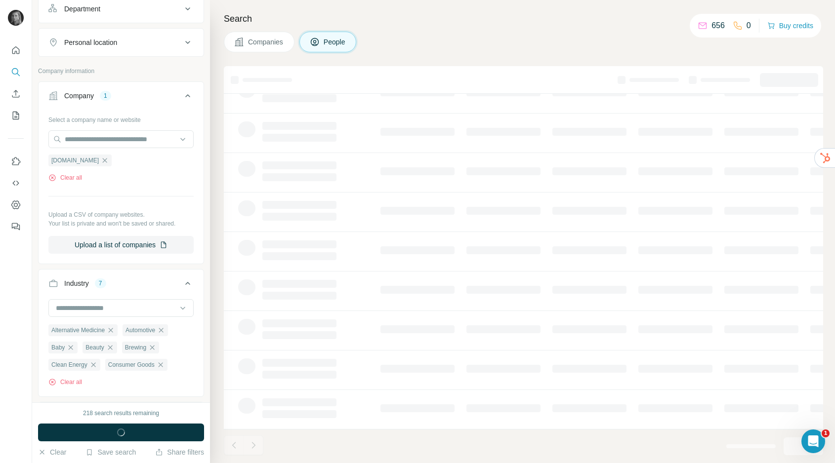
scroll to position [83, 15]
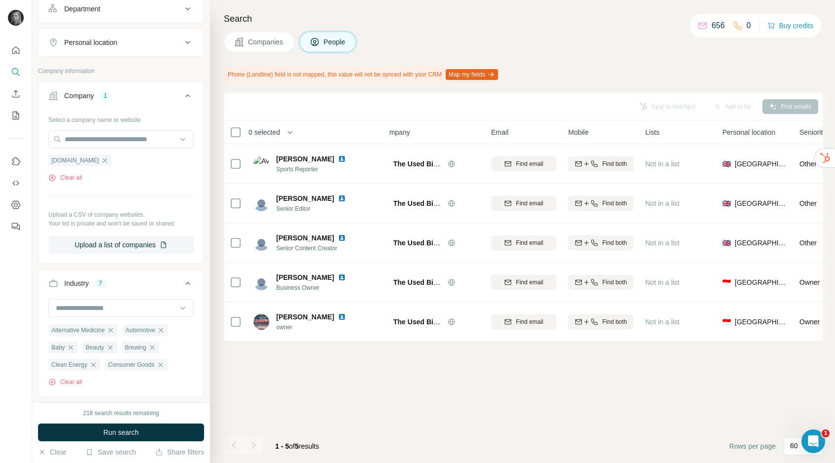
scroll to position [0, 15]
click at [260, 37] on span "Companies" at bounding box center [266, 42] width 36 height 10
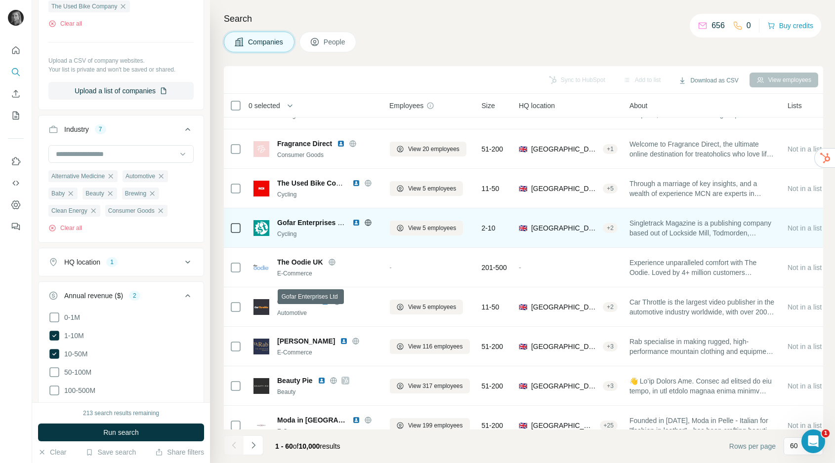
scroll to position [666, 6]
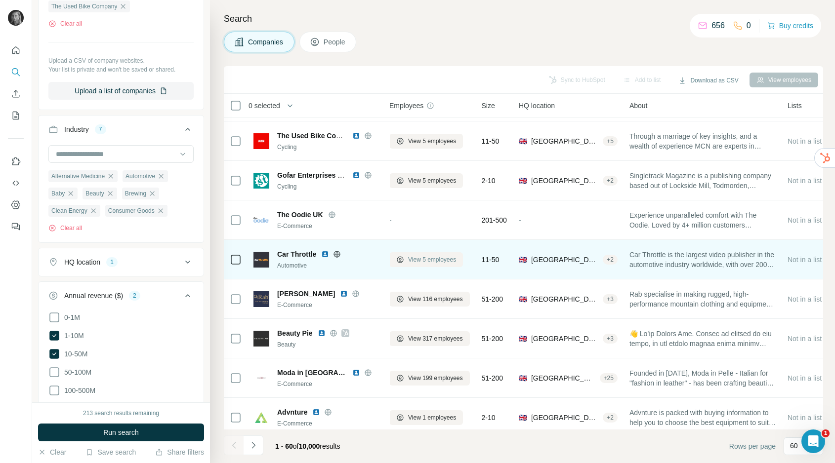
click at [410, 255] on span "View 5 employees" at bounding box center [432, 259] width 48 height 9
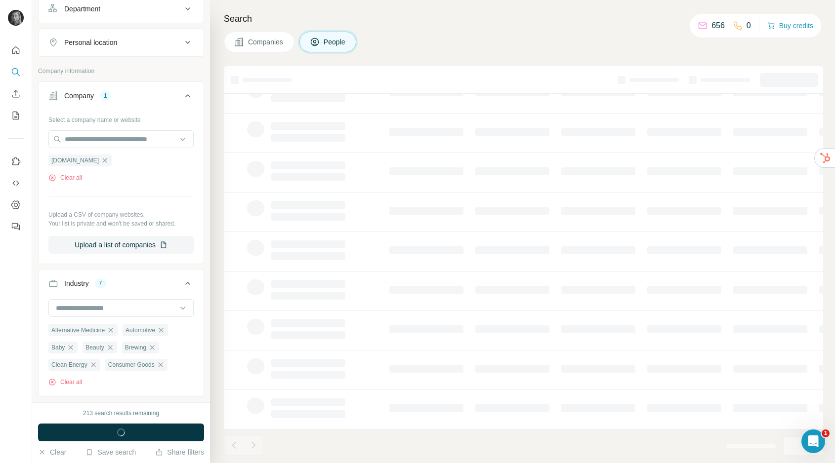
scroll to position [83, 6]
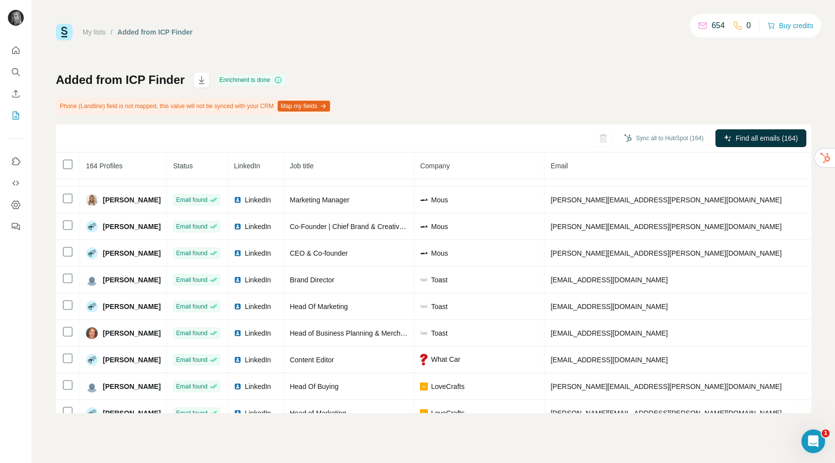
scroll to position [44, 0]
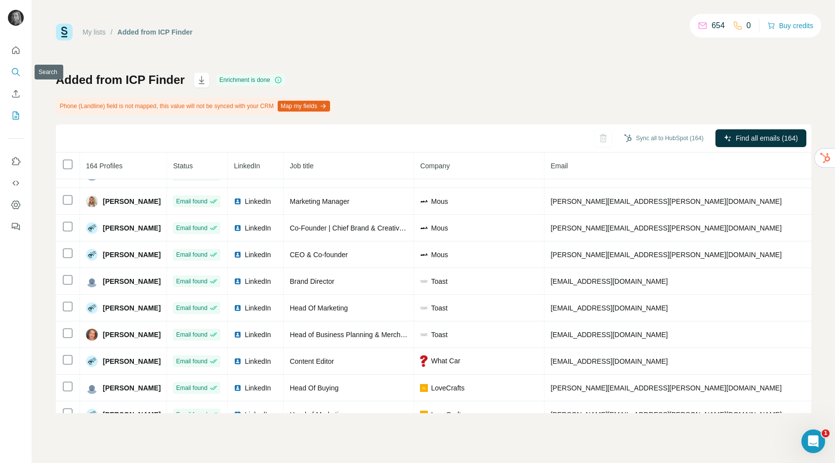
click at [15, 70] on icon "Search" at bounding box center [16, 72] width 10 height 10
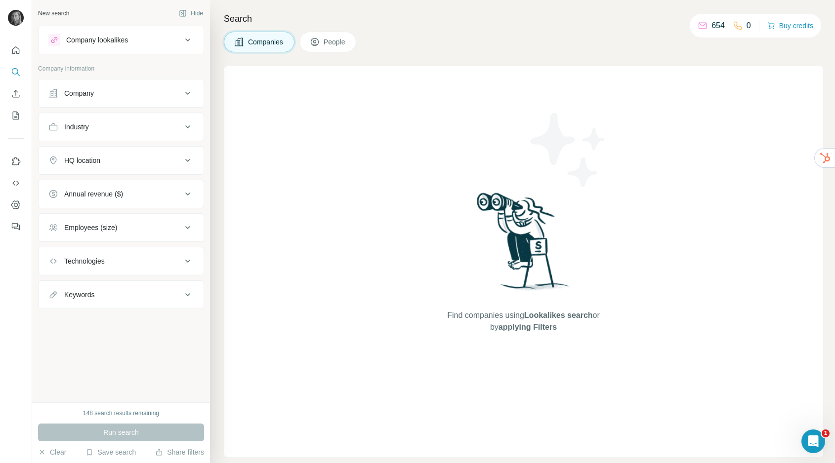
click at [70, 132] on button "Industry" at bounding box center [121, 127] width 165 height 24
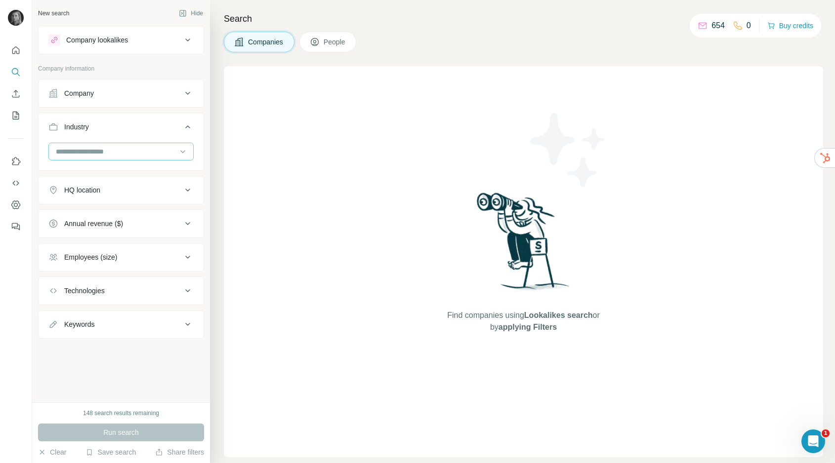
click at [89, 151] on input at bounding box center [116, 151] width 122 height 11
type input "******"
click at [81, 174] on div "Beauty" at bounding box center [121, 174] width 128 height 10
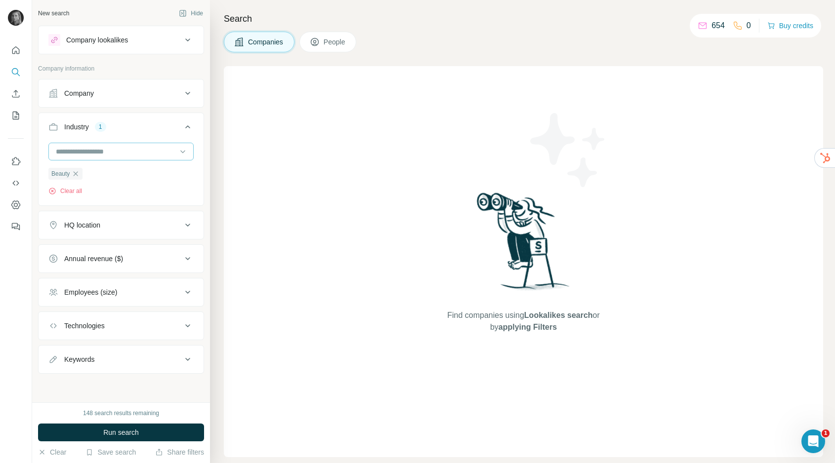
click at [93, 154] on input at bounding box center [116, 151] width 122 height 11
type input "*"
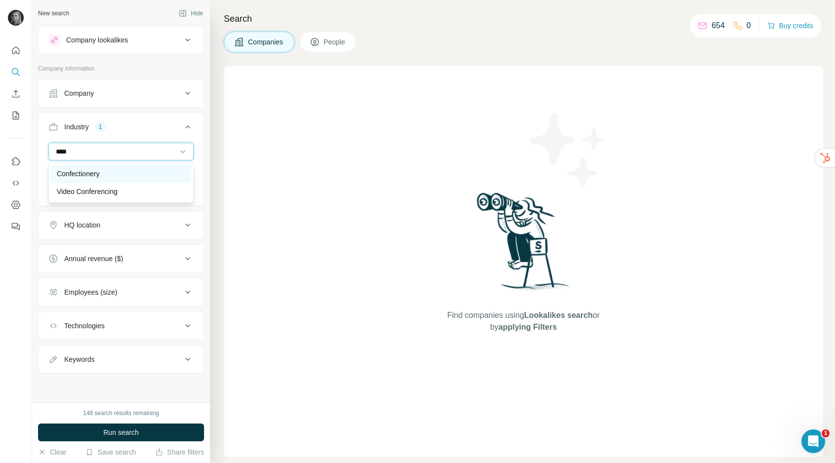
type input "****"
click at [94, 174] on p "Confectionery" at bounding box center [78, 174] width 42 height 10
click at [100, 153] on input at bounding box center [116, 151] width 122 height 11
type input "***"
click at [87, 178] on p "Automotive" at bounding box center [74, 174] width 35 height 10
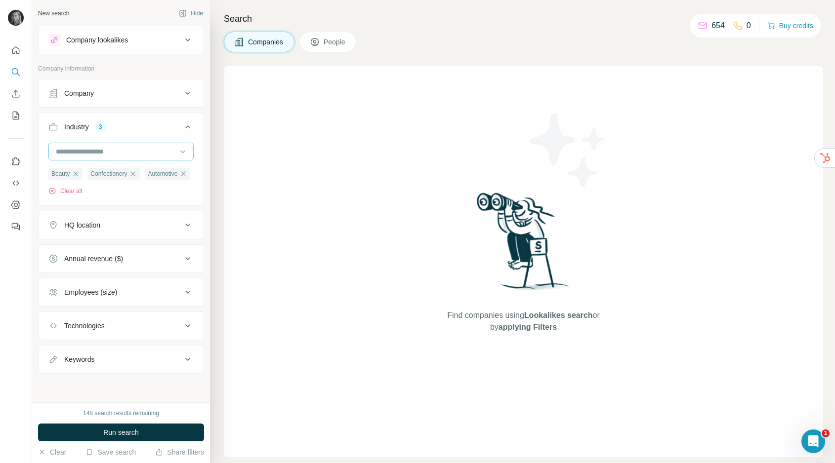
click at [86, 160] on div at bounding box center [116, 151] width 122 height 17
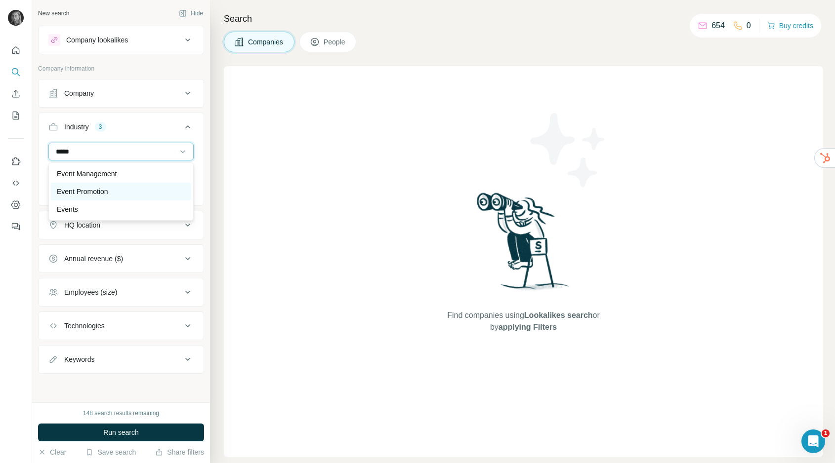
type input "*****"
click at [93, 188] on p "Event Promotion" at bounding box center [82, 192] width 51 height 10
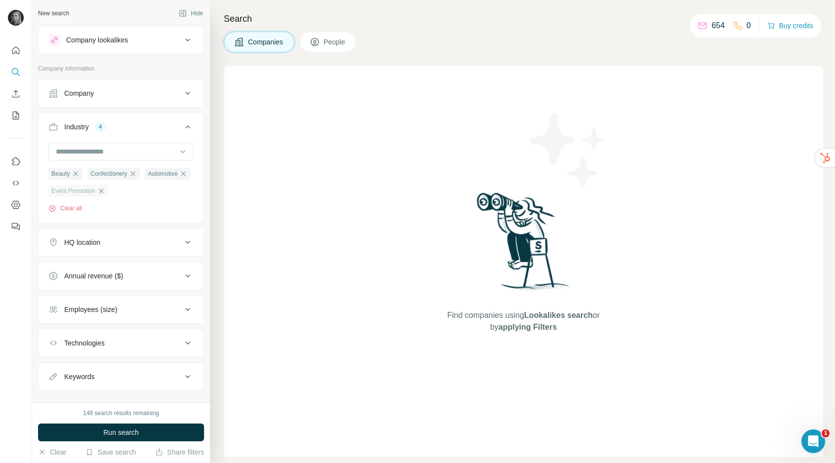
click at [105, 195] on icon "button" at bounding box center [101, 191] width 8 height 8
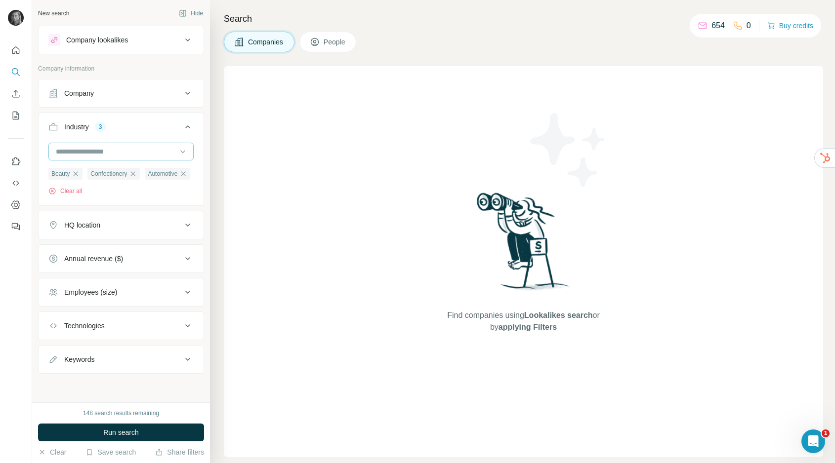
click at [108, 143] on div at bounding box center [116, 151] width 122 height 17
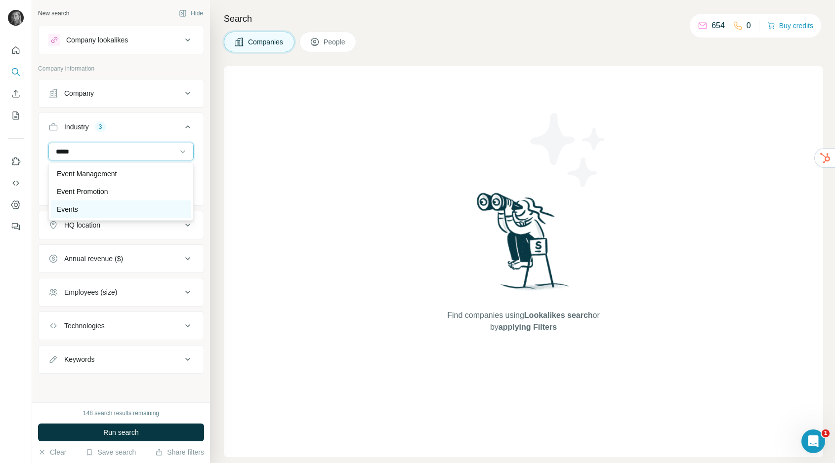
type input "*****"
click at [90, 206] on div "Events" at bounding box center [121, 209] width 128 height 10
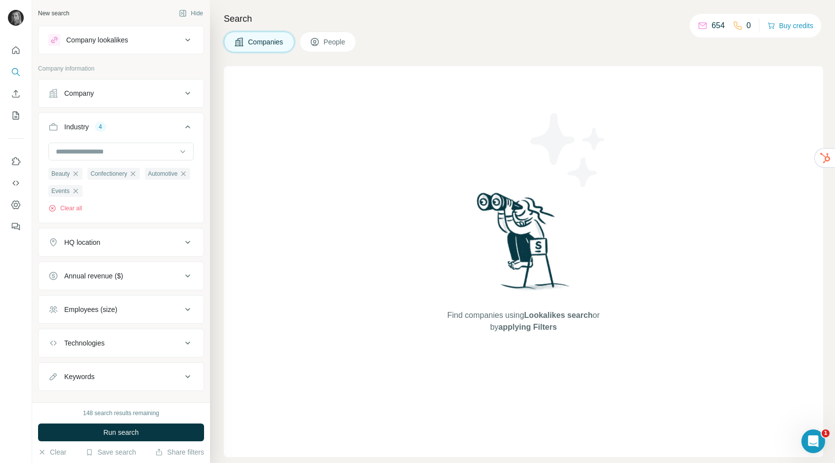
click at [100, 244] on div "HQ location" at bounding box center [82, 243] width 36 height 10
click at [106, 268] on input "text" at bounding box center [120, 267] width 145 height 18
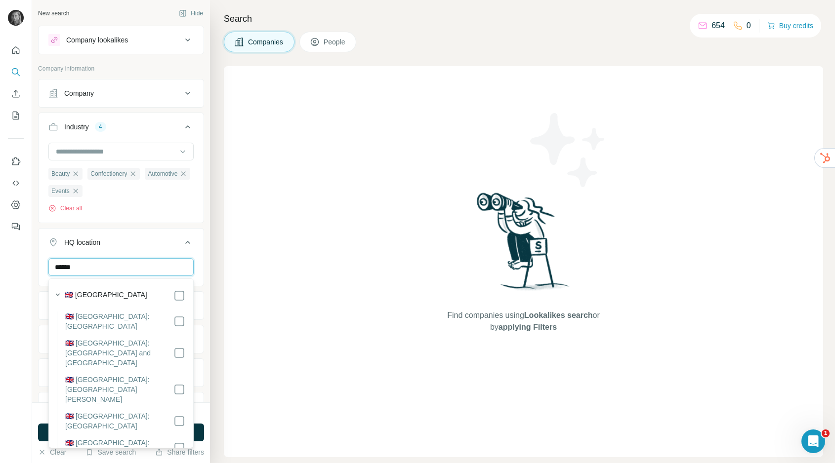
type input "******"
click at [120, 296] on label "🇬🇧 [GEOGRAPHIC_DATA]" at bounding box center [106, 296] width 82 height 12
click at [186, 236] on button "HQ location 1" at bounding box center [121, 245] width 165 height 28
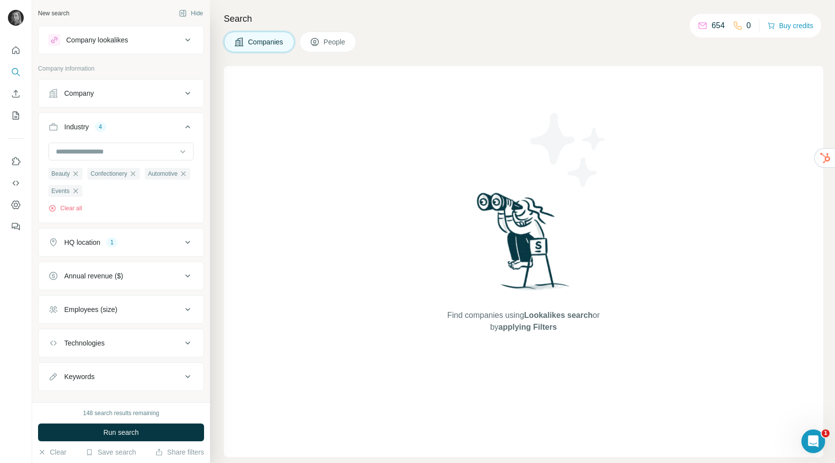
click at [123, 269] on button "Annual revenue ($)" at bounding box center [121, 276] width 165 height 24
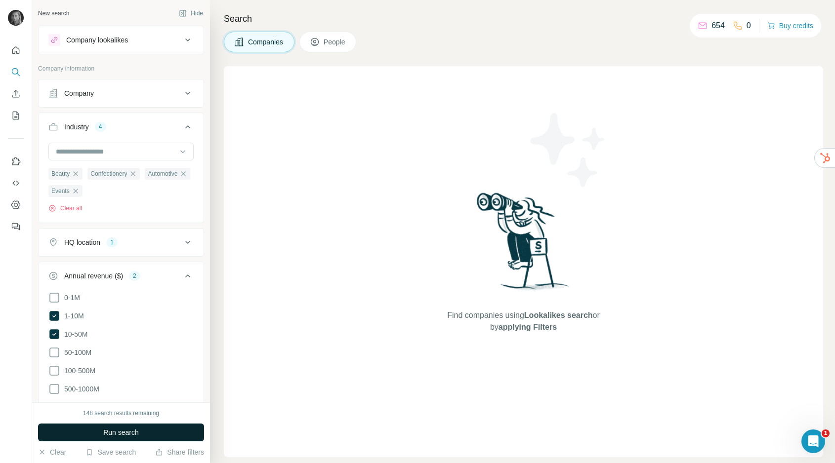
click at [97, 431] on button "Run search" at bounding box center [121, 433] width 166 height 18
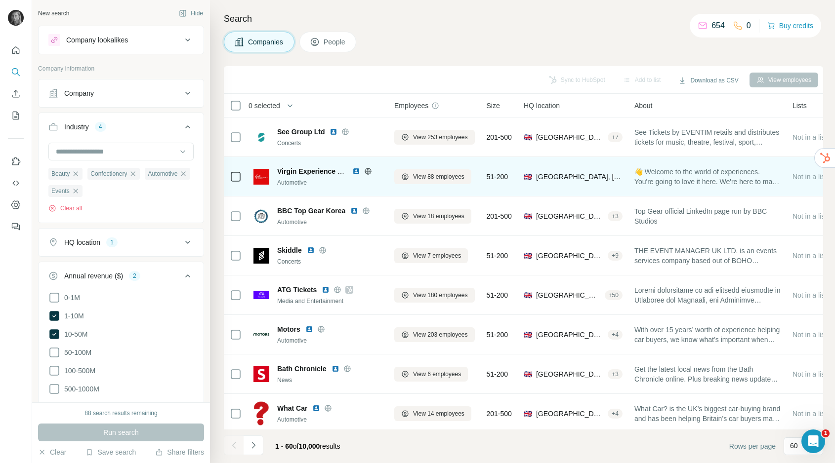
scroll to position [0, 0]
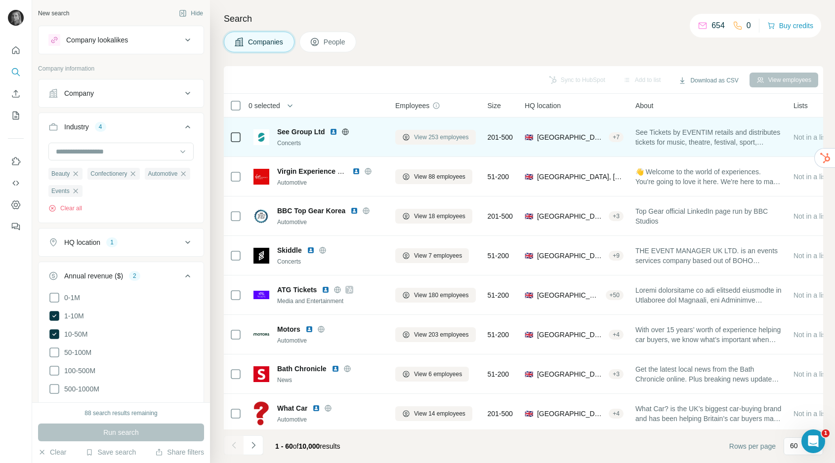
click at [448, 136] on span "View 253 employees" at bounding box center [441, 137] width 55 height 9
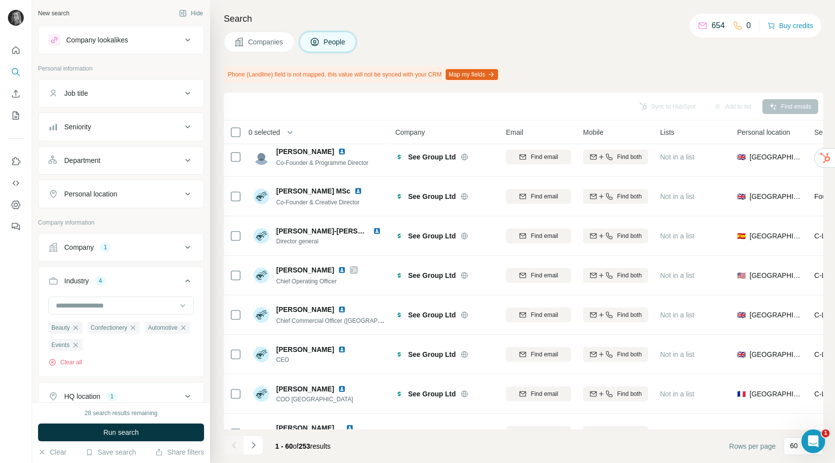
scroll to position [10, 0]
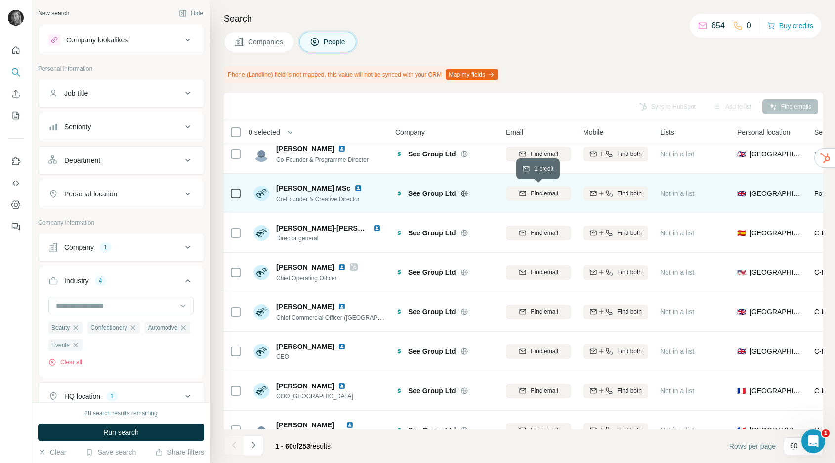
click at [546, 196] on span "Find email" at bounding box center [543, 193] width 27 height 9
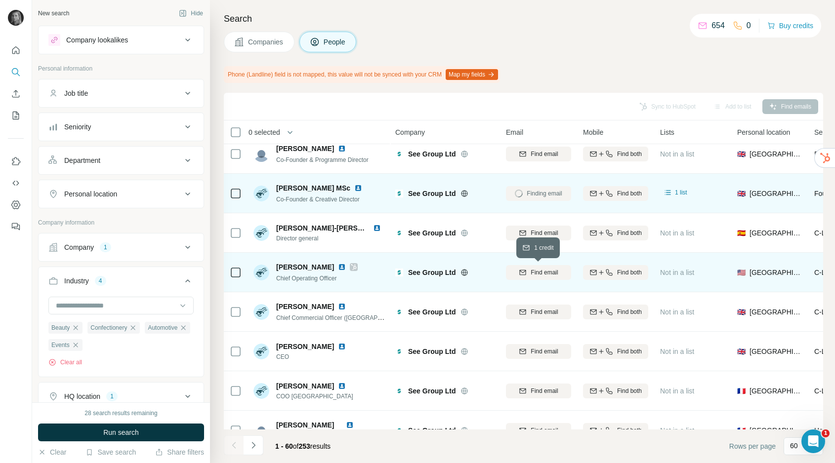
click at [542, 273] on span "Find email" at bounding box center [543, 272] width 27 height 9
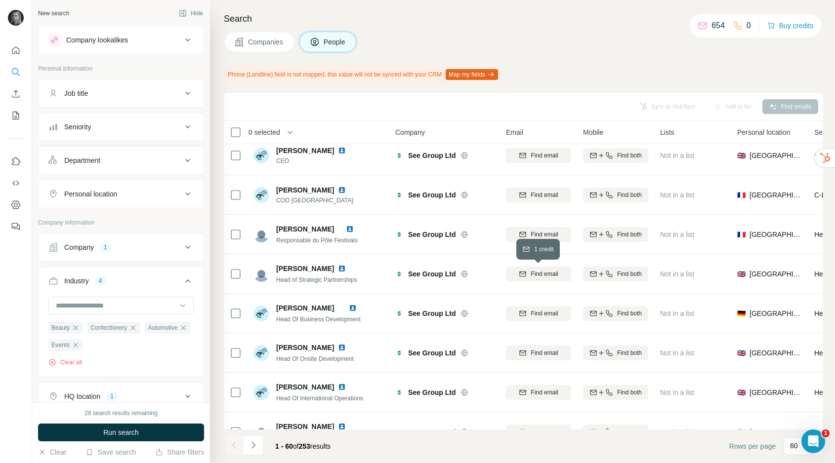
scroll to position [207, 0]
click at [542, 273] on span "Find email" at bounding box center [543, 273] width 27 height 9
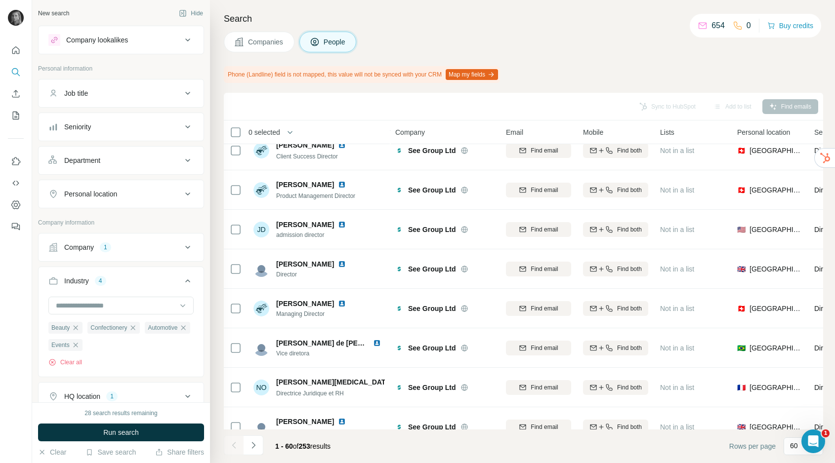
scroll to position [767, 0]
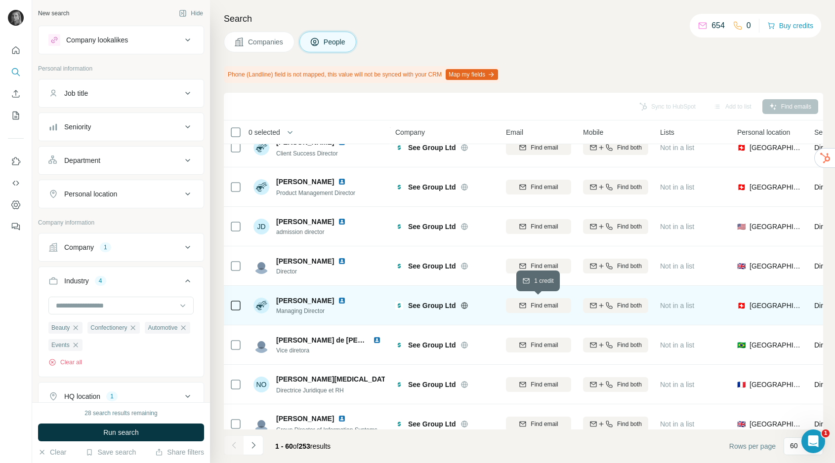
click at [547, 305] on span "Find email" at bounding box center [543, 305] width 27 height 9
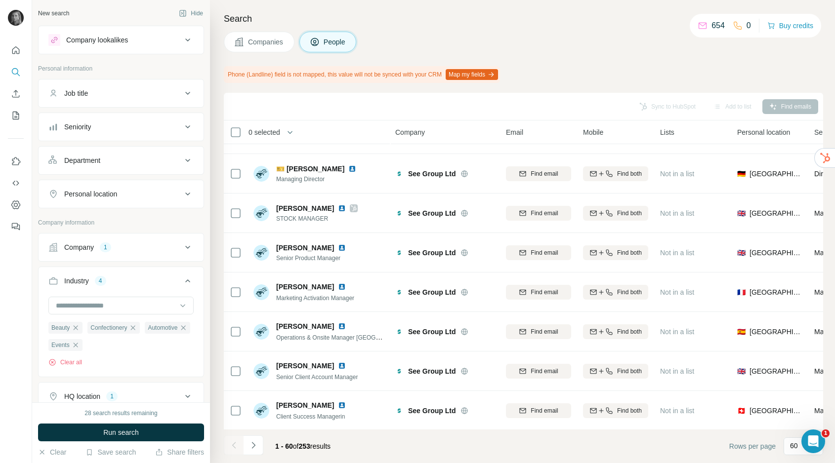
scroll to position [1136, 0]
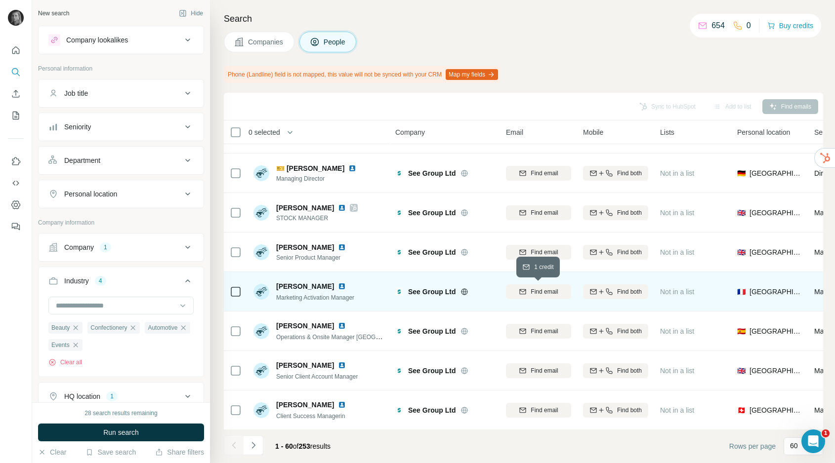
click at [546, 288] on span "Find email" at bounding box center [543, 291] width 27 height 9
click at [264, 44] on span "Companies" at bounding box center [266, 42] width 36 height 10
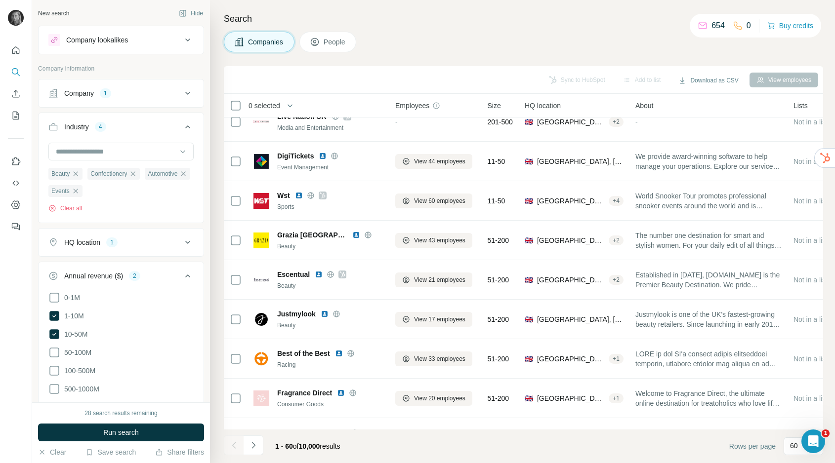
scroll to position [0, 0]
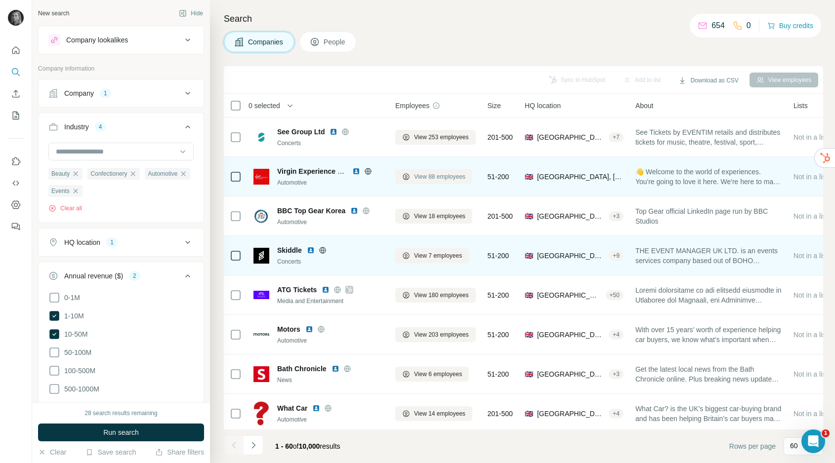
click at [424, 175] on span "View 88 employees" at bounding box center [439, 176] width 51 height 9
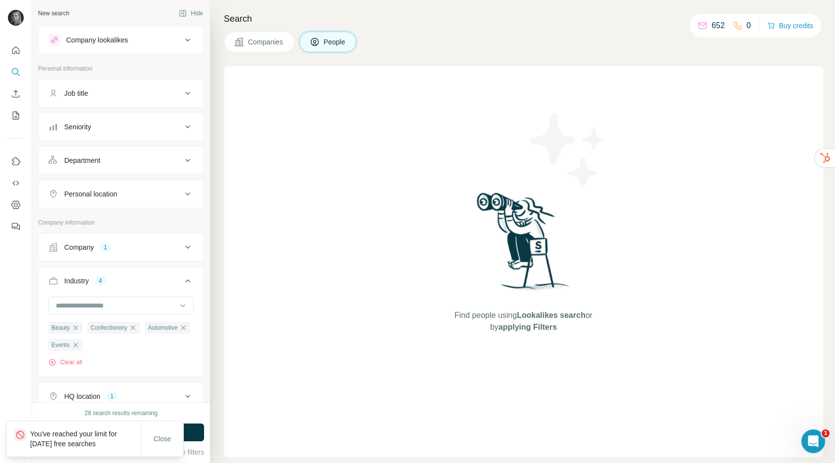
click at [281, 43] on span "Companies" at bounding box center [266, 42] width 36 height 10
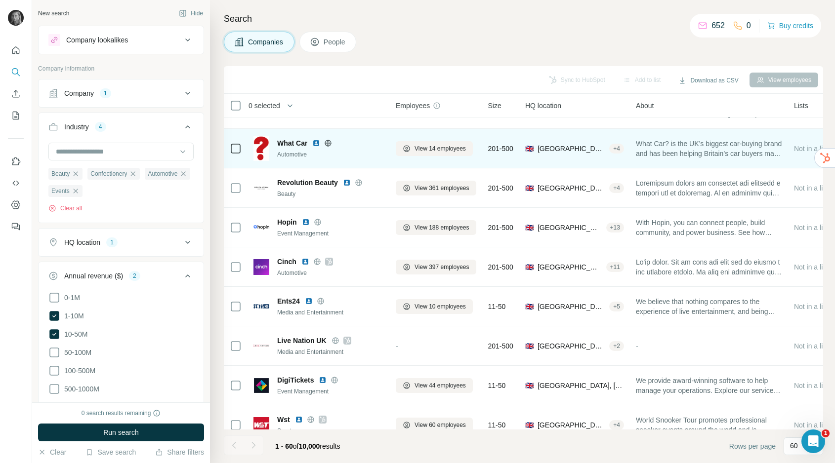
scroll to position [277, 0]
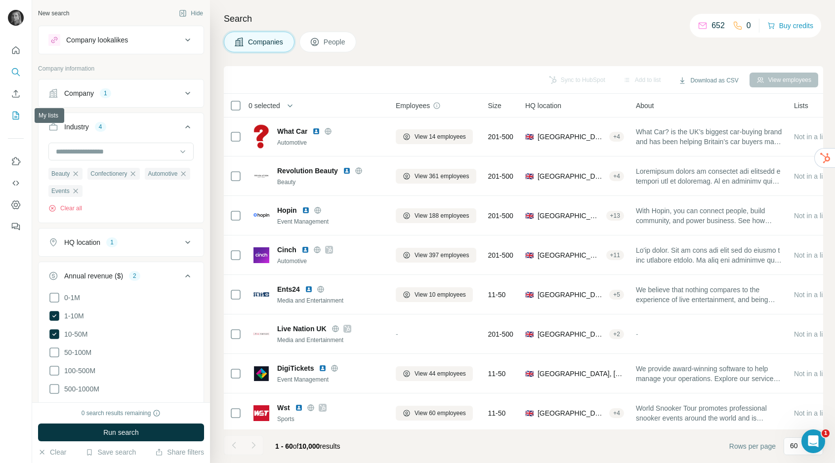
click at [6, 113] on div at bounding box center [16, 136] width 32 height 200
click at [15, 116] on icon "My lists" at bounding box center [16, 116] width 10 height 10
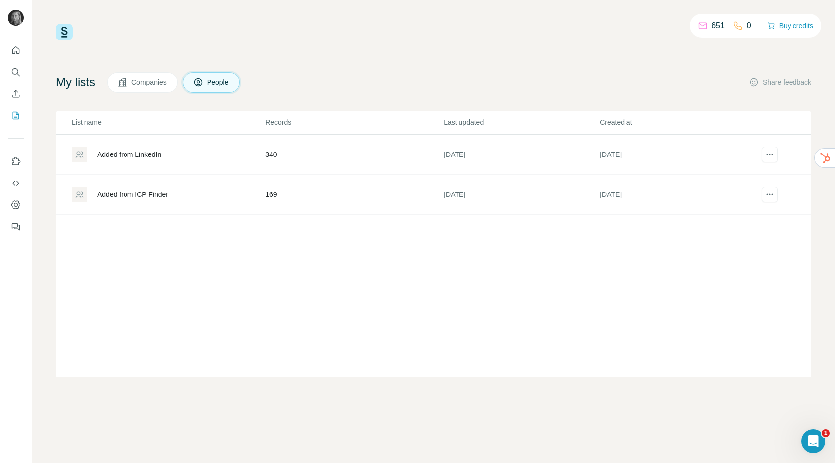
click at [272, 195] on td "169" at bounding box center [354, 195] width 178 height 40
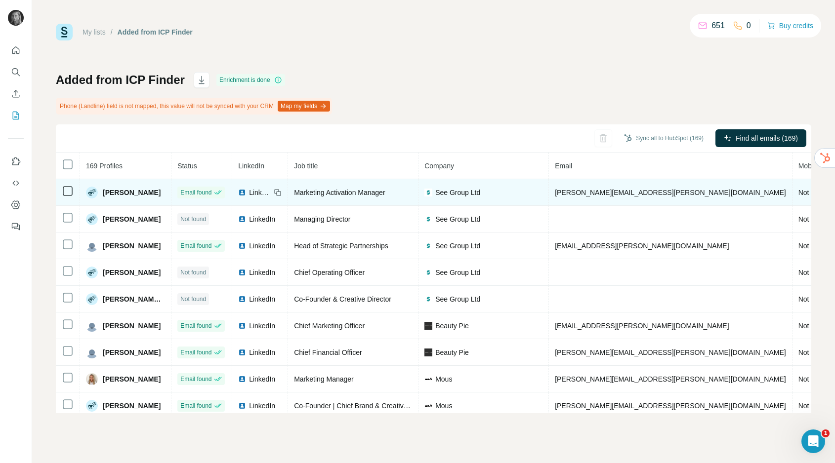
click at [604, 191] on span "alice.stiegler@seetickets.fr" at bounding box center [670, 193] width 231 height 8
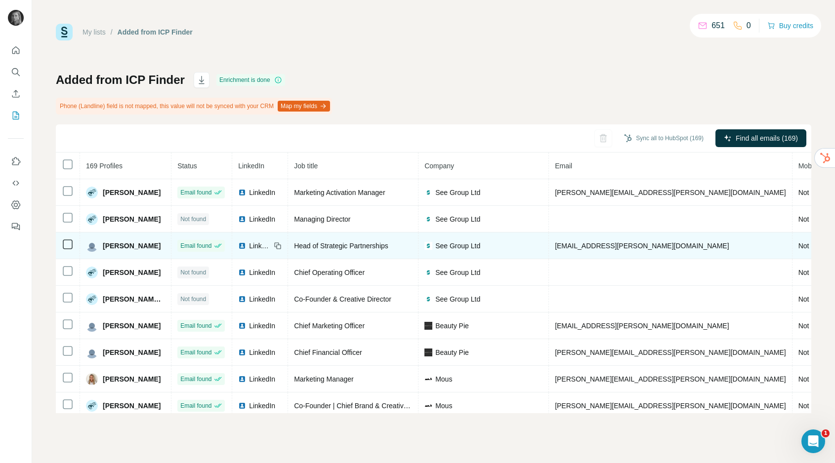
click at [613, 243] on span "ben.conway@seetickets.com" at bounding box center [642, 246] width 174 height 8
copy span "ben.conway@seetickets.com"
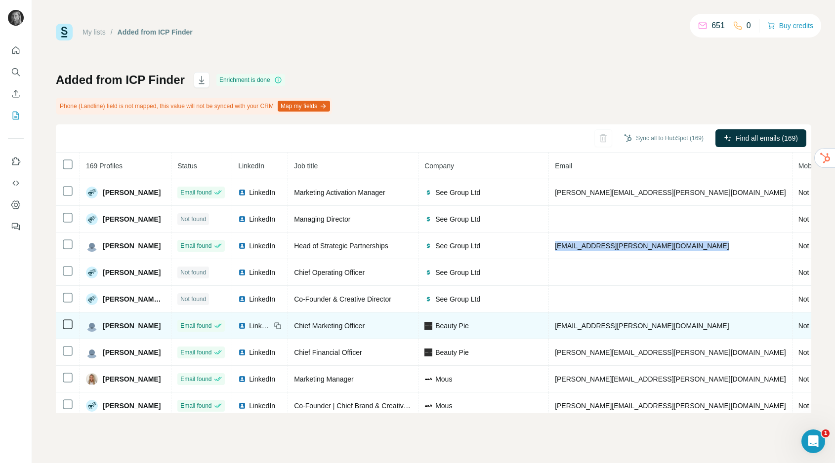
click at [608, 324] on span "shira.feuer@beautypie.com" at bounding box center [642, 326] width 174 height 8
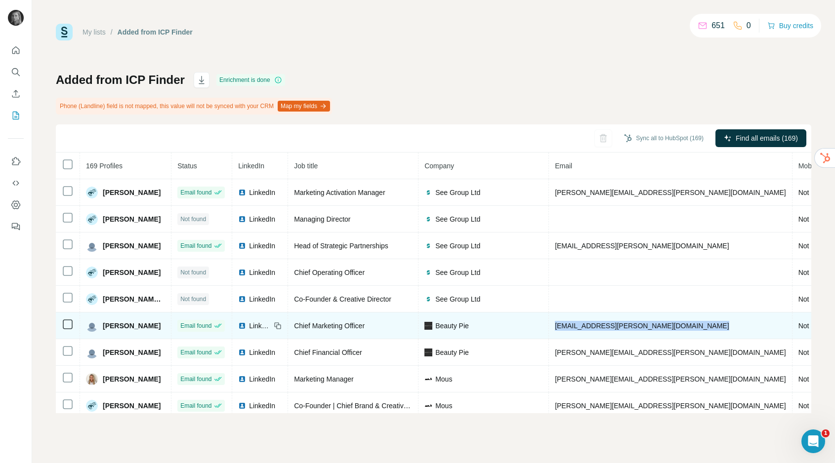
click at [608, 324] on span "shira.feuer@beautypie.com" at bounding box center [642, 326] width 174 height 8
copy span "shira.feuer@beautypie.com"
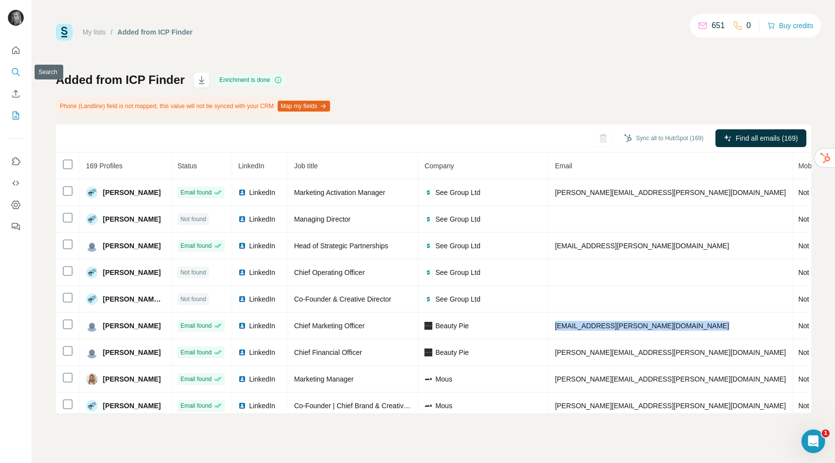
click at [15, 73] on icon "Search" at bounding box center [16, 72] width 10 height 10
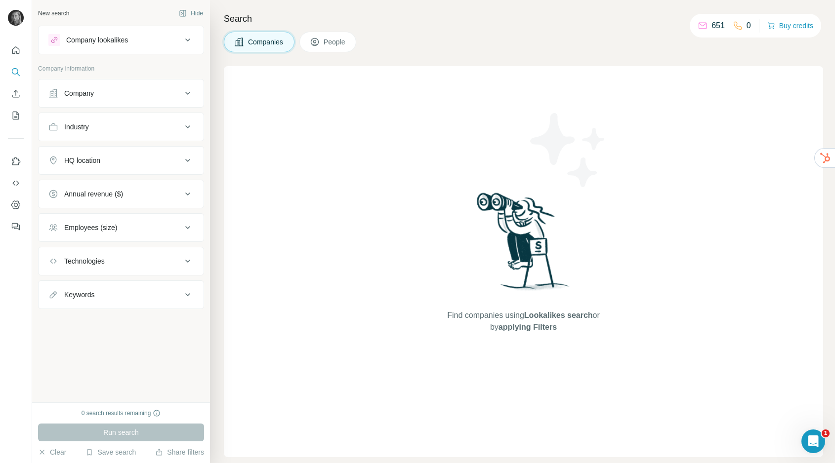
click at [96, 93] on div "Company" at bounding box center [114, 93] width 133 height 10
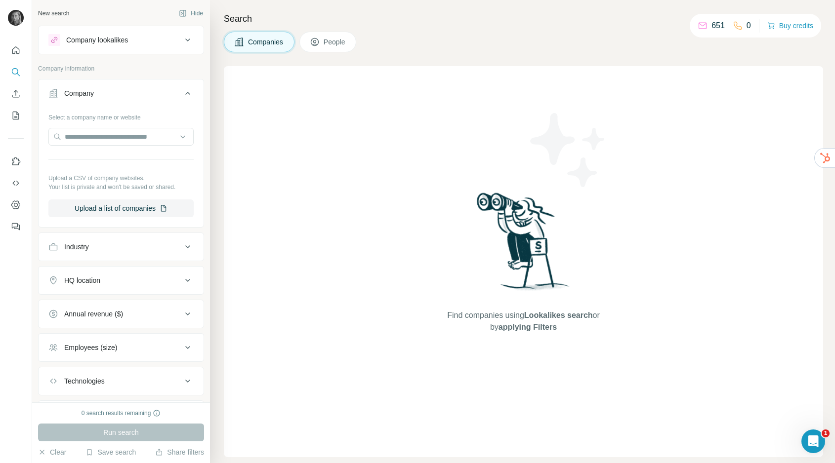
click at [89, 245] on div "Industry" at bounding box center [76, 247] width 25 height 10
click at [93, 273] on input at bounding box center [116, 271] width 122 height 11
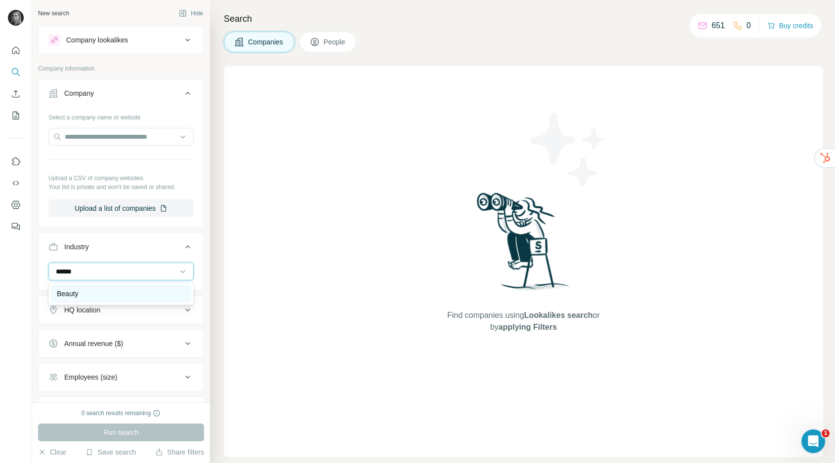
type input "******"
click at [69, 296] on p "Beauty" at bounding box center [68, 294] width 22 height 10
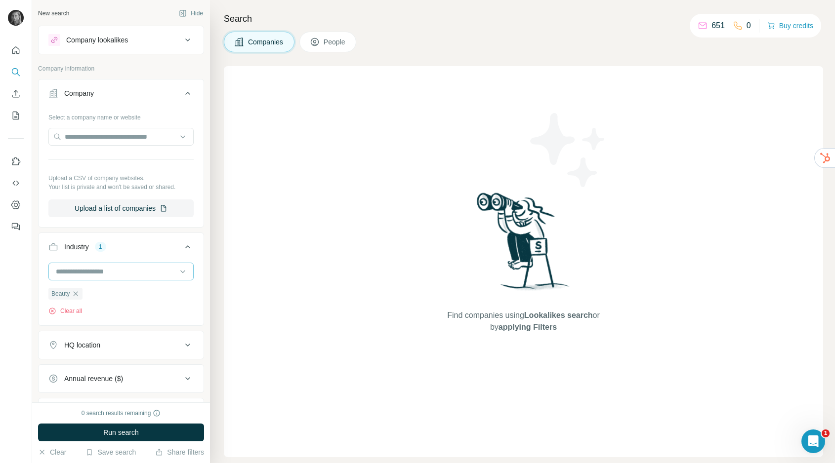
click at [94, 278] on div at bounding box center [116, 271] width 122 height 17
type input "*********"
click at [94, 290] on p "Confectionery" at bounding box center [78, 294] width 42 height 10
click at [94, 274] on input at bounding box center [116, 271] width 122 height 11
type input "******"
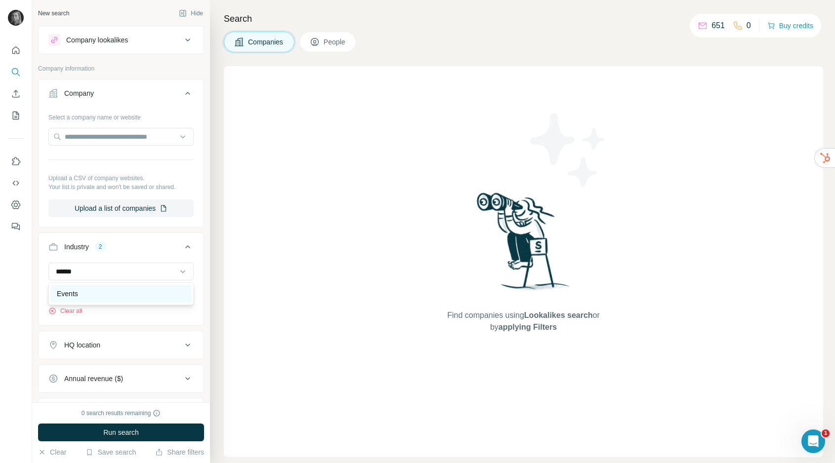
click at [90, 292] on div "Events" at bounding box center [121, 294] width 128 height 10
click at [85, 272] on input at bounding box center [116, 271] width 122 height 11
type input "****"
click at [91, 308] on p "Automotive" at bounding box center [74, 312] width 35 height 10
click at [86, 274] on input at bounding box center [116, 271] width 122 height 11
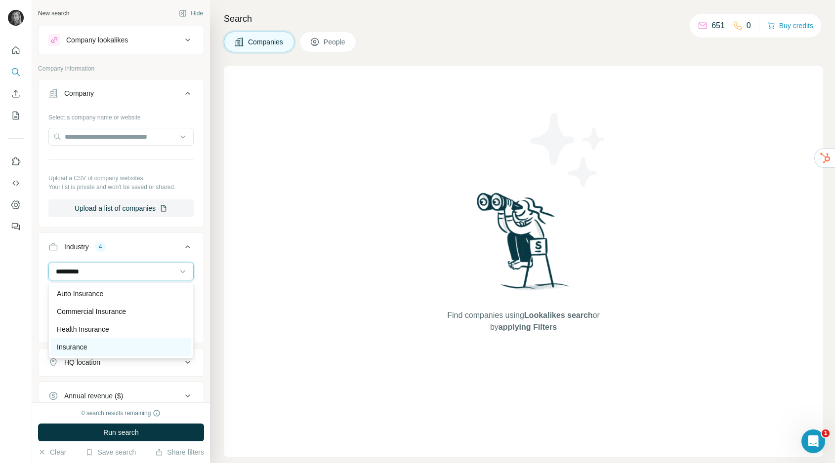
type input "*********"
click at [85, 349] on p "Insurance" at bounding box center [72, 347] width 30 height 10
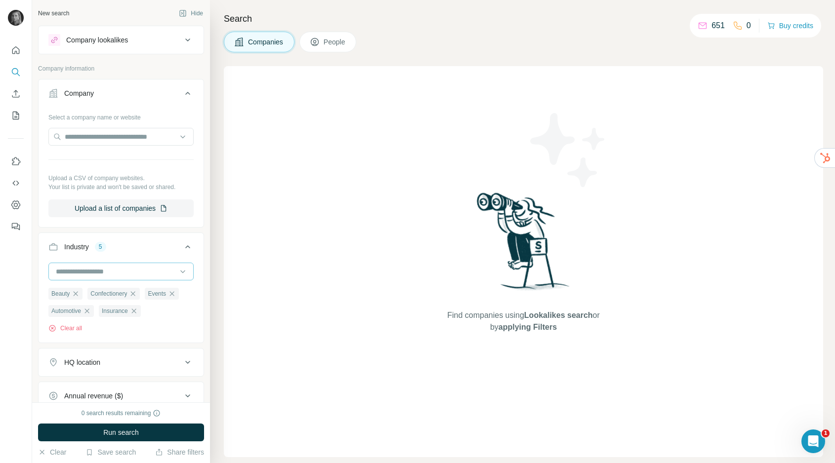
click at [120, 274] on input at bounding box center [116, 271] width 122 height 11
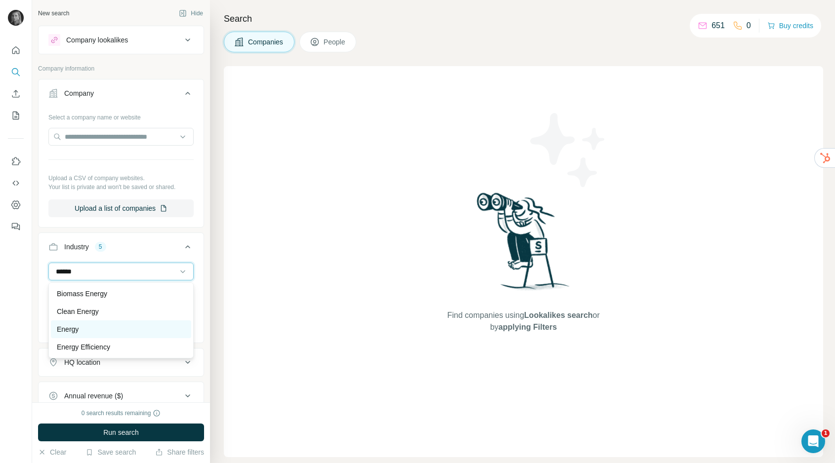
type input "******"
click at [127, 324] on div "Energy" at bounding box center [121, 329] width 128 height 10
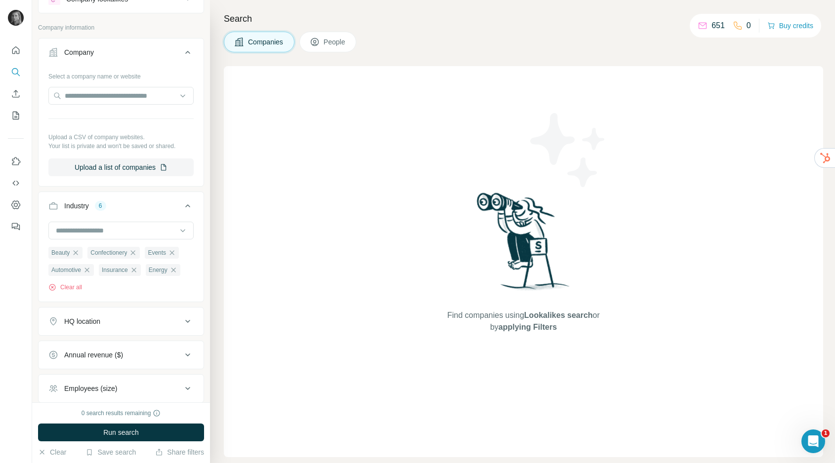
scroll to position [43, 0]
click at [120, 322] on div "HQ location" at bounding box center [114, 320] width 133 height 10
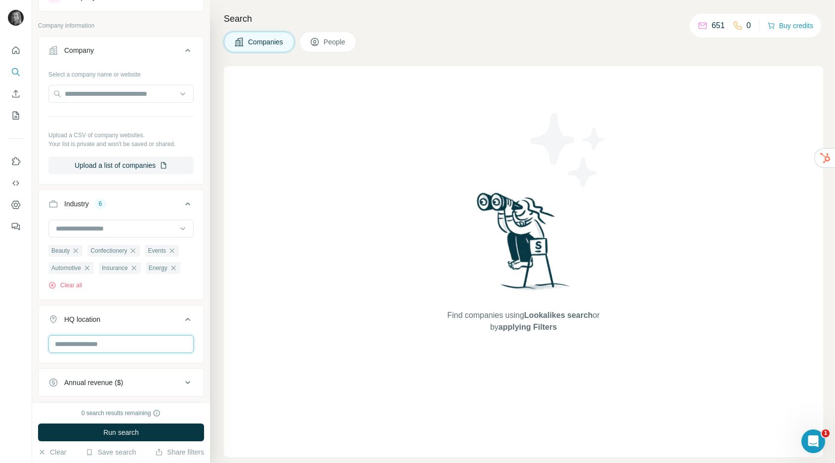
click at [113, 339] on input "text" at bounding box center [120, 344] width 145 height 18
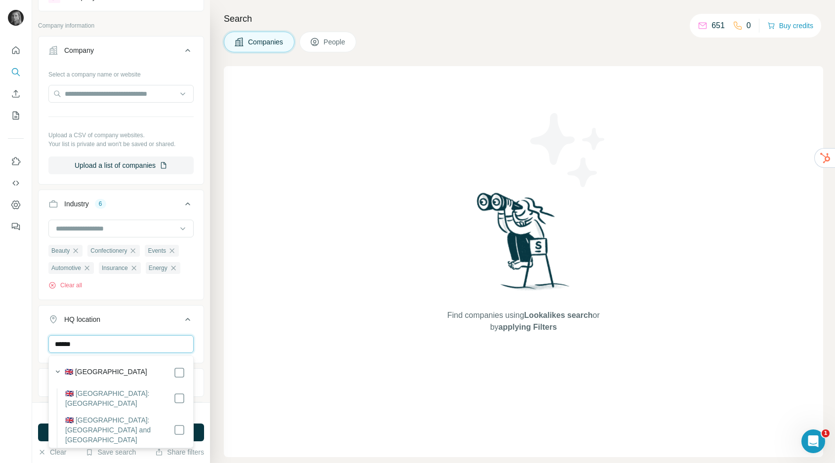
type input "******"
click at [137, 370] on div "🇬🇧 United Kingdom" at bounding box center [125, 373] width 120 height 12
click at [187, 320] on icon at bounding box center [188, 320] width 12 height 12
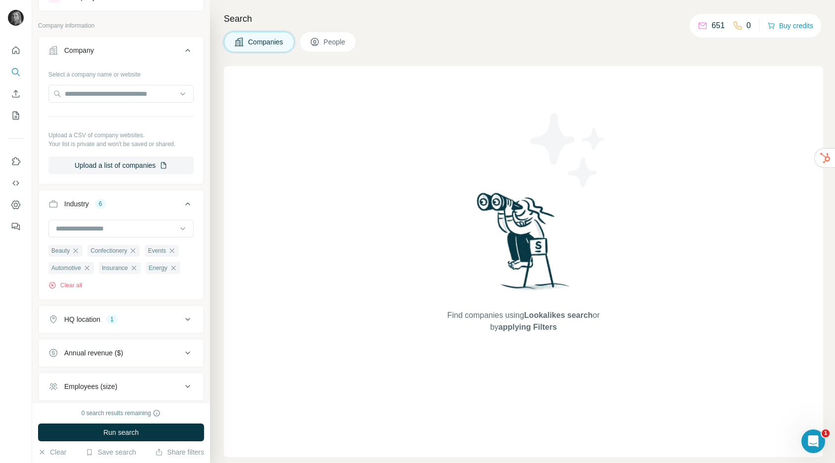
click at [168, 319] on div "HQ location 1" at bounding box center [114, 320] width 133 height 10
click at [168, 320] on div "HQ location 1" at bounding box center [114, 320] width 133 height 10
click at [122, 361] on button "Annual revenue ($)" at bounding box center [121, 353] width 165 height 24
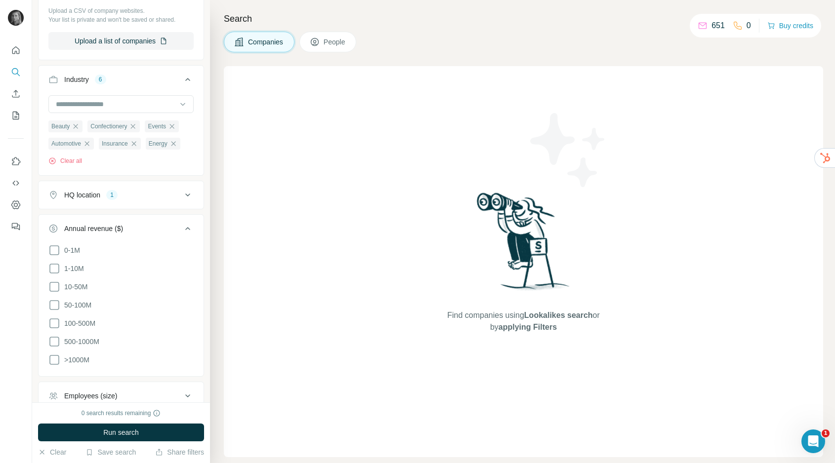
scroll to position [172, 0]
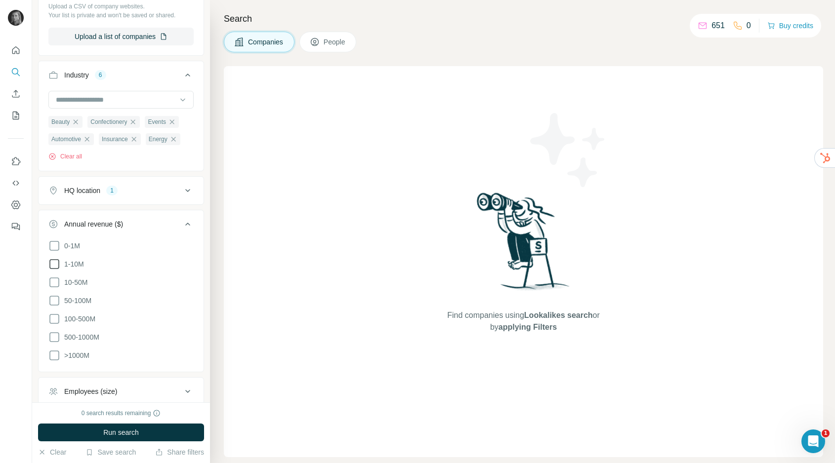
click at [74, 263] on span "1-10M" at bounding box center [72, 264] width 24 height 10
click at [76, 279] on span "10-50M" at bounding box center [73, 283] width 27 height 10
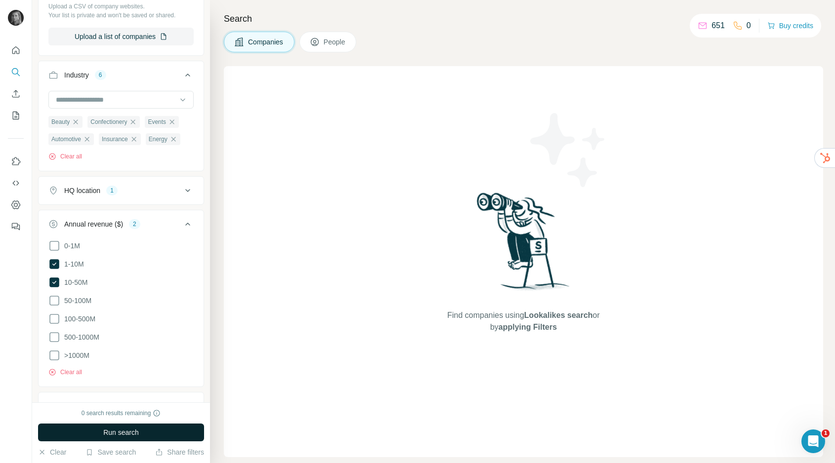
click at [98, 431] on button "Run search" at bounding box center [121, 433] width 166 height 18
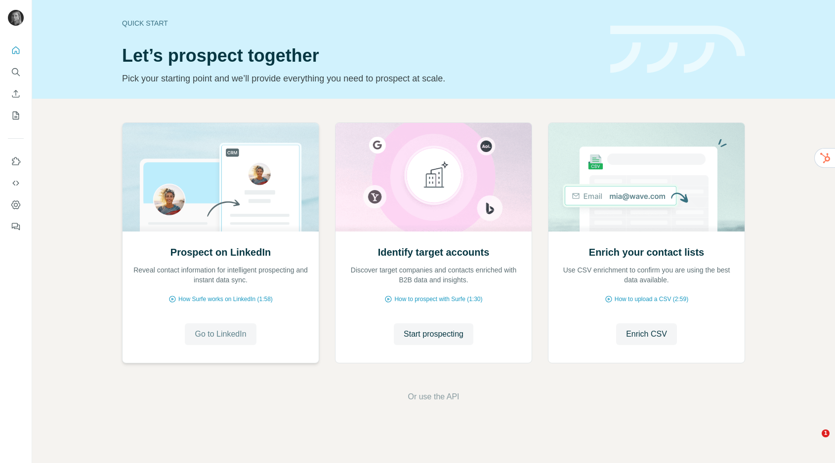
click at [211, 333] on span "Go to LinkedIn" at bounding box center [220, 334] width 51 height 12
